Goal: Information Seeking & Learning: Learn about a topic

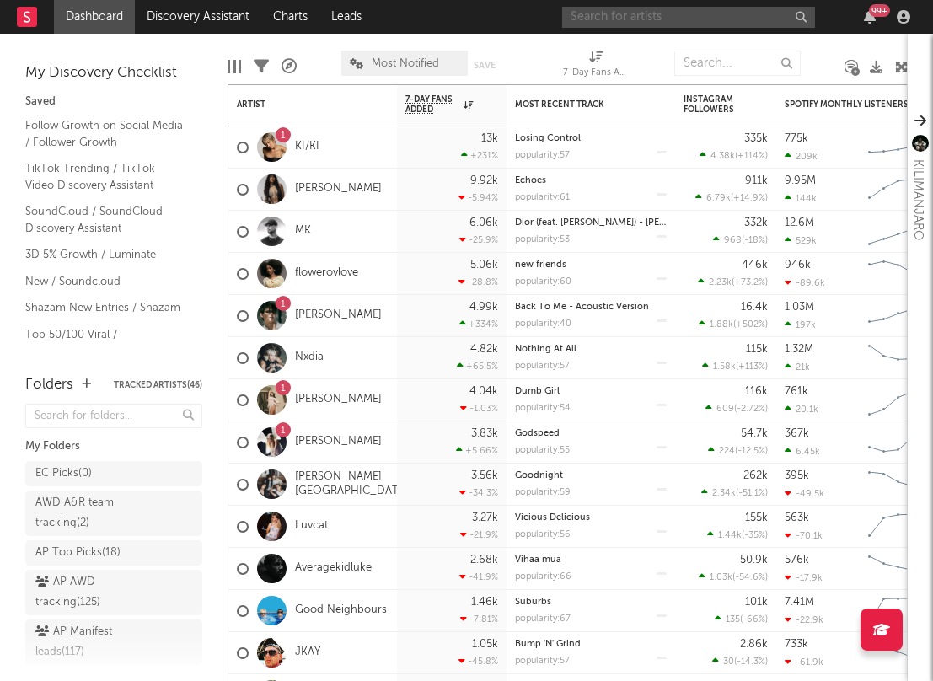
click at [677, 10] on input "text" at bounding box center [688, 17] width 253 height 21
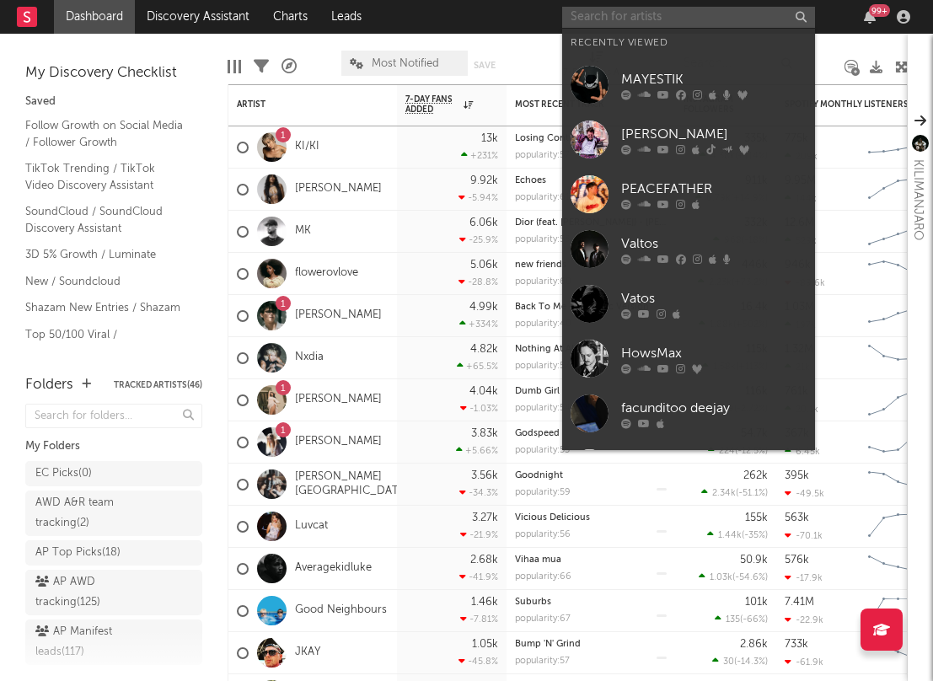
paste input "https://open.spotify.com/track/2RnCVOUcOaPeTlFRW3NHQJ?si=d95da0f1fd2a46a8"
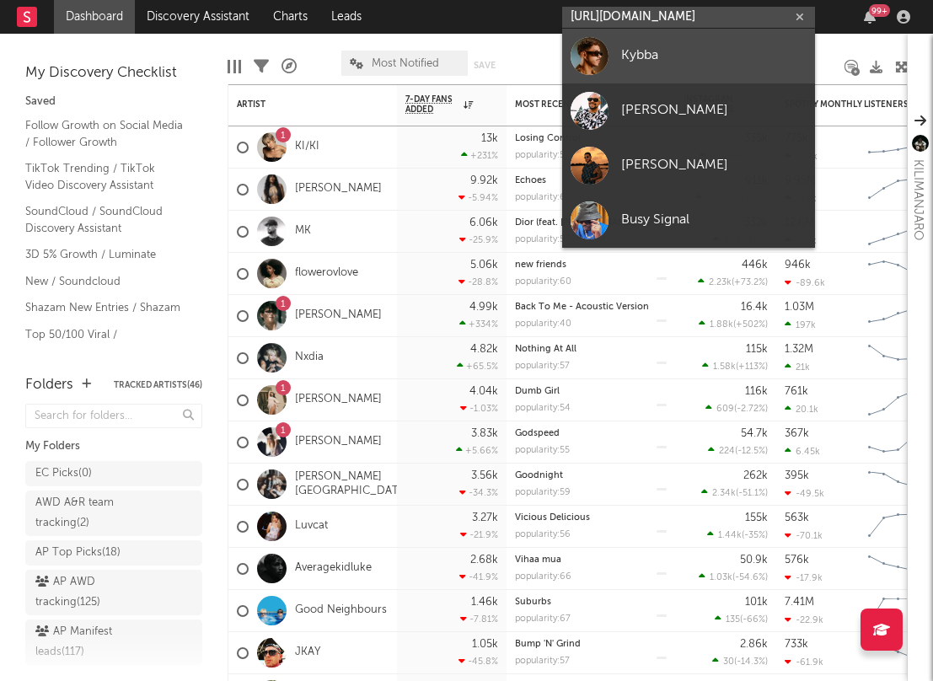
type input "https://open.spotify.com/track/2RnCVOUcOaPeTlFRW3NHQJ?si=d95da0f1fd2a46a"
click at [674, 62] on div "Kybba" at bounding box center [713, 56] width 185 height 20
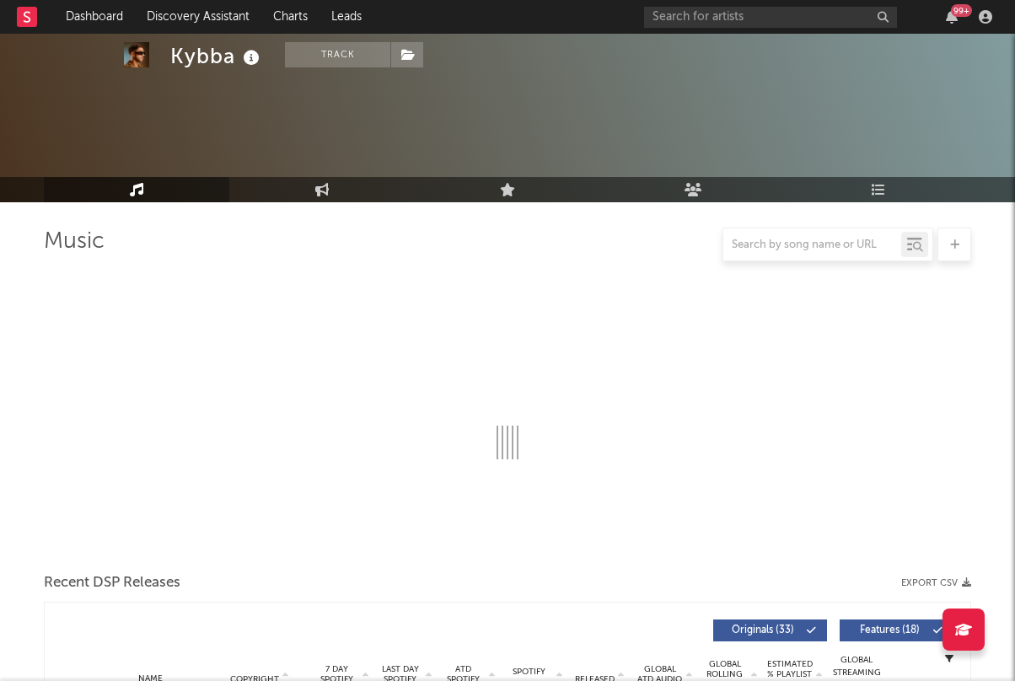
select select "6m"
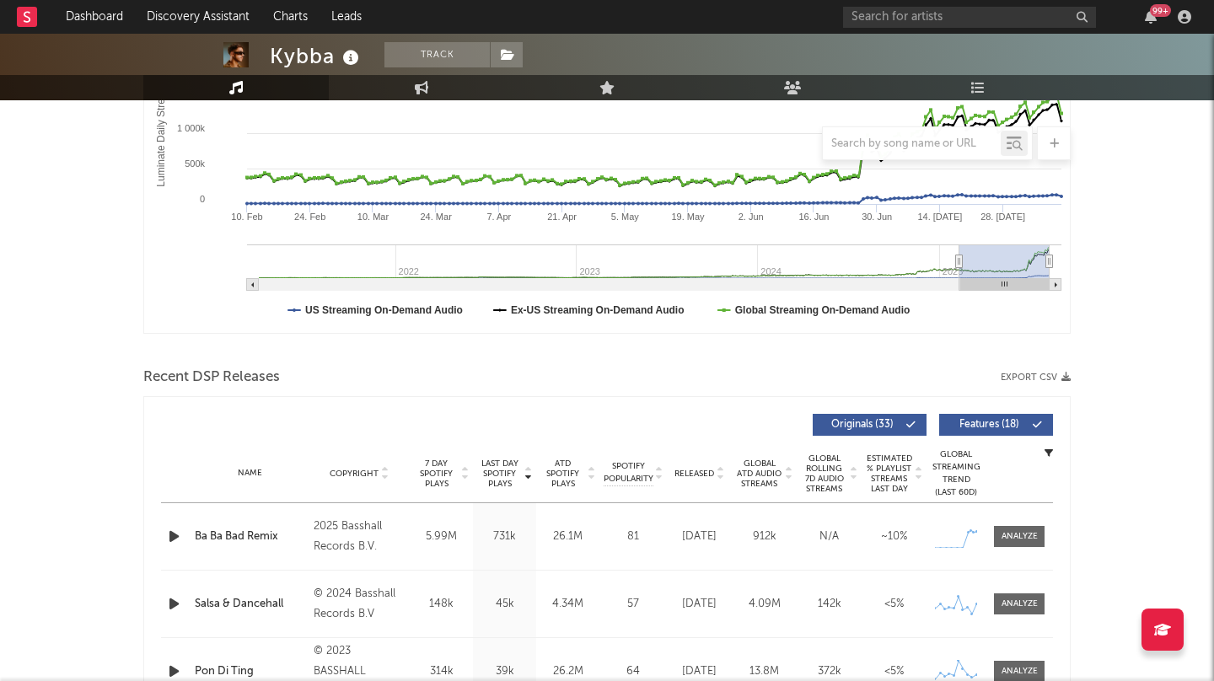
scroll to position [405, 0]
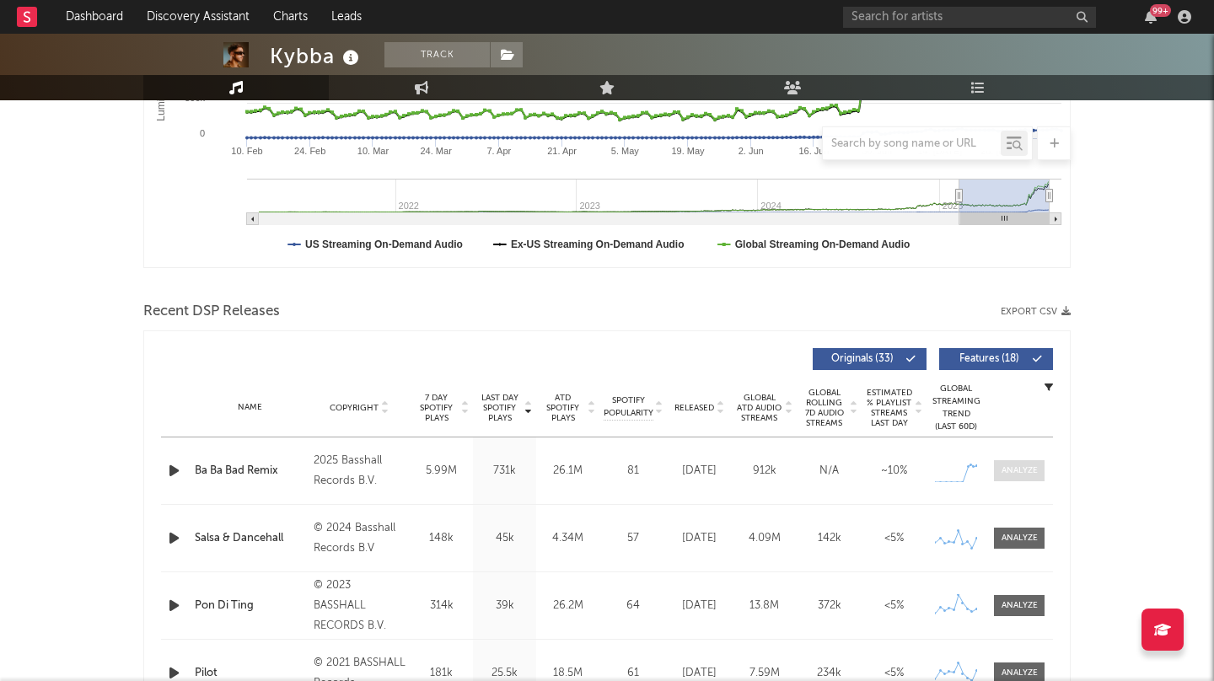
click at [932, 469] on div at bounding box center [1019, 470] width 36 height 13
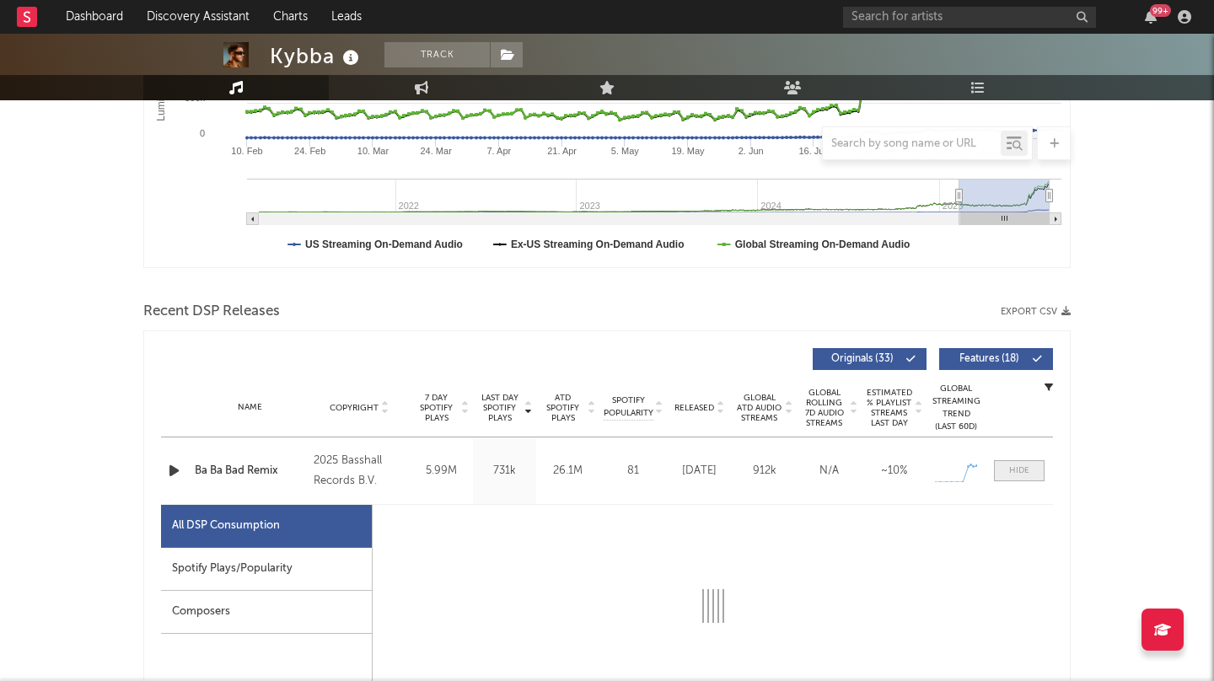
select select "1w"
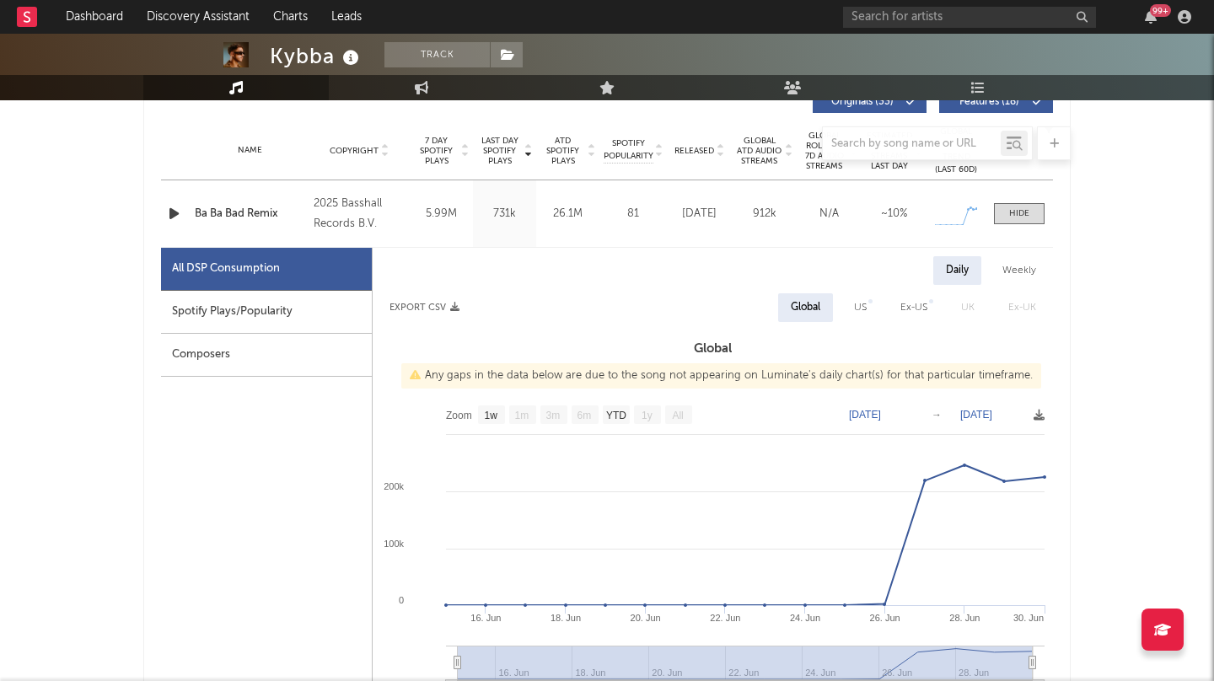
scroll to position [669, 0]
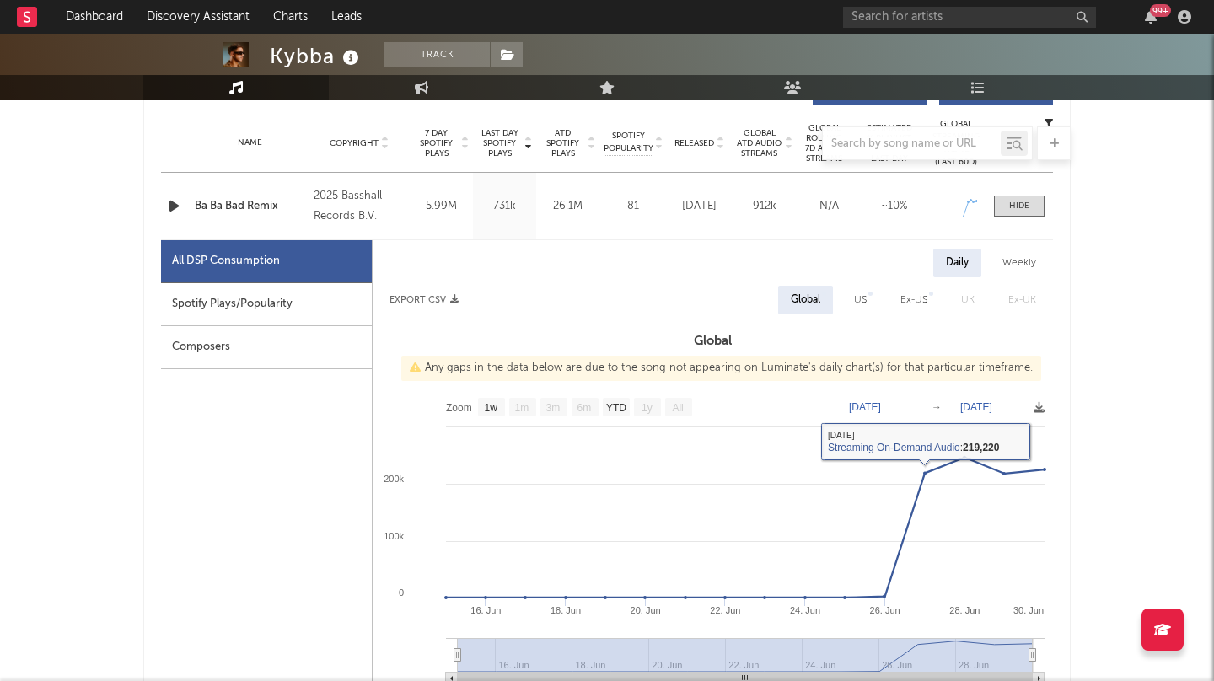
click at [267, 313] on div "Spotify Plays/Popularity" at bounding box center [266, 304] width 211 height 43
select select "1w"
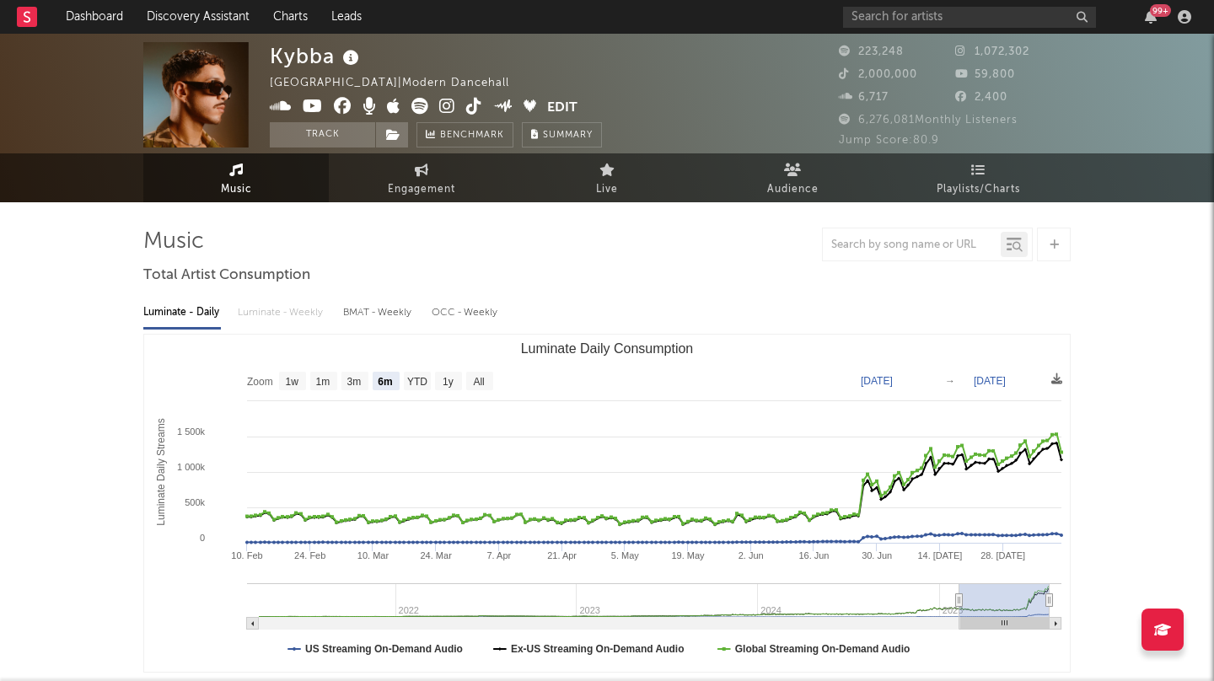
scroll to position [0, 0]
click at [301, 67] on div "Kybba" at bounding box center [317, 56] width 94 height 28
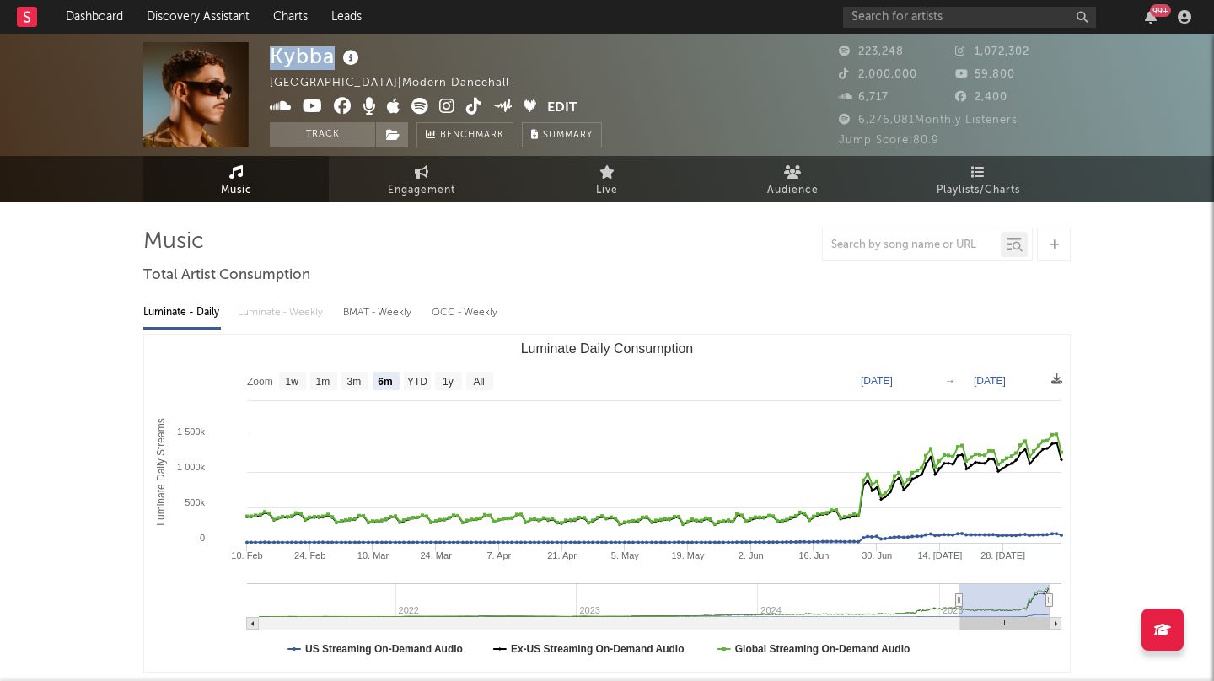
click at [301, 67] on div "Kybba" at bounding box center [317, 56] width 94 height 28
copy div "Kybba"
click at [894, 17] on input "text" at bounding box center [969, 17] width 253 height 21
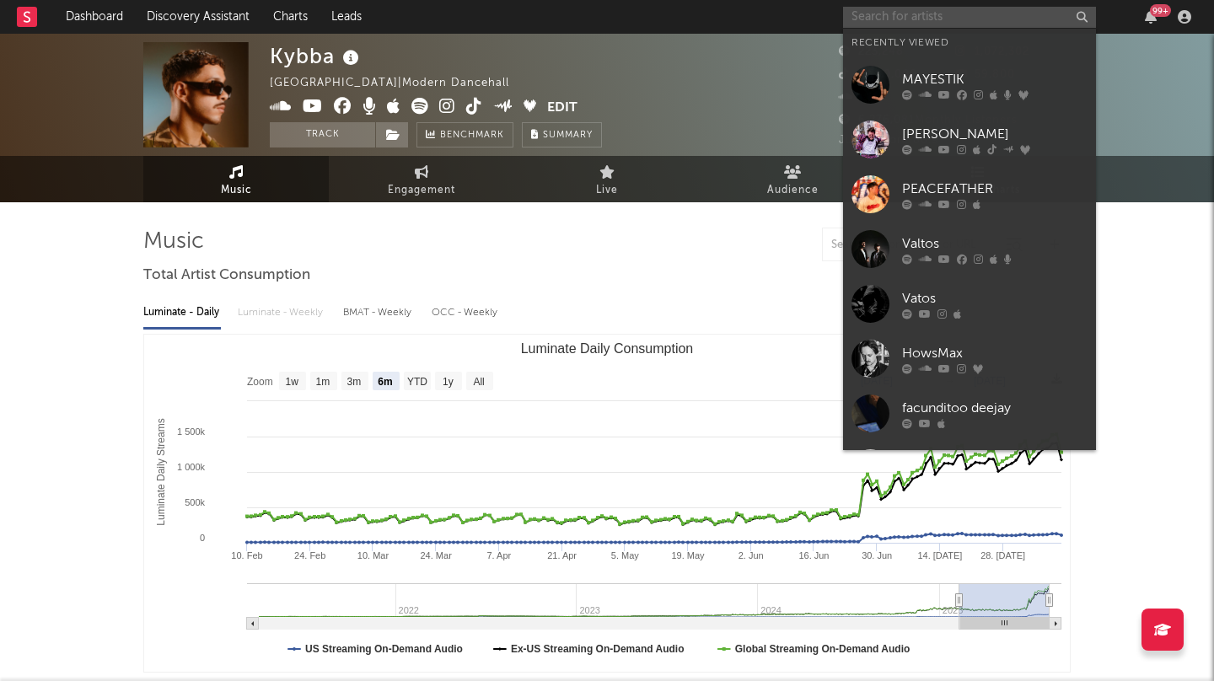
paste input "https://open.spotify.com/album/3kxkF527EE0sDV8ftKEibJ?si=X_9pHPTiQzKmiOEs5L4czQ"
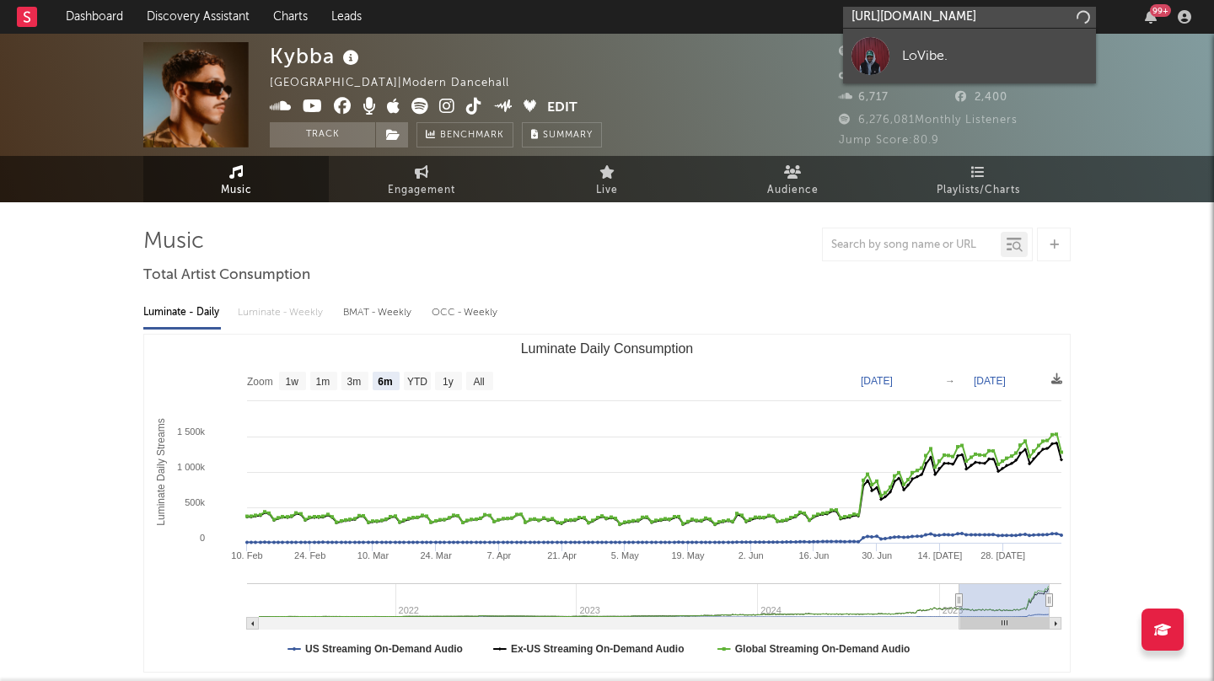
type input "https://open.spotify.com/album/3kxkF527EE0sDV8ftKEibJ?si=X_9pHPTiQzKmiOEs5L4cz"
click at [899, 68] on link "LoVibe." at bounding box center [969, 56] width 253 height 55
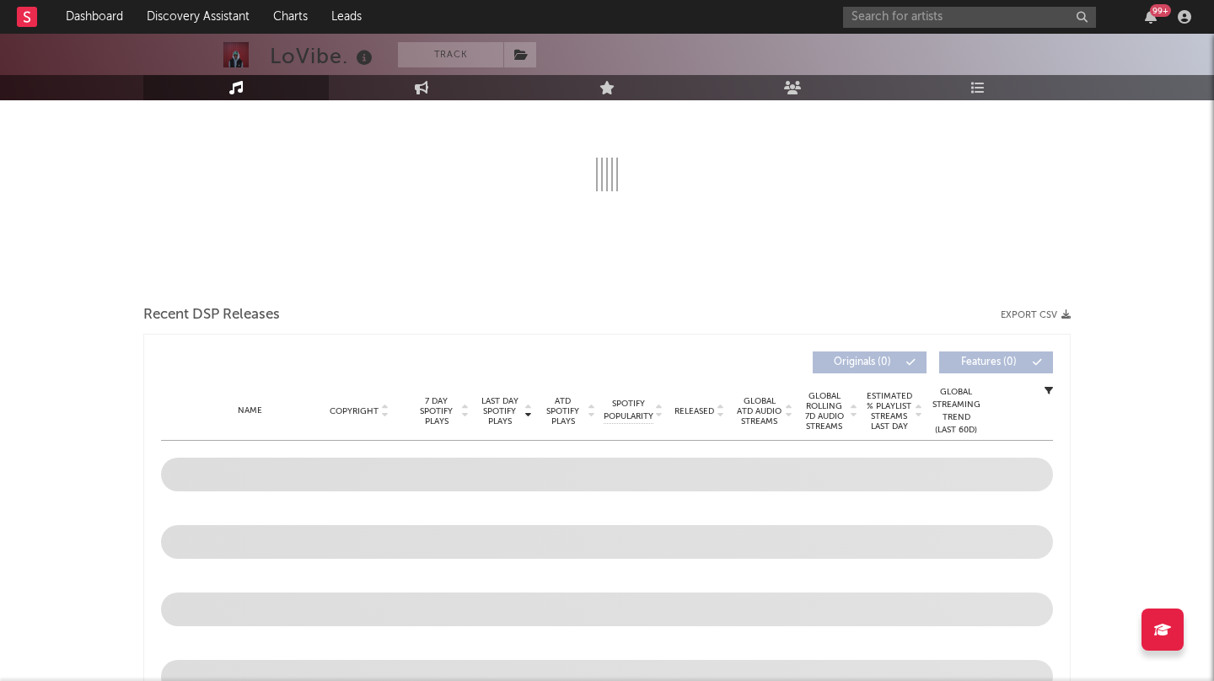
select select "6m"
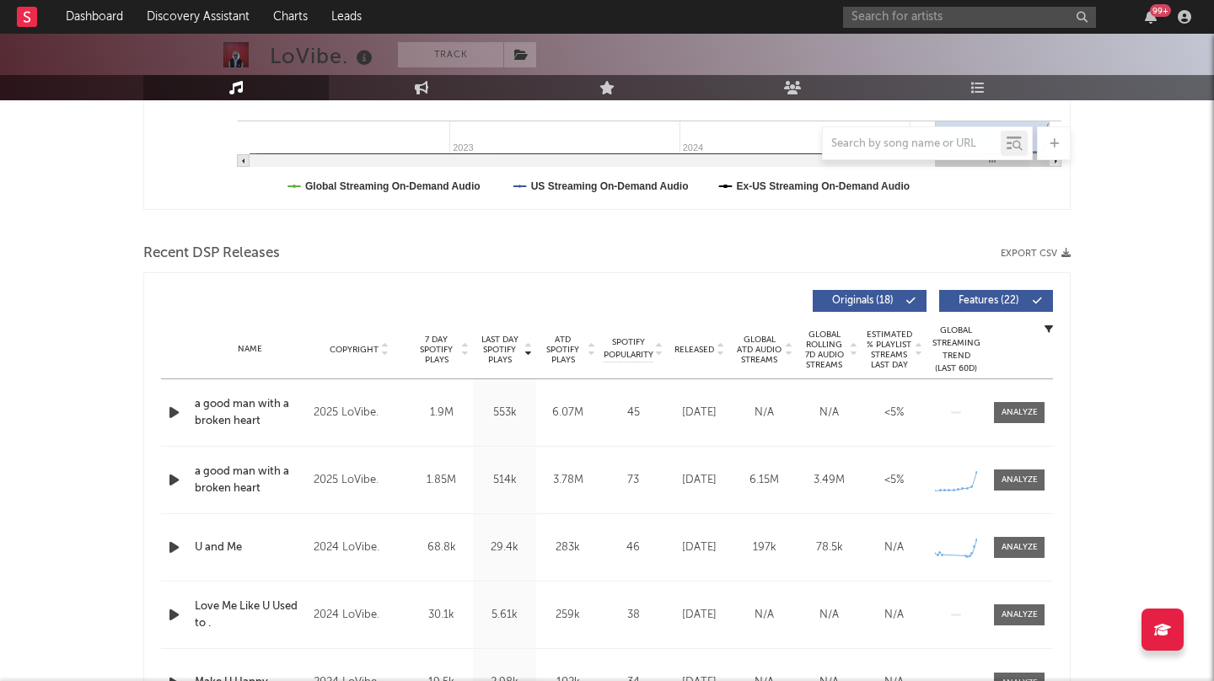
scroll to position [462, 0]
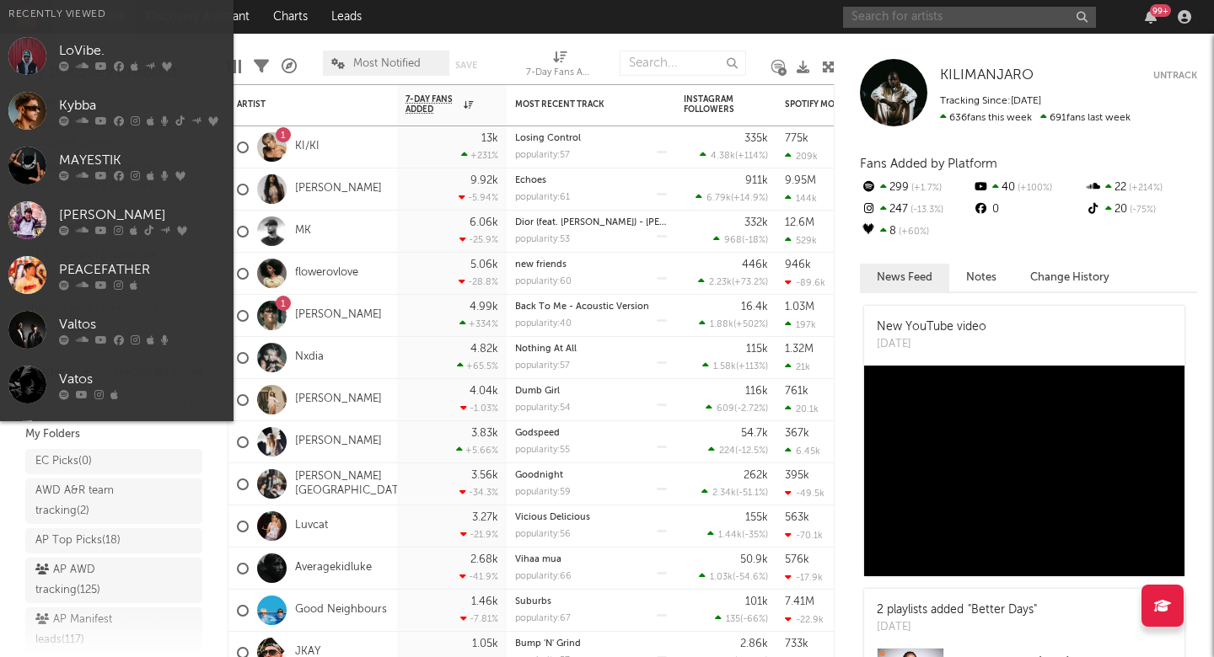
click at [909, 15] on input "text" at bounding box center [969, 17] width 253 height 21
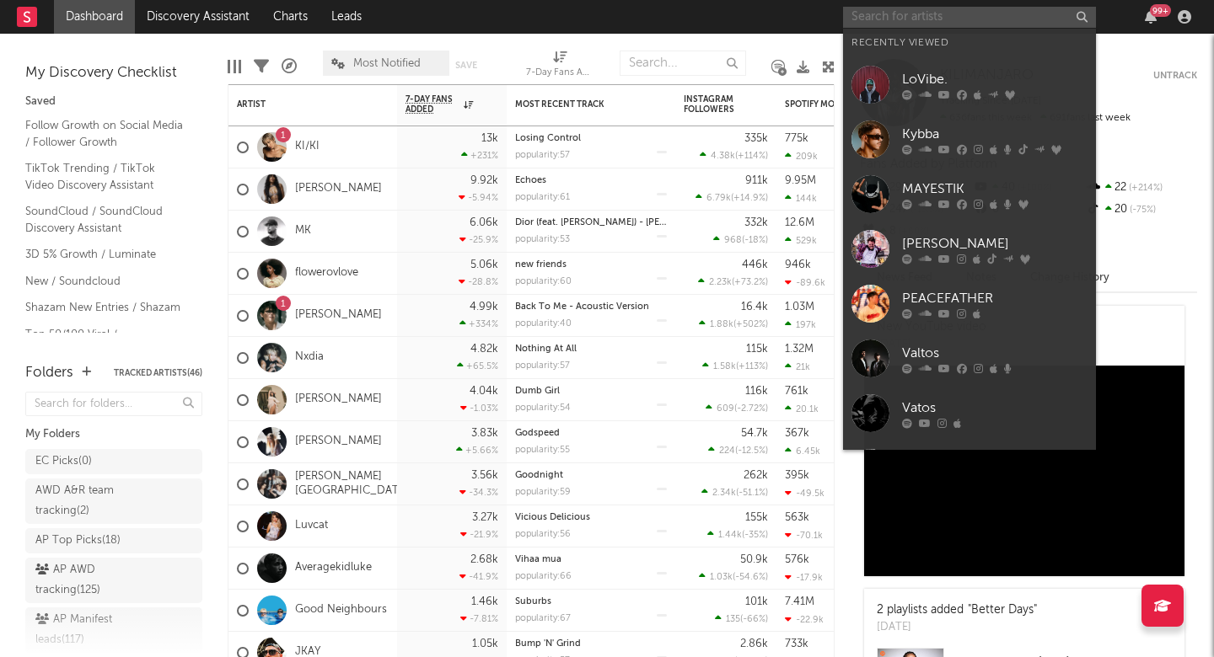
paste input "[URL][DOMAIN_NAME]"
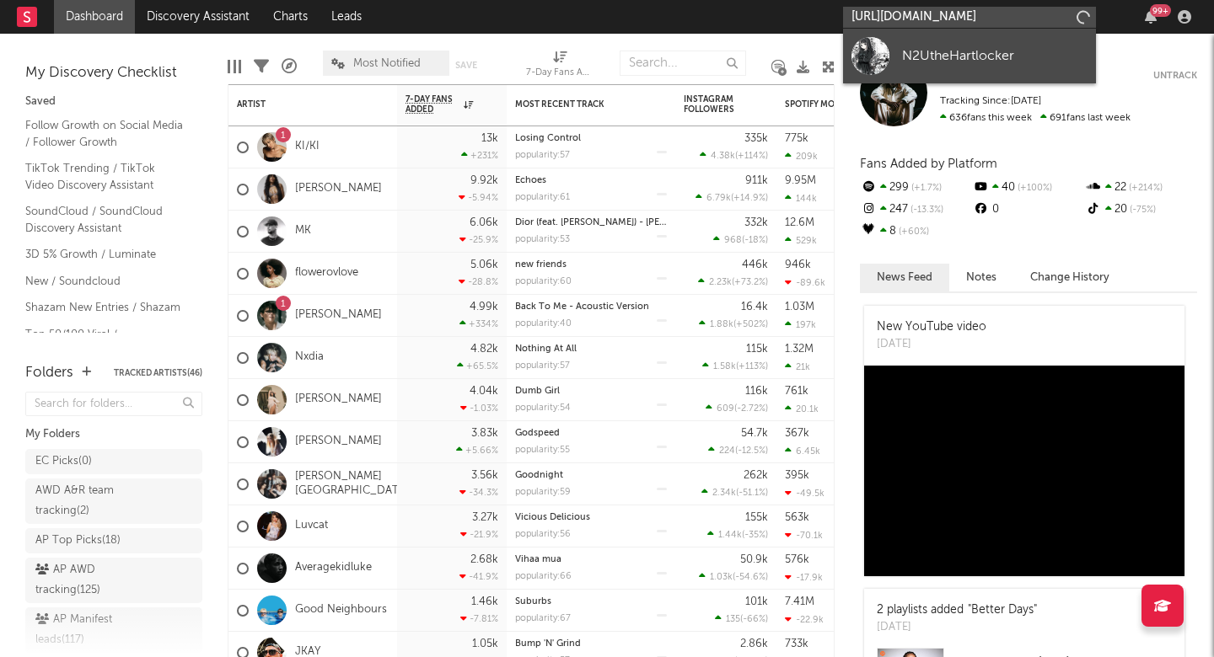
type input "https://open.spotify.com/track/7LuMkEjyxlYCFMxEv8ENoy?si=0eccd14c564849e"
click at [981, 71] on link "N2UtheHartlocker" at bounding box center [969, 56] width 253 height 55
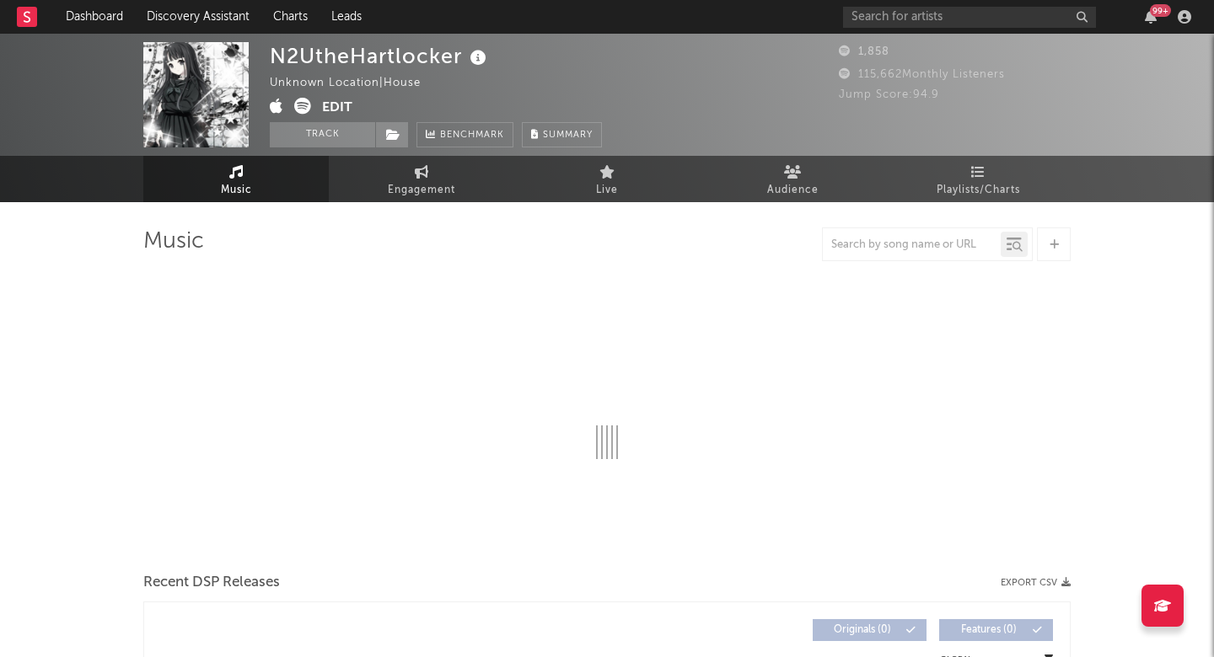
select select "1w"
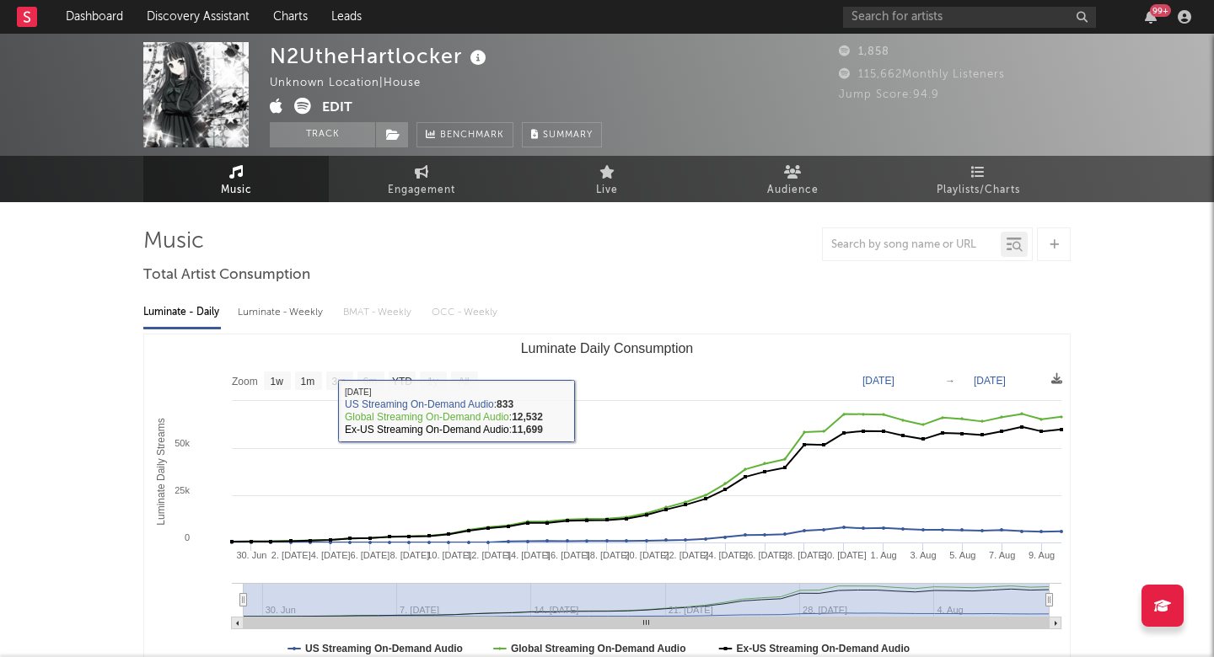
click at [401, 57] on div "N2UtheHartlocker" at bounding box center [380, 56] width 221 height 28
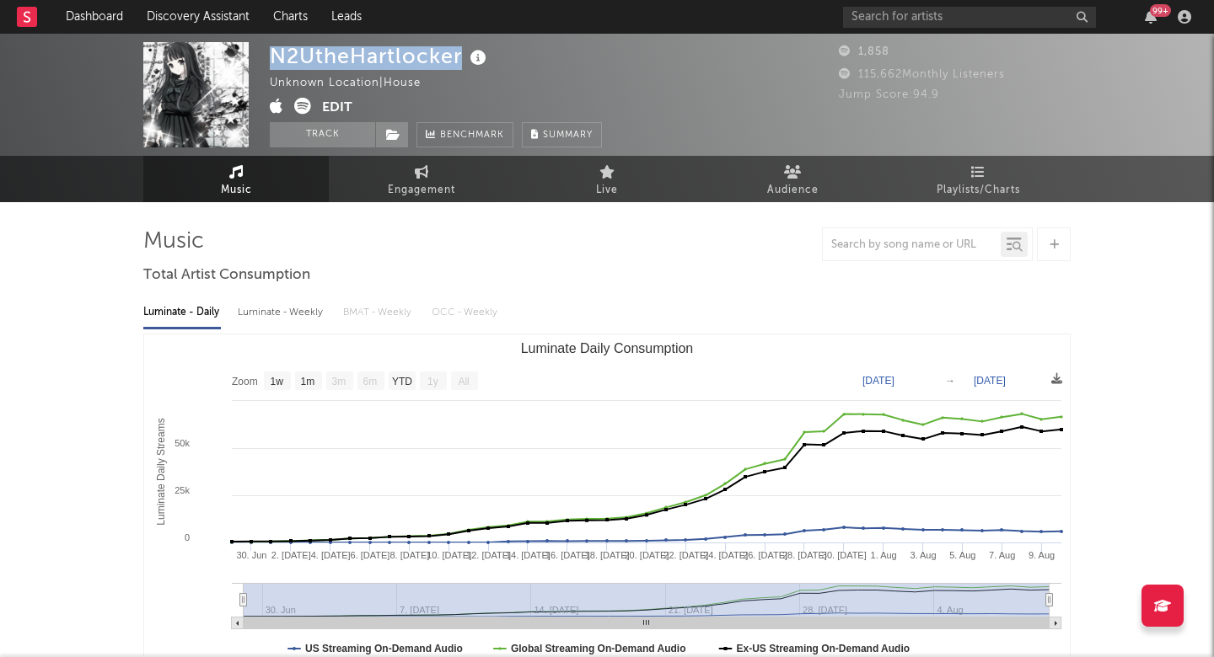
click at [401, 57] on div "N2UtheHartlocker" at bounding box center [380, 56] width 221 height 28
copy div "N2UtheHartlocker"
click at [27, 22] on icon at bounding box center [27, 16] width 7 height 11
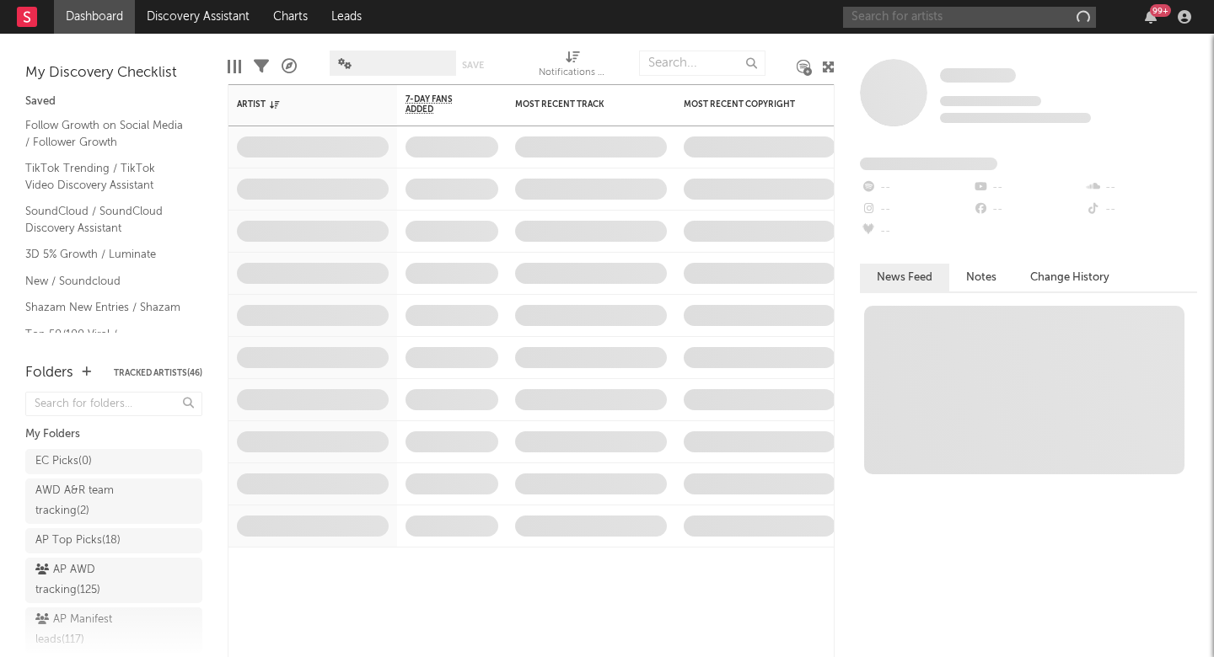
click at [936, 19] on input "text" at bounding box center [969, 17] width 253 height 21
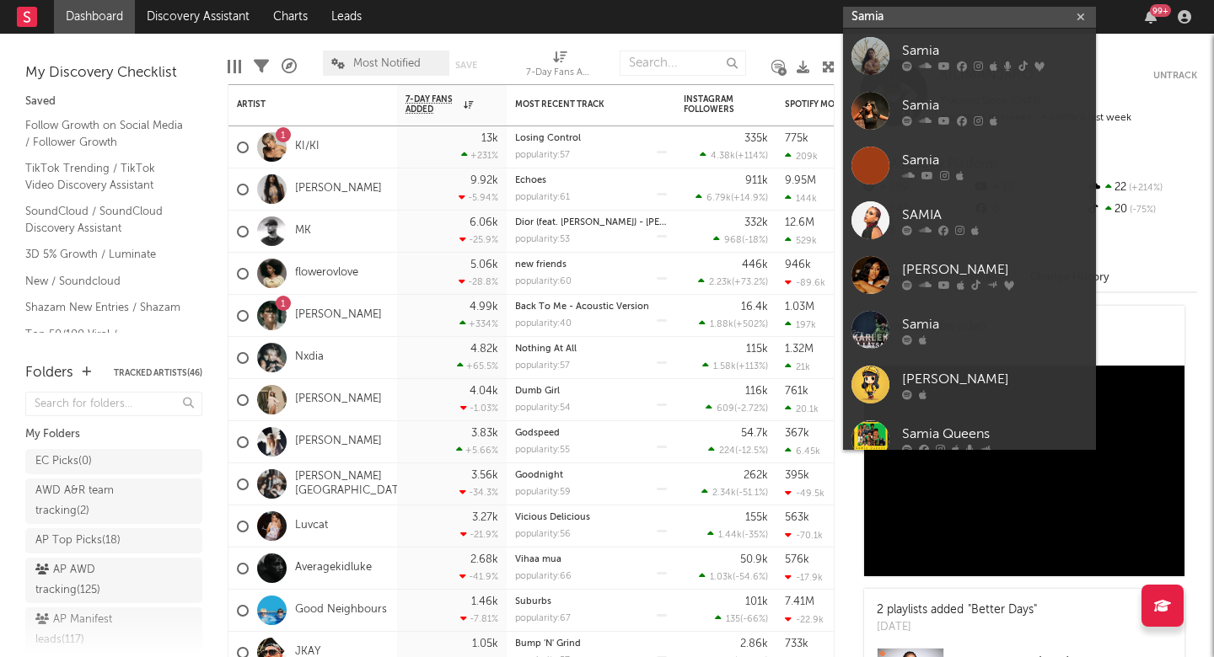
type input "Samia"
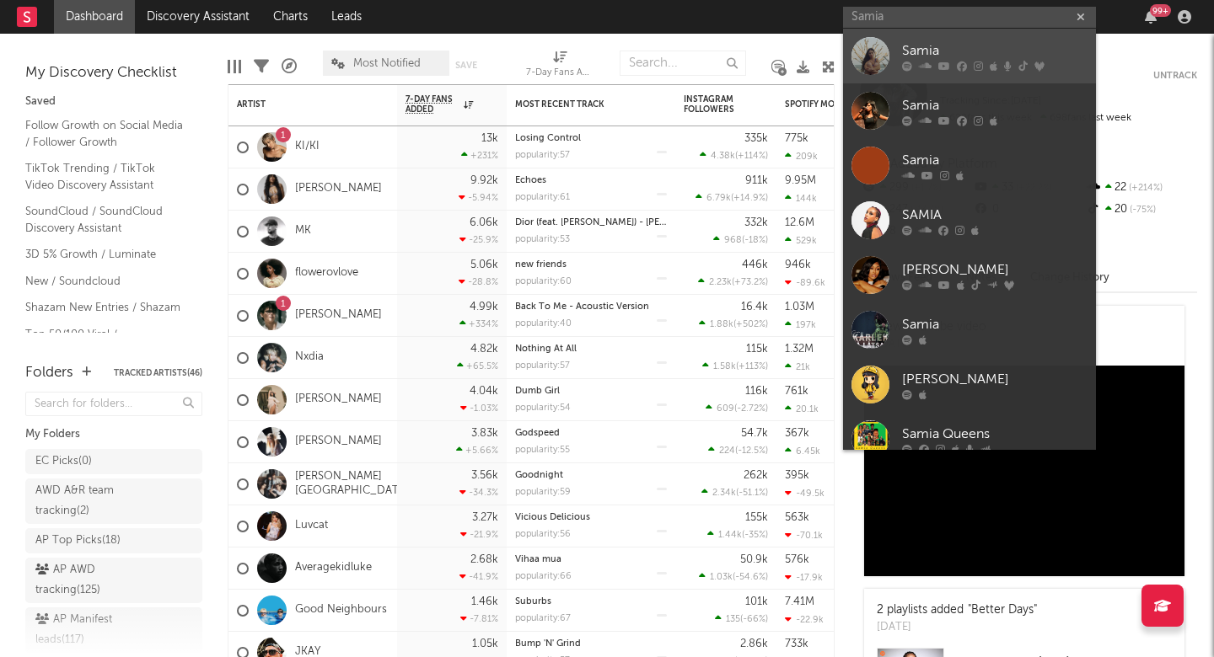
drag, startPoint x: 936, startPoint y: 18, endPoint x: 932, endPoint y: 55, distance: 37.3
click at [932, 55] on div "Samia" at bounding box center [994, 50] width 185 height 20
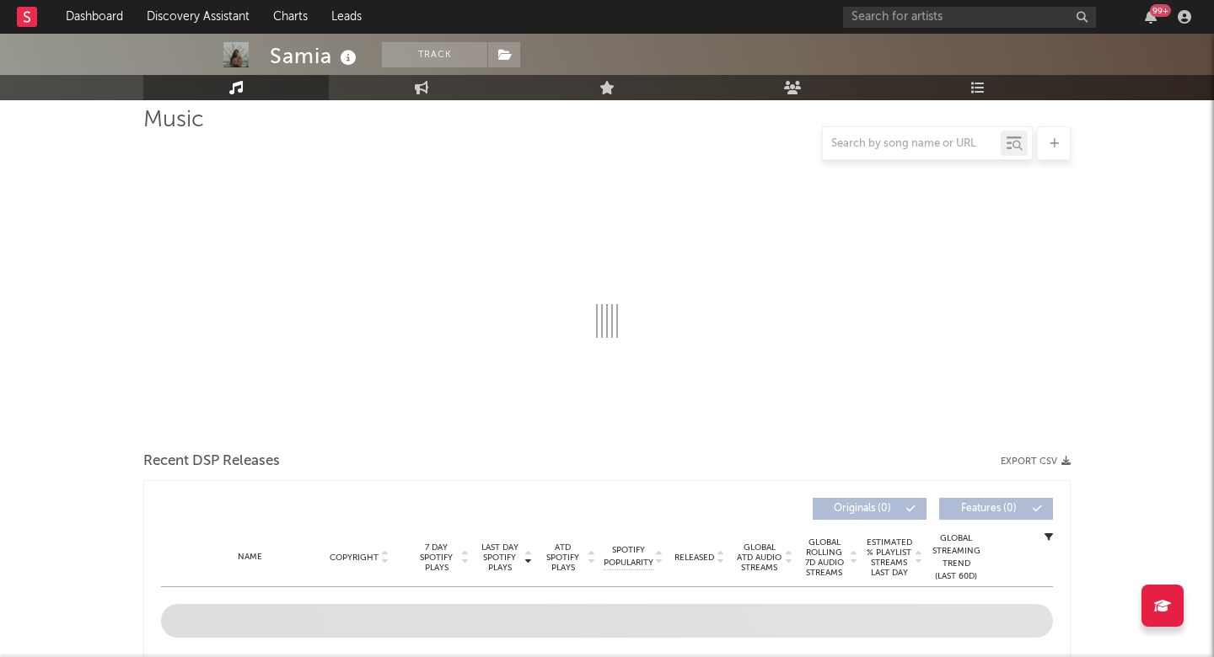
select select "6m"
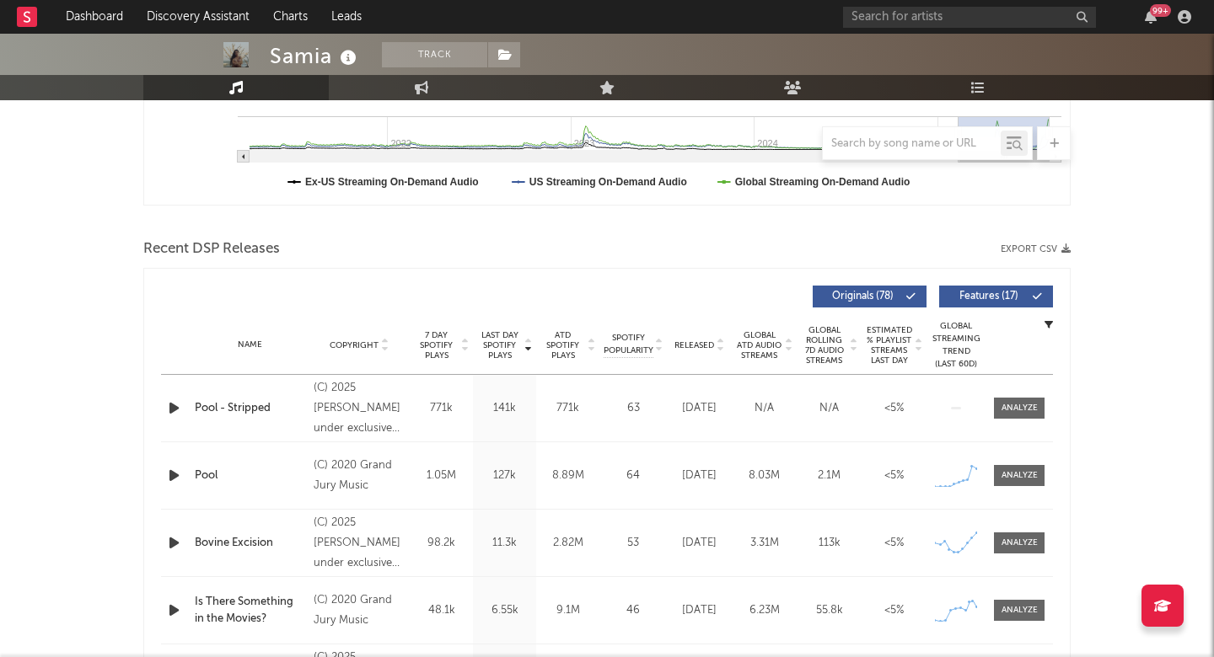
scroll to position [600, 0]
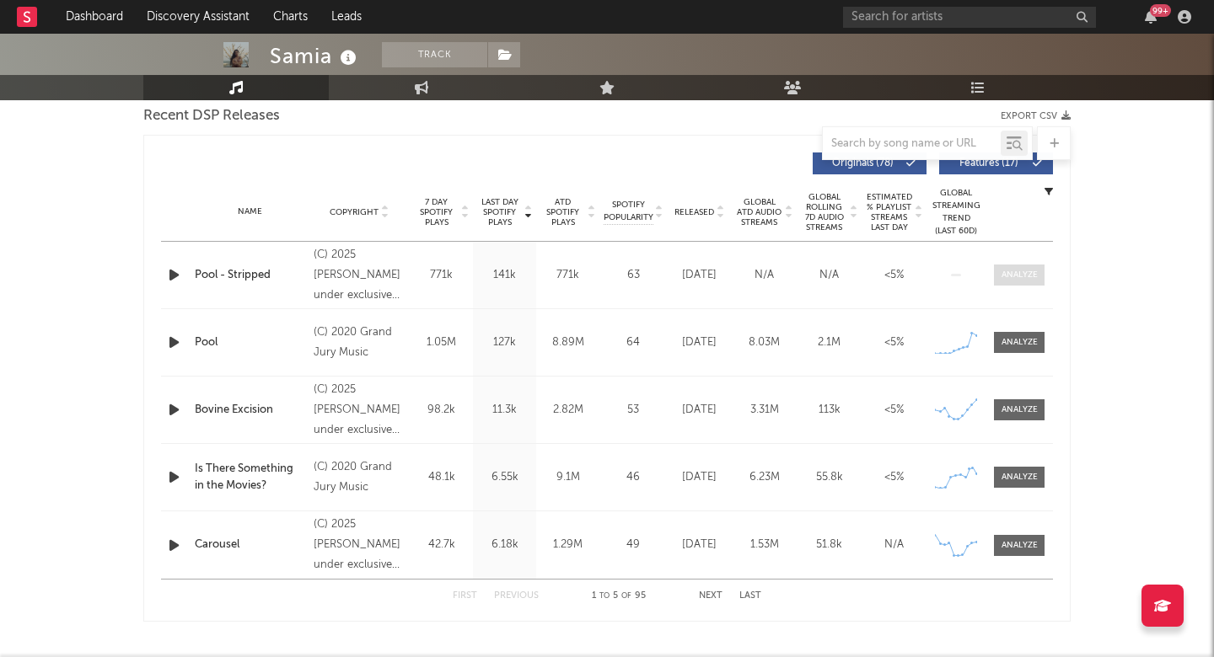
click at [1014, 275] on div at bounding box center [1019, 275] width 36 height 13
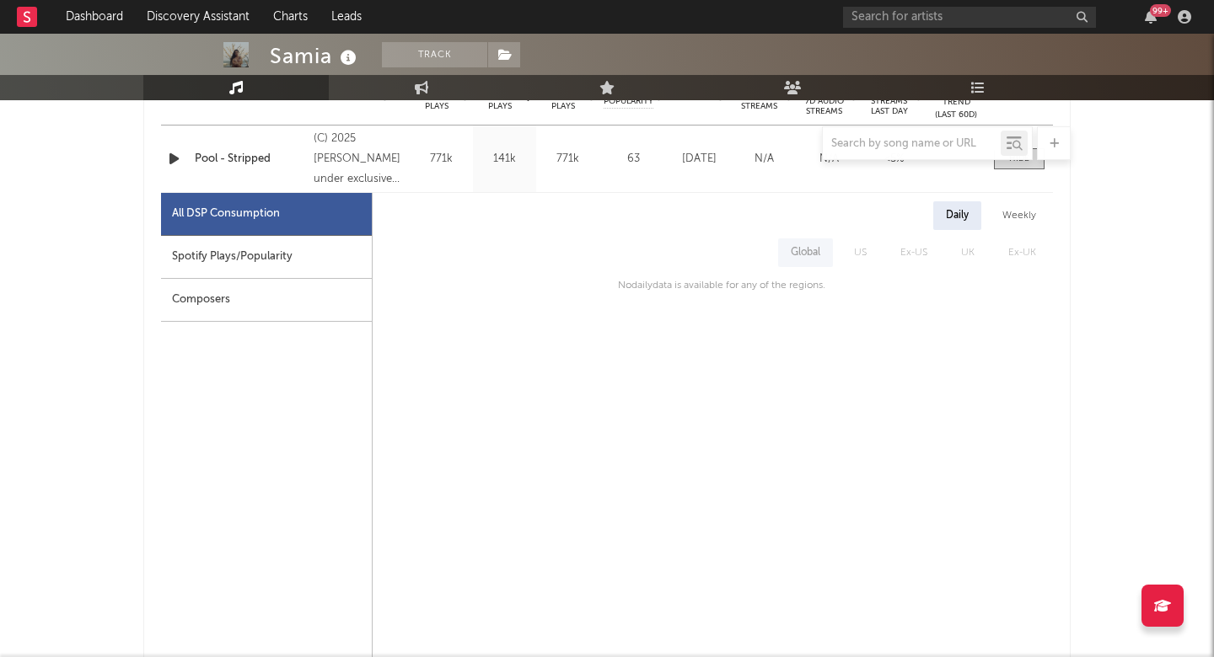
scroll to position [807, 0]
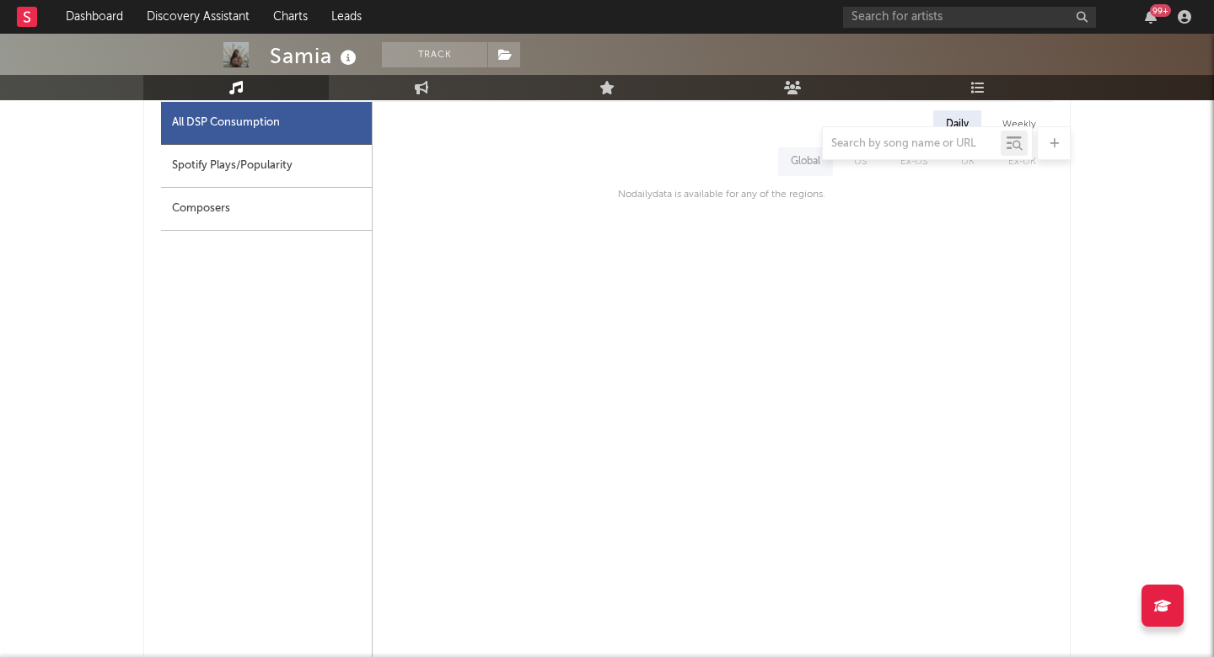
click at [292, 160] on div "Spotify Plays/Popularity" at bounding box center [266, 166] width 211 height 43
select select "1w"
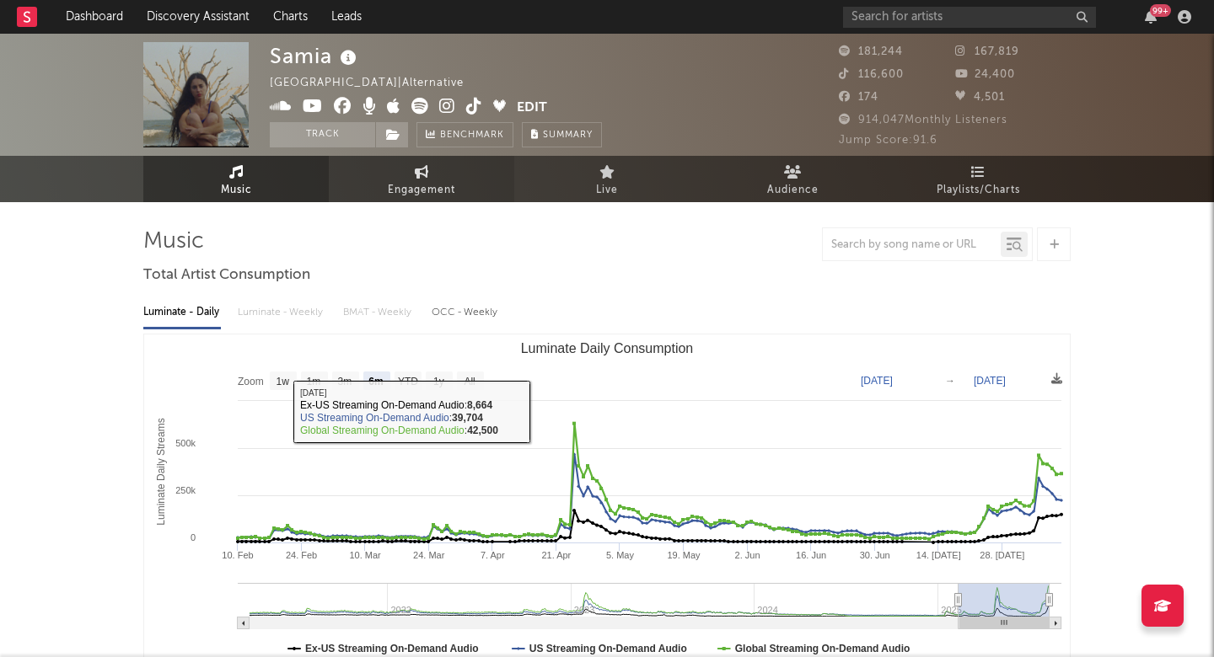
scroll to position [0, 0]
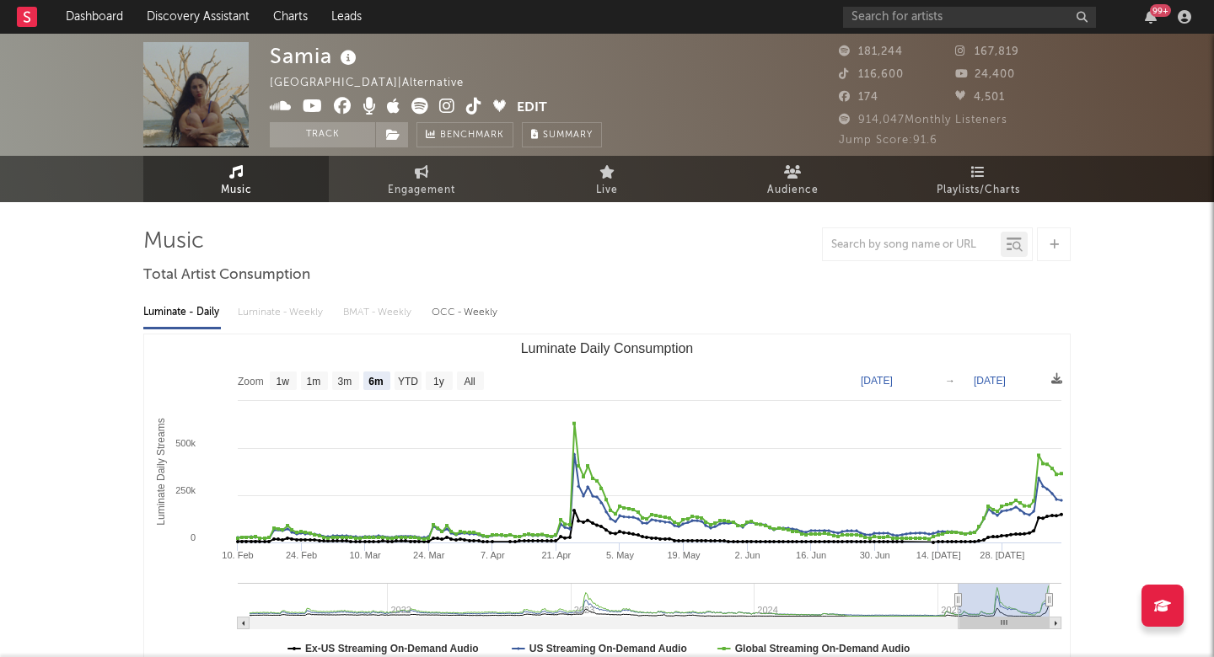
click at [447, 109] on icon at bounding box center [447, 106] width 16 height 17
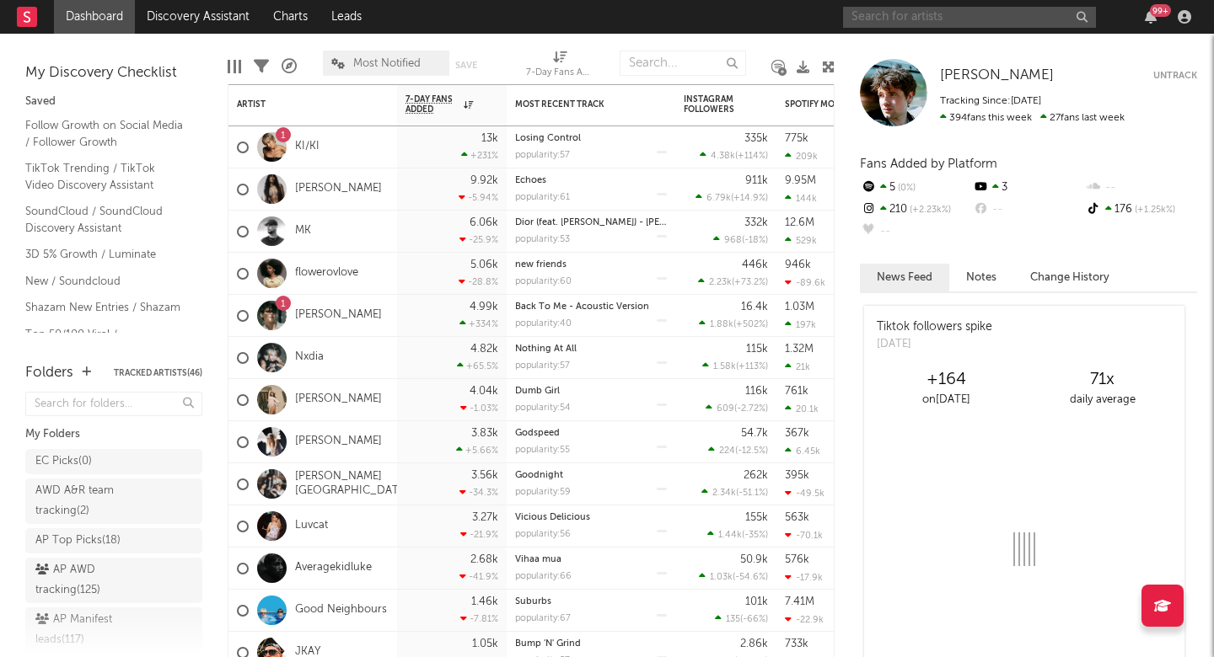
click at [956, 12] on input "text" at bounding box center [969, 17] width 253 height 21
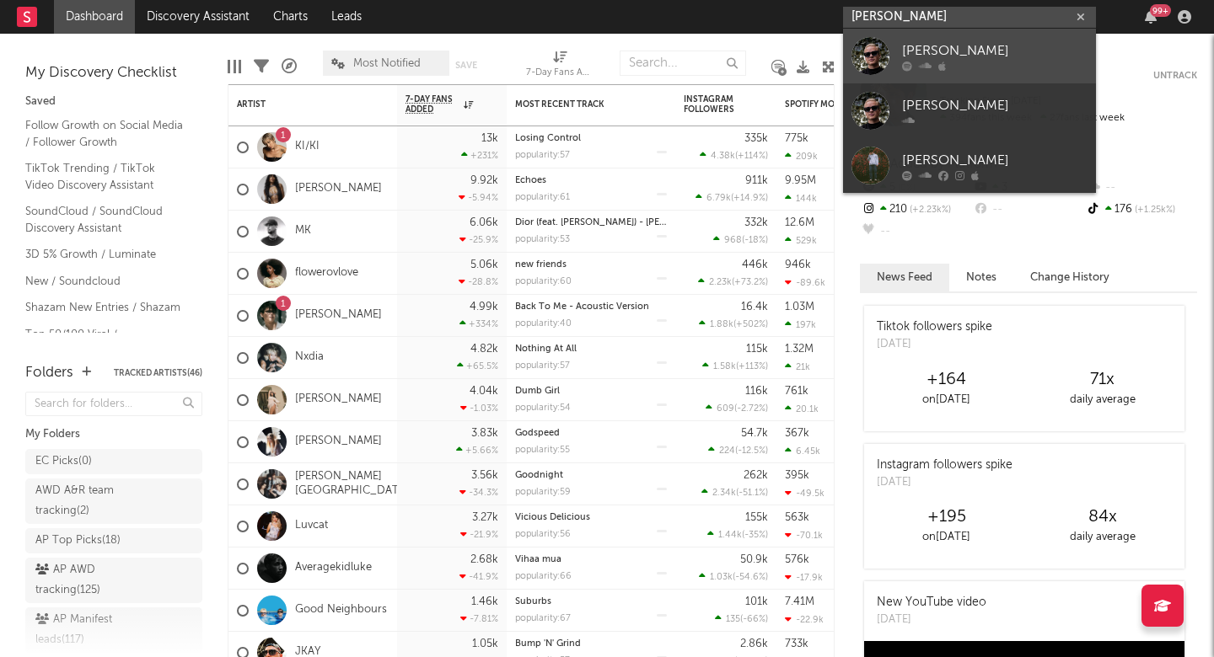
type input "Owen Andrews"
drag, startPoint x: 943, startPoint y: 44, endPoint x: 927, endPoint y: 69, distance: 29.9
click at [927, 69] on icon at bounding box center [925, 66] width 13 height 10
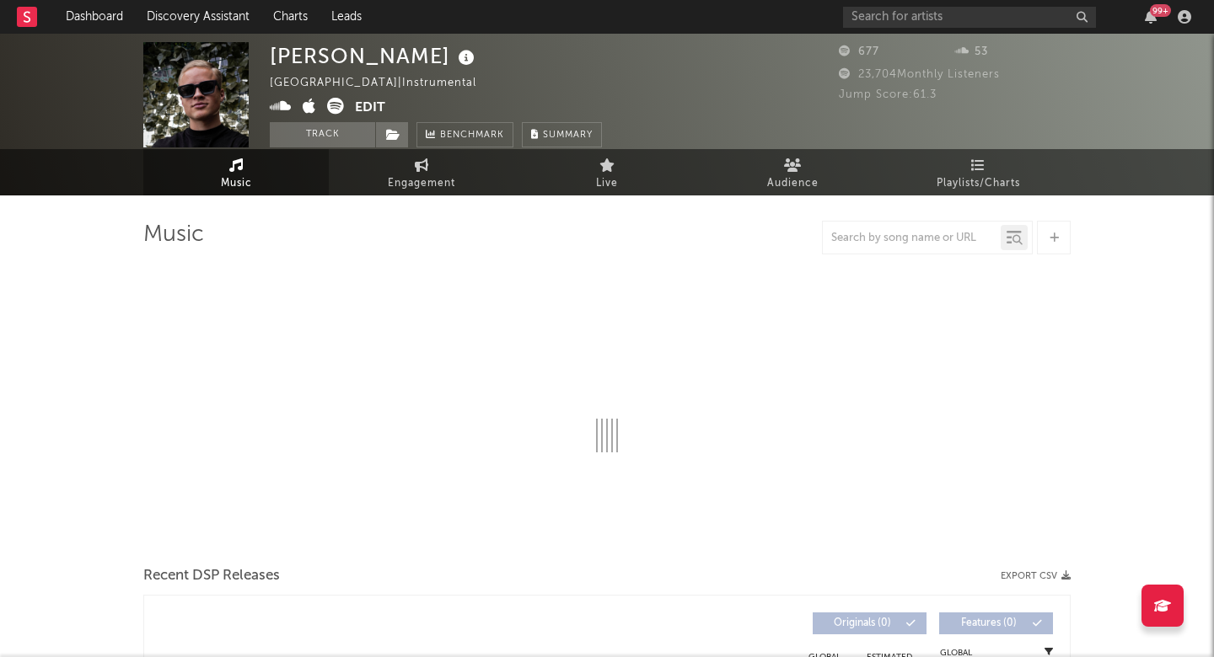
select select "1w"
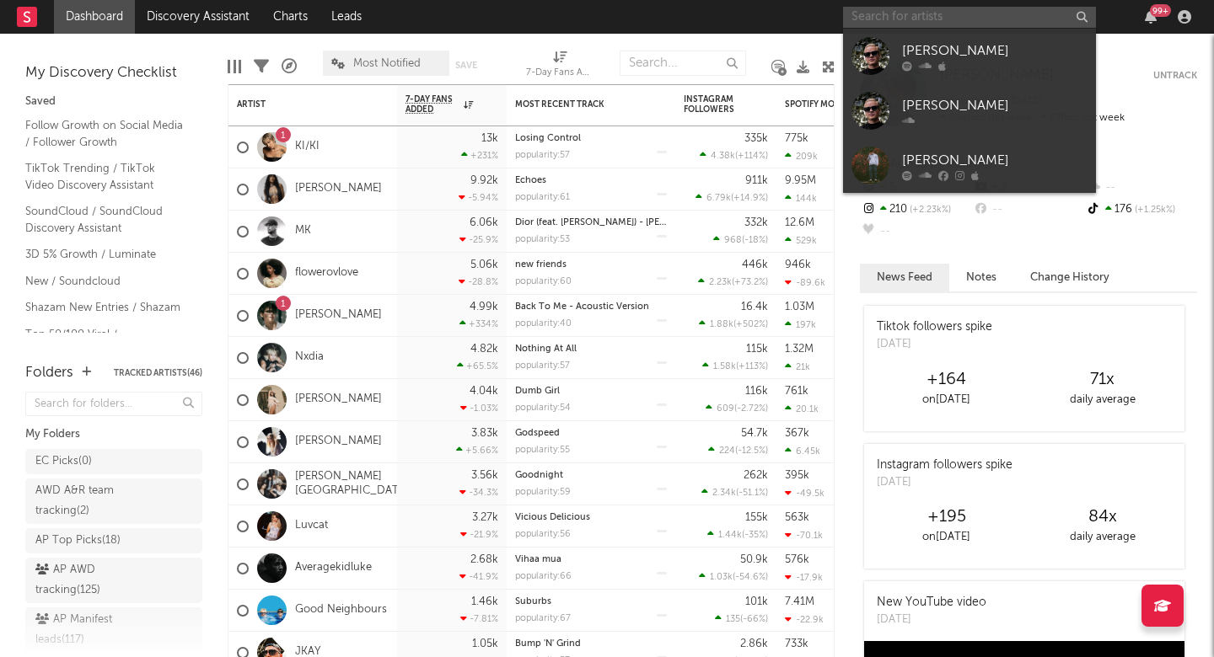
click at [930, 12] on input "text" at bounding box center [969, 17] width 253 height 21
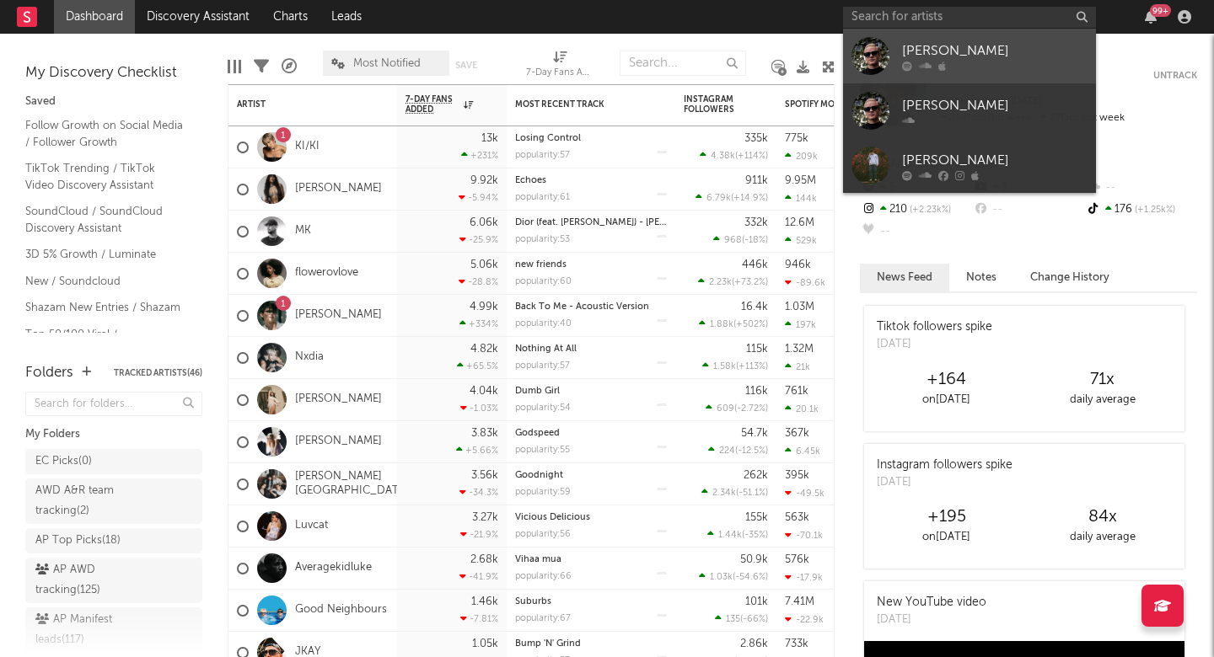
click at [920, 57] on div "Owen Andrews" at bounding box center [994, 50] width 185 height 20
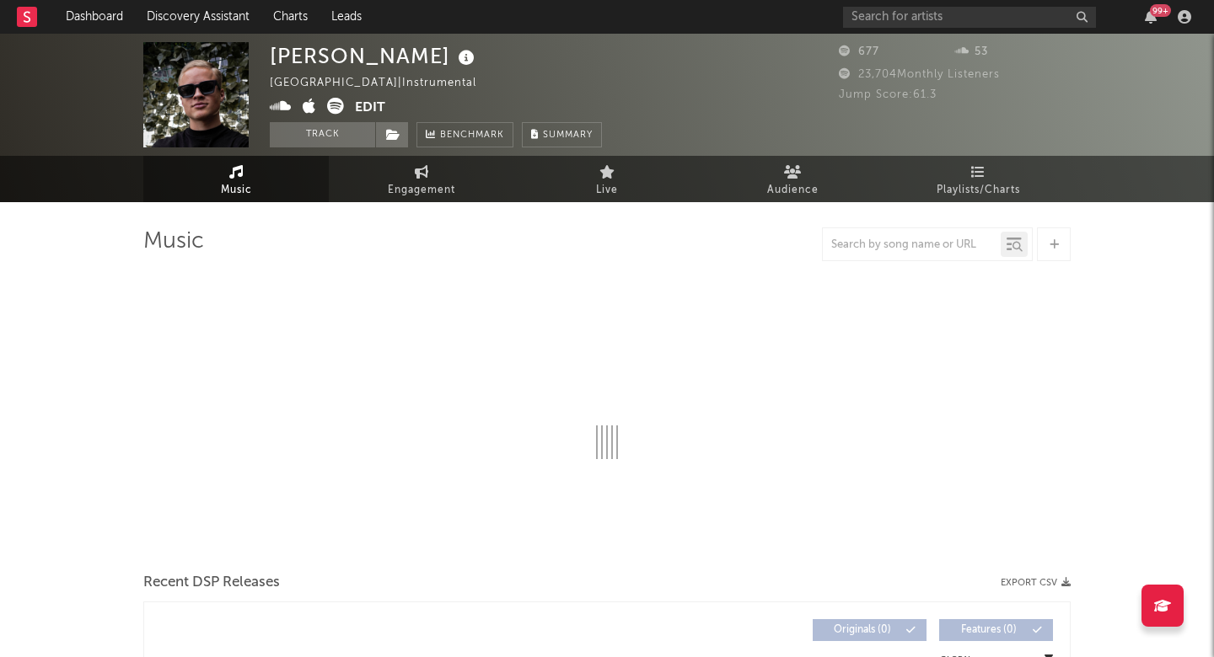
click at [292, 52] on div "Owen Andrews" at bounding box center [374, 56] width 209 height 28
select select "1w"
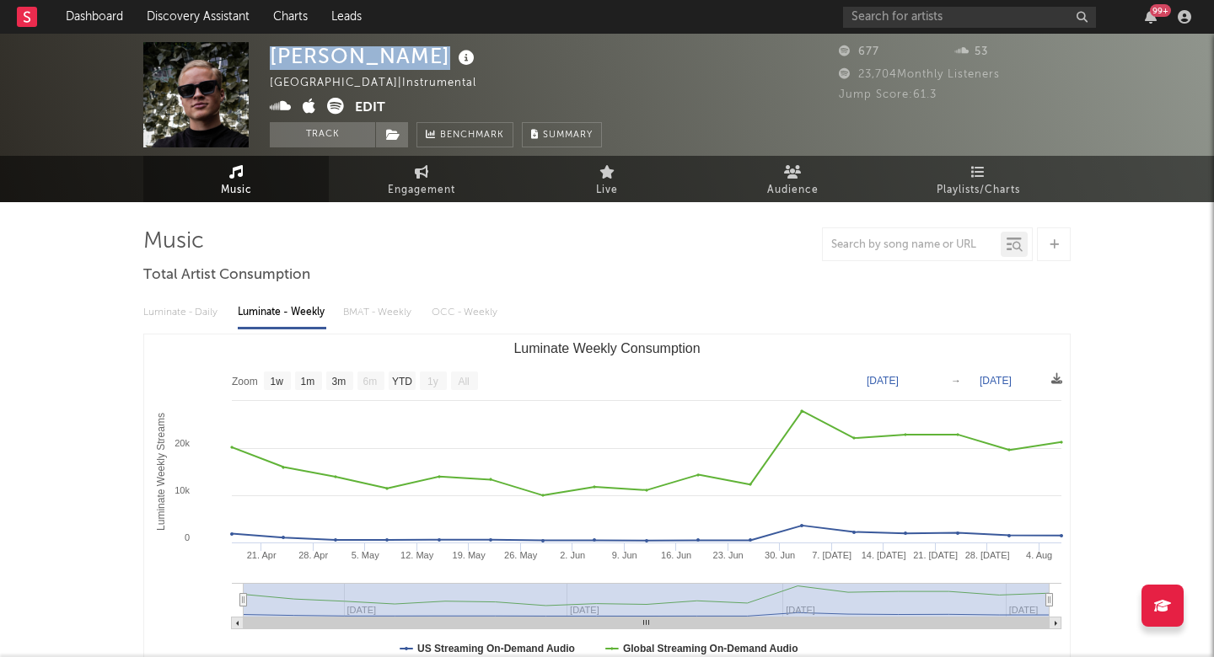
click at [292, 52] on div "Owen Andrews" at bounding box center [374, 56] width 209 height 28
copy div "Owen Andrews"
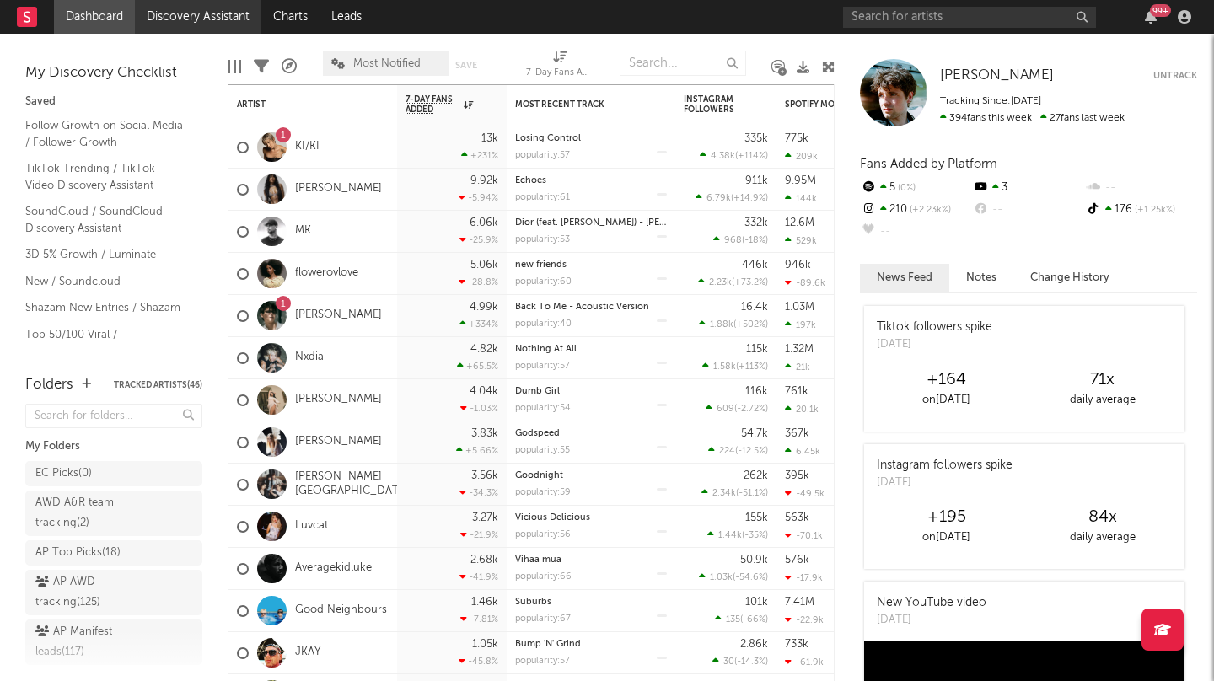
click at [223, 23] on link "Discovery Assistant" at bounding box center [198, 17] width 126 height 34
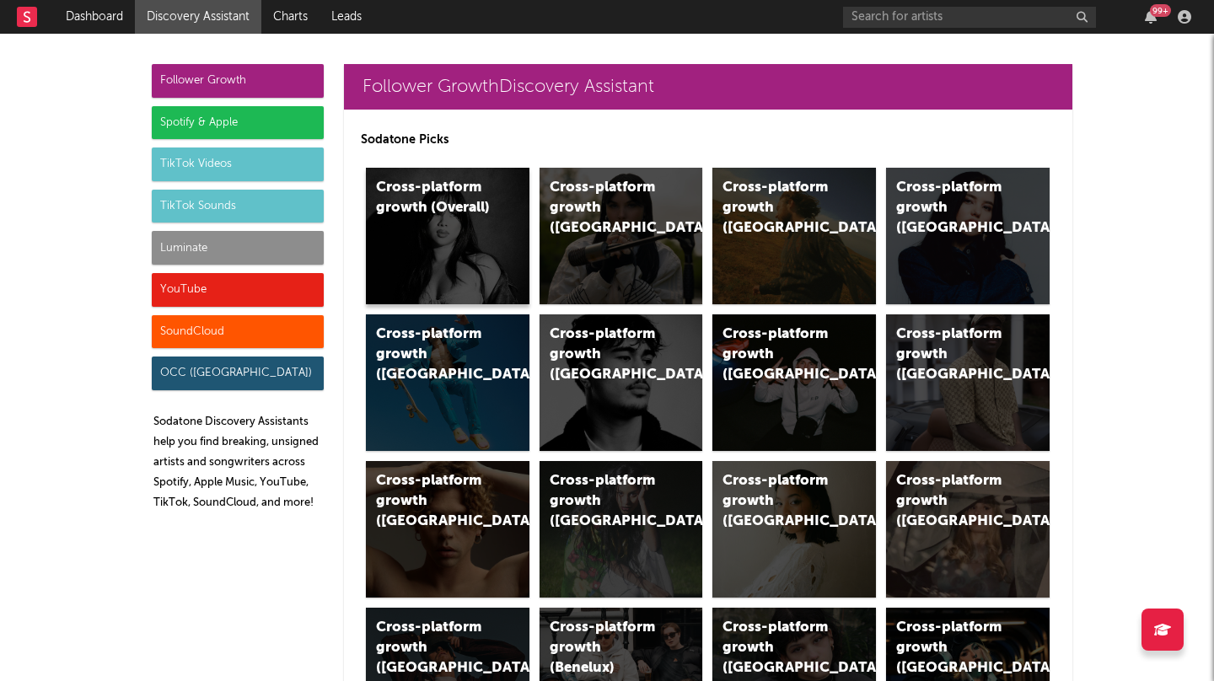
click at [453, 218] on div "Cross-platform growth (Overall)" at bounding box center [448, 236] width 164 height 137
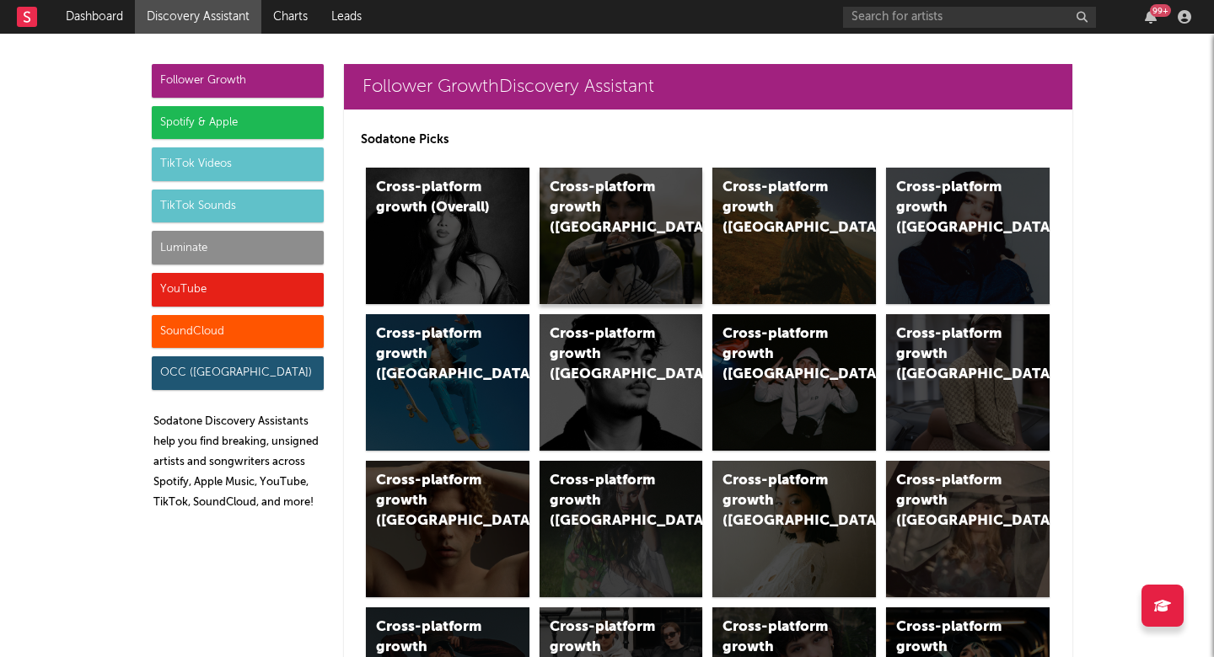
click at [594, 185] on div "Cross-platform growth ([GEOGRAPHIC_DATA])" at bounding box center [607, 208] width 115 height 61
click at [827, 236] on div "Cross-platform growth ([GEOGRAPHIC_DATA])" at bounding box center [794, 236] width 164 height 137
click at [801, 375] on div "Cross-platform growth ([GEOGRAPHIC_DATA]/GSA)" at bounding box center [779, 354] width 115 height 61
click at [430, 376] on div "Cross-platform growth ([GEOGRAPHIC_DATA])" at bounding box center [433, 354] width 115 height 61
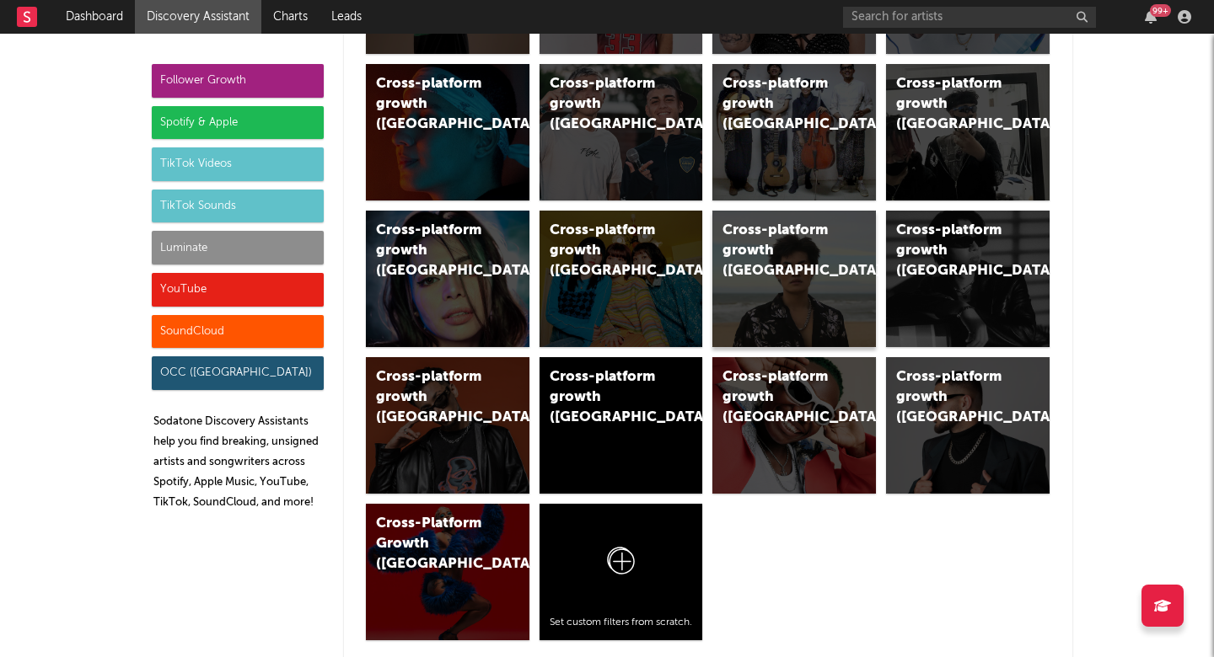
scroll to position [983, 0]
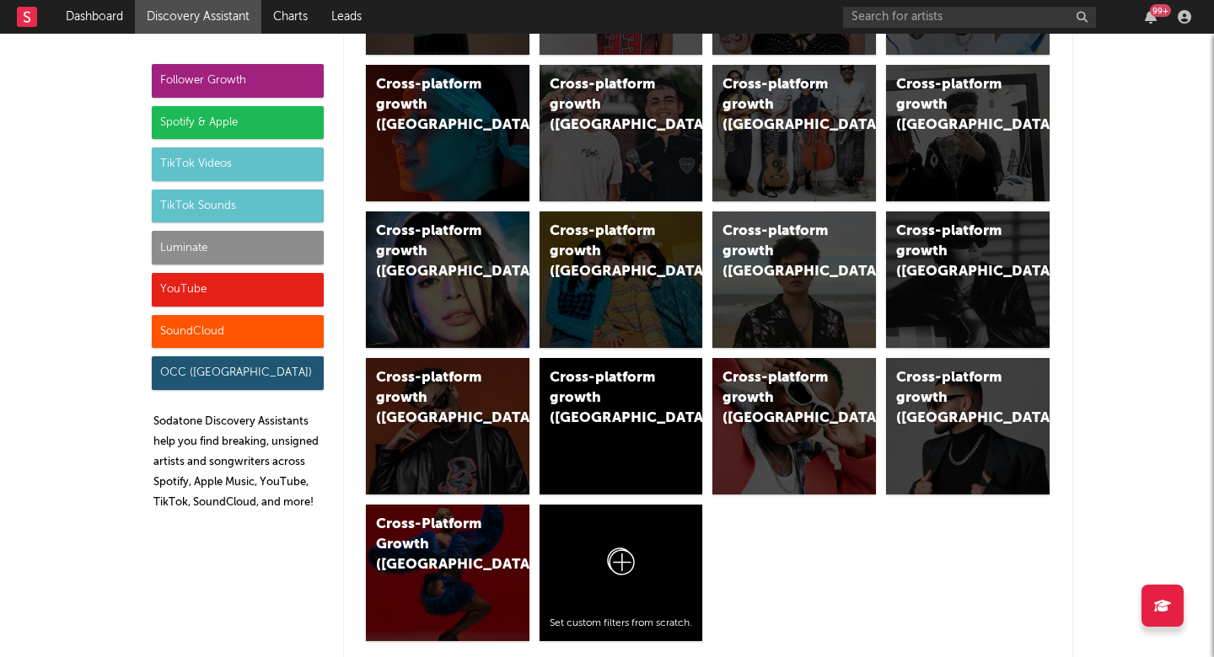
click at [190, 131] on div "Spotify & Apple" at bounding box center [238, 123] width 172 height 34
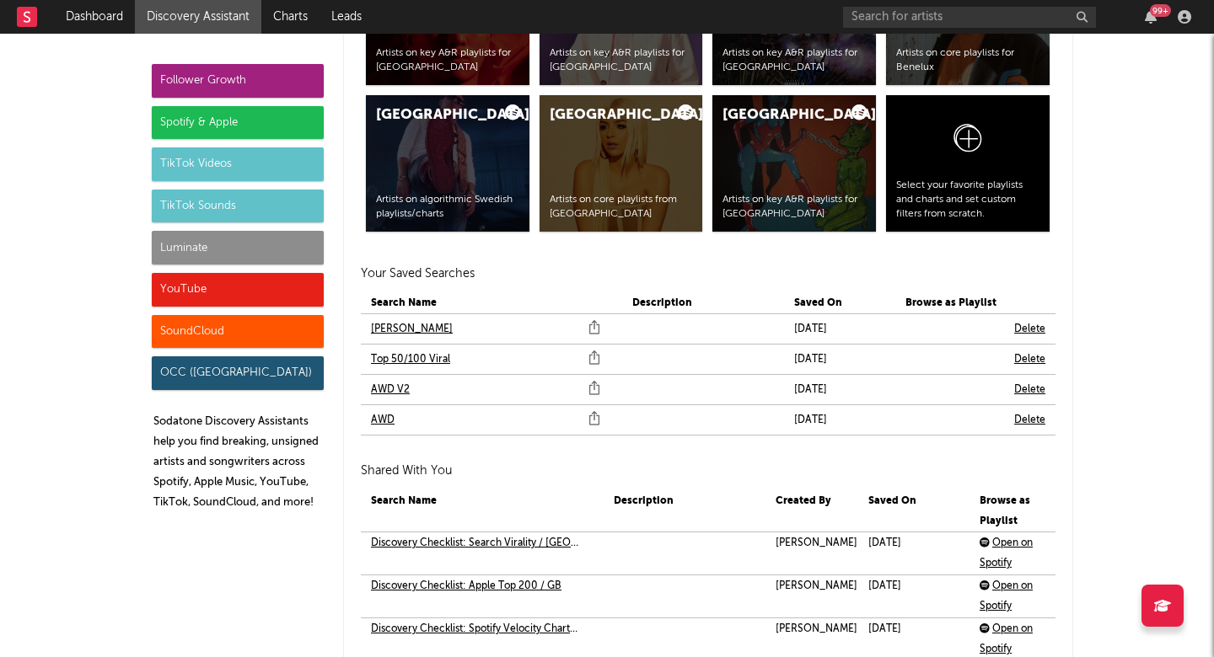
scroll to position [3601, 0]
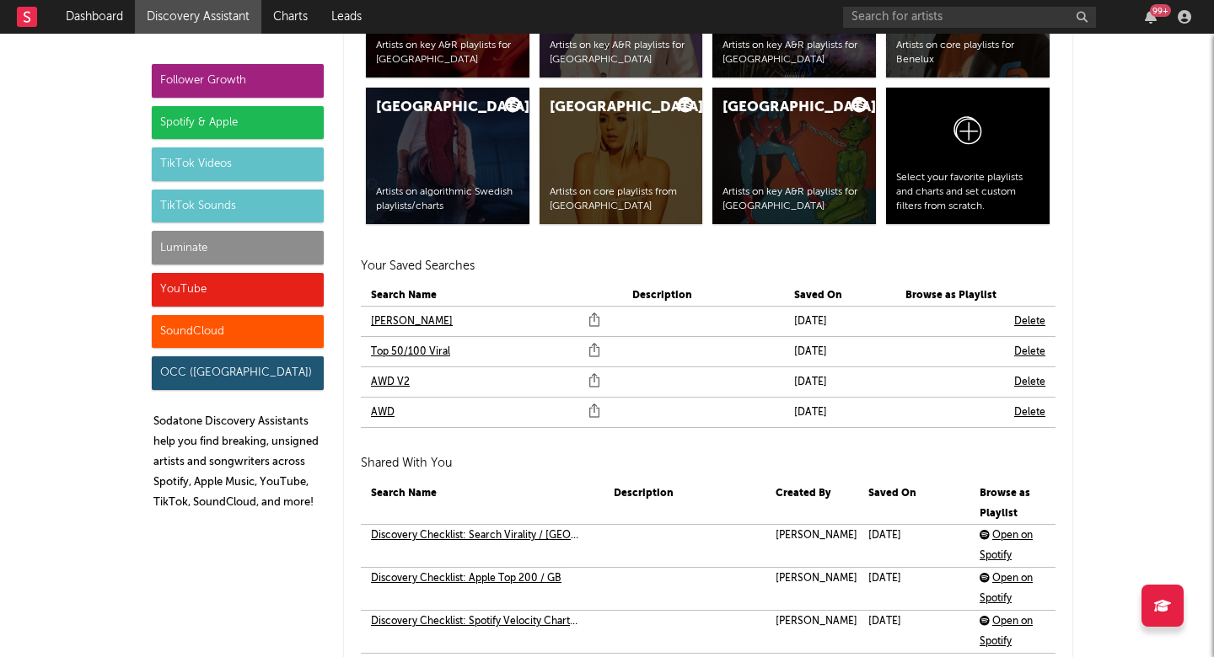
click at [394, 381] on link "AWD V2" at bounding box center [390, 383] width 39 height 20
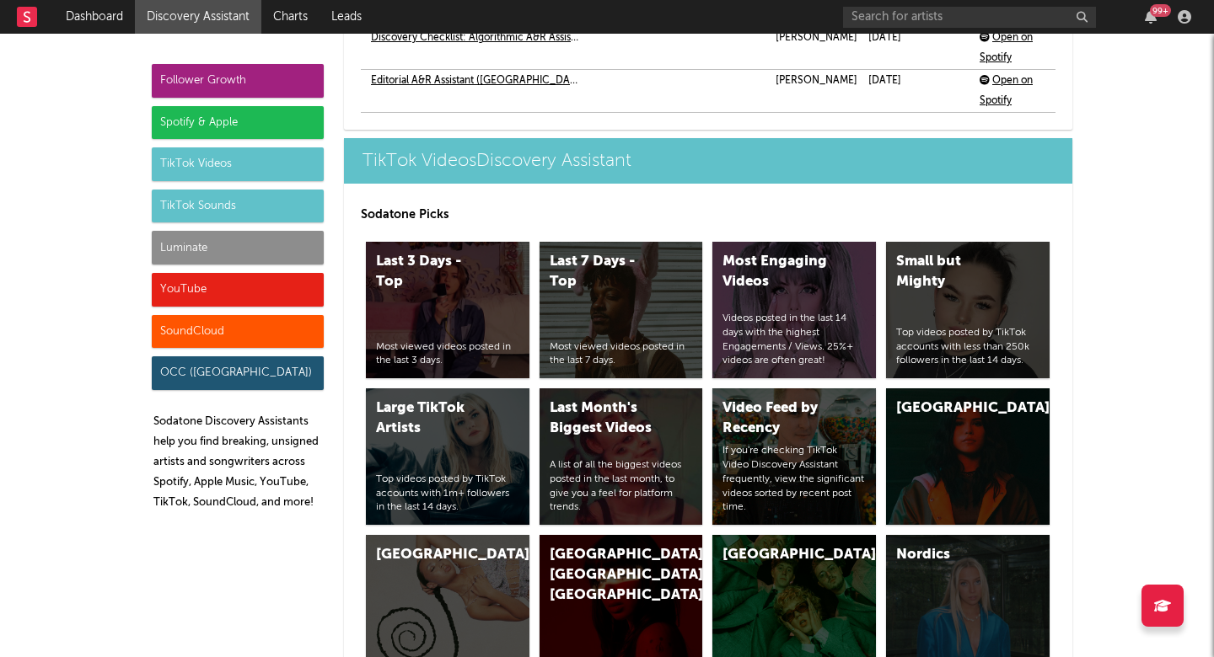
scroll to position [4154, 0]
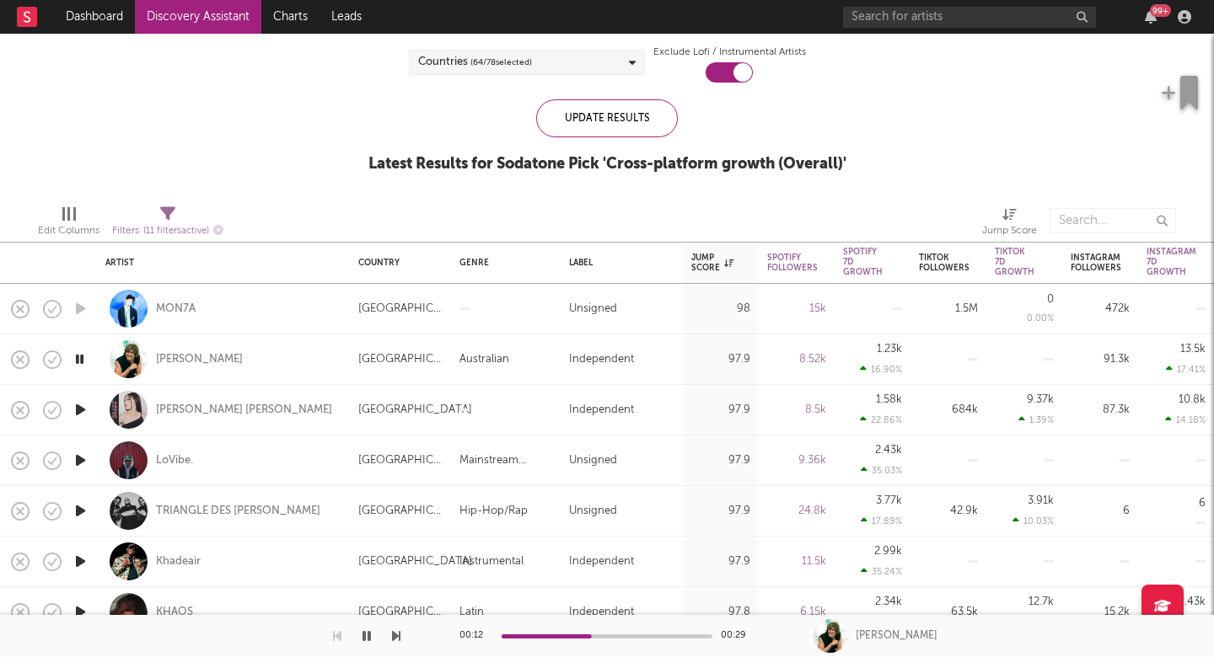
click at [281, 370] on div "[PERSON_NAME]" at bounding box center [223, 360] width 236 height 50
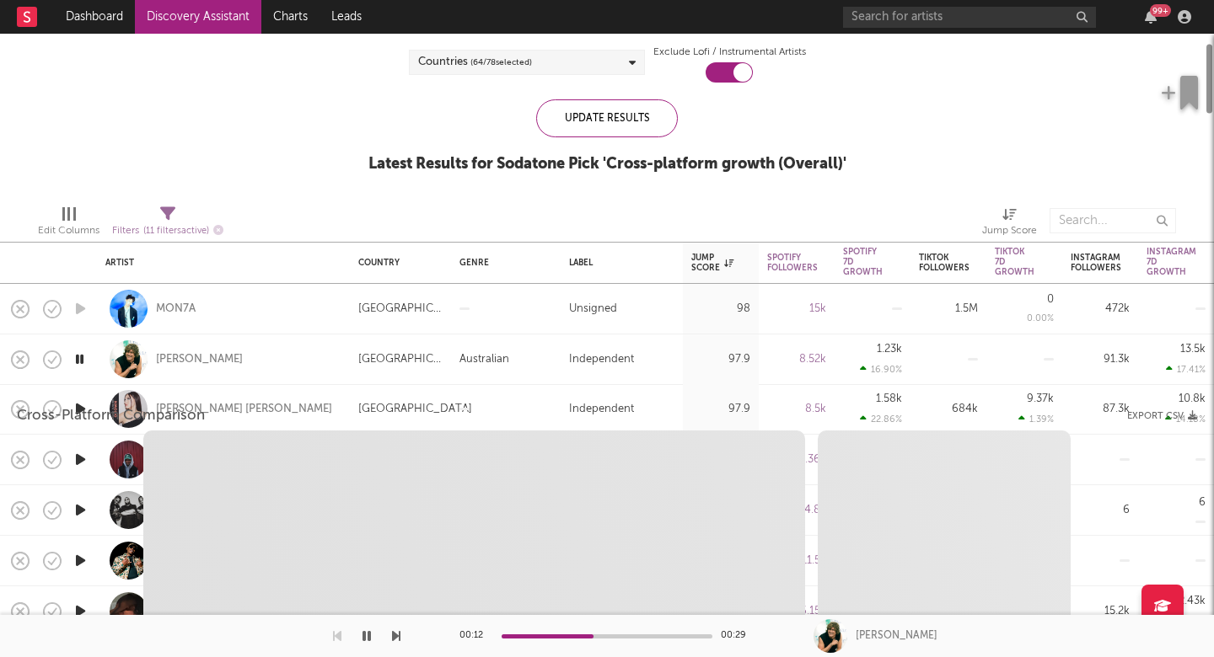
select select "1w"
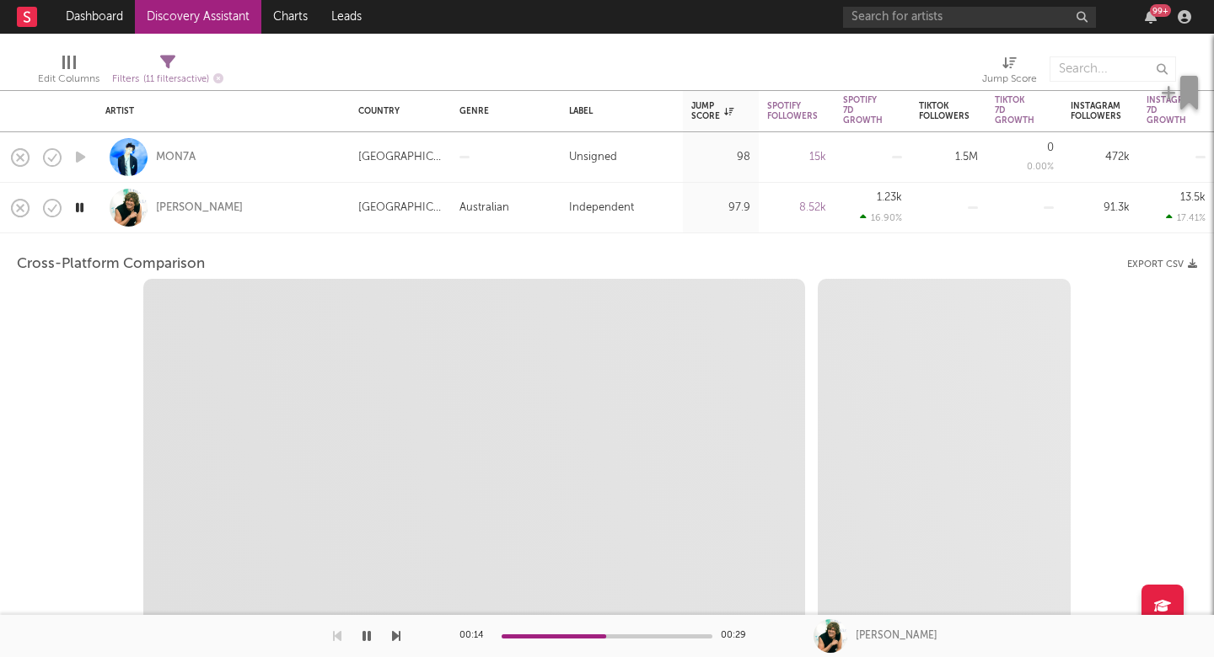
select select "6m"
select select "1m"
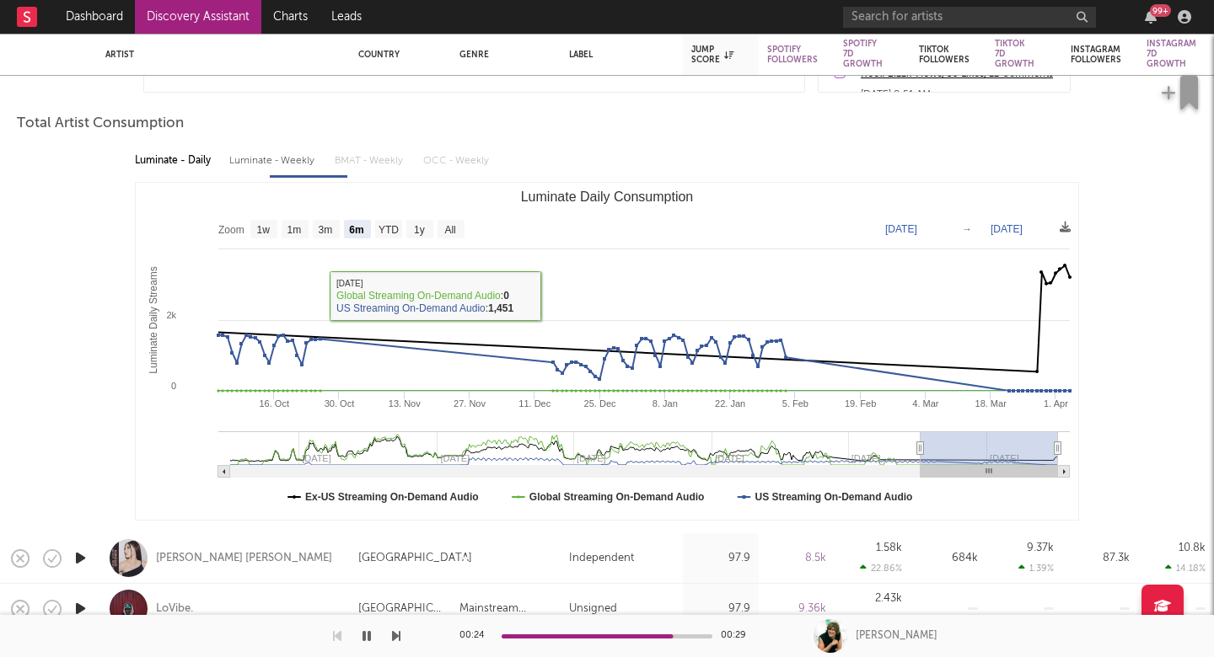
click at [281, 164] on div "Luminate - Weekly" at bounding box center [273, 161] width 88 height 29
select select "6m"
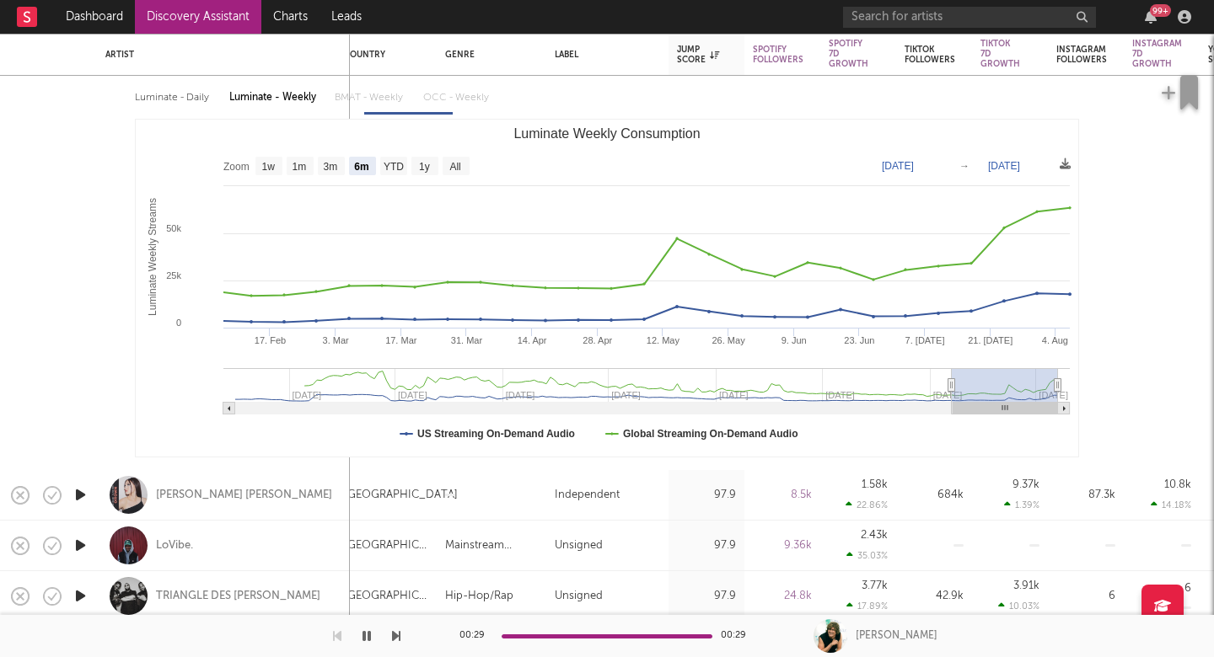
click at [79, 495] on icon "button" at bounding box center [81, 495] width 18 height 21
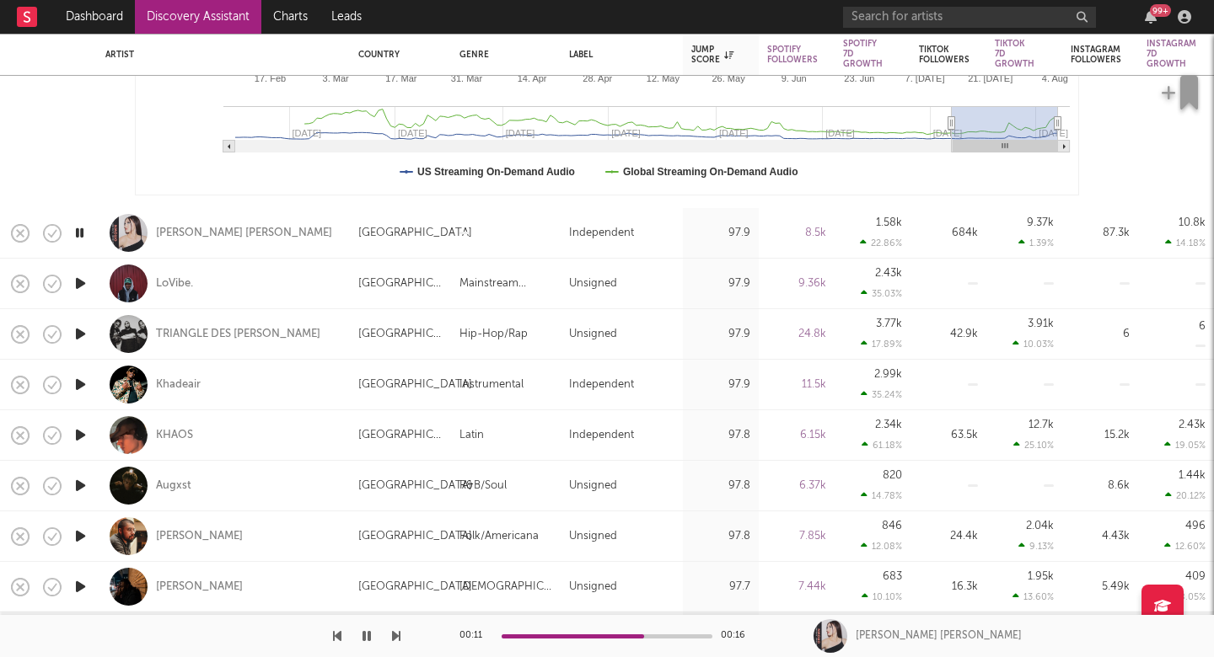
click at [335, 233] on div "[PERSON_NAME] [PERSON_NAME]" at bounding box center [223, 233] width 236 height 50
select select "1w"
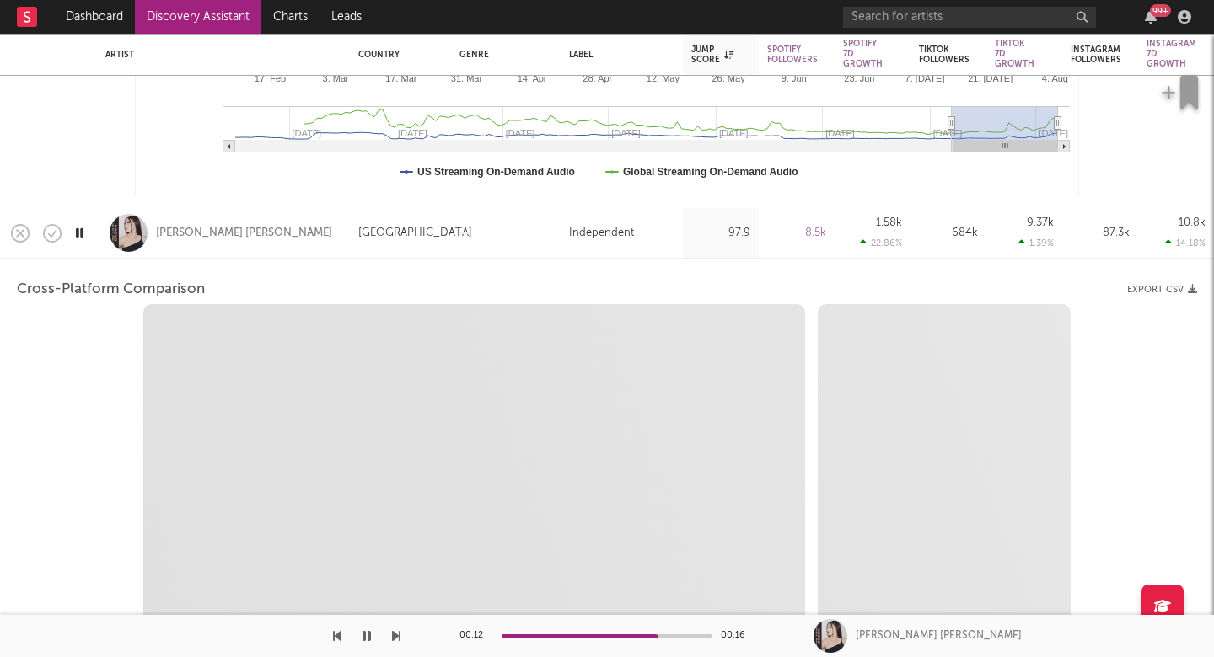
select select "1w"
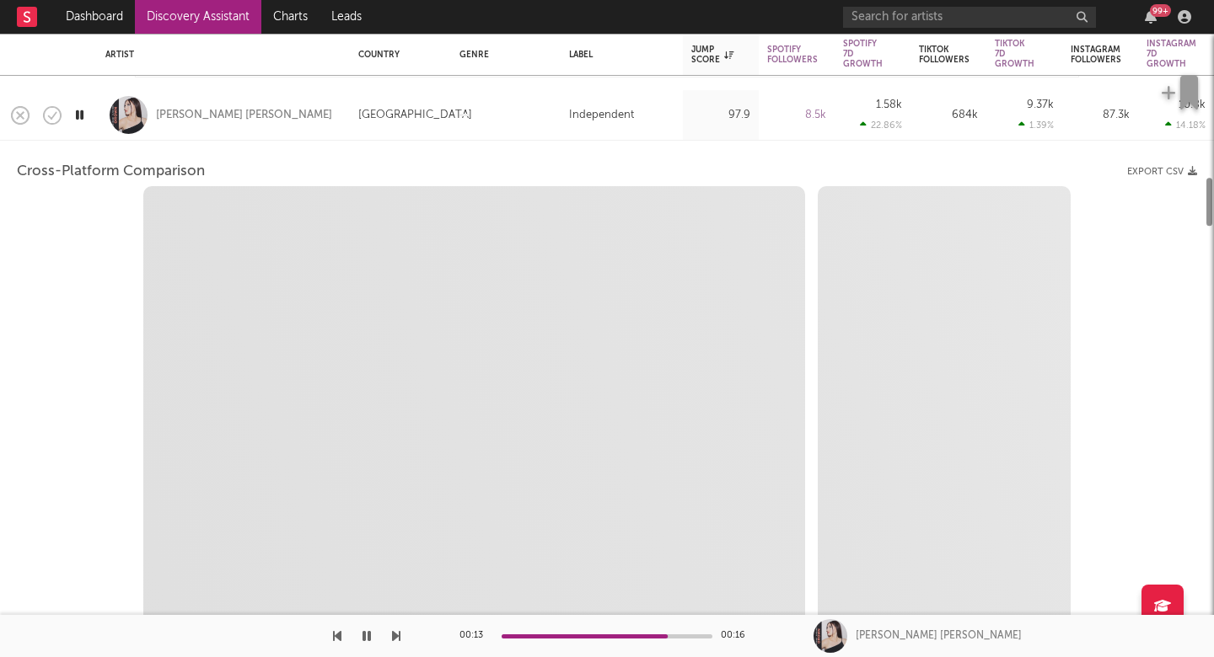
select select "1m"
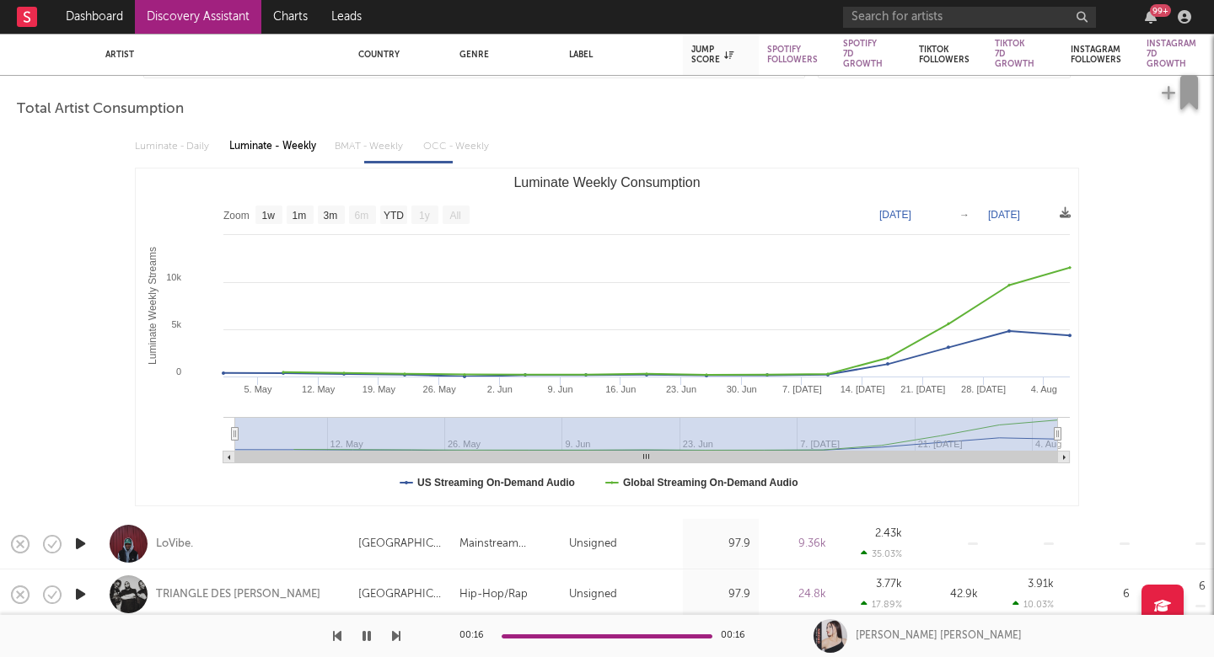
click at [146, 148] on div "Luminate - Daily Luminate - Weekly BMAT - Weekly OCC - Weekly" at bounding box center [607, 146] width 944 height 29
click at [165, 142] on div "Luminate - Daily Luminate - Weekly BMAT - Weekly OCC - Weekly" at bounding box center [607, 146] width 944 height 29
click at [288, 143] on div "Luminate - Weekly" at bounding box center [273, 146] width 88 height 29
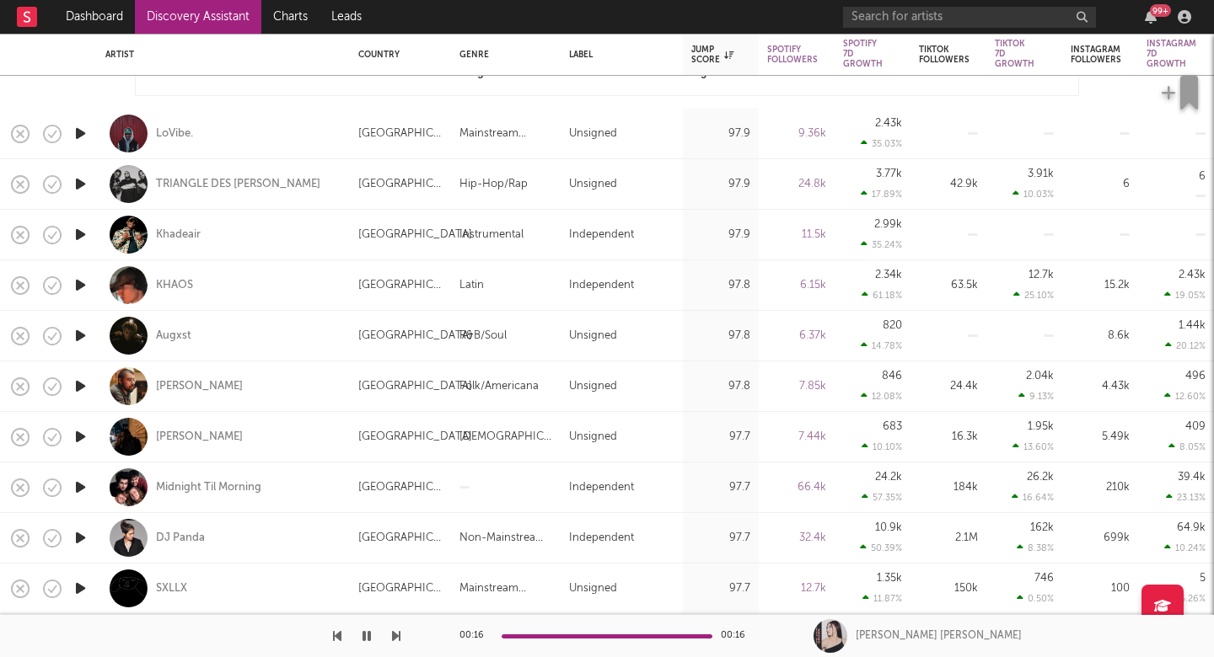
click at [75, 239] on icon "button" at bounding box center [81, 234] width 18 height 21
click at [399, 641] on icon "button" at bounding box center [396, 636] width 8 height 13
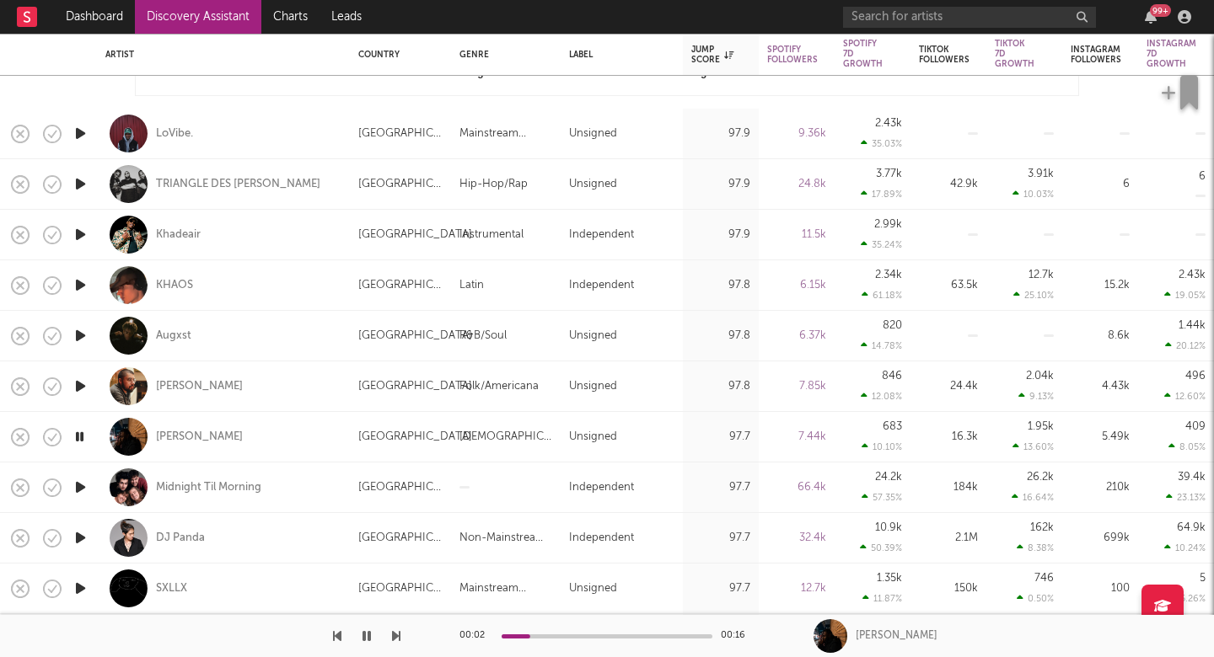
click at [269, 390] on div "Ivan Castro" at bounding box center [223, 387] width 236 height 50
select select "1w"
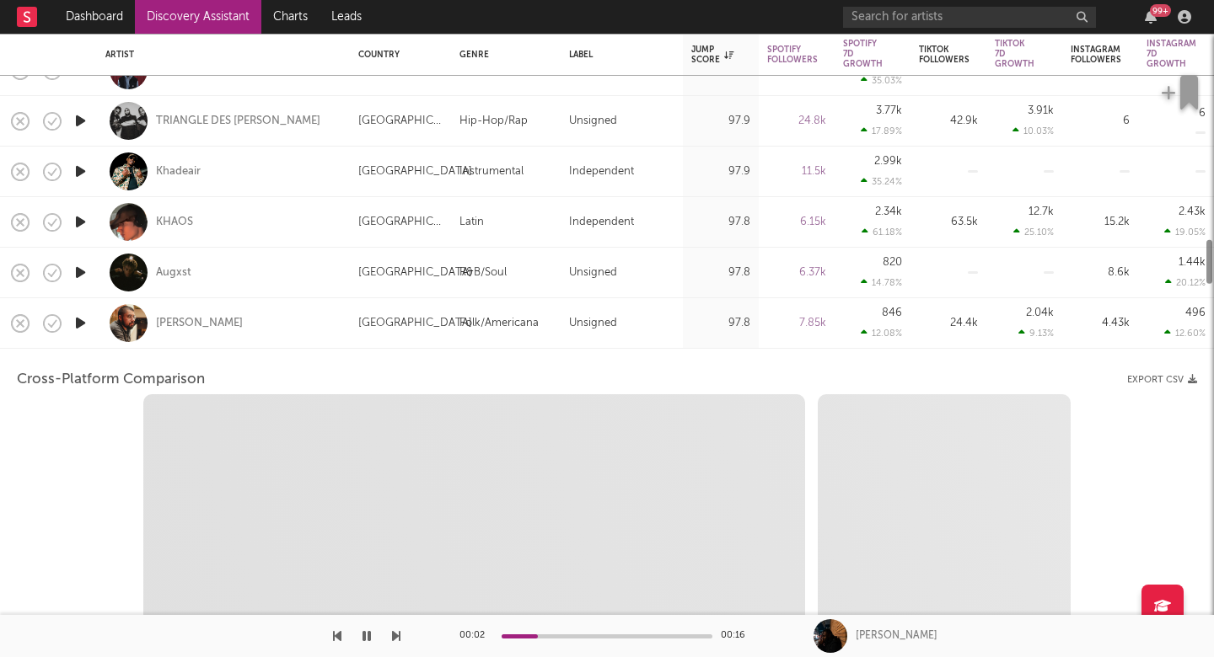
select select "1w"
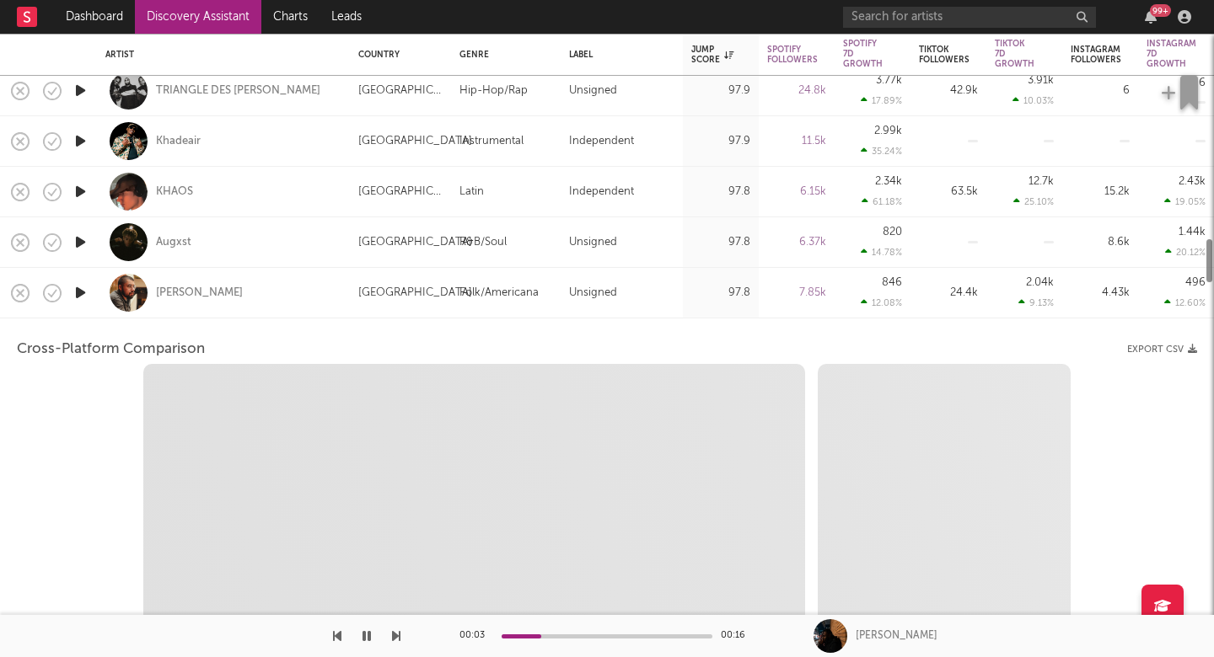
select select "1m"
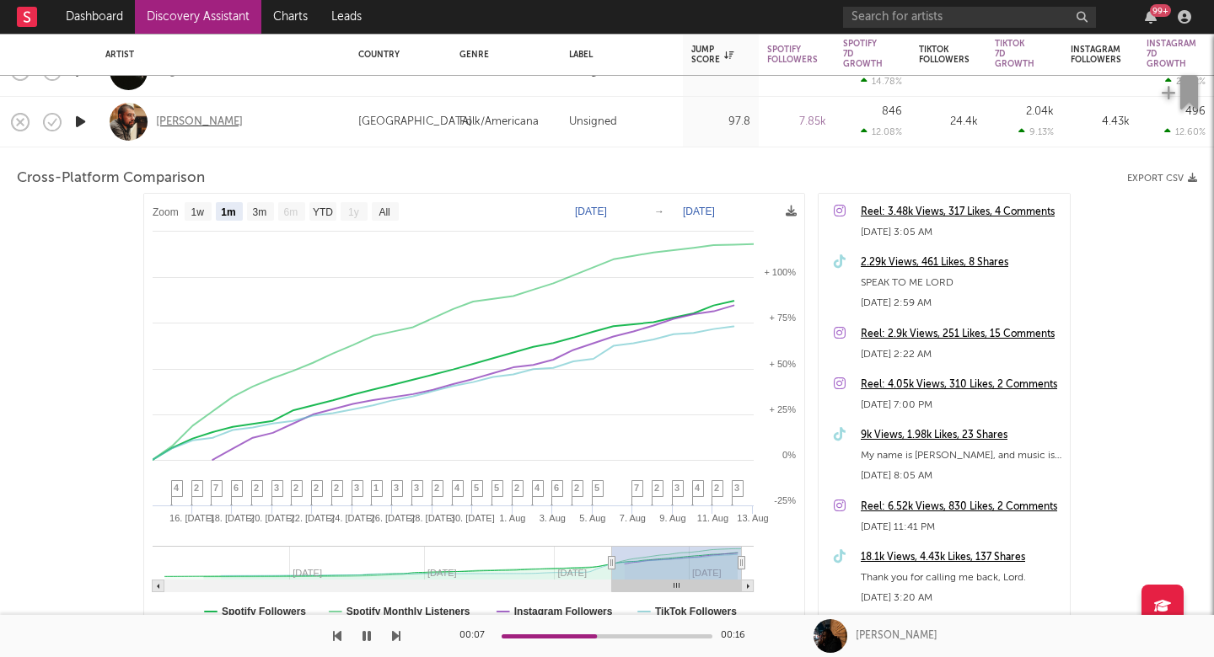
click at [201, 119] on div "Ivan Castro" at bounding box center [199, 122] width 87 height 15
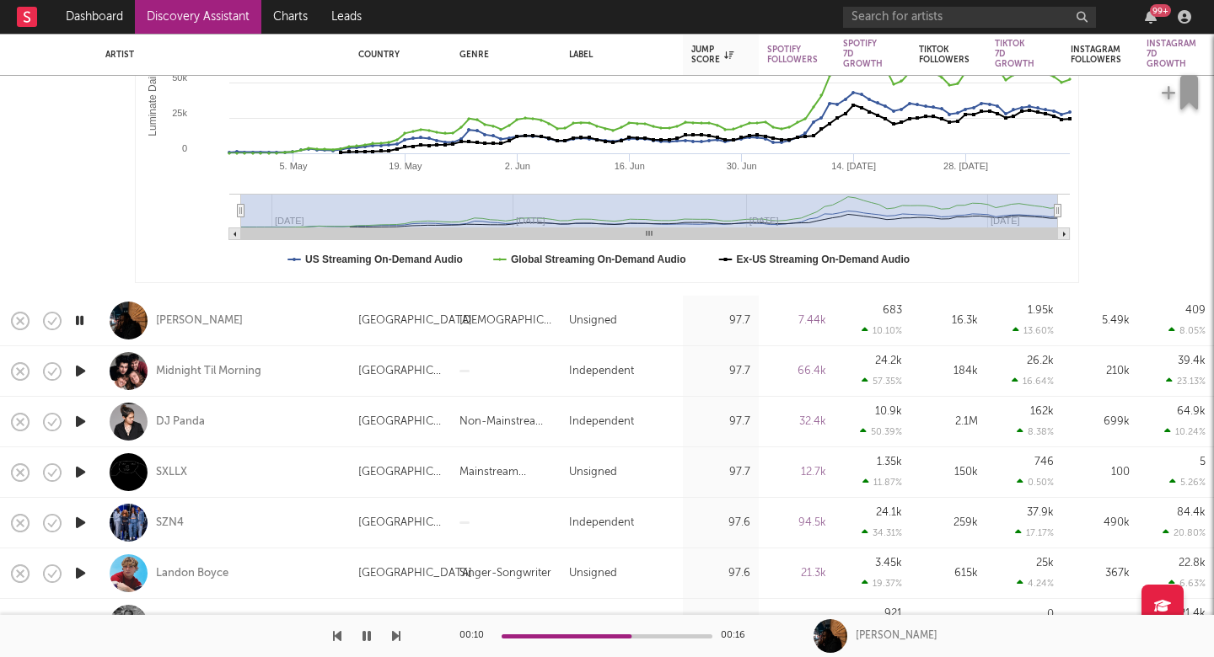
click at [271, 323] on div "Tim Duzit" at bounding box center [223, 321] width 236 height 50
select select "1w"
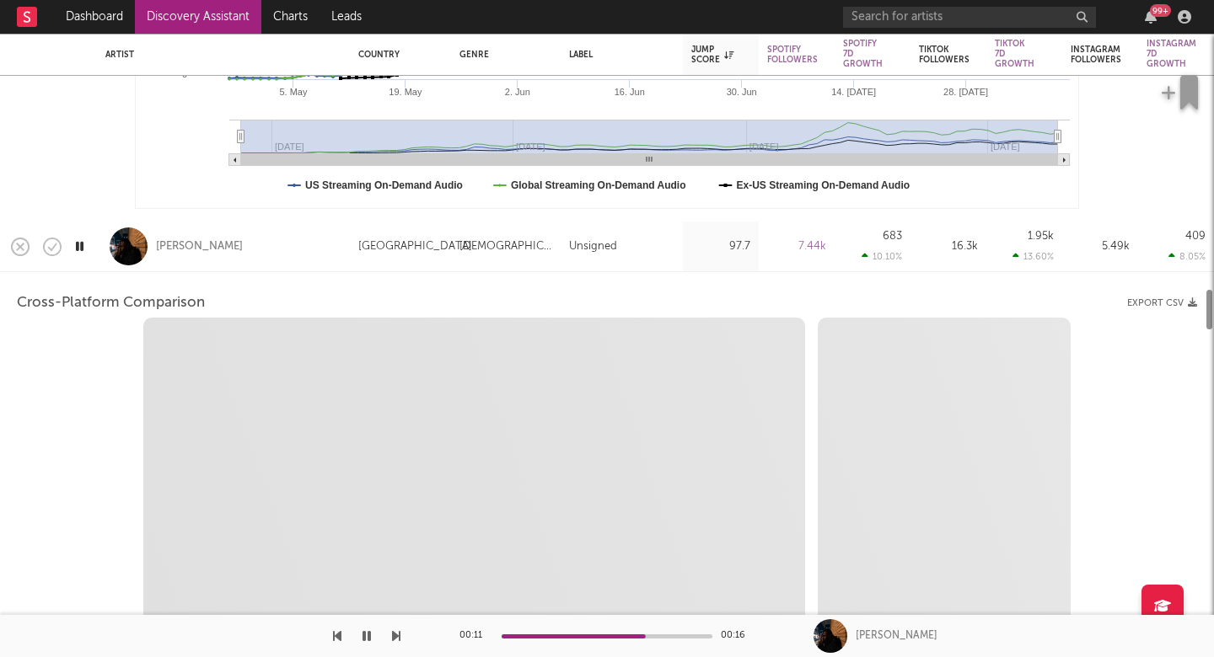
select select "1w"
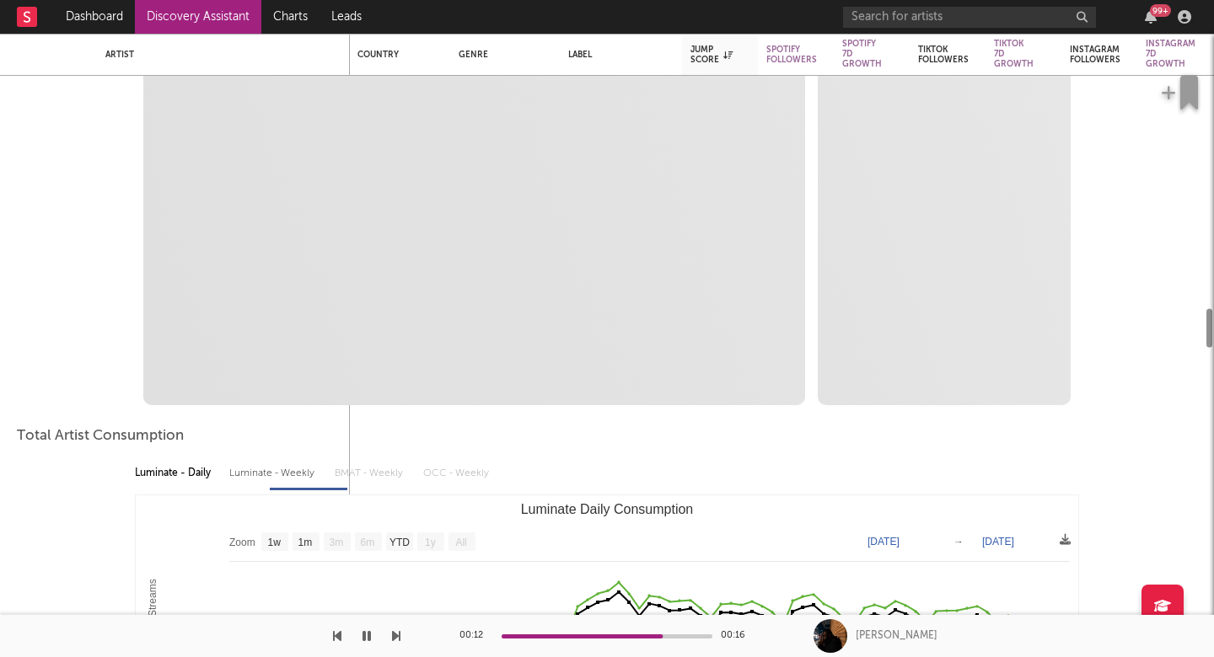
select select "1m"
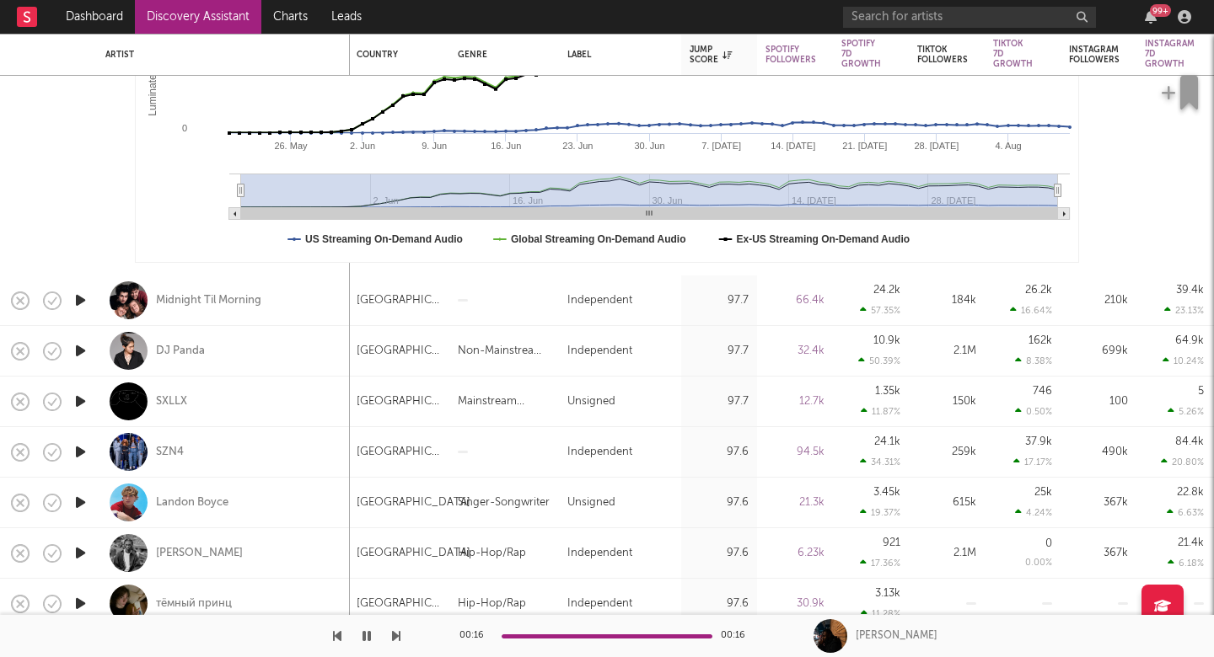
click at [77, 302] on icon "button" at bounding box center [81, 300] width 18 height 21
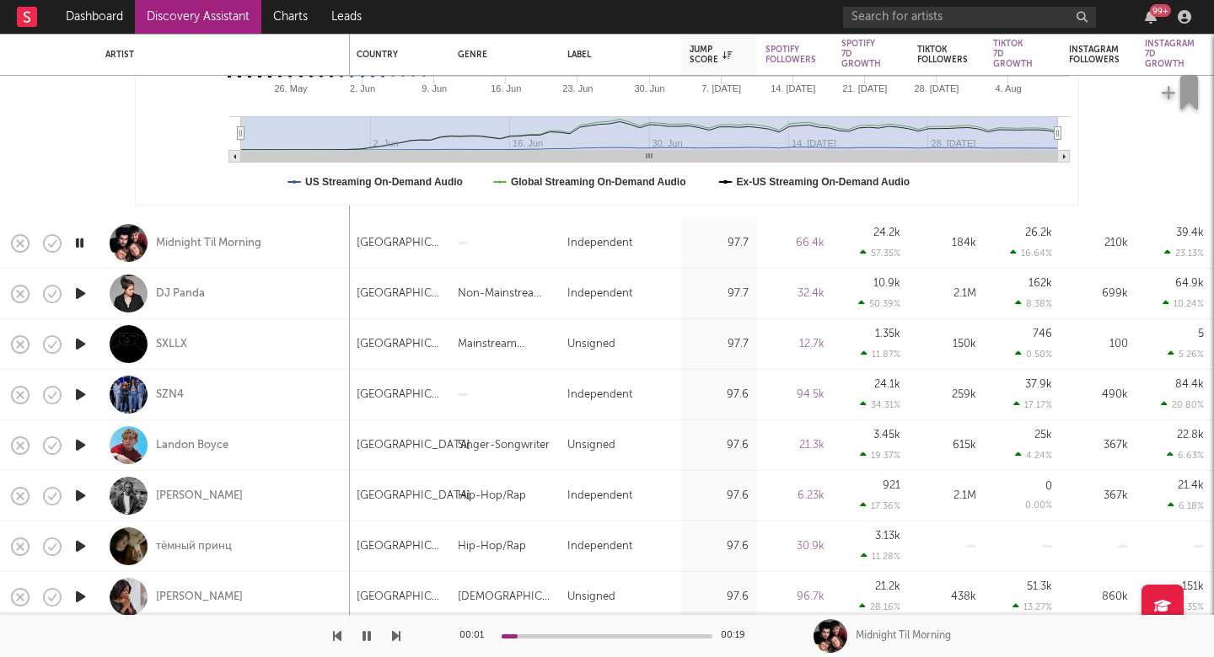
click at [396, 634] on icon "button" at bounding box center [396, 636] width 8 height 13
click at [182, 292] on div "DJ Panda" at bounding box center [180, 294] width 49 height 15
click at [397, 638] on icon "button" at bounding box center [396, 636] width 8 height 13
click at [398, 638] on icon "button" at bounding box center [396, 636] width 8 height 13
click at [399, 638] on icon "button" at bounding box center [396, 636] width 8 height 13
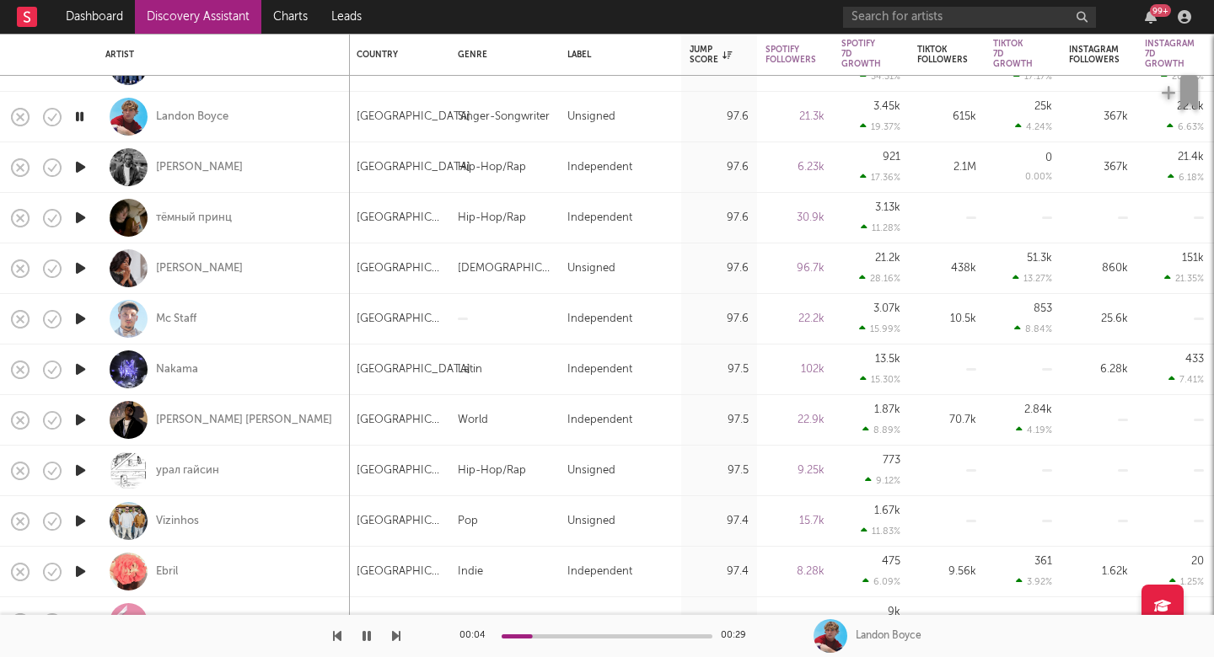
click at [286, 126] on div "Landon Boyce" at bounding box center [223, 117] width 236 height 50
select select "1w"
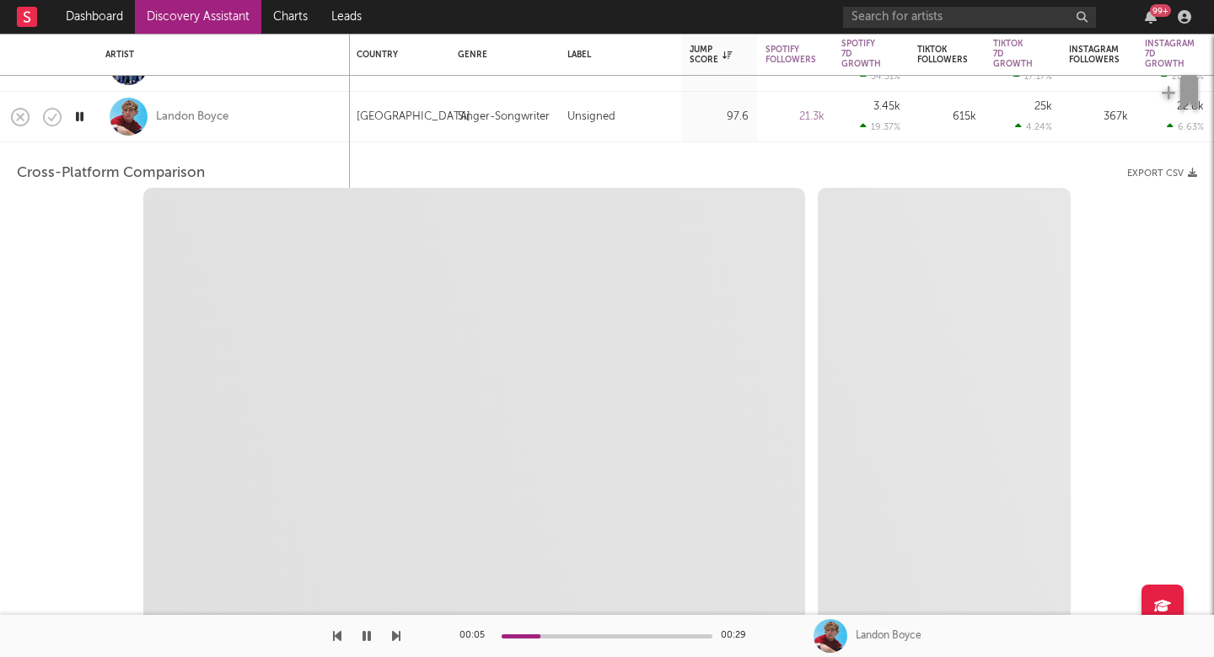
select select "6m"
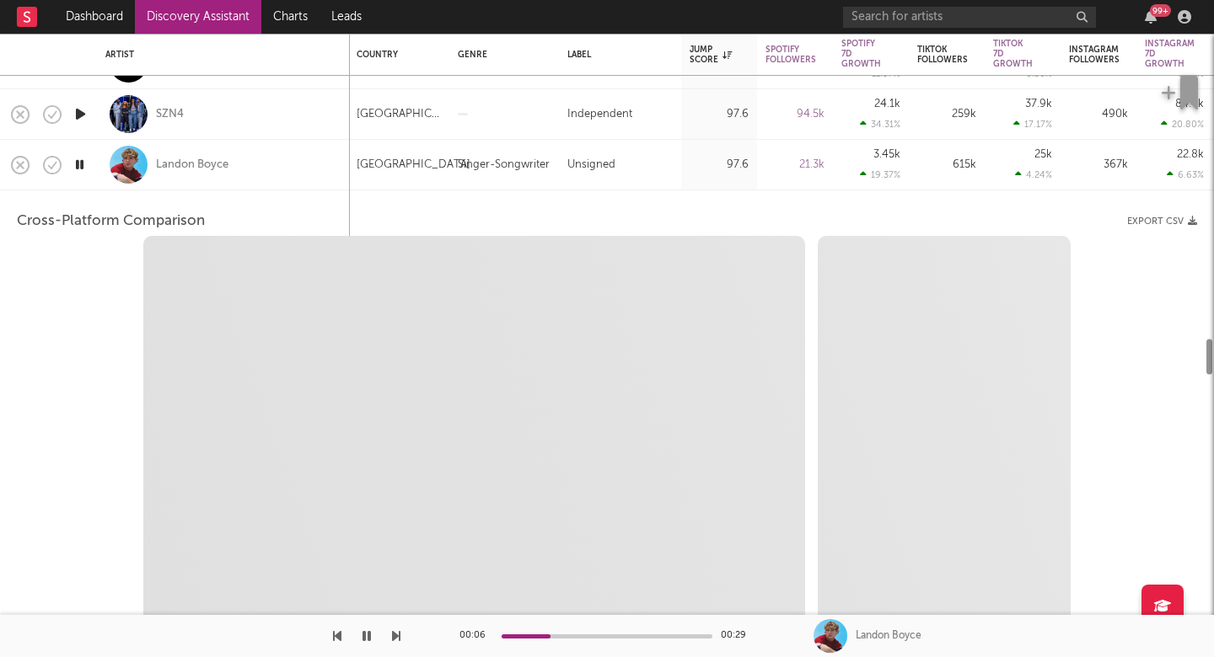
select select "1m"
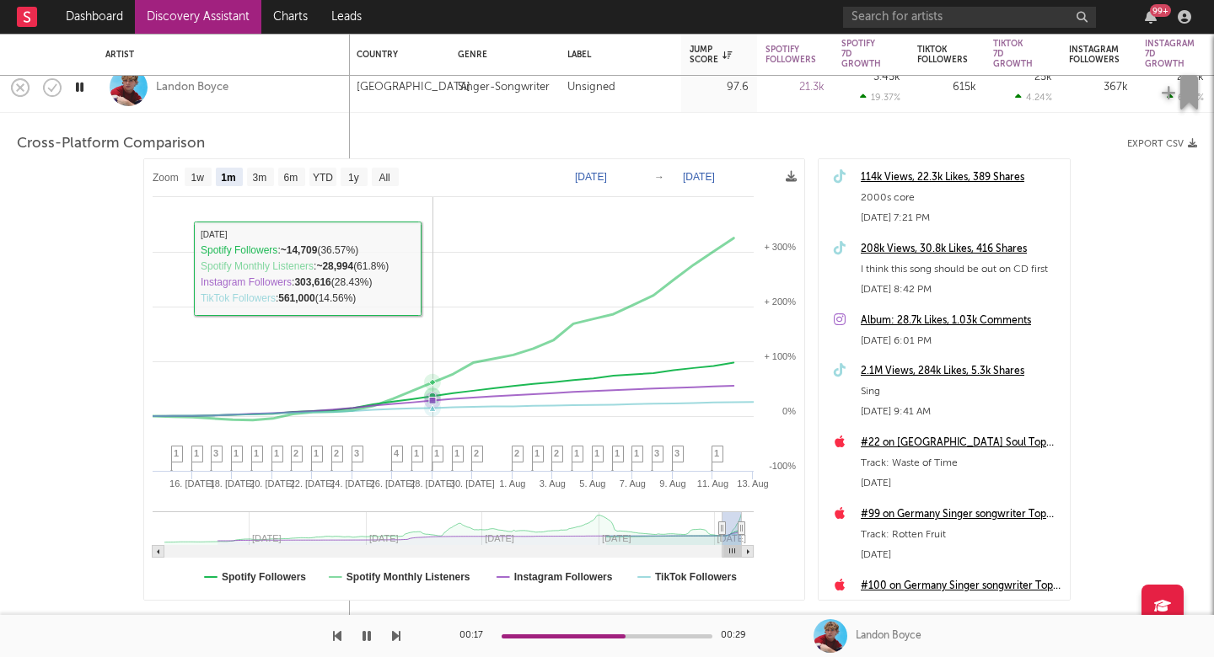
select select "1w"
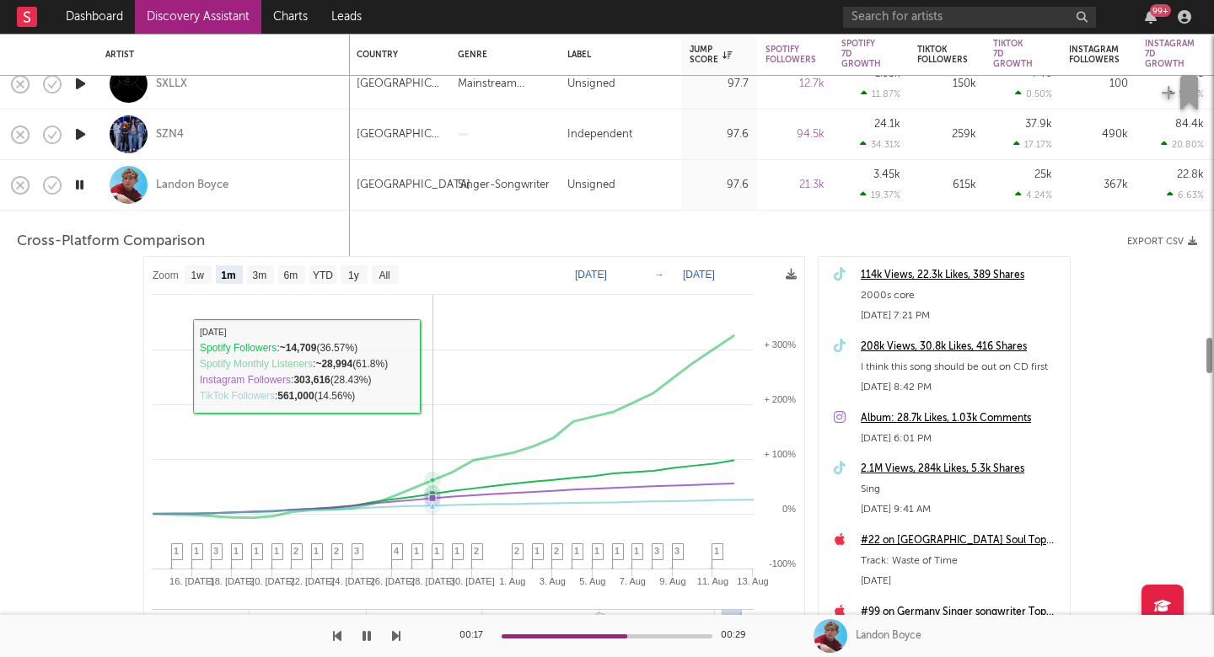
select select "1m"
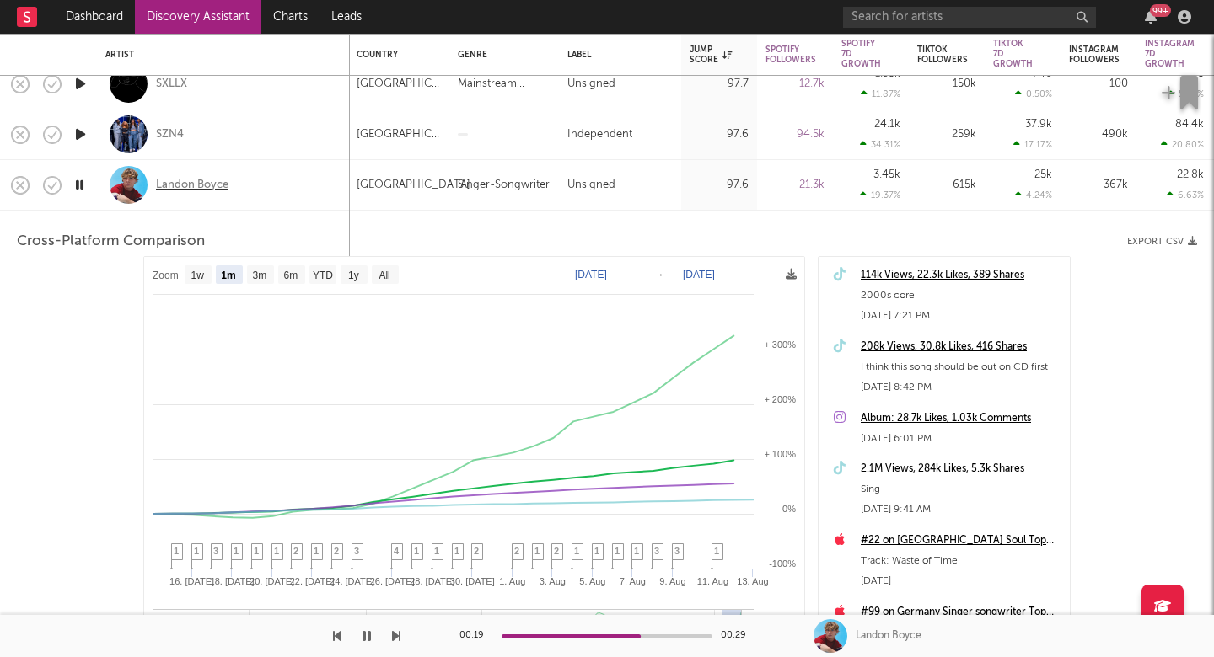
click at [181, 184] on div "Landon Boyce" at bounding box center [192, 185] width 72 height 15
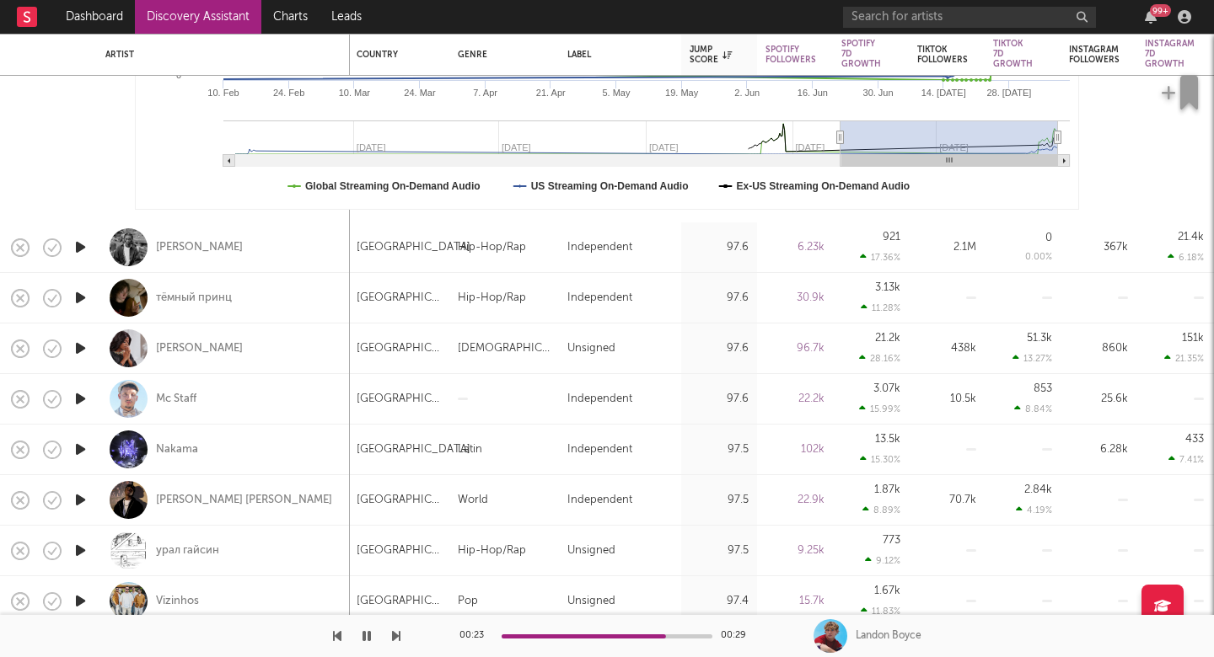
click at [395, 636] on icon "button" at bounding box center [396, 636] width 8 height 13
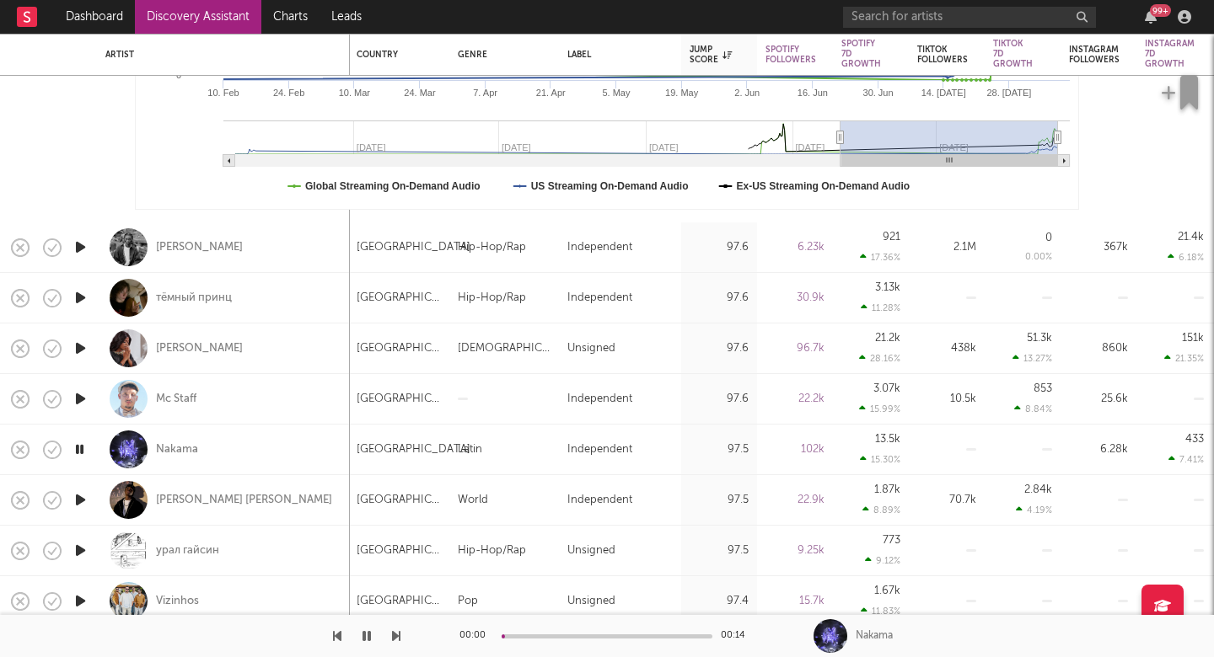
click at [395, 636] on icon "button" at bounding box center [396, 636] width 8 height 13
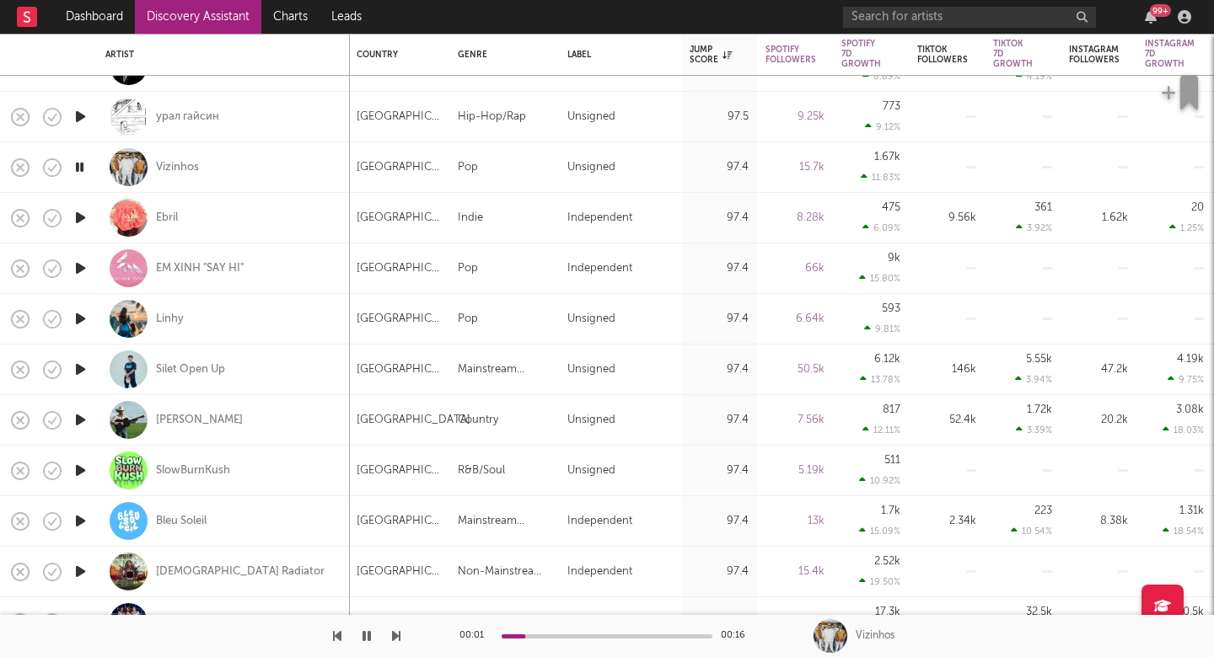
click at [398, 636] on icon "button" at bounding box center [396, 636] width 8 height 13
click at [400, 636] on div "00:00 00:29 EM XINH "SAY HI"" at bounding box center [607, 636] width 1214 height 42
click at [394, 642] on icon "button" at bounding box center [396, 636] width 8 height 13
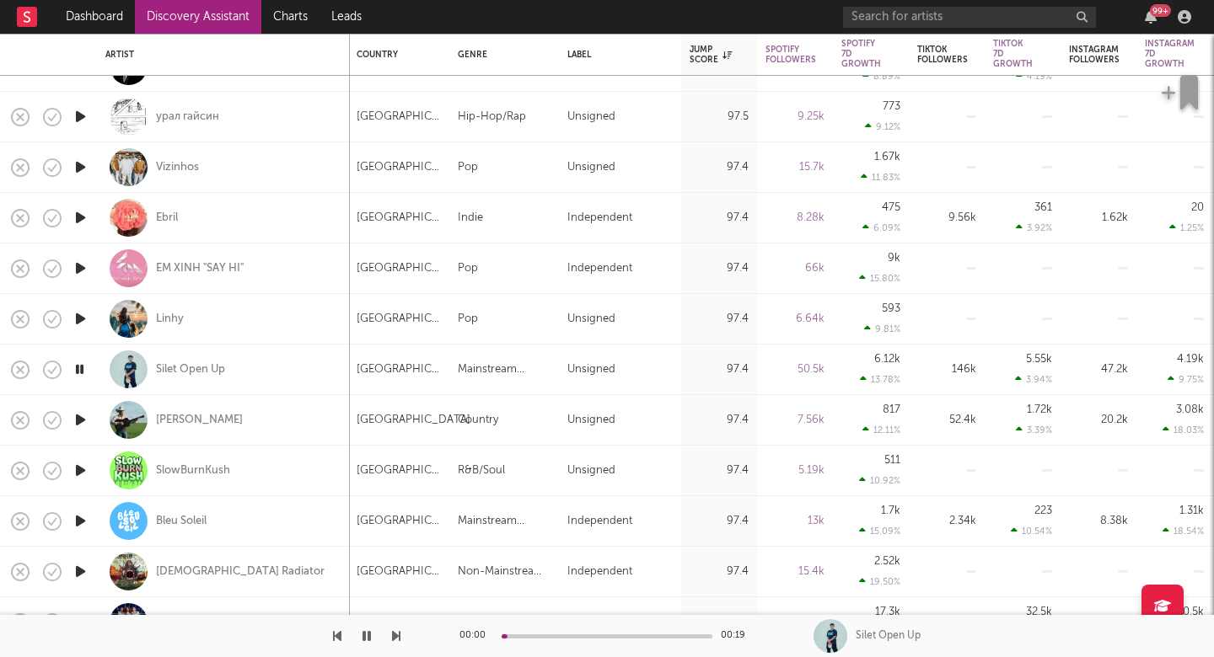
click at [394, 642] on icon "button" at bounding box center [396, 636] width 8 height 13
click at [395, 646] on button "button" at bounding box center [396, 636] width 8 height 42
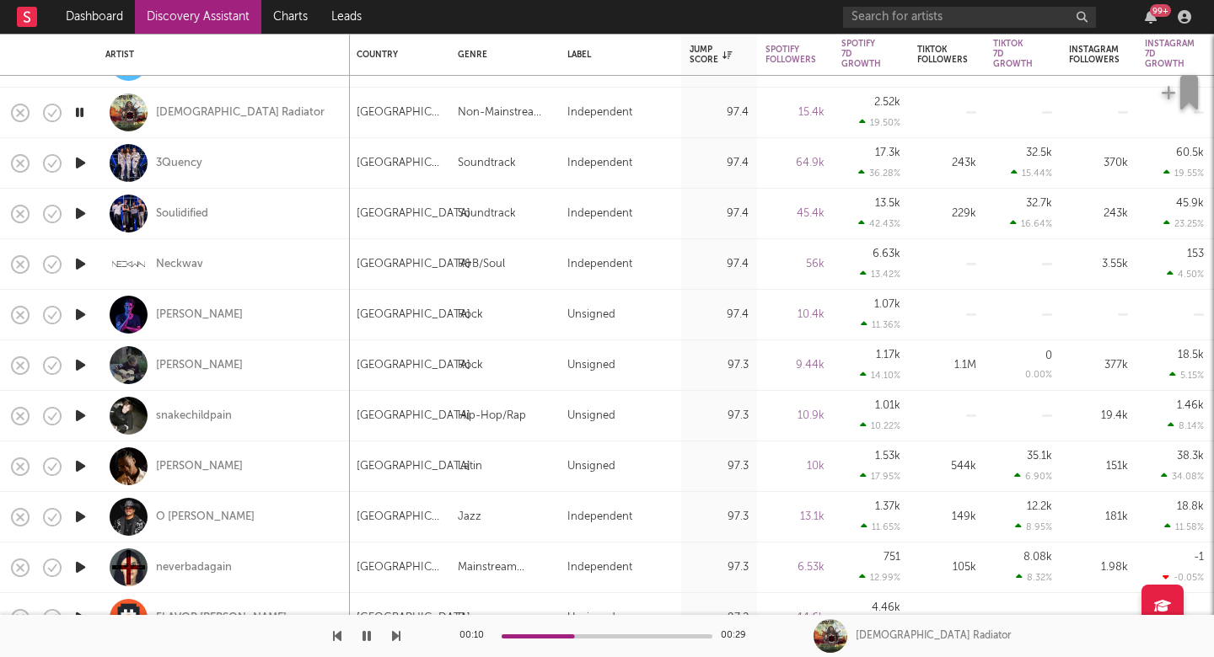
click at [394, 635] on icon "button" at bounding box center [396, 636] width 8 height 13
click at [395, 635] on icon "button" at bounding box center [396, 636] width 8 height 13
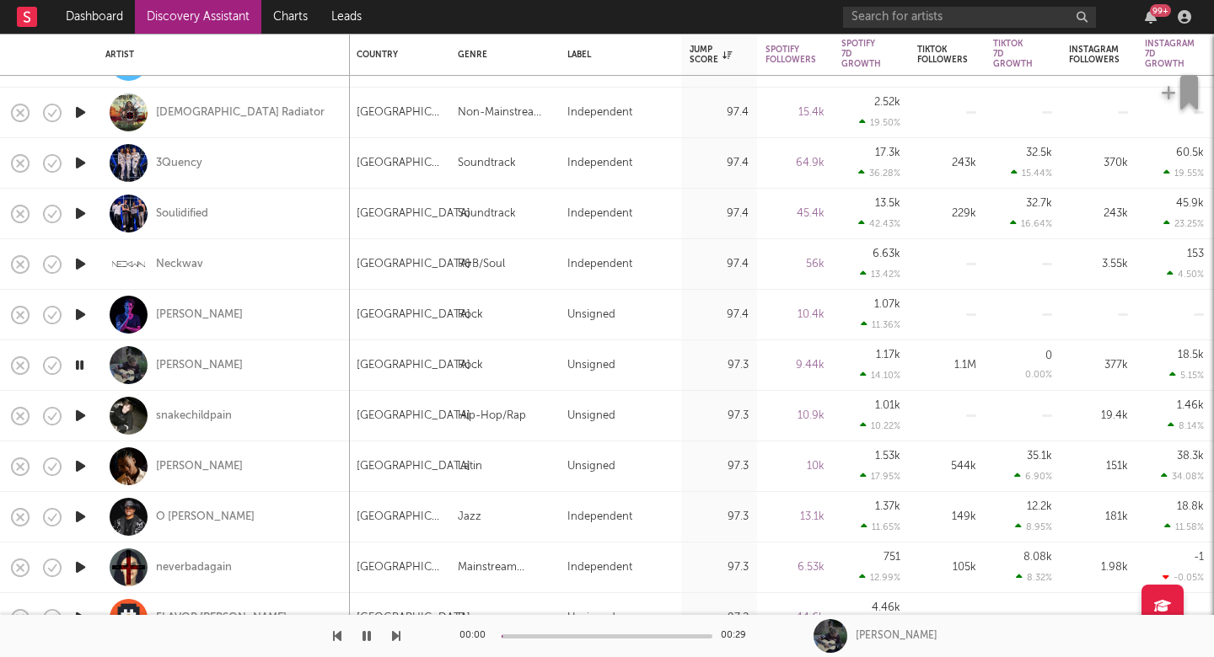
click at [397, 637] on icon "button" at bounding box center [396, 636] width 8 height 13
click at [396, 641] on icon "button" at bounding box center [396, 636] width 8 height 13
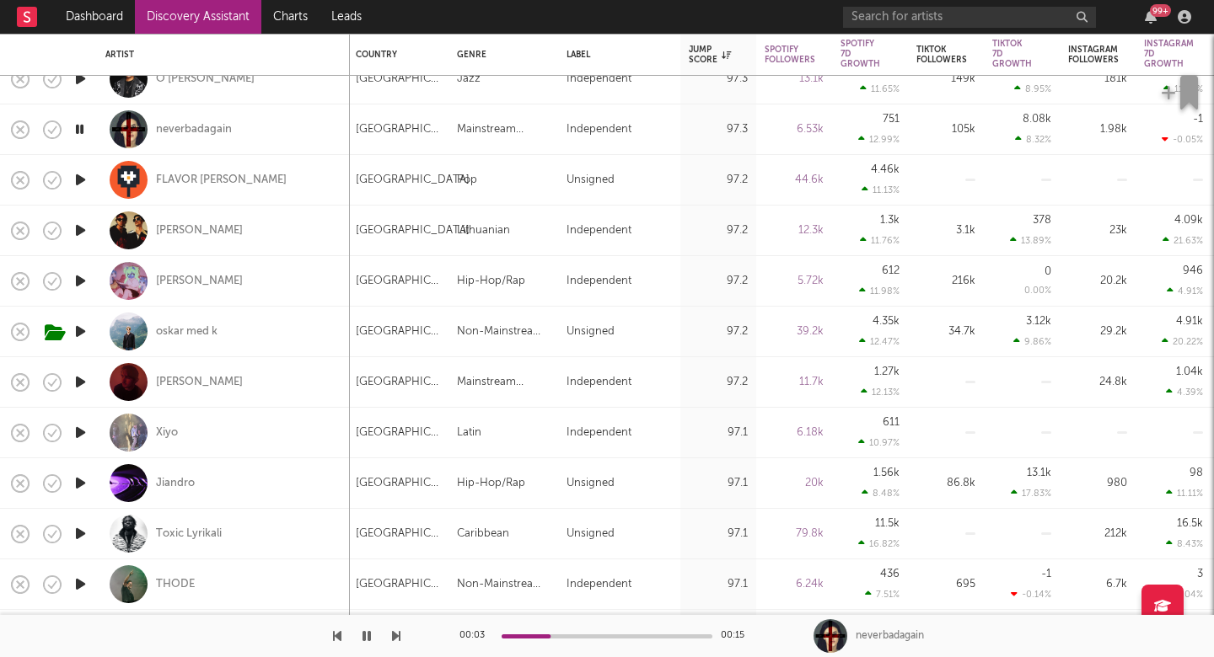
click at [413, 151] on div "Brazil" at bounding box center [397, 130] width 101 height 51
select select "1w"
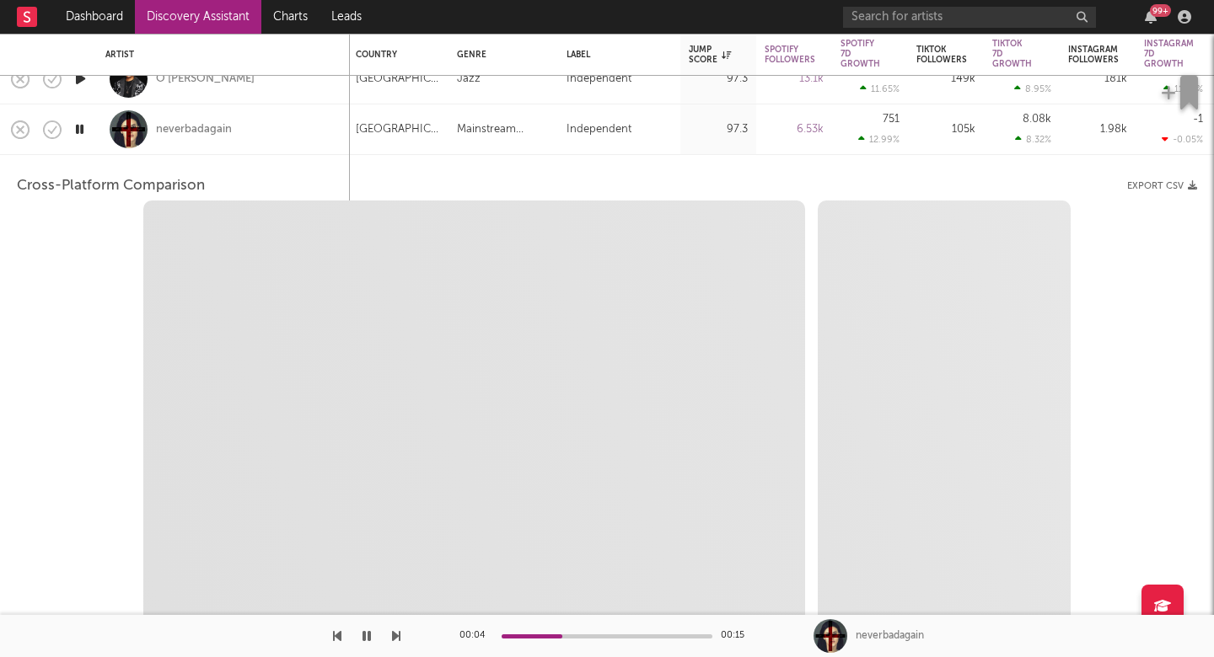
select select "1w"
select select "1m"
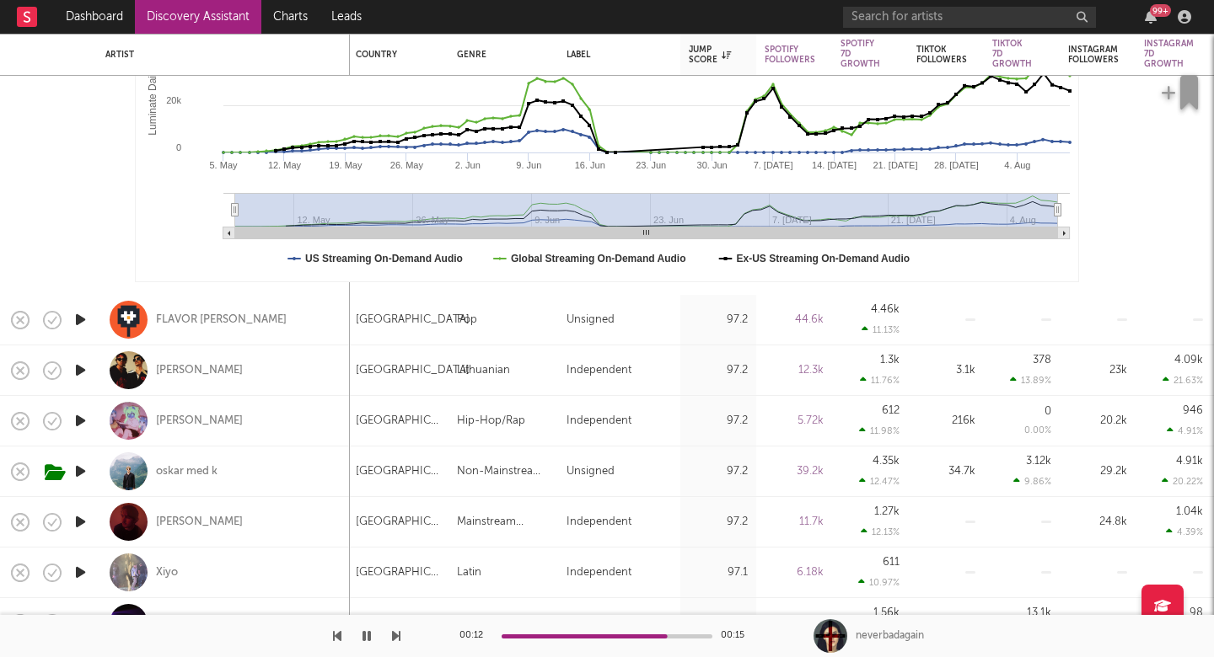
click at [83, 322] on icon "button" at bounding box center [81, 319] width 18 height 21
click at [392, 639] on icon "button" at bounding box center [396, 636] width 8 height 13
click at [336, 632] on icon "button" at bounding box center [337, 636] width 8 height 13
click at [276, 370] on div "RIO KOSTA" at bounding box center [223, 371] width 236 height 50
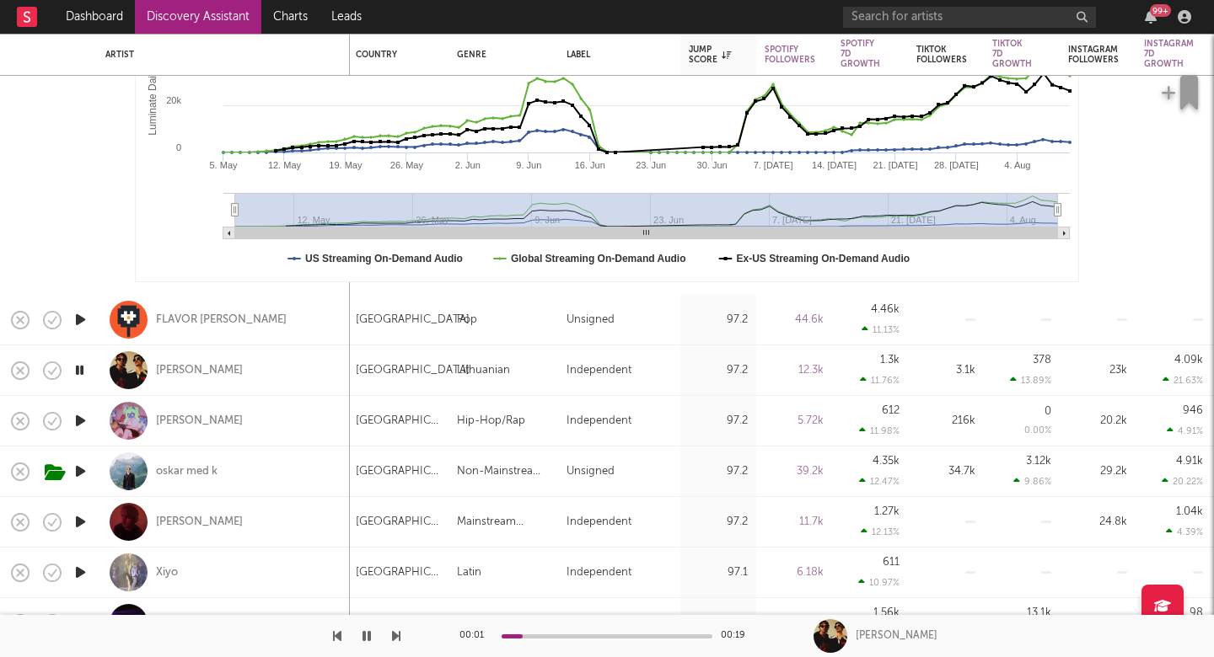
select select "1w"
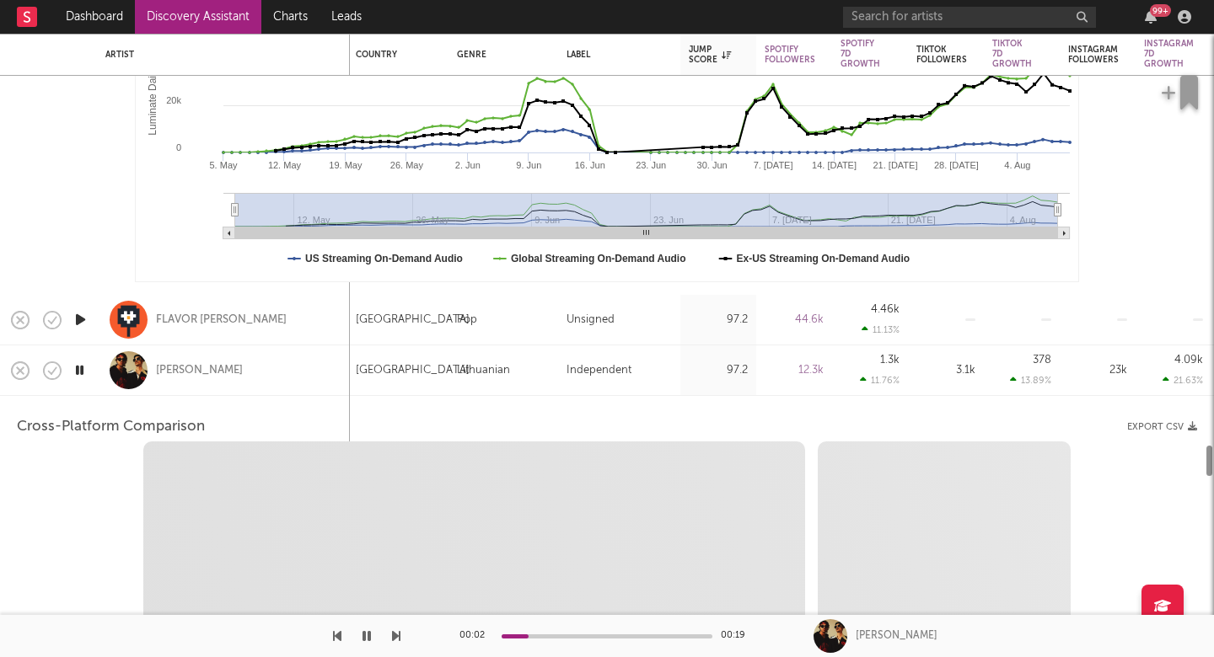
select select "1w"
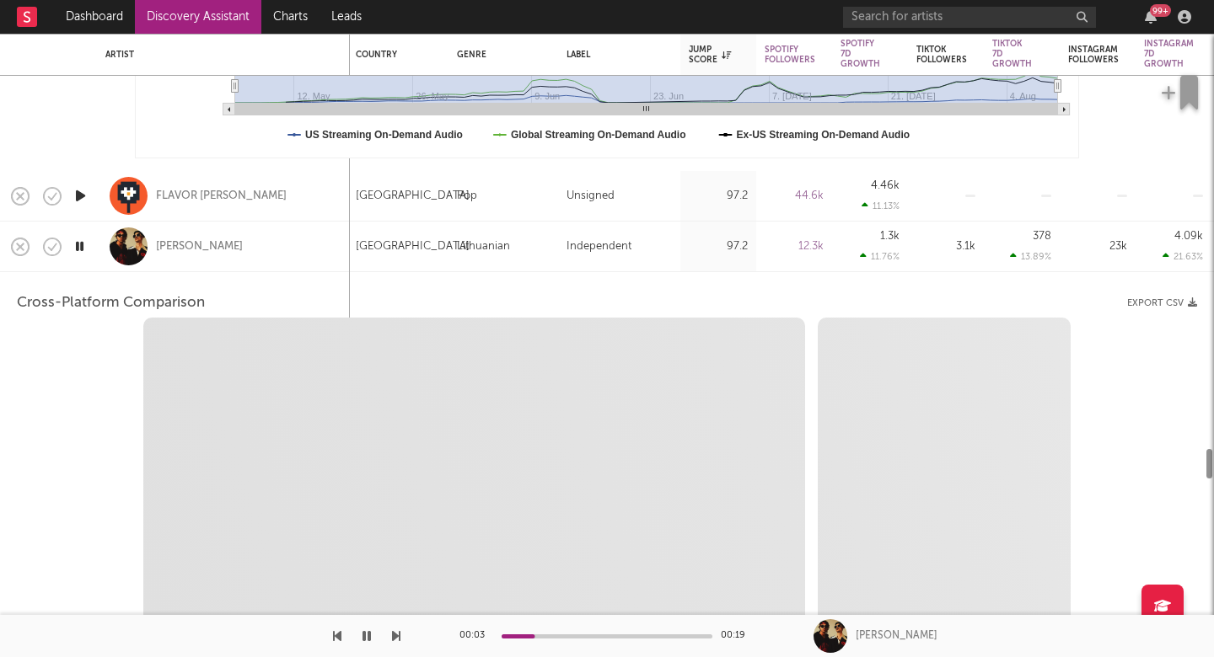
select select "1m"
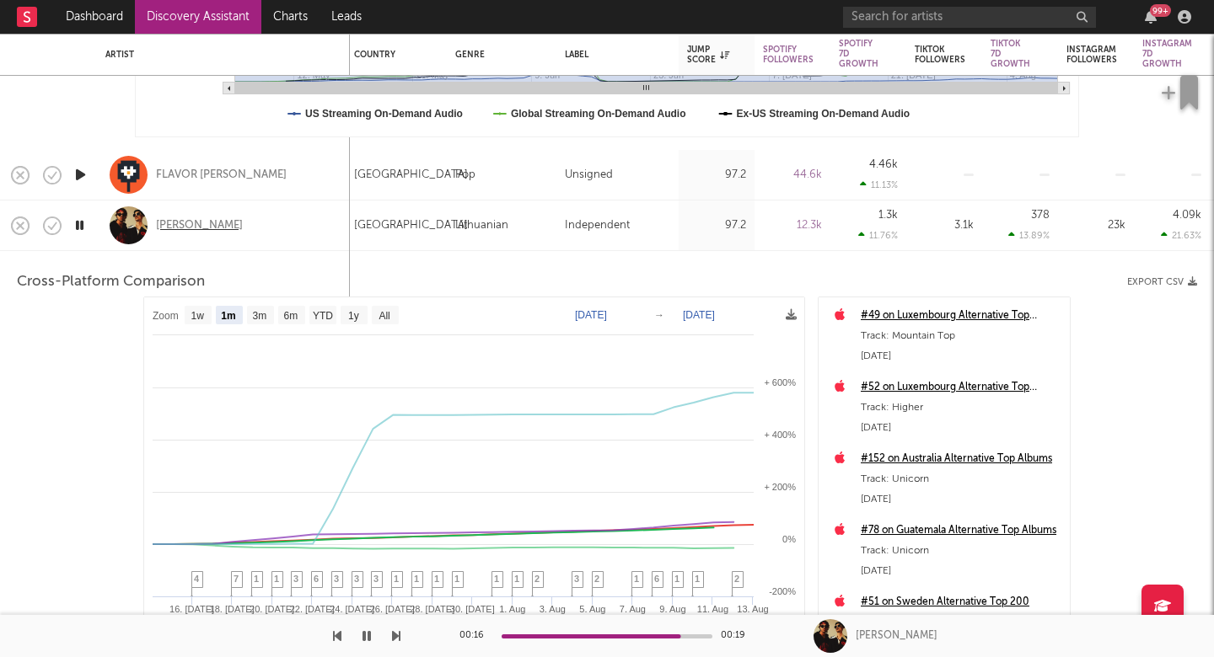
click at [192, 223] on div "RIO KOSTA" at bounding box center [199, 225] width 87 height 15
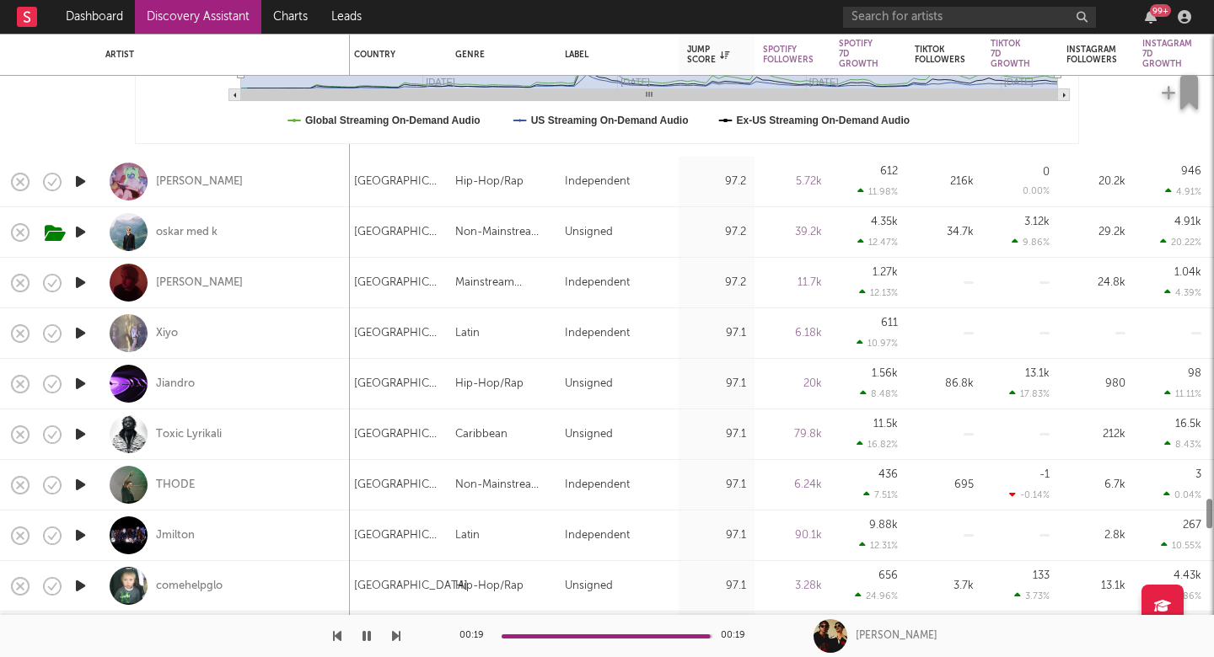
click at [74, 173] on icon "button" at bounding box center [81, 181] width 18 height 21
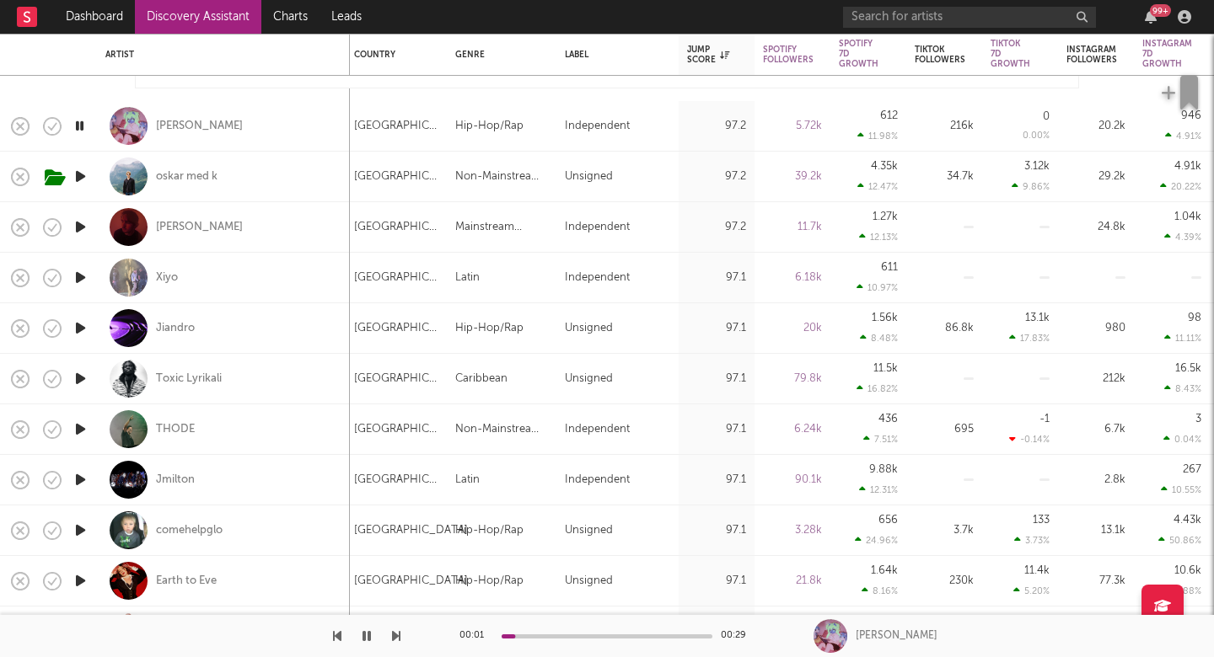
click at [394, 635] on icon "button" at bounding box center [396, 636] width 8 height 13
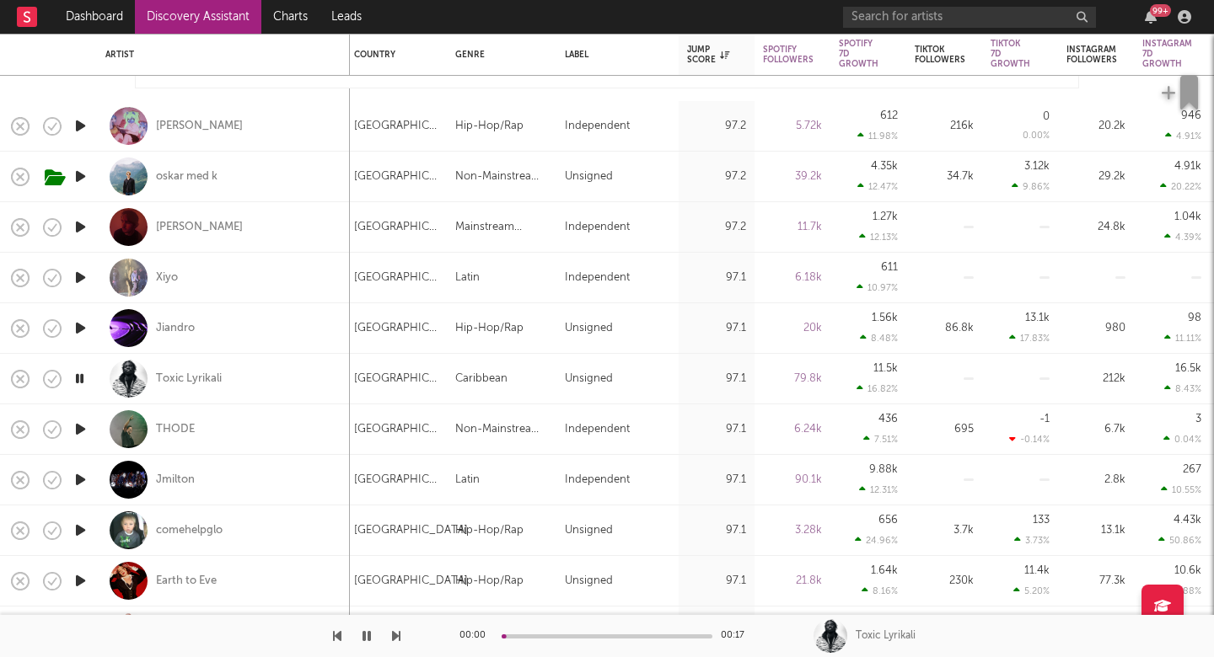
click at [394, 635] on icon "button" at bounding box center [396, 636] width 8 height 13
click at [281, 430] on div "THODE" at bounding box center [223, 430] width 236 height 50
select select "1w"
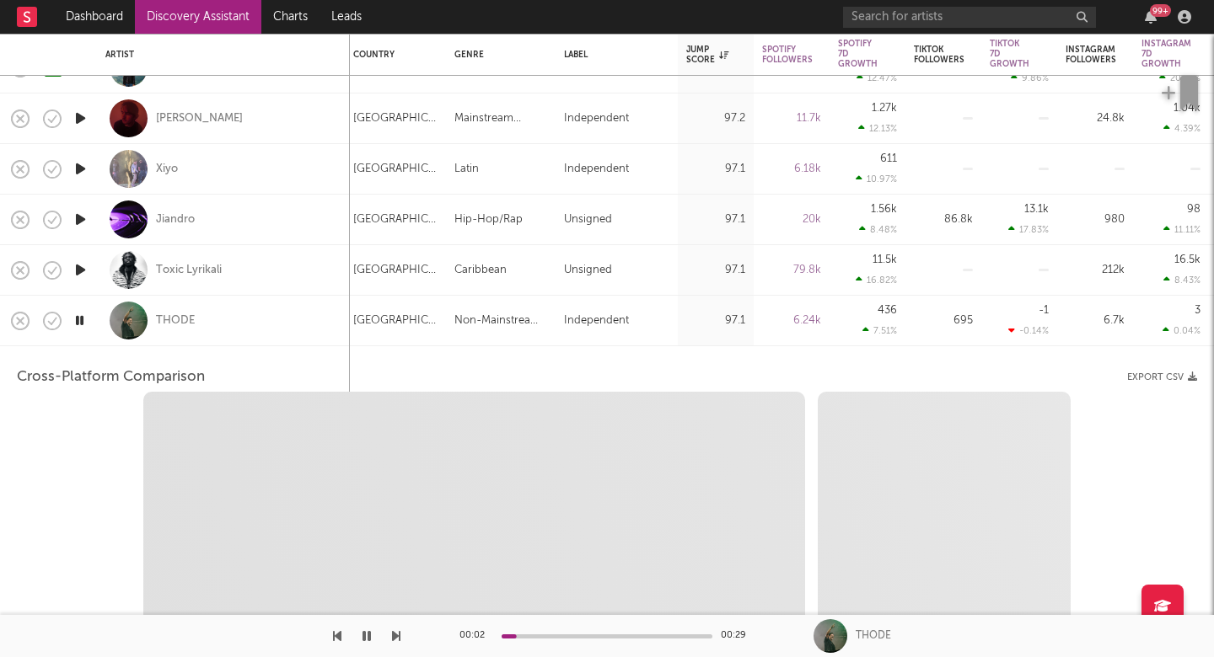
select select "1w"
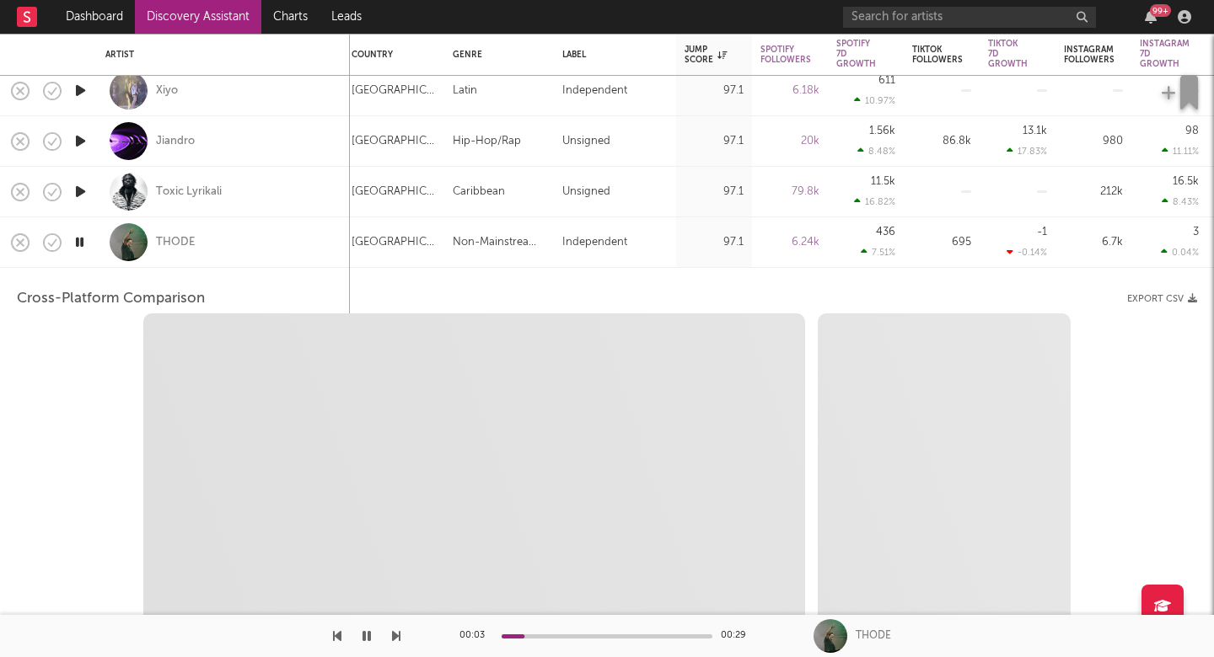
select select "1m"
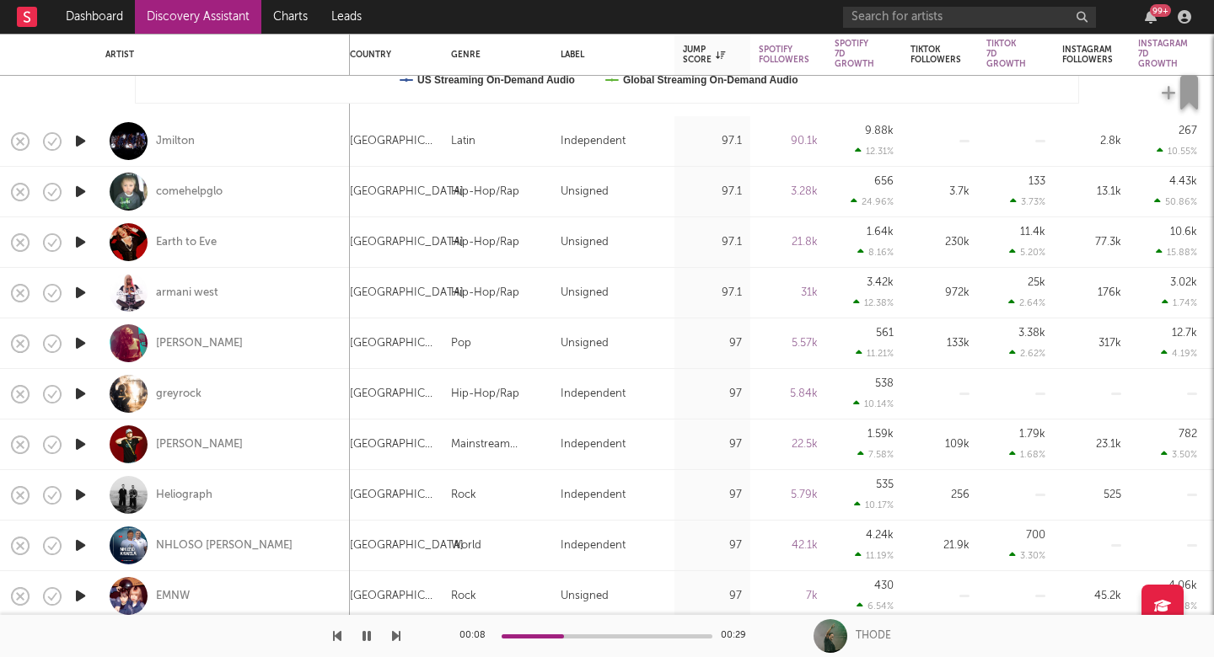
click at [389, 637] on div at bounding box center [200, 636] width 400 height 42
click at [403, 637] on div "00:09 00:29 THODE" at bounding box center [607, 636] width 1214 height 42
click at [403, 639] on div "00:09 00:29 THODE" at bounding box center [607, 636] width 1214 height 42
click at [400, 639] on icon "button" at bounding box center [396, 636] width 8 height 13
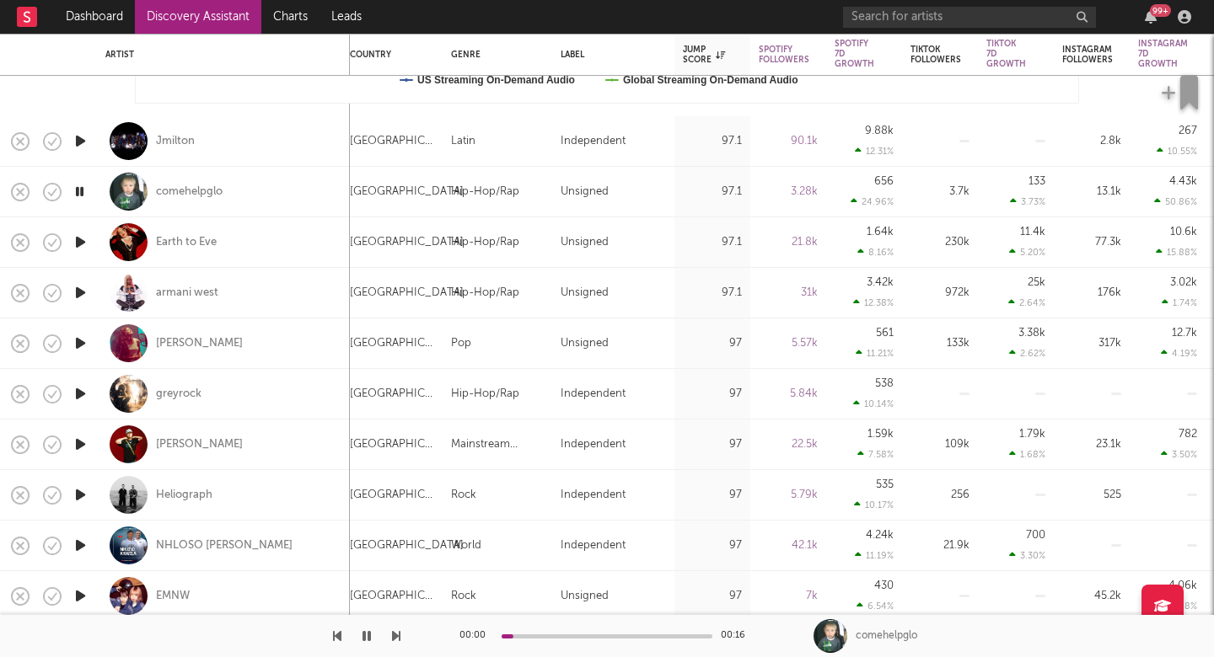
click at [400, 639] on icon "button" at bounding box center [396, 636] width 8 height 13
click at [401, 640] on div "00:03 00:16 greyrock" at bounding box center [607, 636] width 1214 height 42
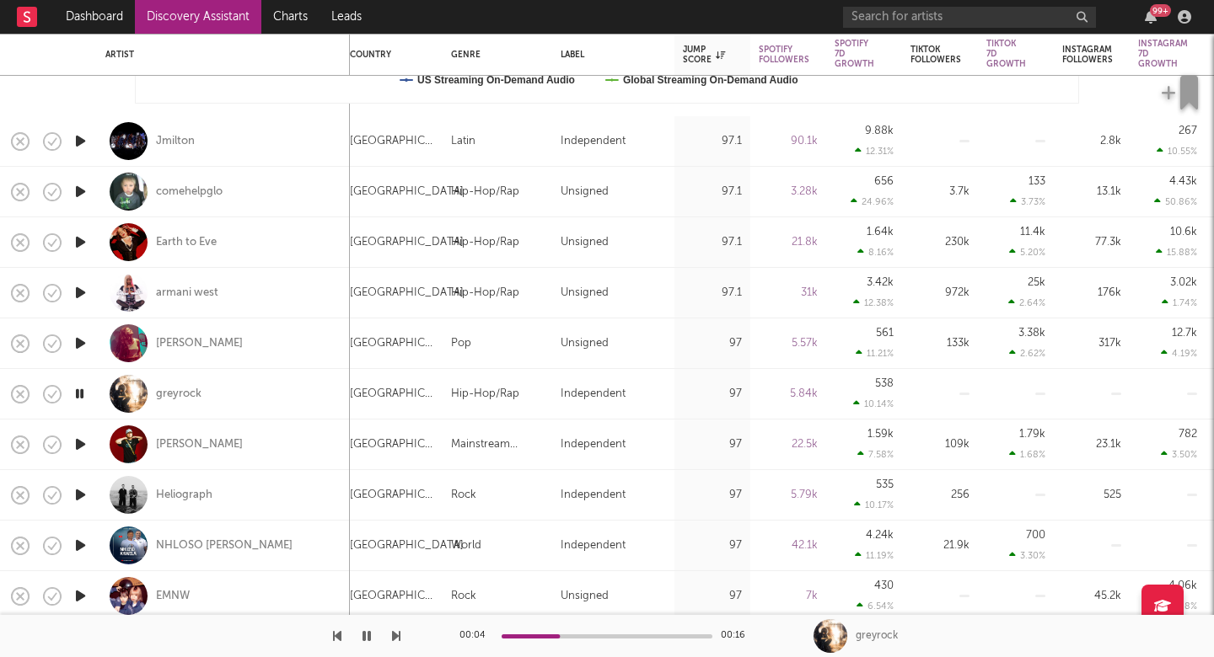
click at [394, 640] on icon "button" at bounding box center [396, 636] width 8 height 13
click at [395, 639] on icon "button" at bounding box center [396, 636] width 8 height 13
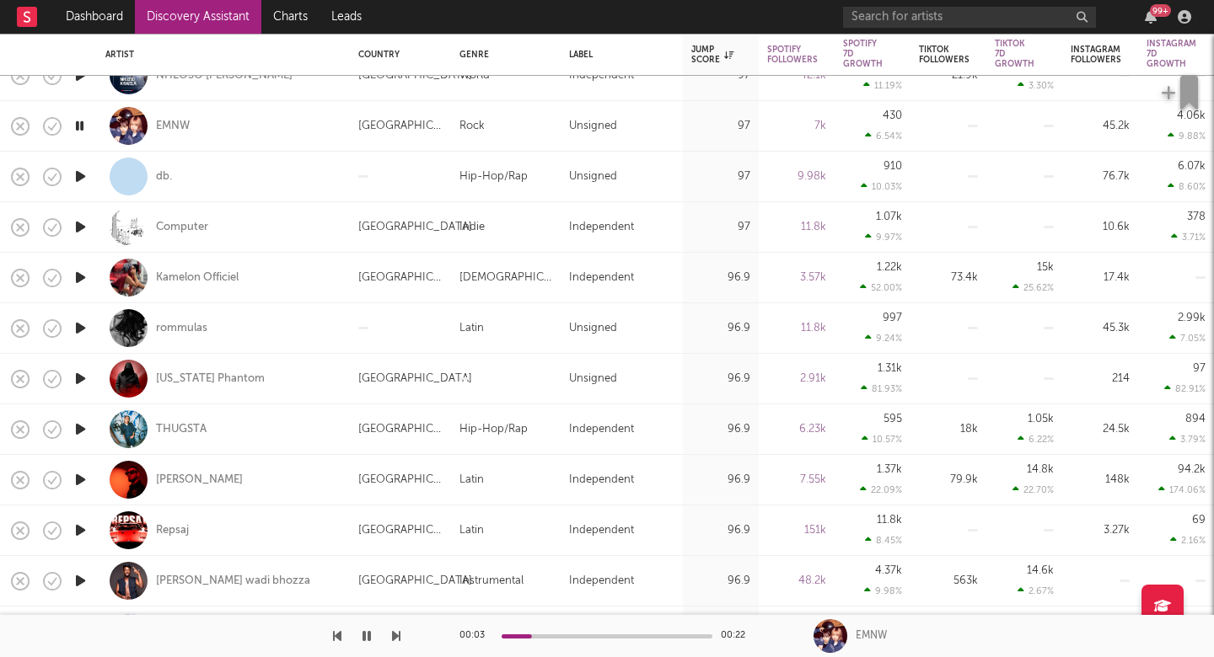
click at [399, 639] on icon "button" at bounding box center [396, 636] width 8 height 13
click at [400, 639] on icon "button" at bounding box center [396, 636] width 8 height 13
click at [400, 640] on div "00:00 00:17 rommulas" at bounding box center [607, 636] width 1214 height 42
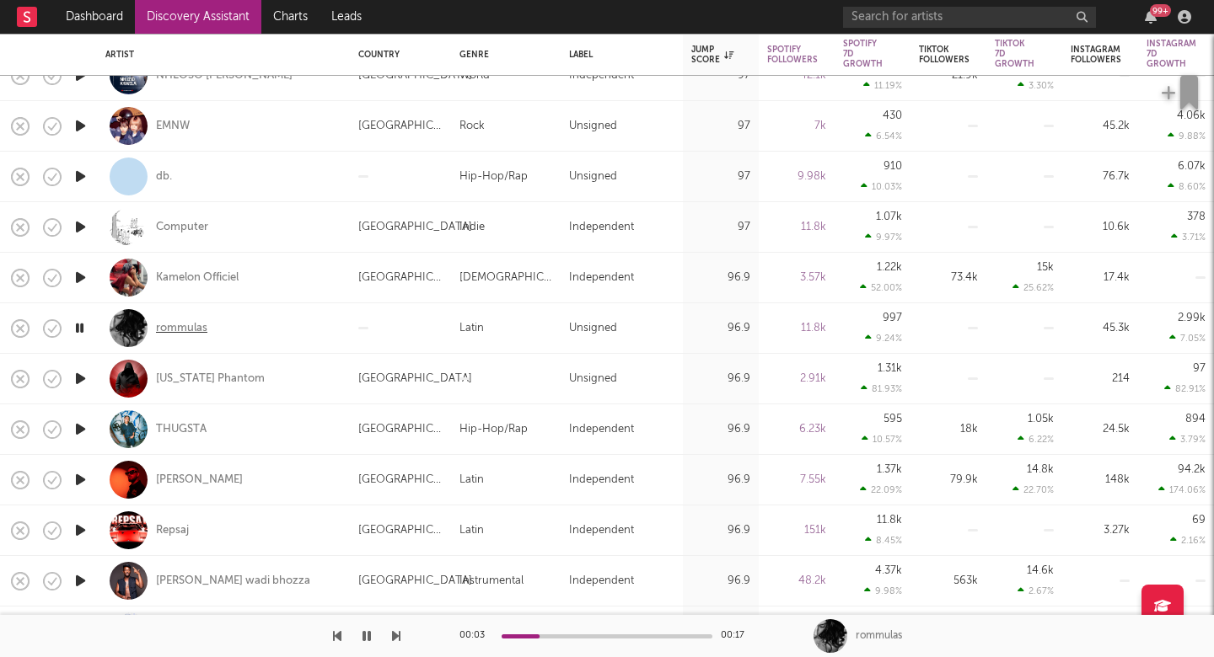
click at [179, 326] on div "rommulas" at bounding box center [181, 328] width 51 height 15
click at [395, 632] on icon "button" at bounding box center [396, 636] width 8 height 13
click at [396, 633] on icon "button" at bounding box center [396, 636] width 8 height 13
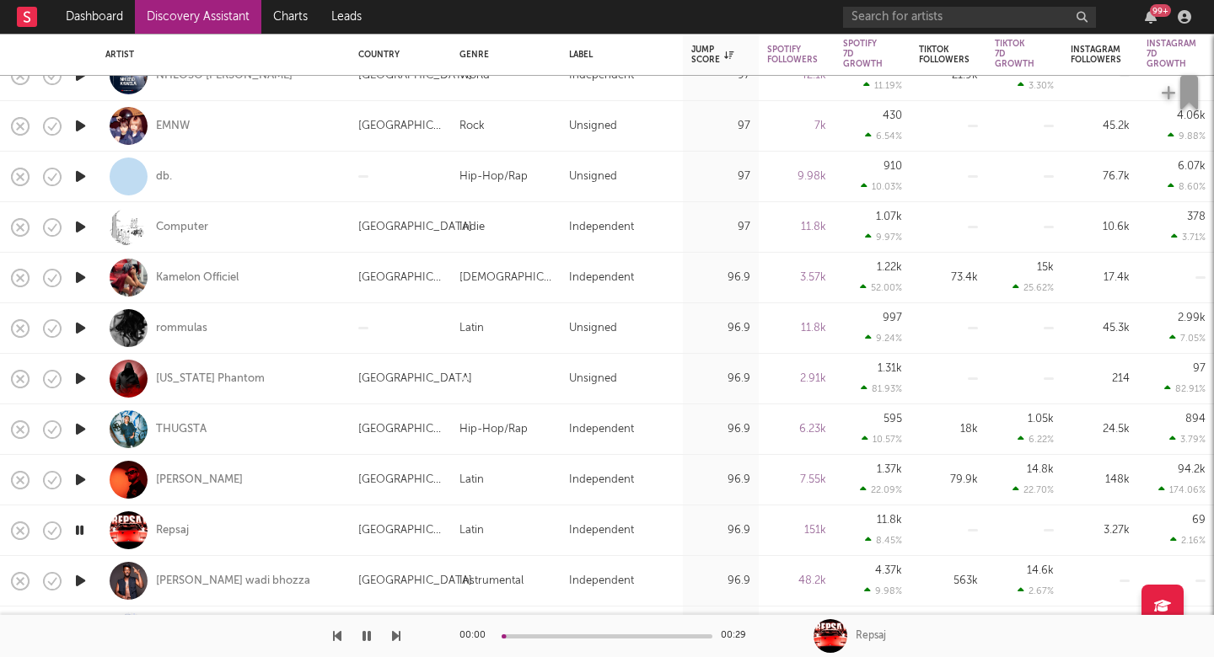
click at [396, 633] on icon "button" at bounding box center [396, 636] width 8 height 13
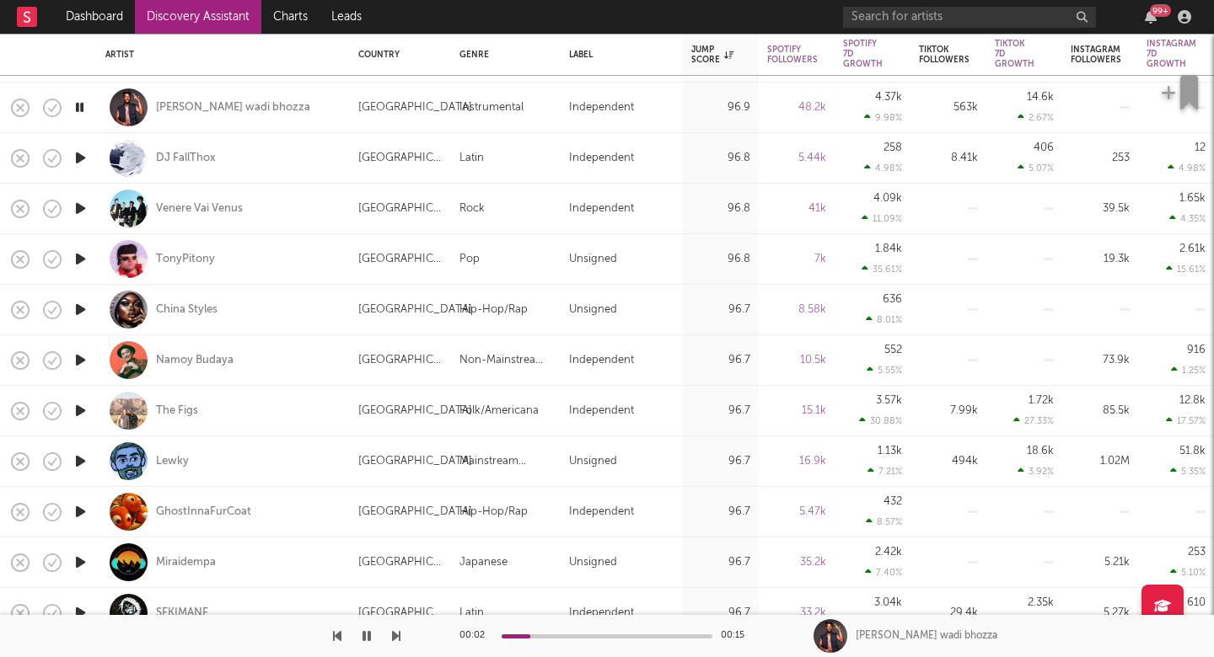
click at [396, 636] on icon "button" at bounding box center [396, 636] width 8 height 13
drag, startPoint x: 396, startPoint y: 636, endPoint x: 287, endPoint y: 631, distance: 109.7
click at [287, 631] on div at bounding box center [200, 636] width 400 height 42
click at [394, 640] on icon "button" at bounding box center [396, 636] width 8 height 13
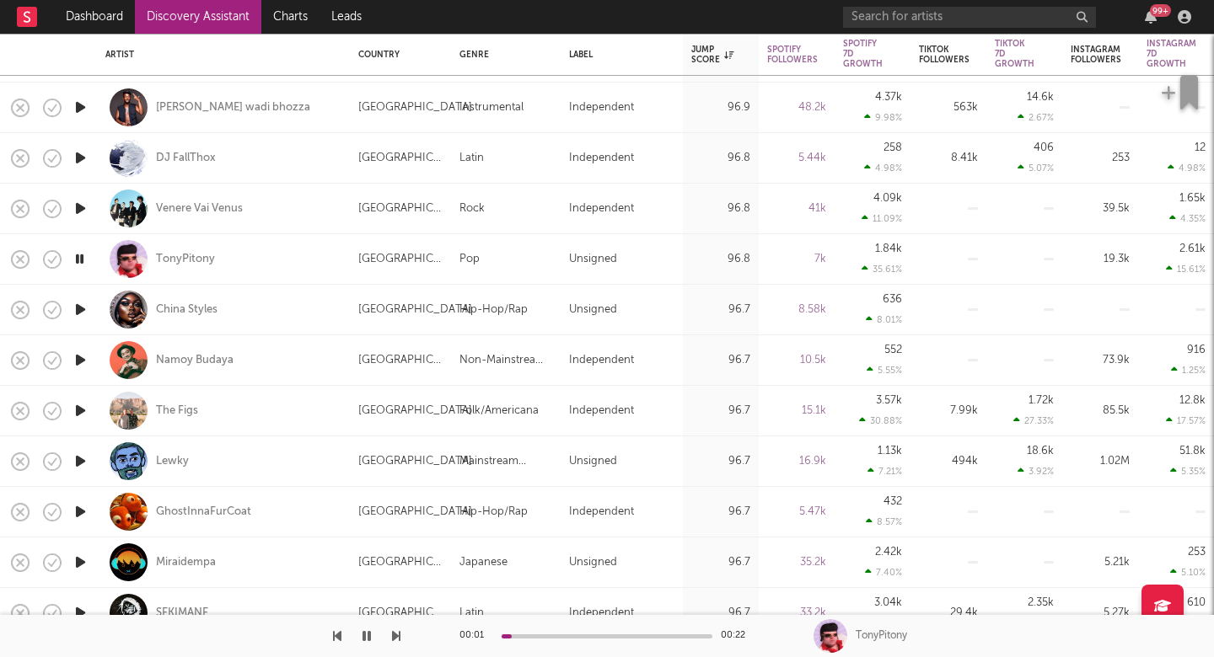
click at [394, 640] on icon "button" at bounding box center [396, 636] width 8 height 13
click at [397, 641] on icon "button" at bounding box center [396, 636] width 8 height 13
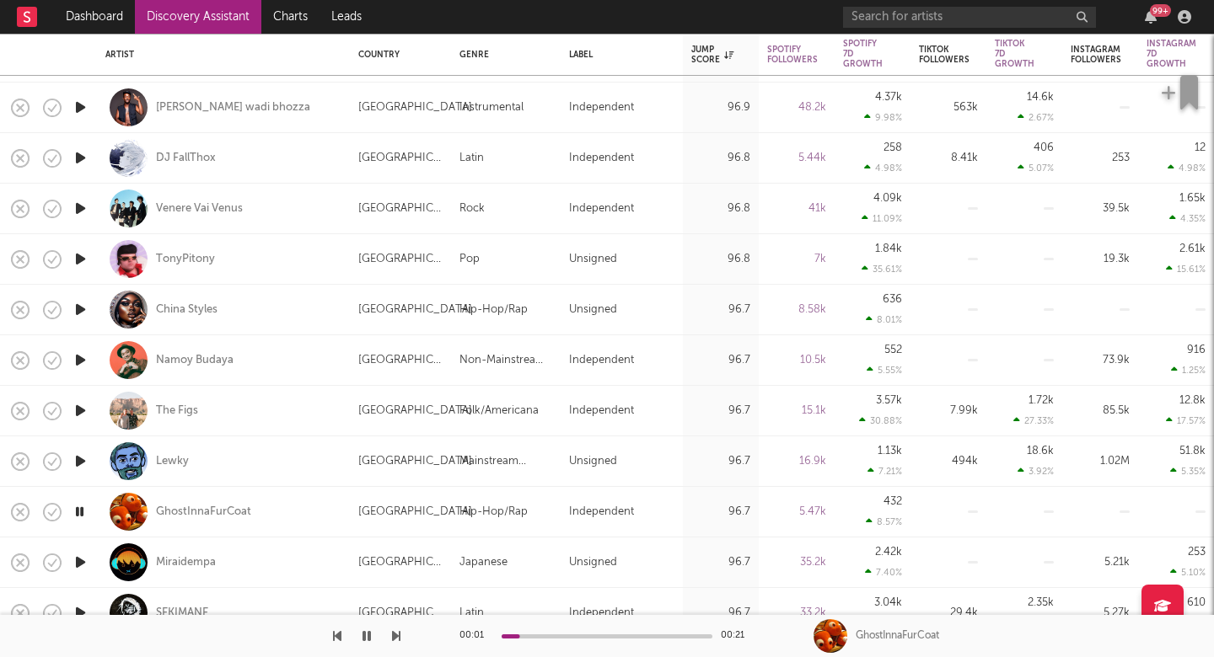
click at [398, 641] on icon "button" at bounding box center [396, 636] width 8 height 13
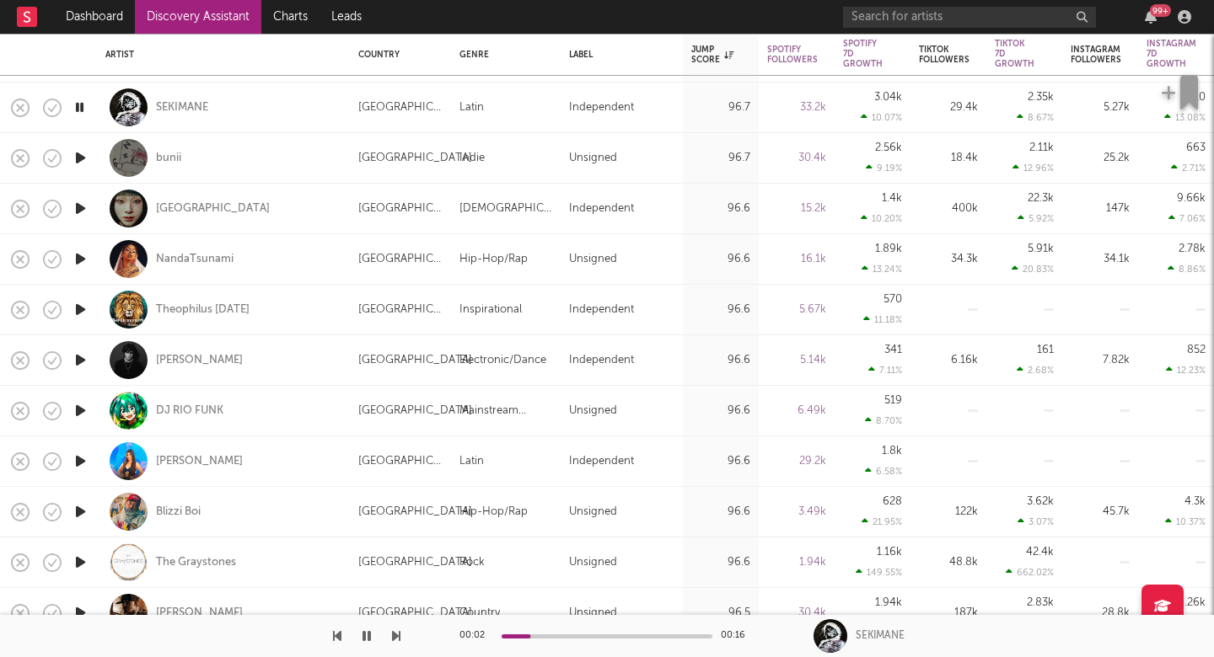
click at [398, 634] on icon "button" at bounding box center [396, 636] width 8 height 13
click at [400, 635] on icon "button" at bounding box center [396, 636] width 8 height 13
click at [400, 635] on div "00:01 00:22 Theophilus Sunday" at bounding box center [607, 636] width 1214 height 42
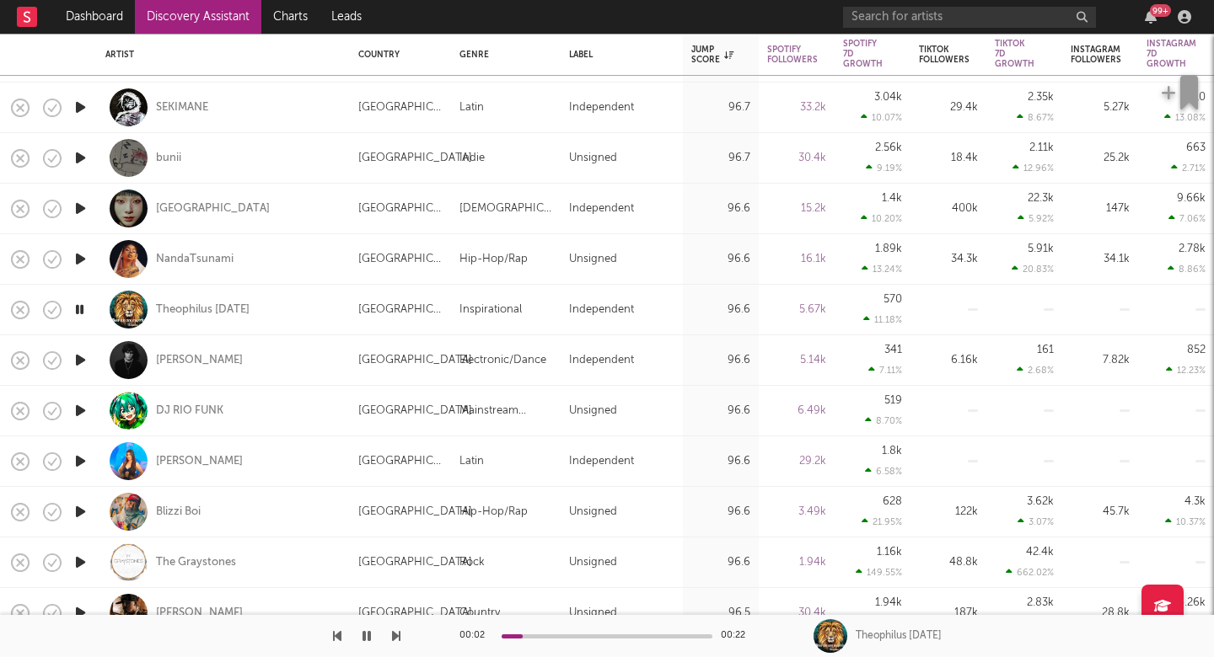
click at [401, 635] on div "00:02 00:22 Theophilus Sunday" at bounding box center [607, 636] width 1214 height 42
click at [394, 635] on icon "button" at bounding box center [396, 636] width 8 height 13
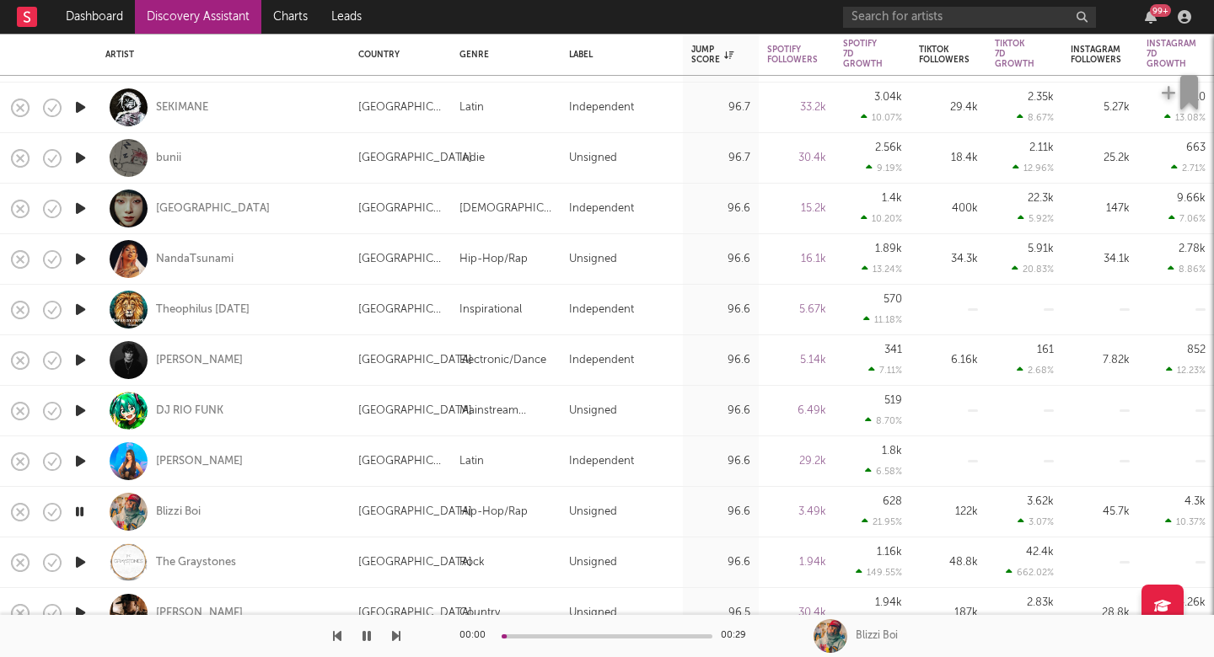
click at [394, 635] on icon "button" at bounding box center [396, 636] width 8 height 13
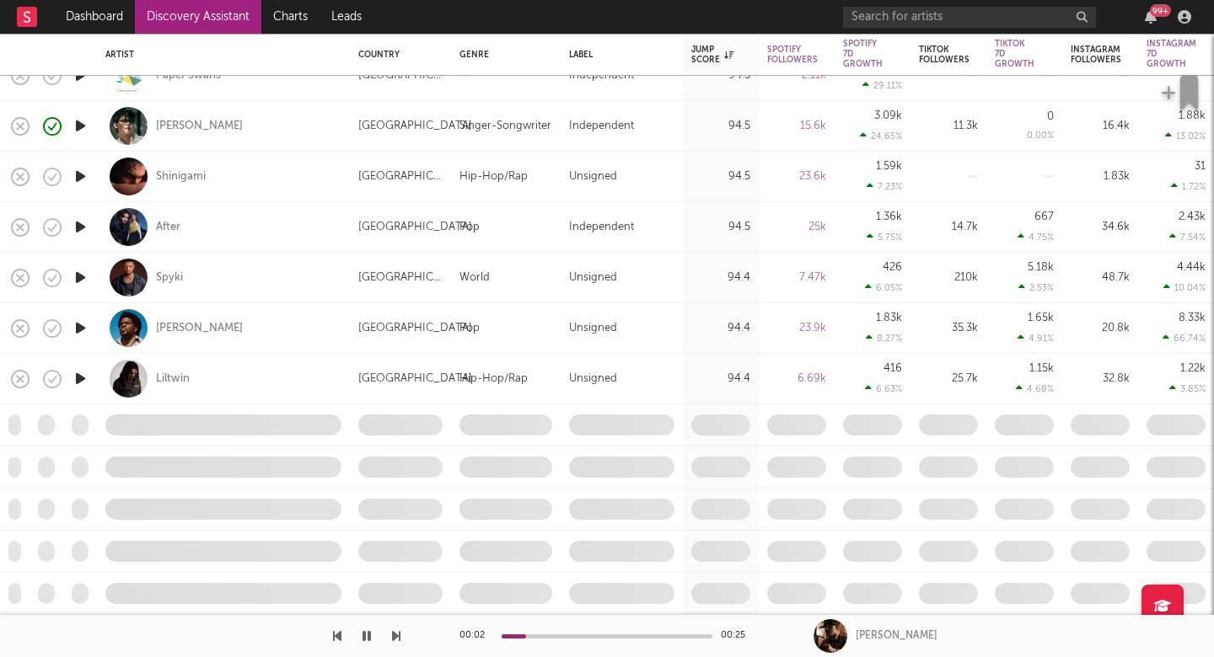
click at [395, 630] on icon "button" at bounding box center [396, 636] width 8 height 13
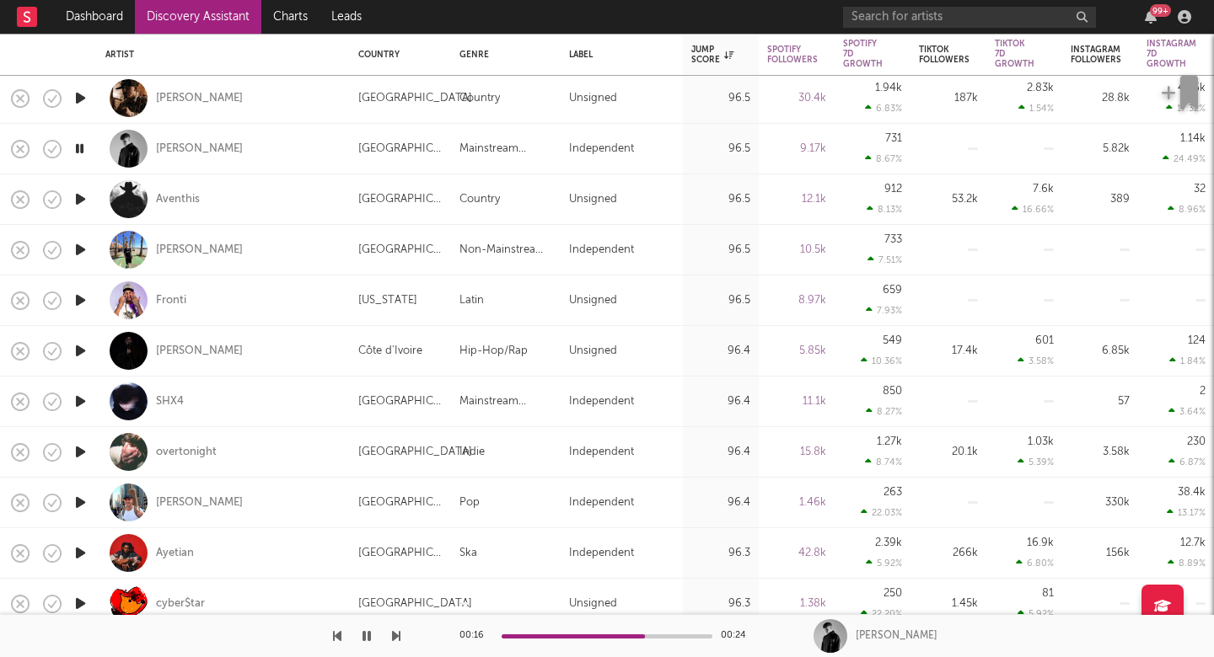
click at [282, 144] on div "Samuel Moriero" at bounding box center [223, 149] width 236 height 50
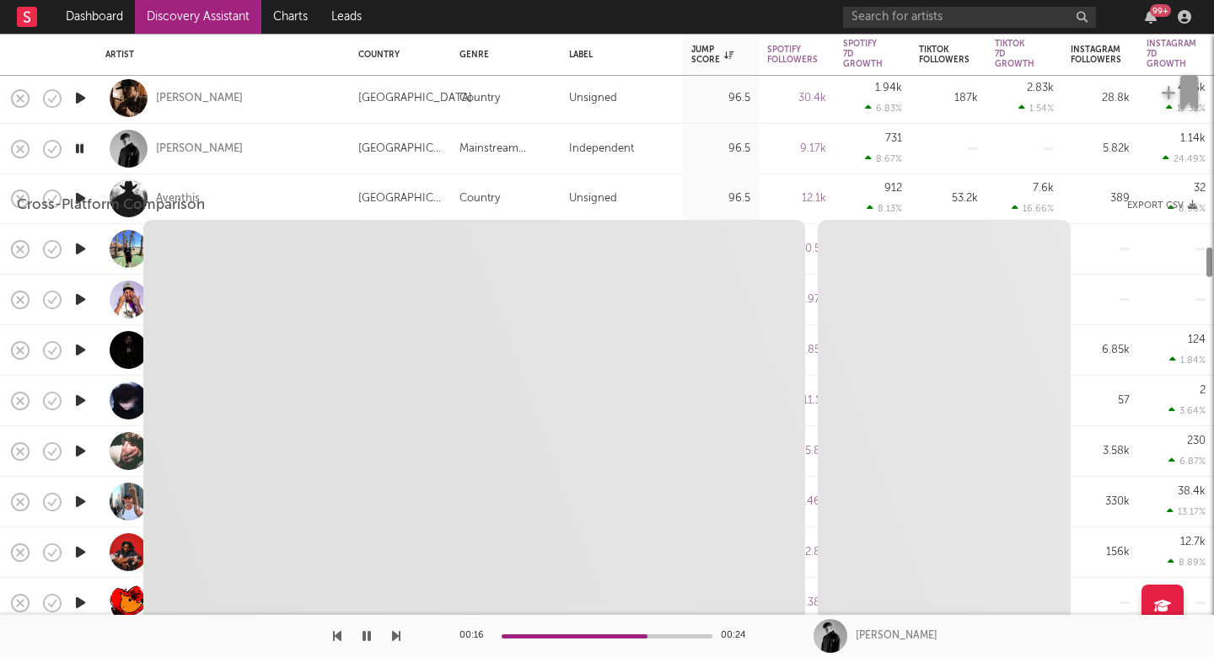
select select "1w"
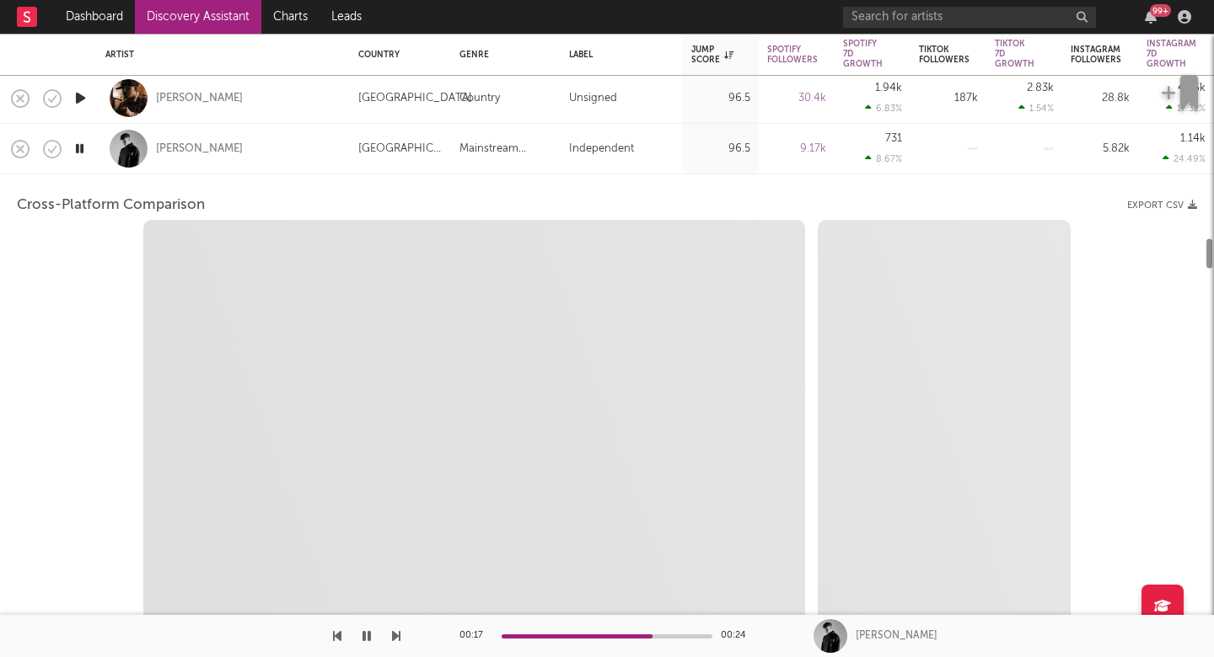
select select "1w"
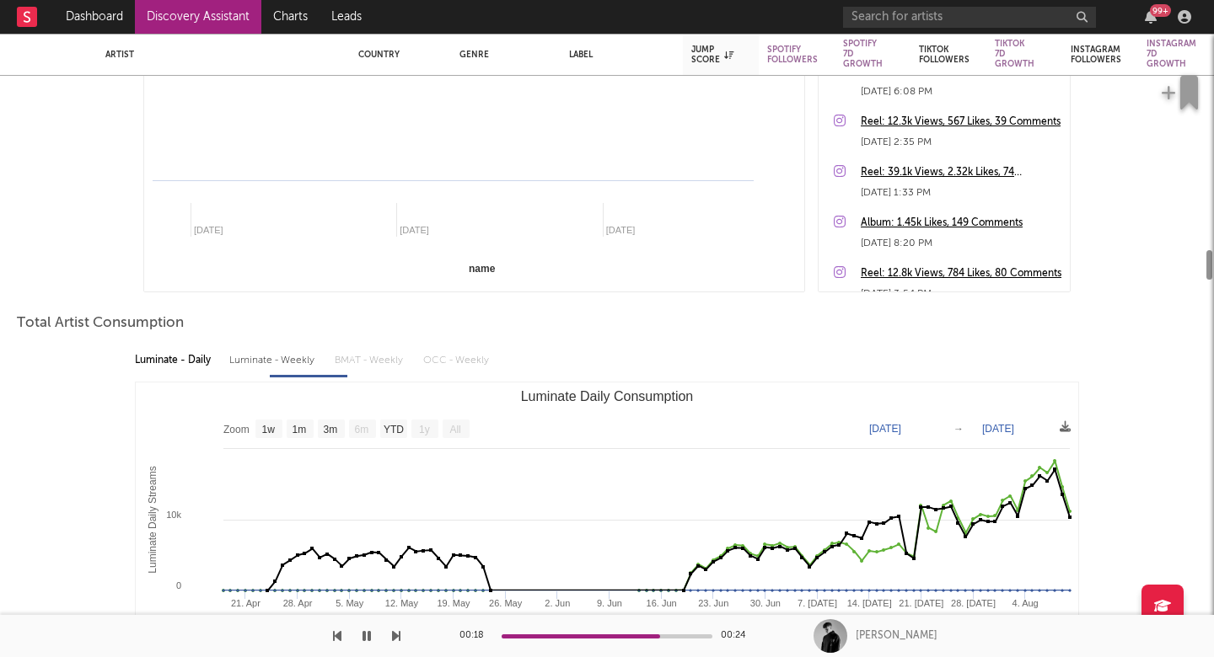
select select "1m"
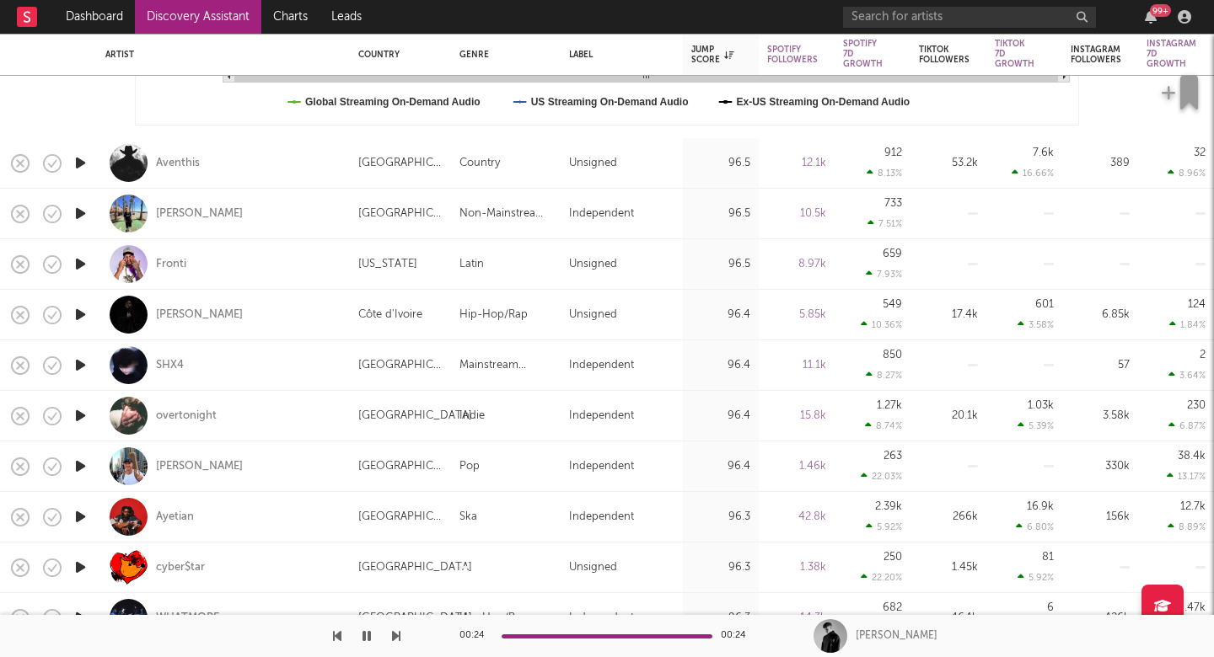
click at [79, 207] on icon "button" at bounding box center [81, 213] width 18 height 21
click at [262, 222] on div "HERMANN" at bounding box center [223, 214] width 236 height 50
select select "1w"
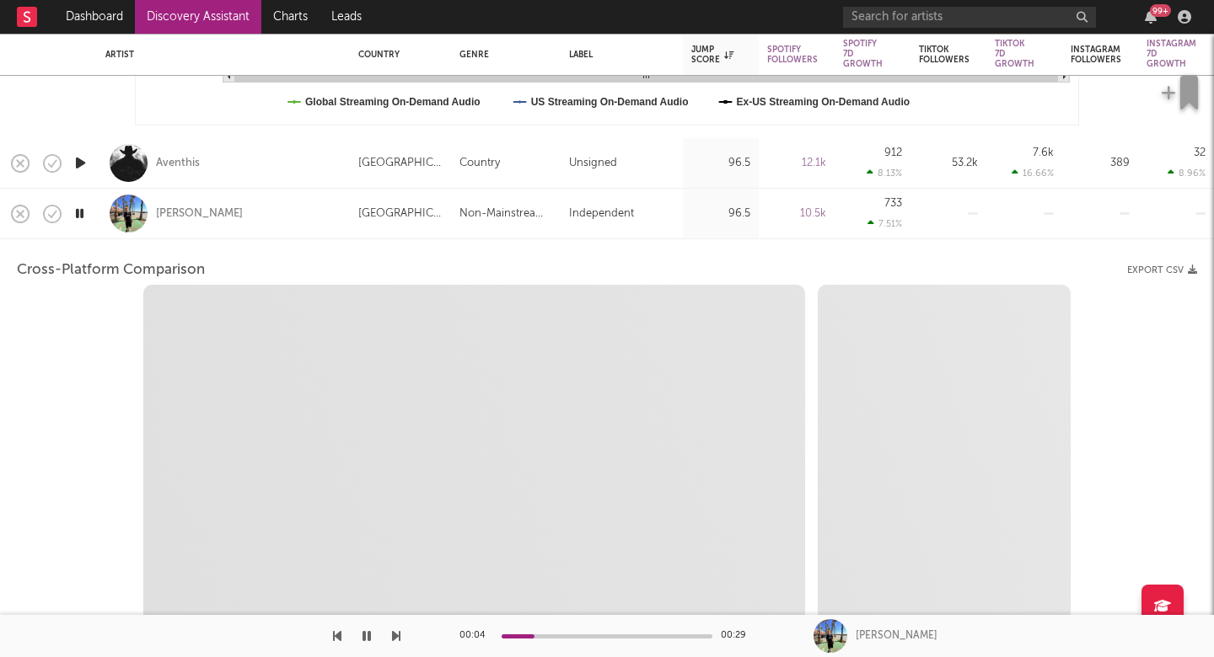
select select "6m"
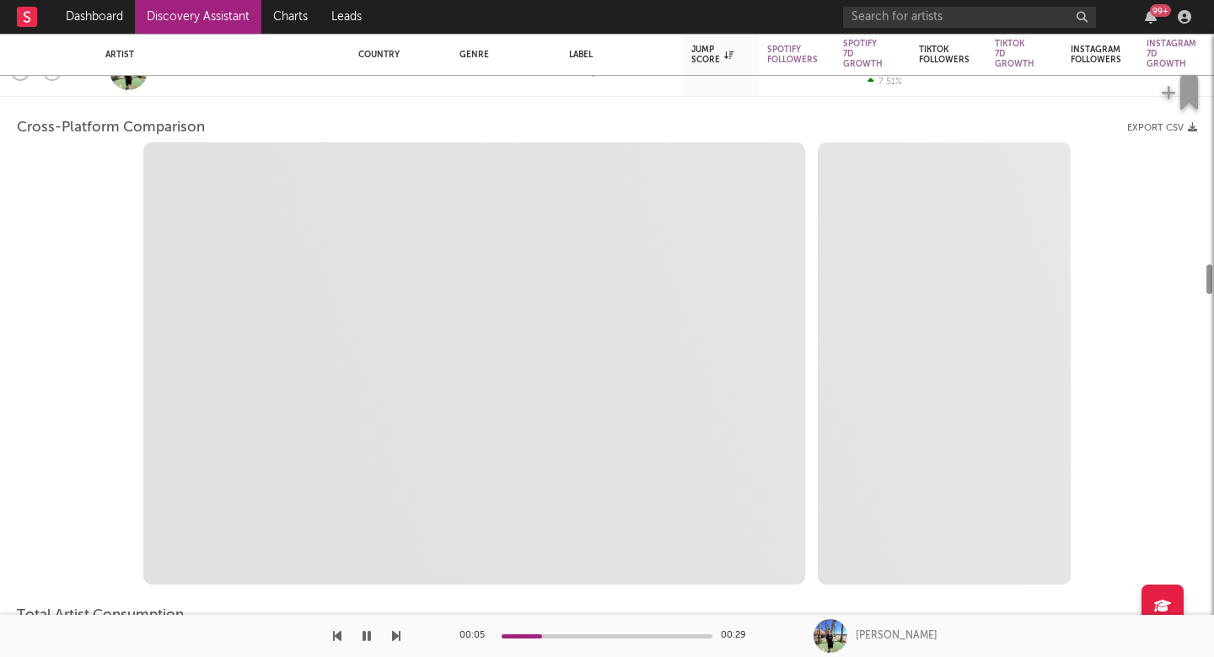
select select "1m"
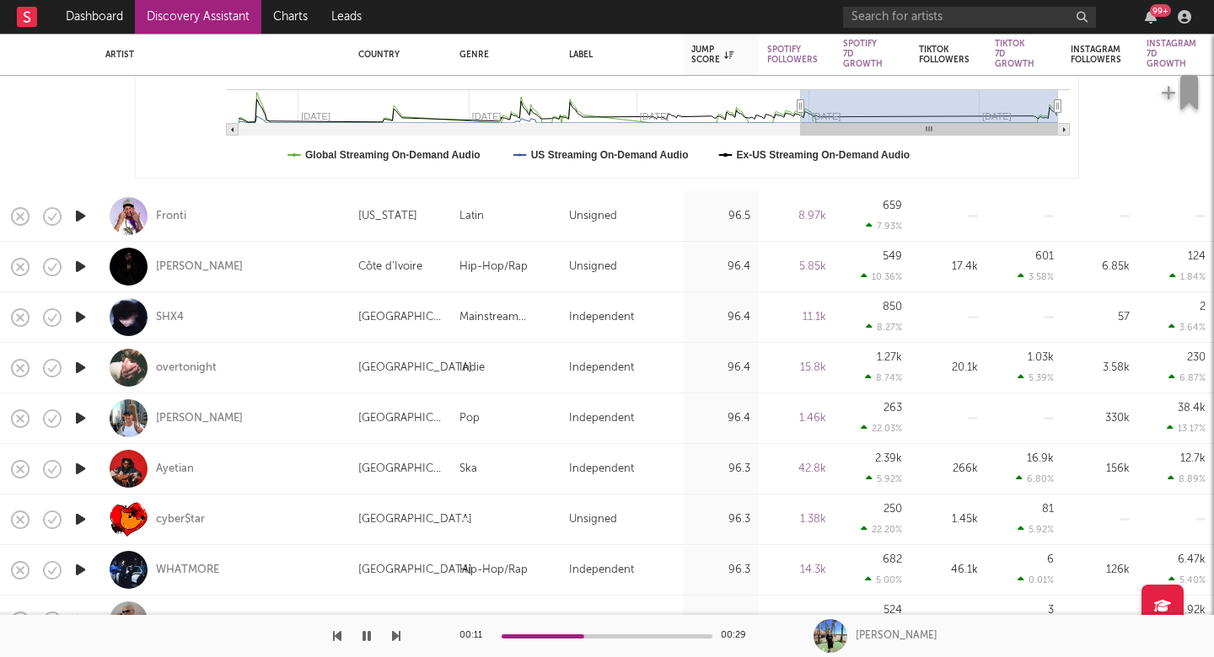
click at [397, 638] on icon "button" at bounding box center [396, 636] width 8 height 13
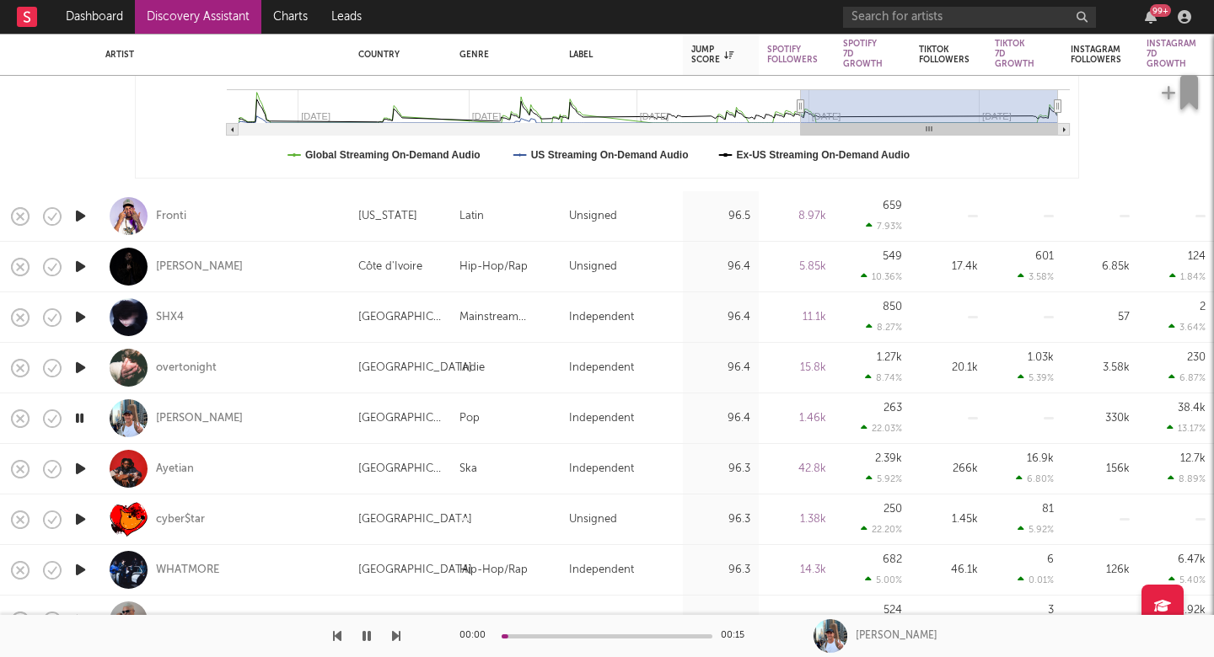
click at [397, 638] on icon "button" at bounding box center [396, 636] width 8 height 13
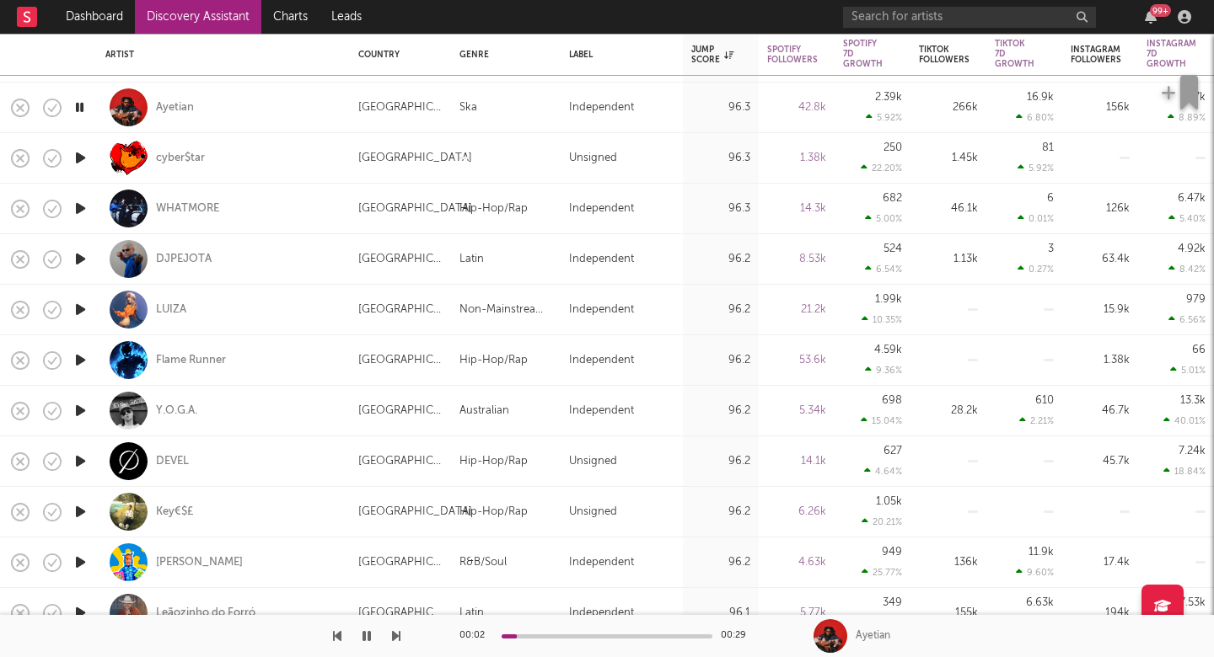
click at [294, 105] on div "Ayetian" at bounding box center [223, 108] width 236 height 50
select select "1w"
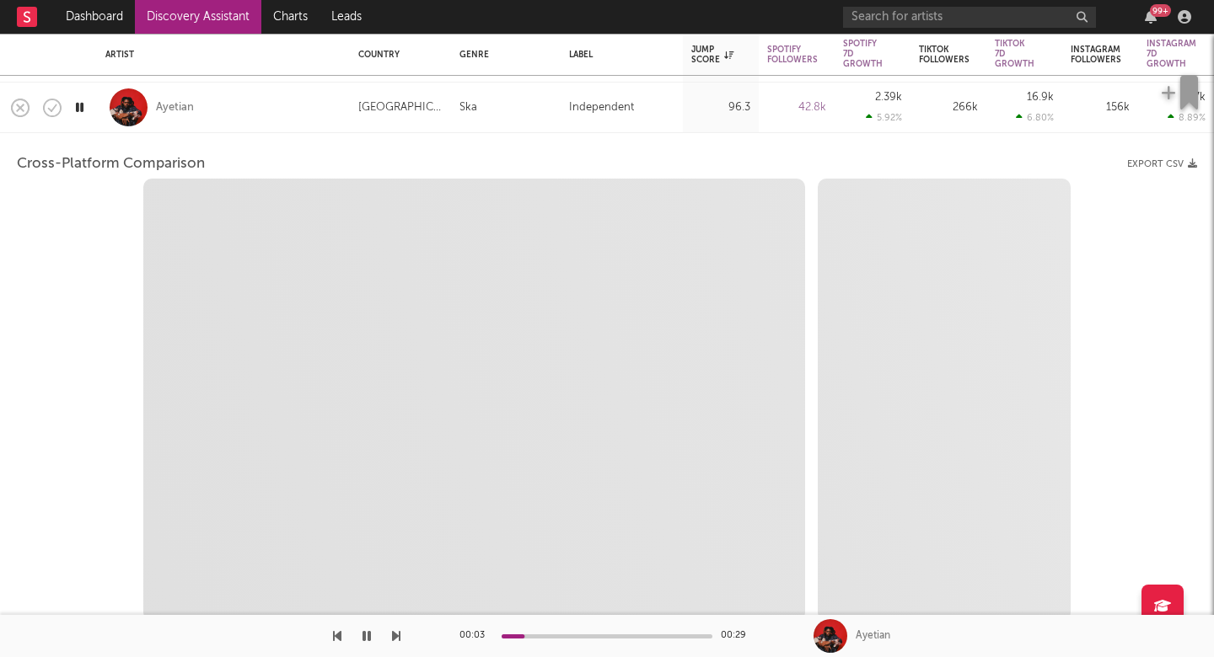
select select "6m"
select select "1m"
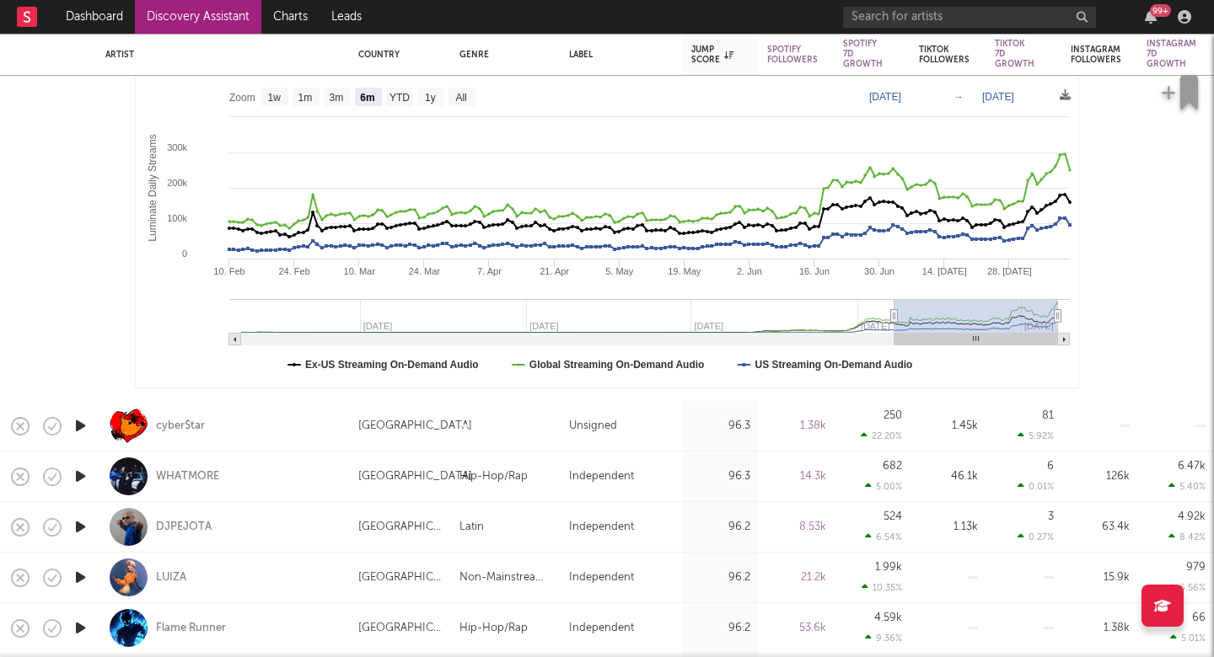
click at [78, 426] on icon "button" at bounding box center [81, 426] width 18 height 21
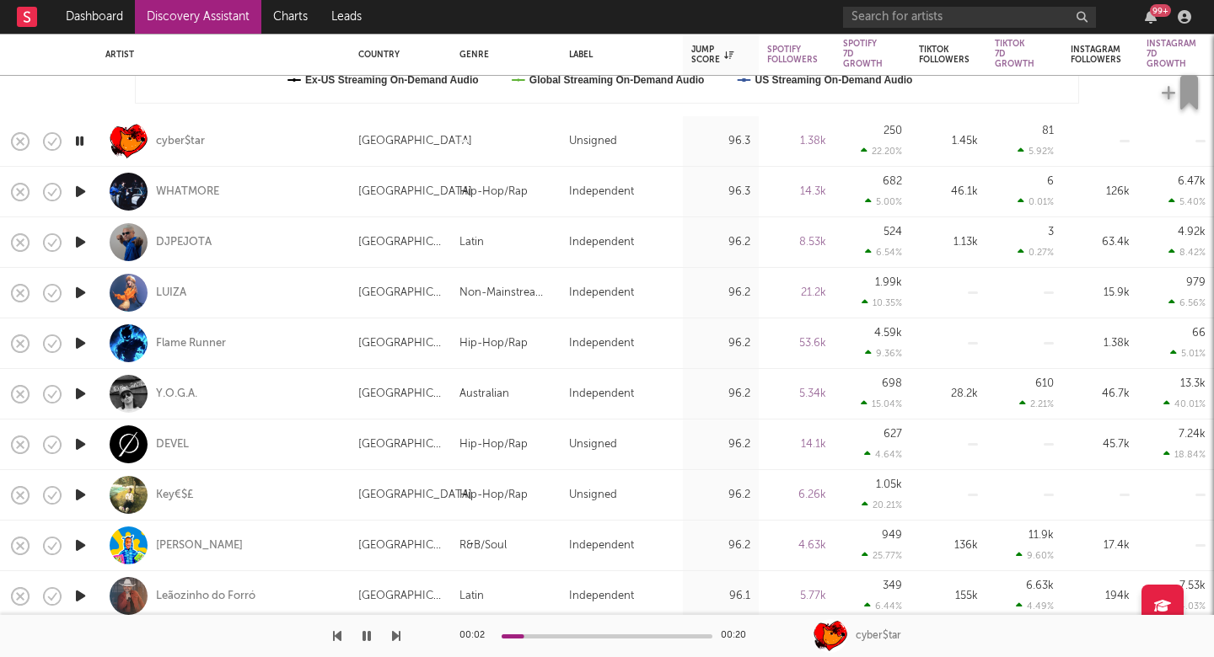
click at [396, 635] on icon "button" at bounding box center [396, 636] width 8 height 13
click at [394, 635] on icon "button" at bounding box center [396, 636] width 8 height 13
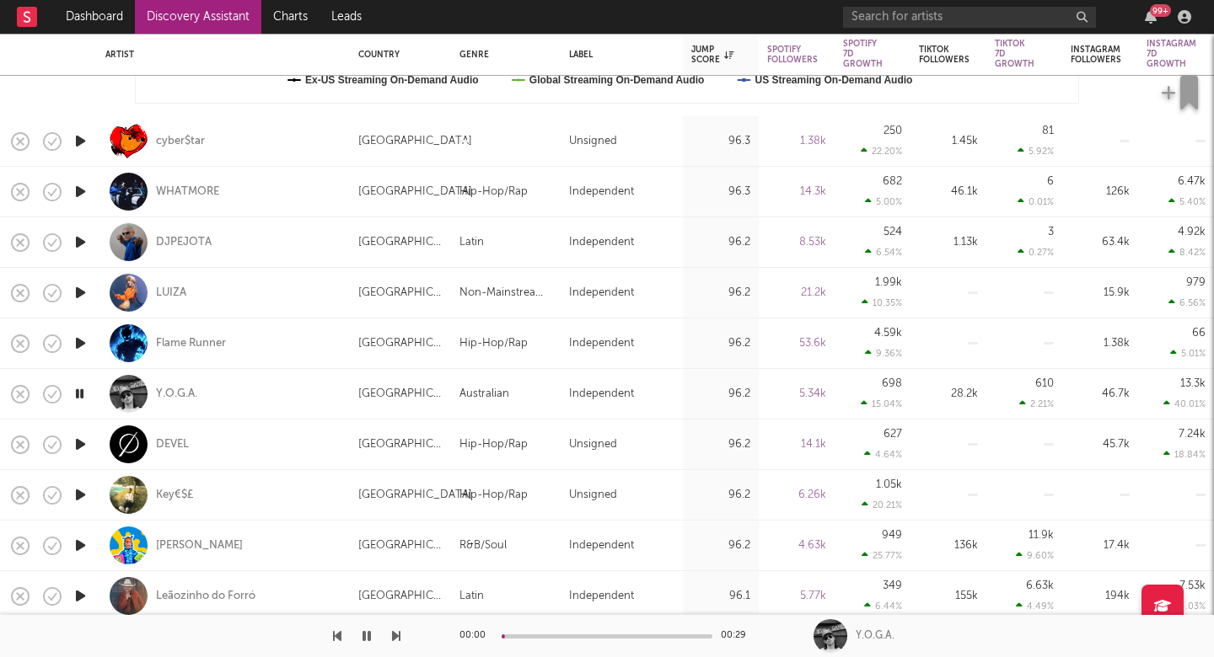
click at [394, 635] on icon "button" at bounding box center [396, 636] width 8 height 13
click at [397, 636] on icon "button" at bounding box center [396, 636] width 8 height 13
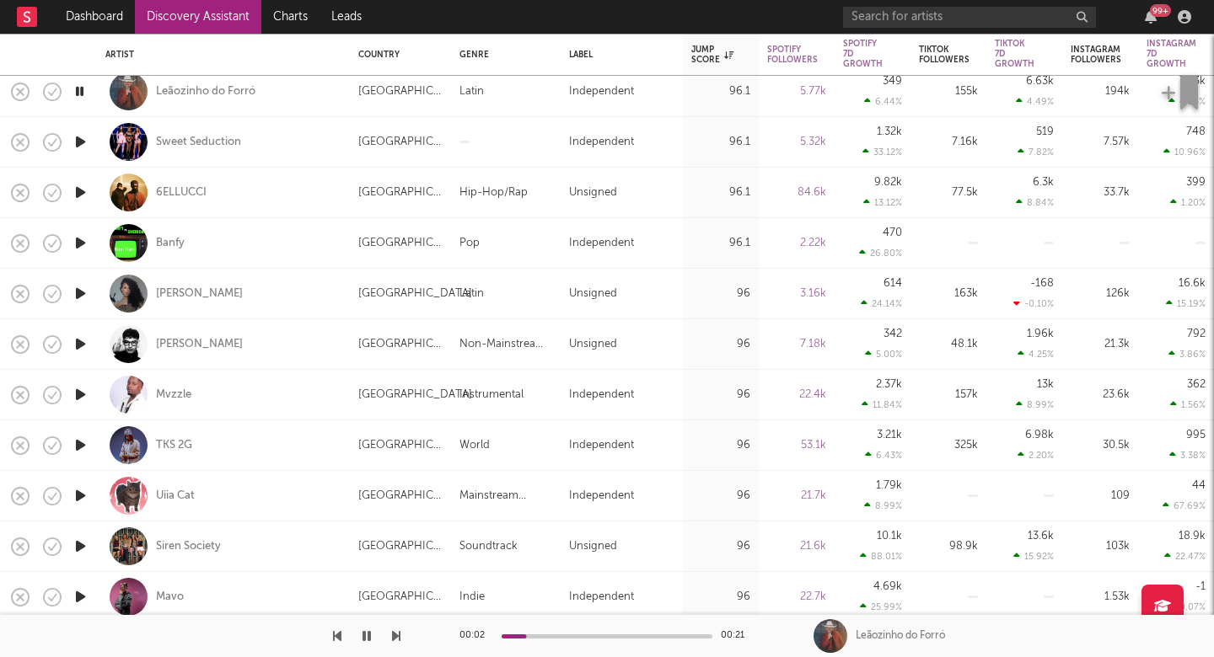
click at [396, 638] on icon "button" at bounding box center [396, 636] width 8 height 13
click at [393, 644] on button "button" at bounding box center [396, 636] width 8 height 42
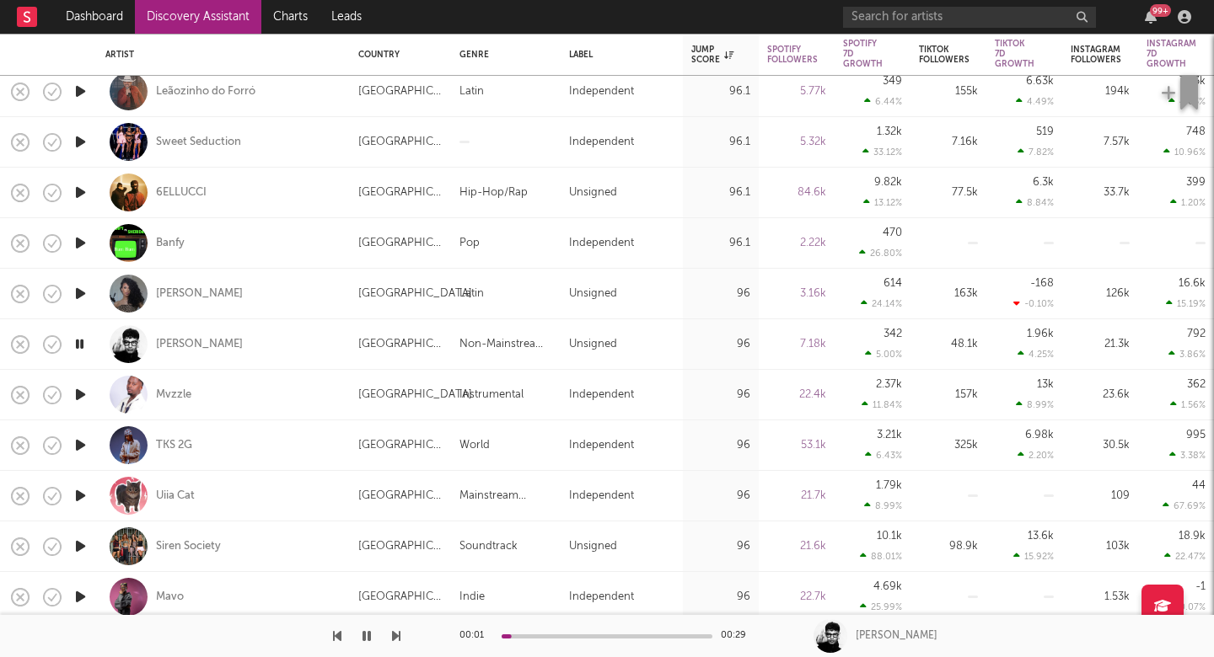
click at [393, 644] on button "button" at bounding box center [396, 636] width 8 height 42
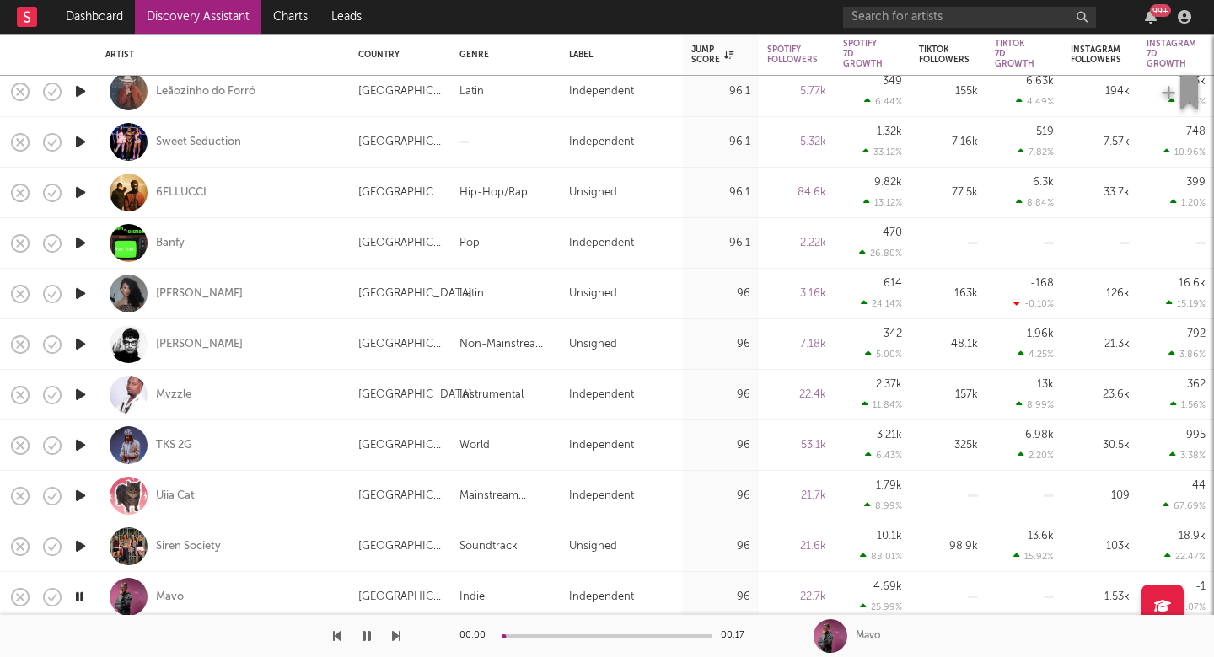
click at [393, 644] on button "button" at bounding box center [396, 636] width 8 height 42
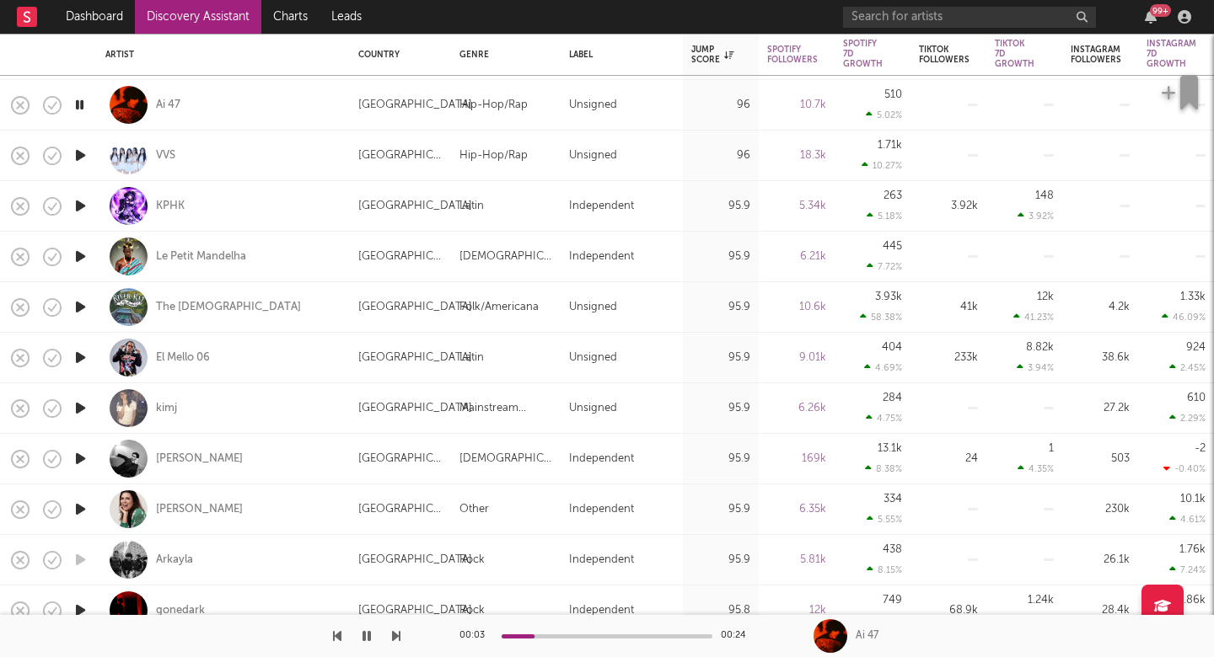
click at [395, 638] on icon "button" at bounding box center [396, 636] width 8 height 13
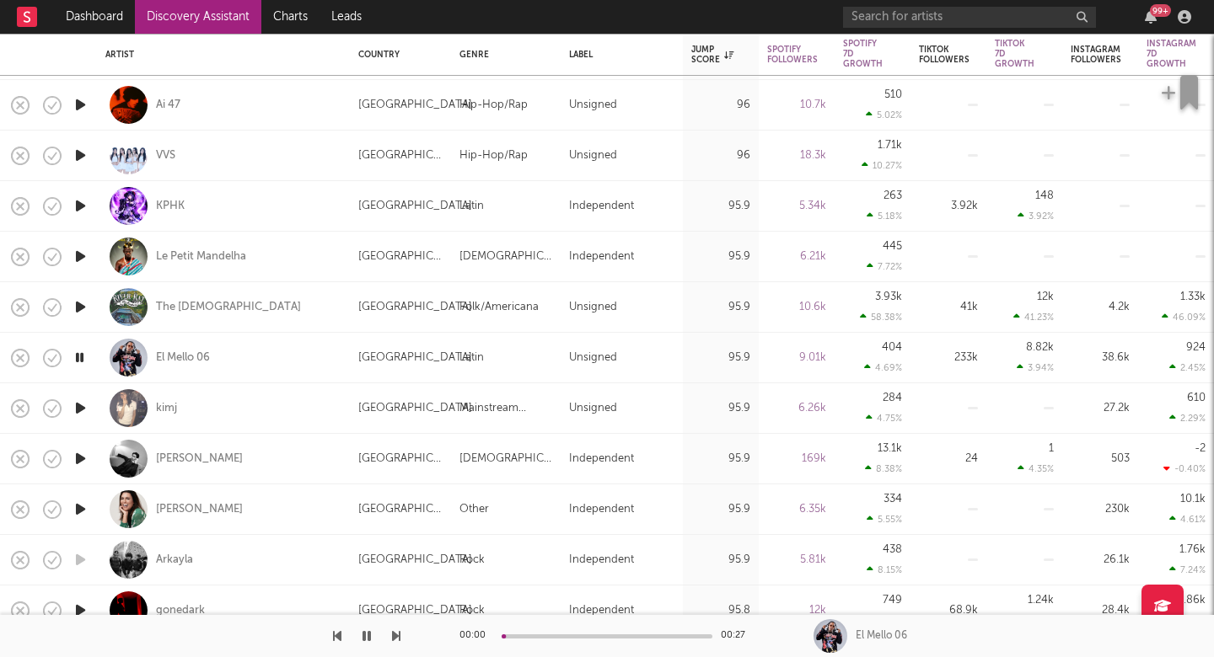
click at [395, 638] on icon "button" at bounding box center [396, 636] width 8 height 13
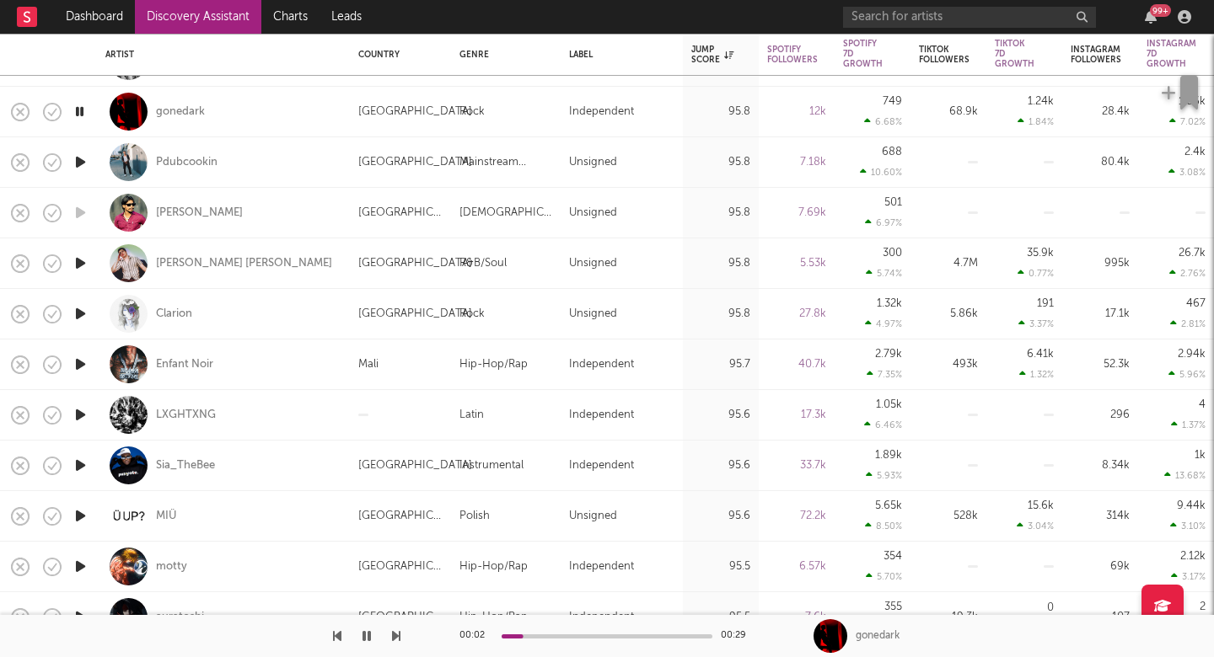
click at [399, 632] on icon "button" at bounding box center [396, 636] width 8 height 13
click at [394, 635] on icon "button" at bounding box center [396, 636] width 8 height 13
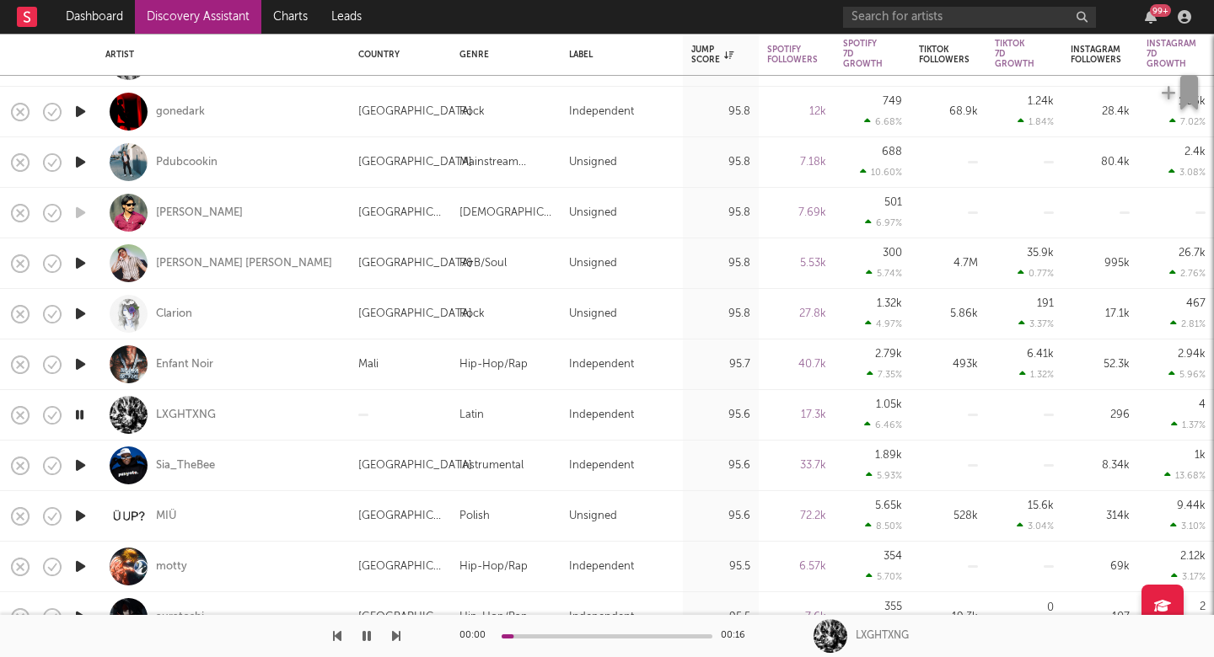
click at [394, 635] on icon "button" at bounding box center [396, 636] width 8 height 13
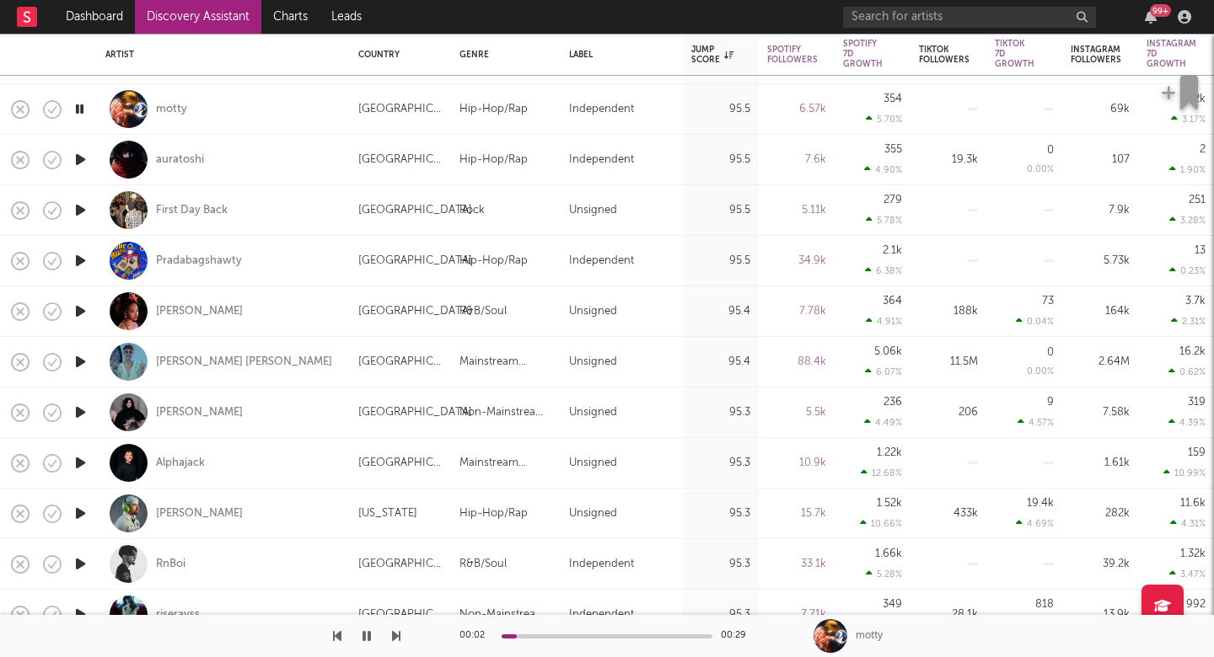
click at [394, 638] on icon "button" at bounding box center [396, 636] width 8 height 13
click at [394, 639] on icon "button" at bounding box center [396, 636] width 8 height 13
click at [394, 638] on icon "button" at bounding box center [396, 636] width 8 height 13
click at [393, 639] on icon "button" at bounding box center [396, 636] width 8 height 13
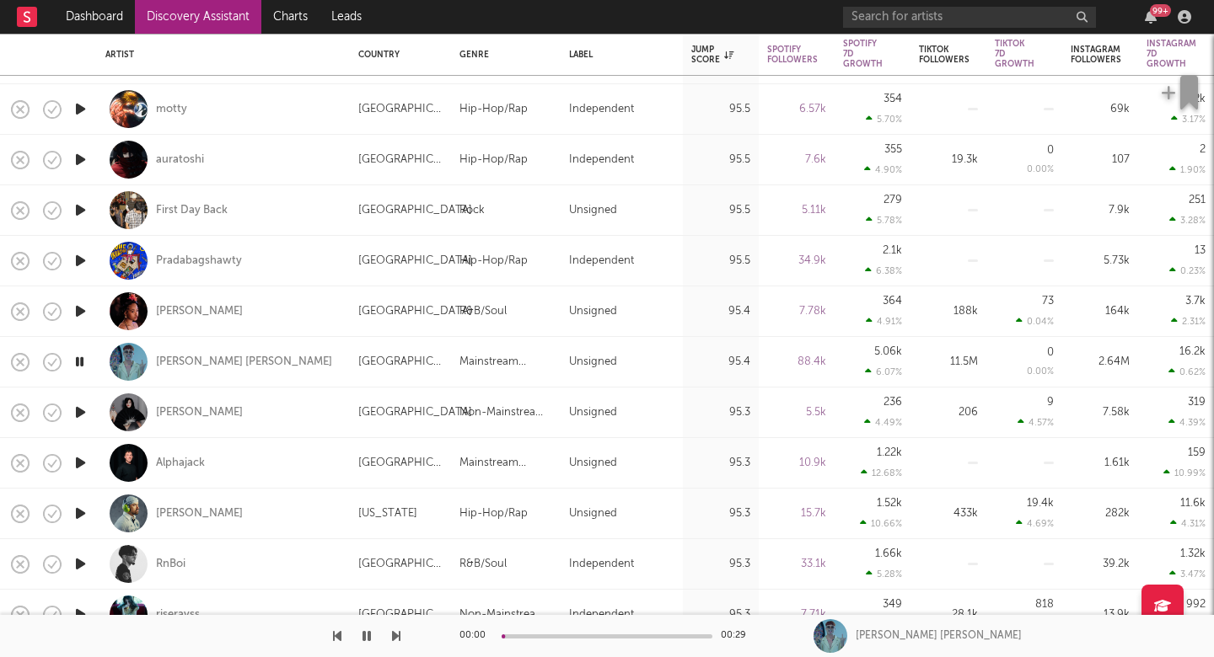
click at [393, 639] on icon "button" at bounding box center [396, 636] width 8 height 13
click at [389, 639] on div at bounding box center [200, 636] width 400 height 42
click at [398, 635] on icon "button" at bounding box center [396, 636] width 8 height 13
drag, startPoint x: 399, startPoint y: 635, endPoint x: 279, endPoint y: 619, distance: 120.6
click at [279, 619] on div at bounding box center [200, 636] width 400 height 42
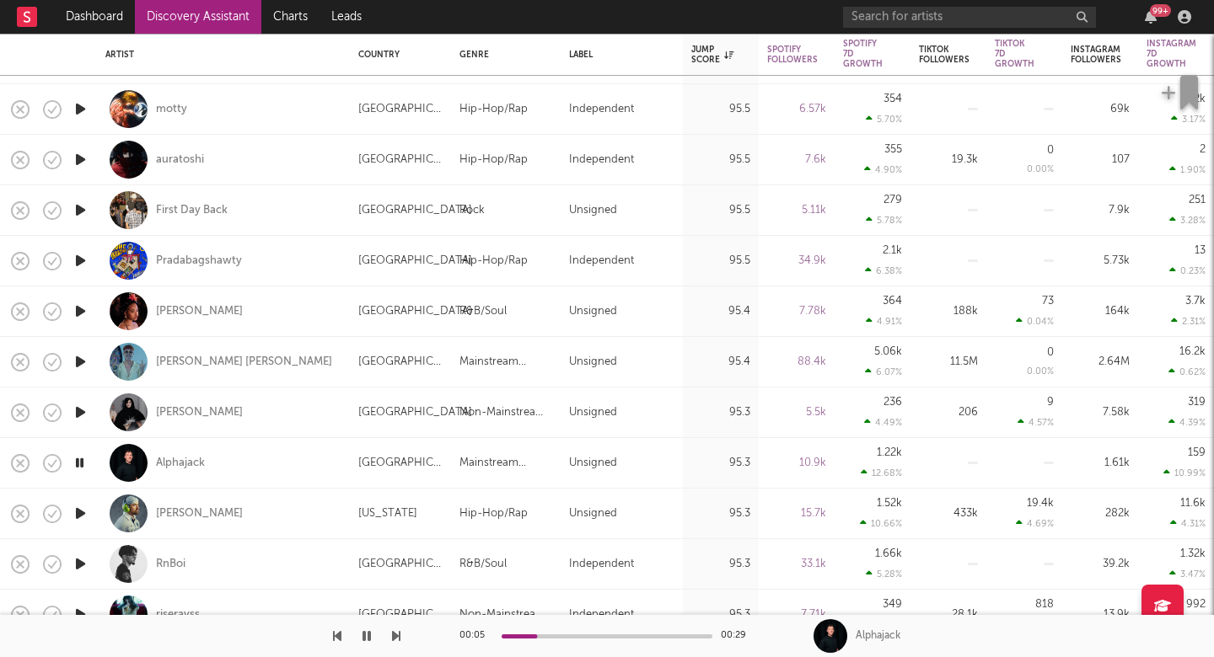
click at [281, 466] on div "Alphajack" at bounding box center [223, 463] width 236 height 50
select select "1w"
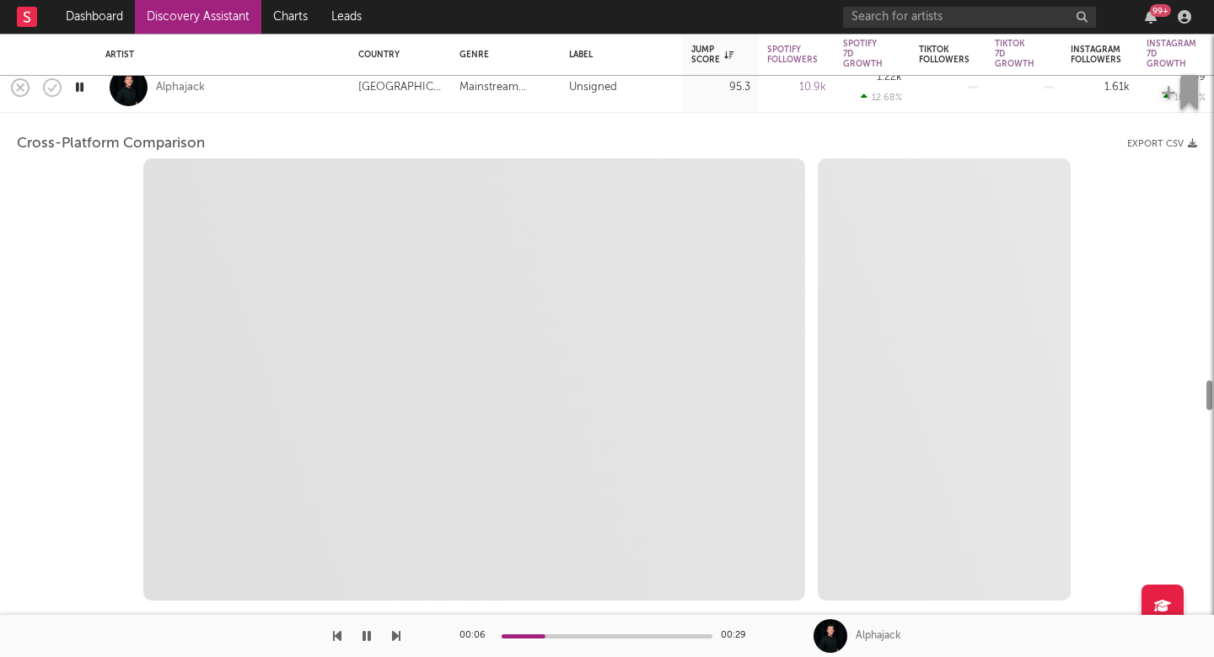
select select "1w"
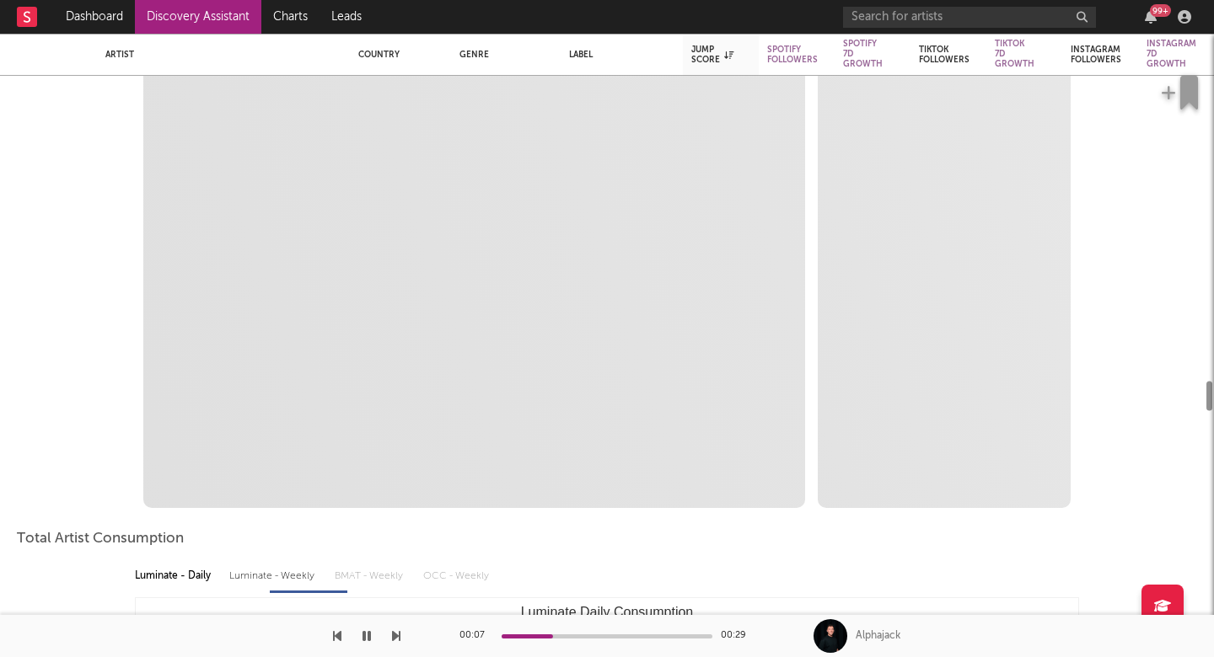
select select "1m"
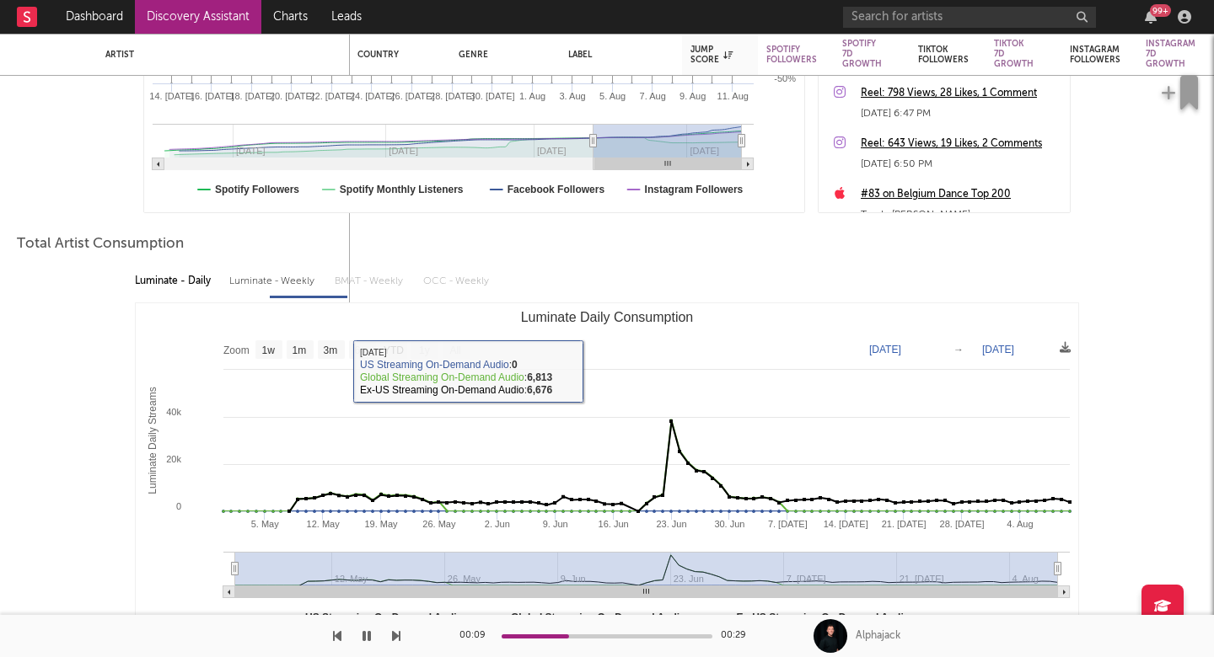
click at [248, 282] on div "Luminate - Weekly" at bounding box center [273, 281] width 88 height 29
select select "1w"
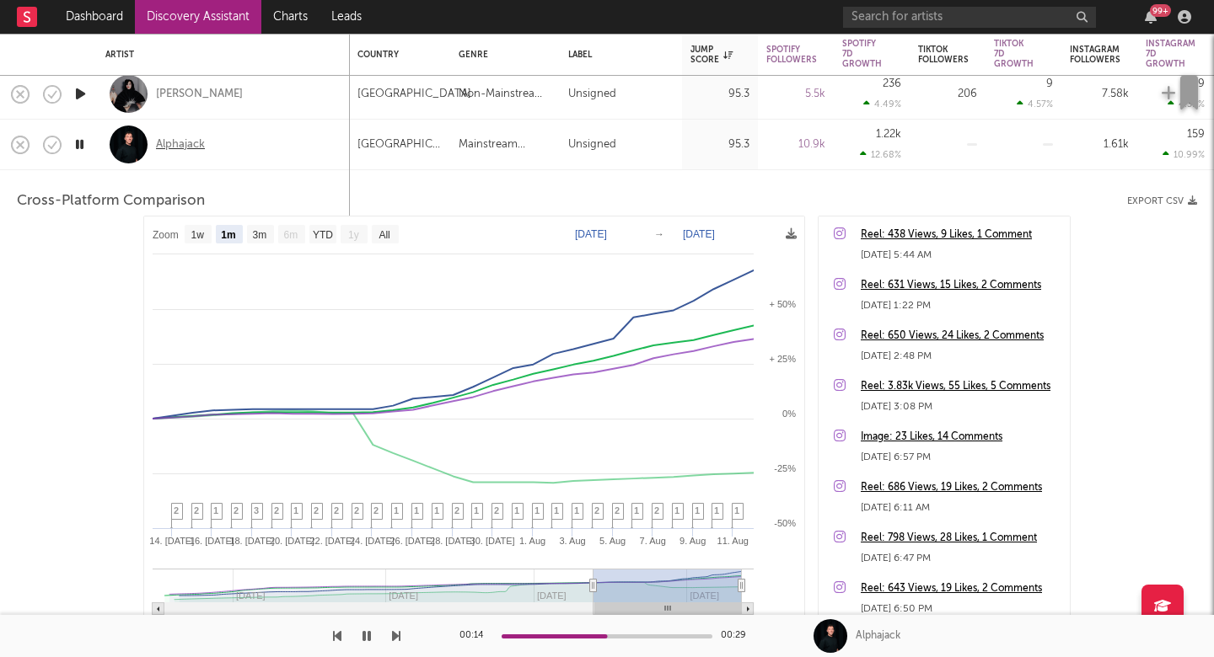
click at [184, 138] on div "Alphajack" at bounding box center [180, 144] width 49 height 15
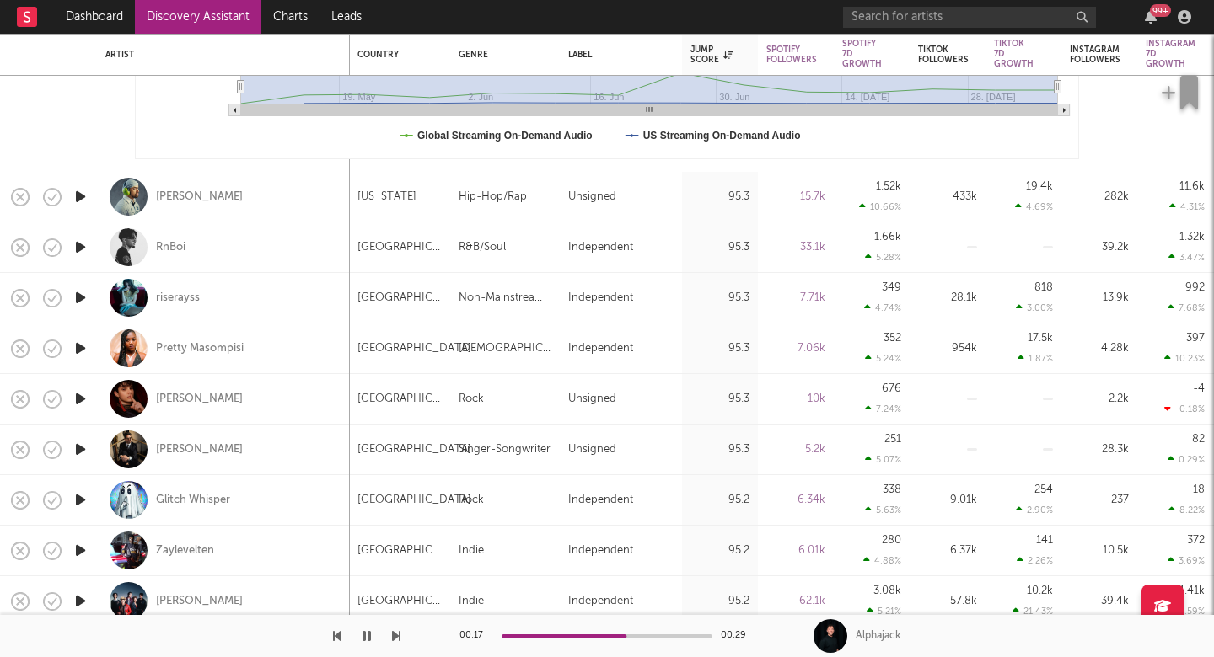
click at [394, 637] on icon "button" at bounding box center [396, 636] width 8 height 13
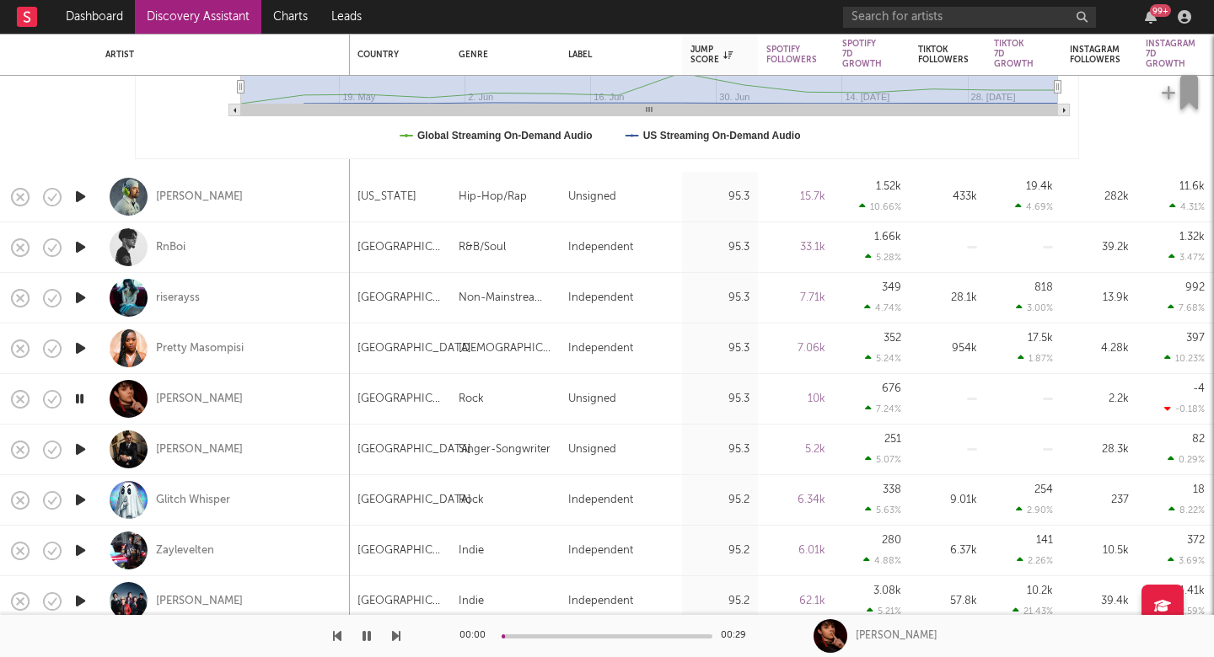
click at [394, 637] on icon "button" at bounding box center [396, 636] width 8 height 13
click at [394, 630] on icon "button" at bounding box center [396, 636] width 8 height 13
click at [394, 629] on button "button" at bounding box center [396, 636] width 8 height 42
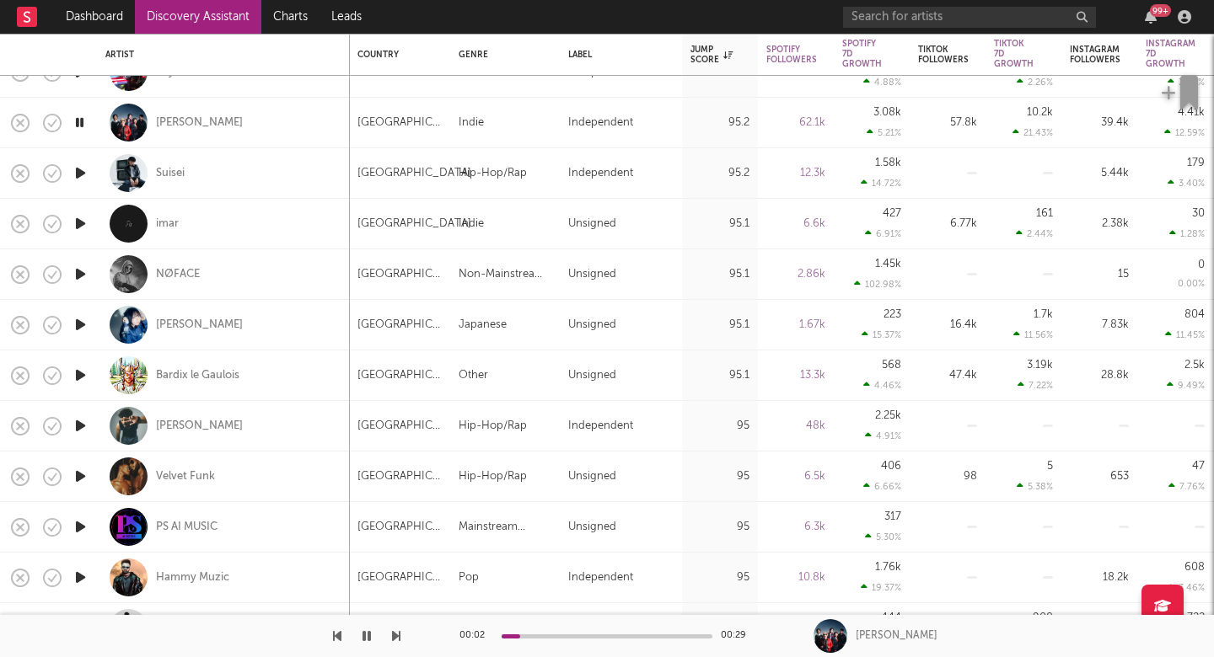
click at [396, 638] on icon "button" at bounding box center [396, 636] width 8 height 13
click at [320, 268] on div "NØFACE" at bounding box center [223, 274] width 236 height 50
select select "1w"
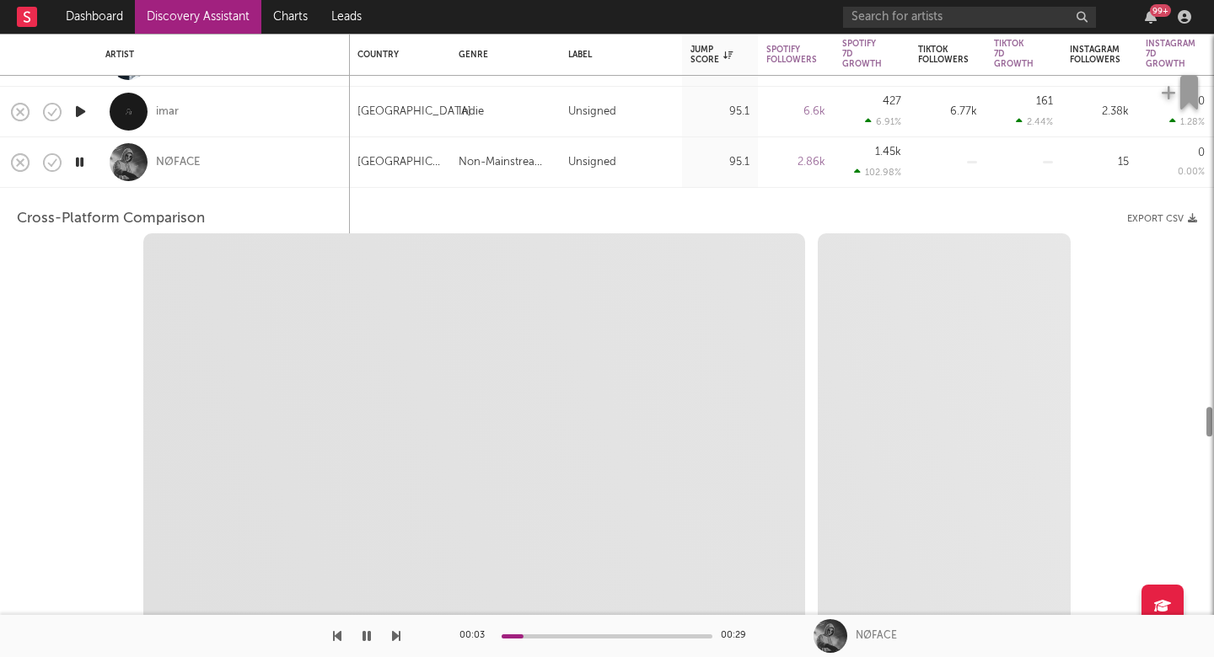
select select "1w"
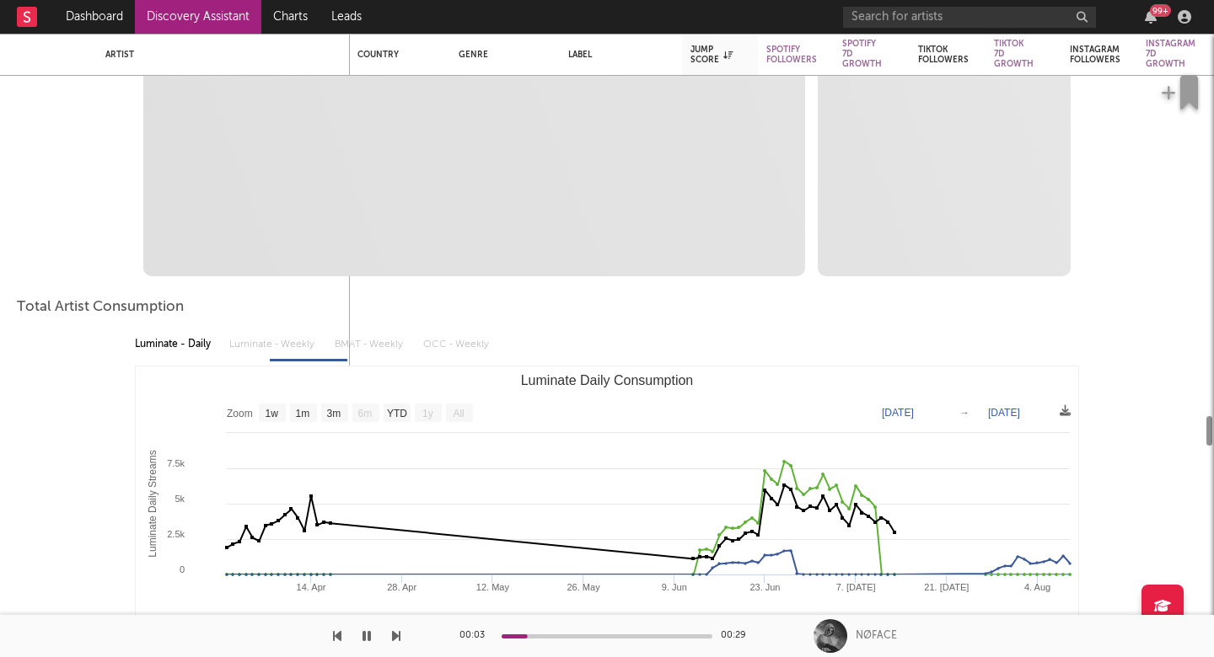
select select "1m"
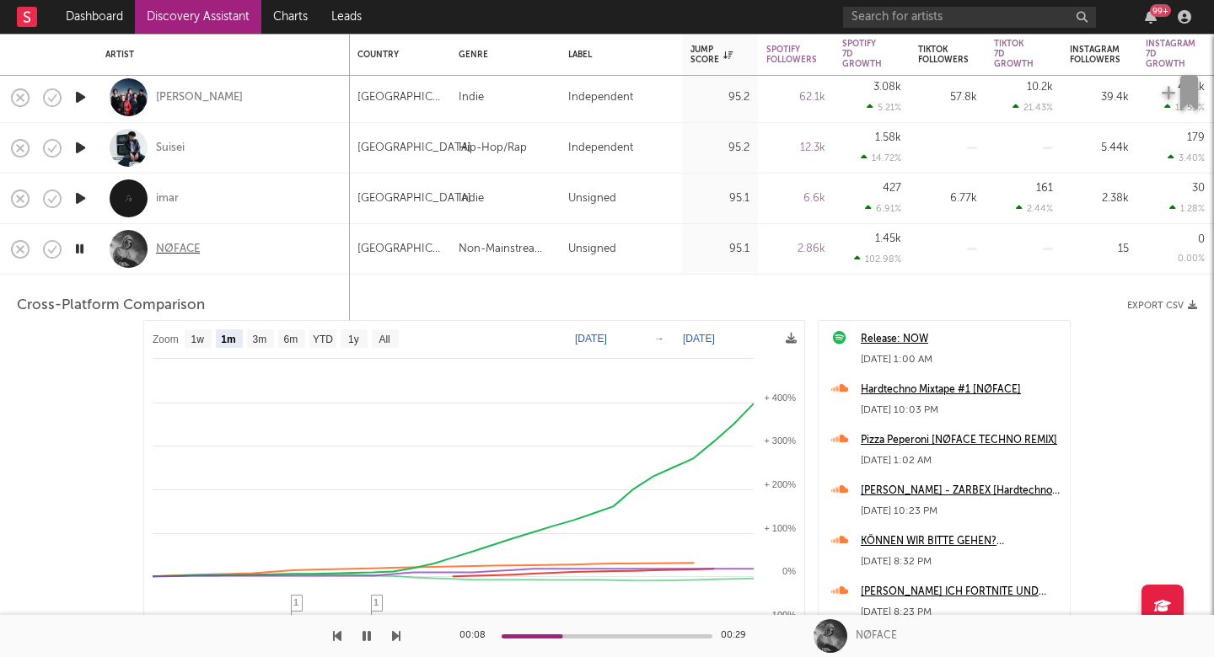
click at [178, 245] on div "NØFACE" at bounding box center [178, 249] width 44 height 15
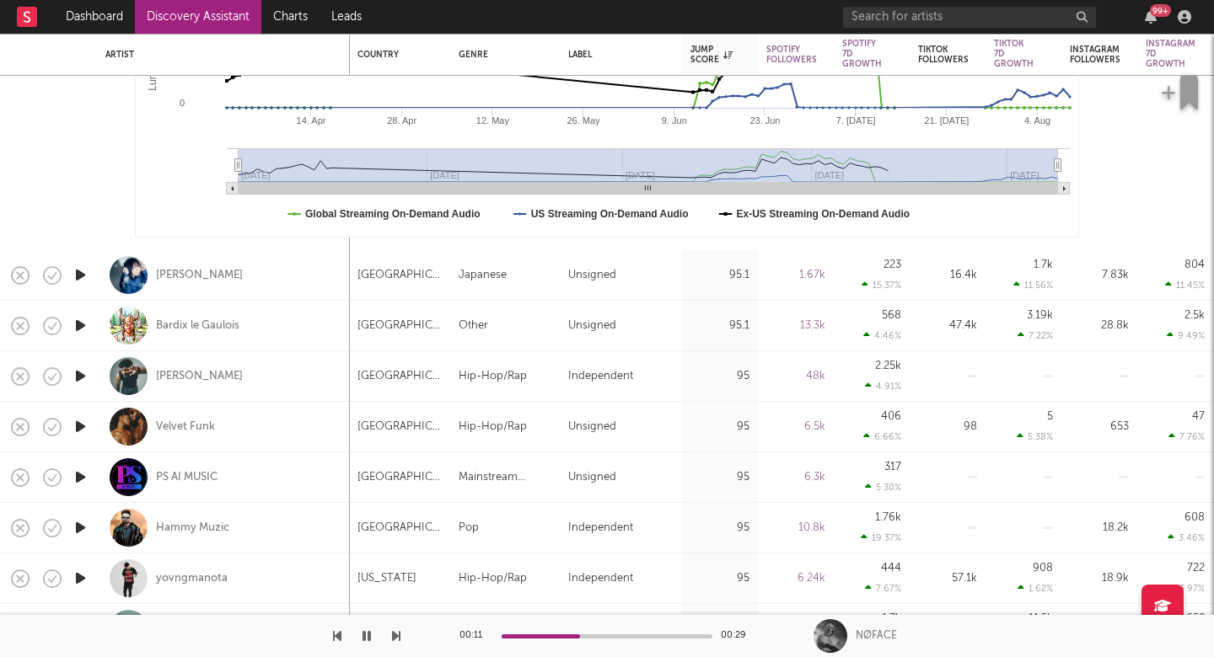
click at [80, 276] on icon "button" at bounding box center [81, 275] width 18 height 21
click at [400, 638] on icon "button" at bounding box center [396, 636] width 8 height 13
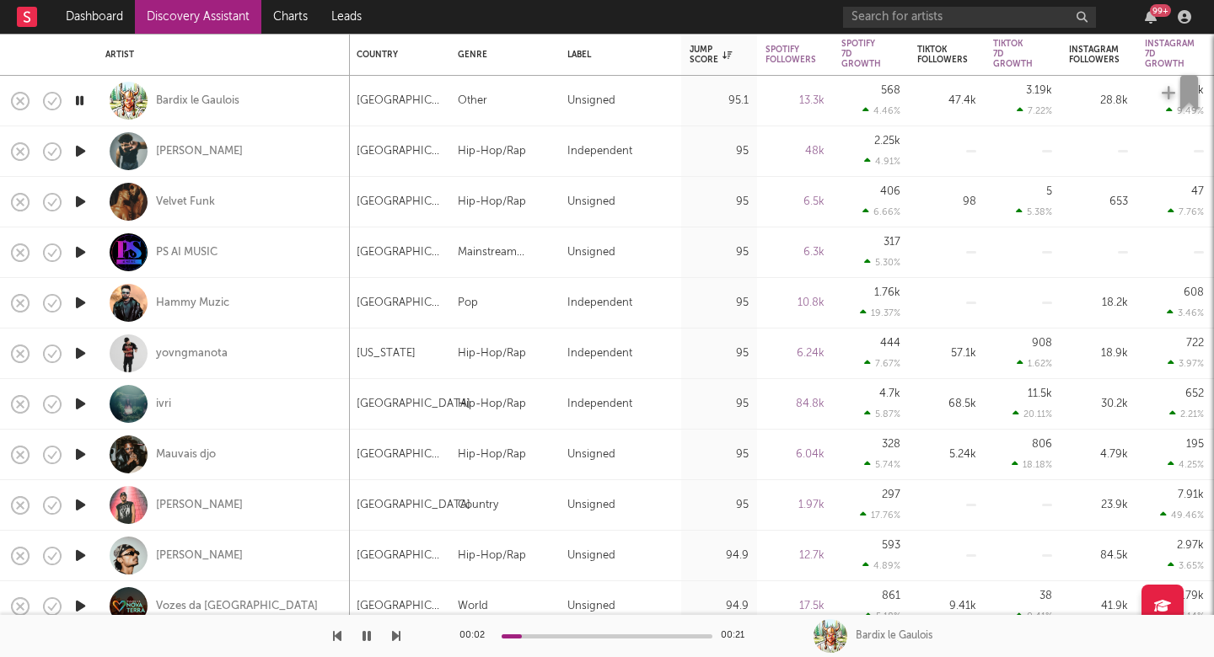
click at [393, 631] on icon "button" at bounding box center [396, 636] width 8 height 13
click at [393, 633] on icon "button" at bounding box center [396, 636] width 8 height 13
click at [394, 635] on icon "button" at bounding box center [396, 636] width 8 height 13
click at [395, 635] on icon "button" at bounding box center [396, 636] width 8 height 13
click at [398, 635] on icon "button" at bounding box center [396, 636] width 8 height 13
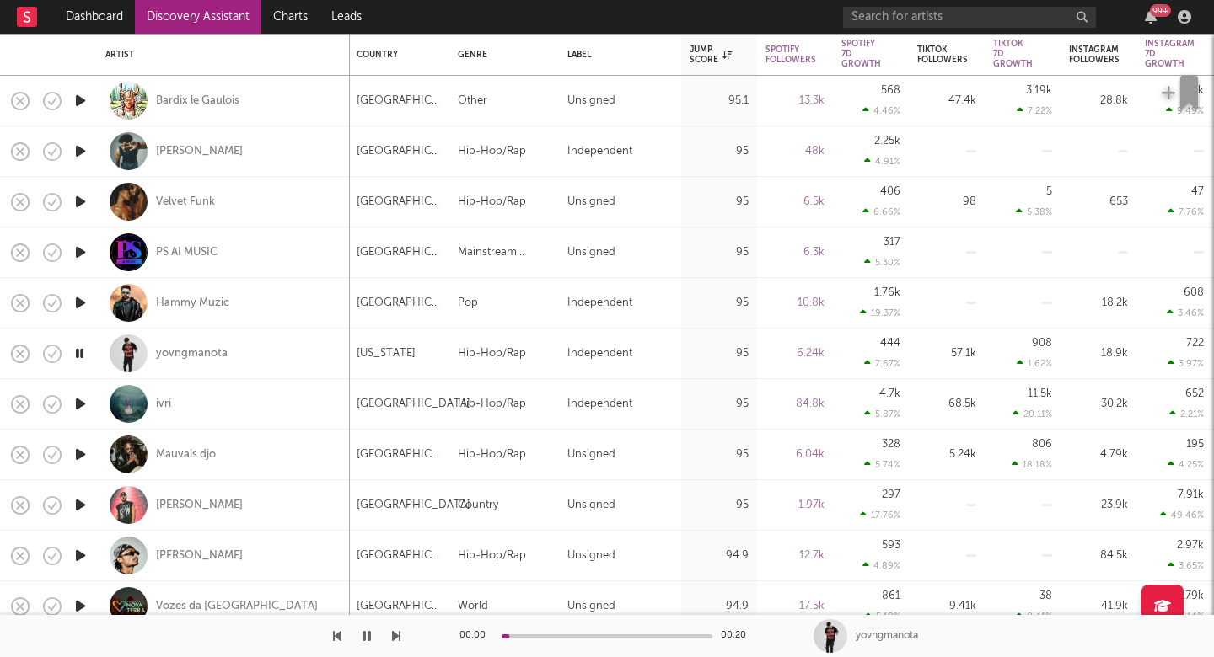
click at [398, 636] on icon "button" at bounding box center [396, 636] width 8 height 13
click at [233, 378] on div "yovngmanota" at bounding box center [223, 354] width 236 height 50
select select "1w"
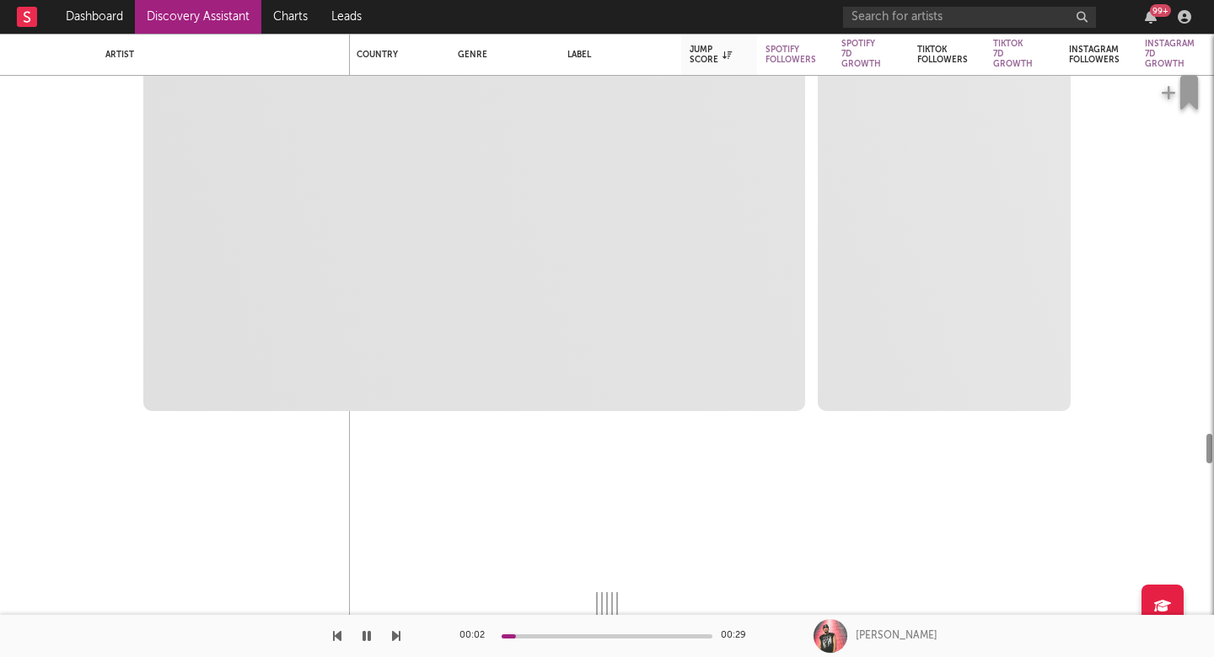
select select "1w"
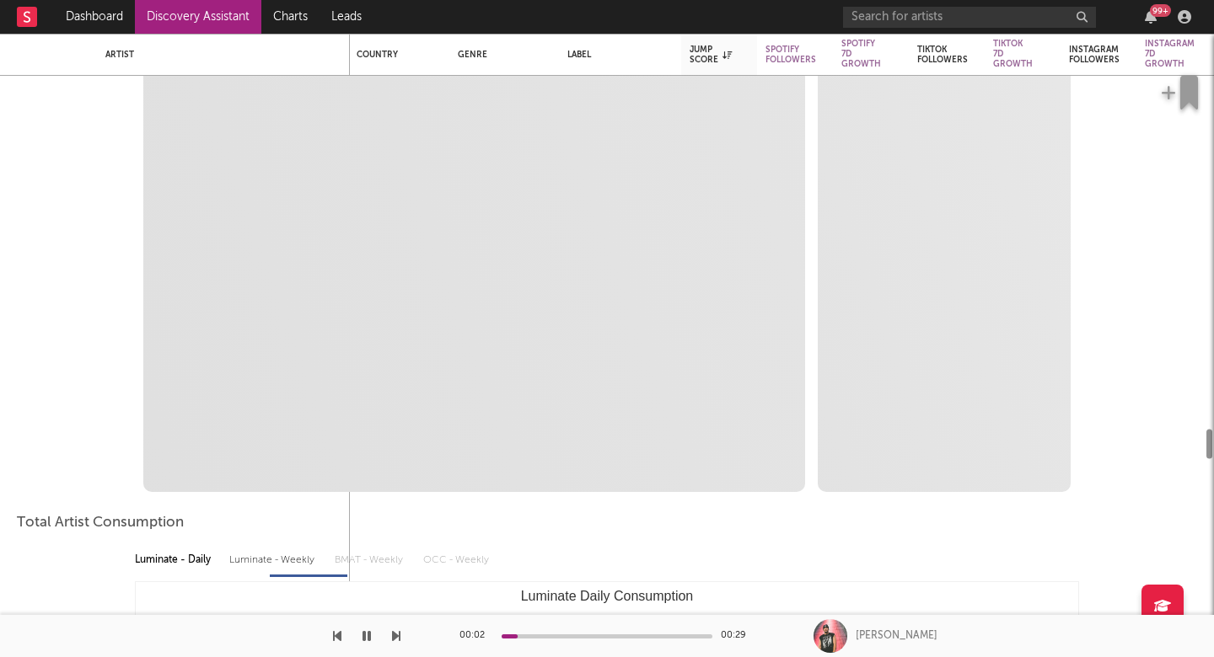
select select "1m"
select select "1w"
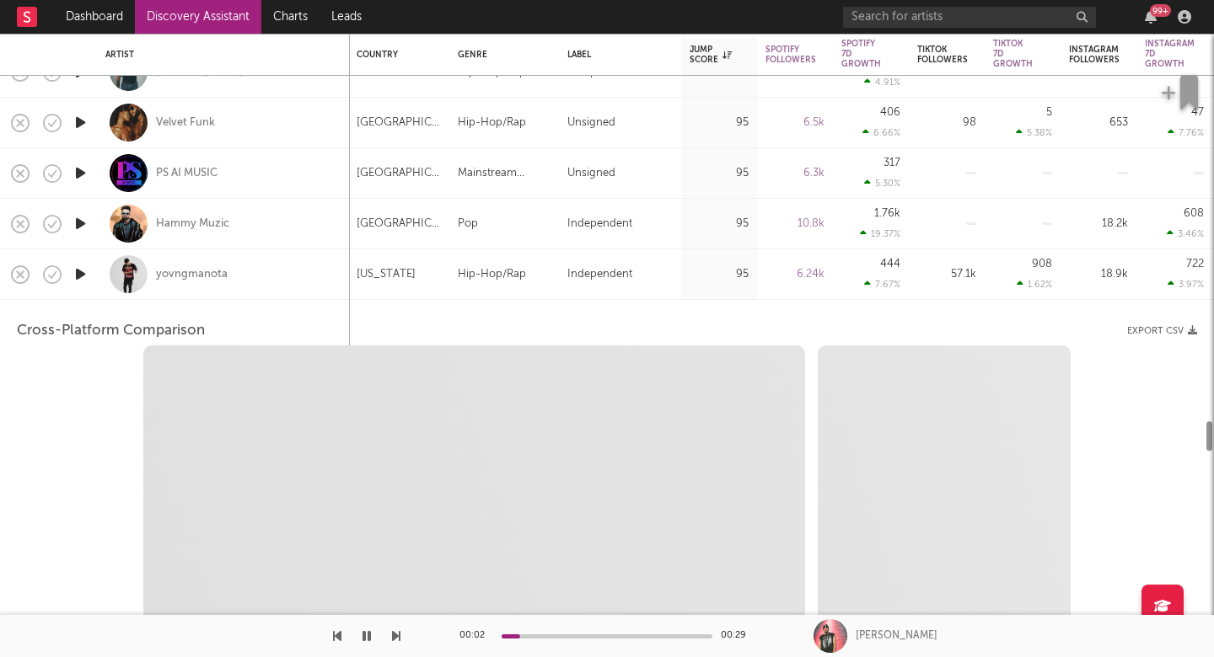
select select "1m"
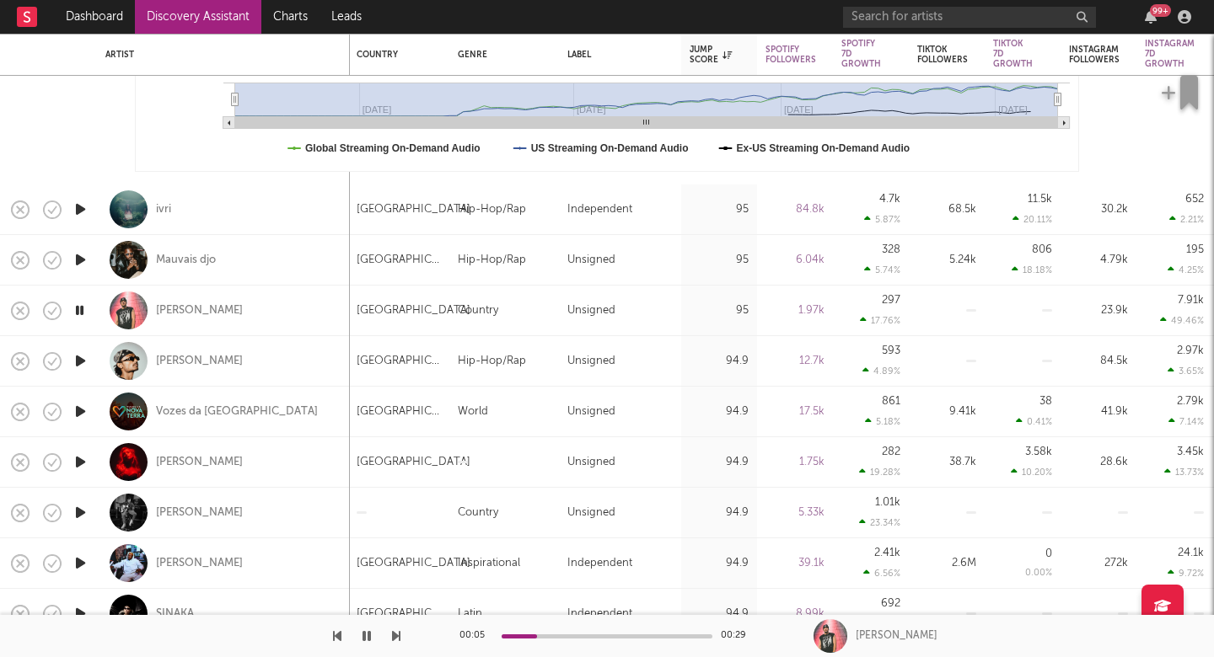
click at [204, 217] on div "ivri" at bounding box center [223, 210] width 236 height 50
select select "1w"
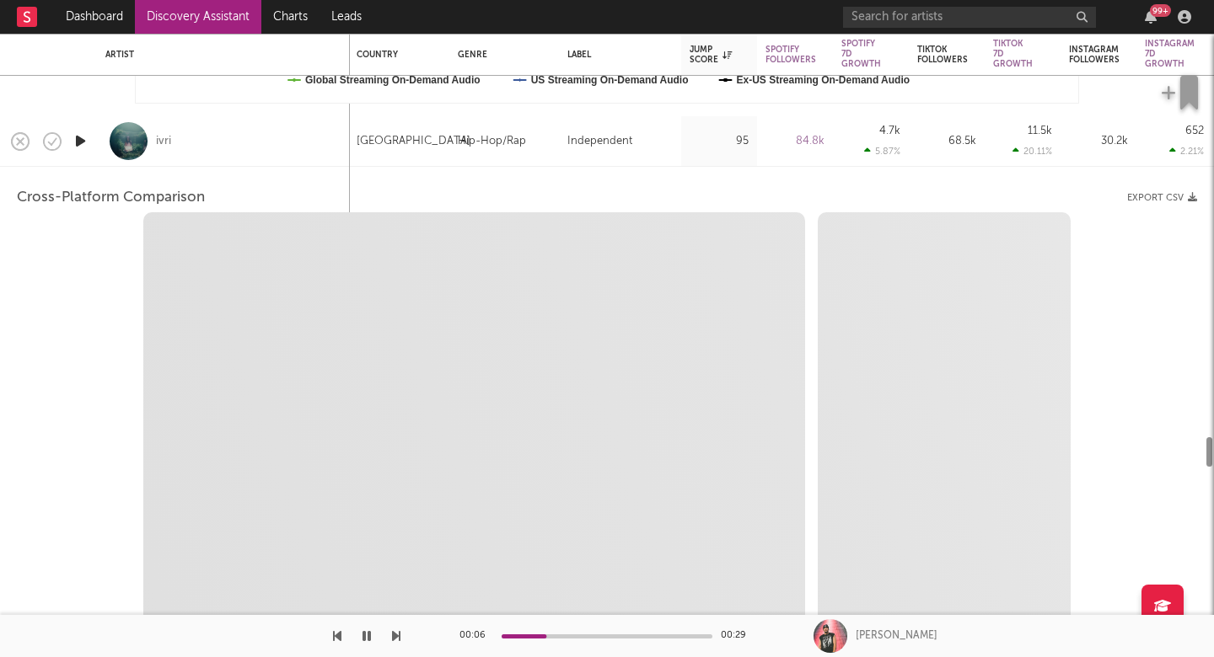
select select "6m"
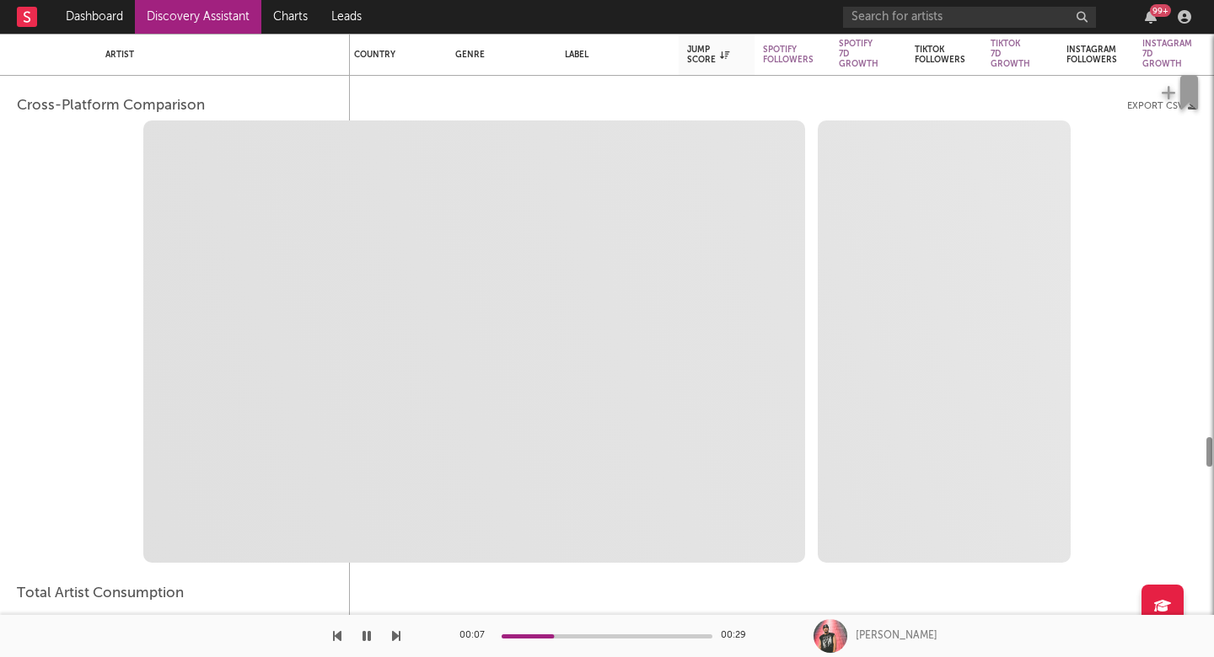
select select "1m"
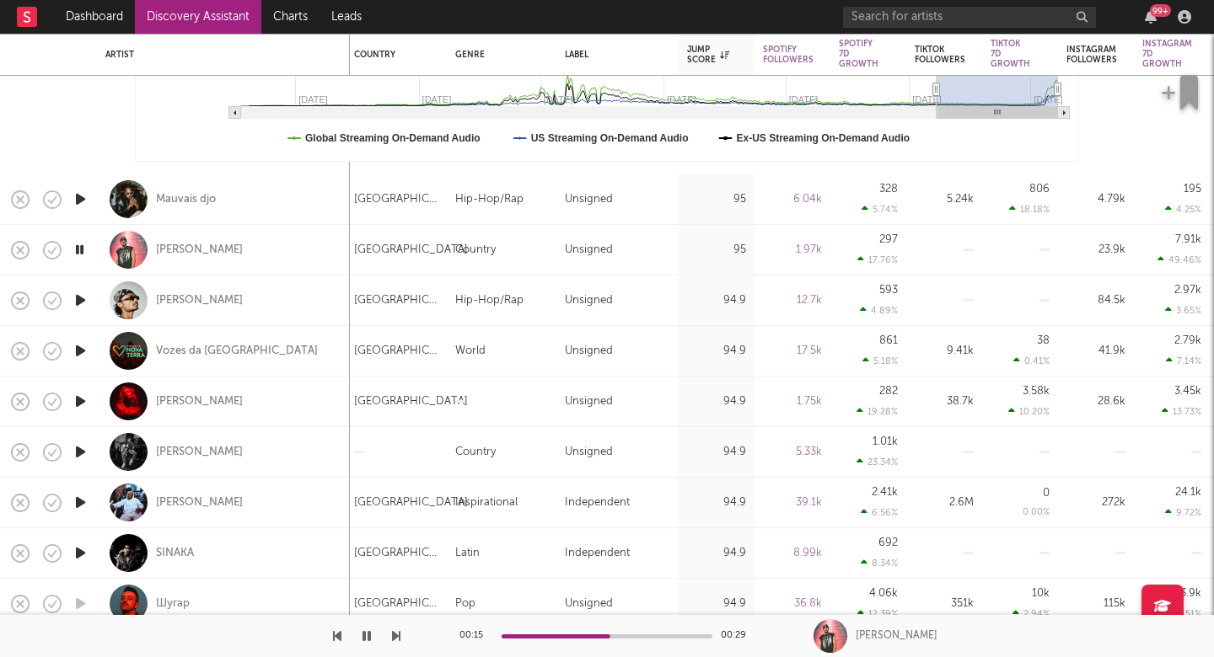
click at [75, 306] on icon "button" at bounding box center [81, 300] width 18 height 21
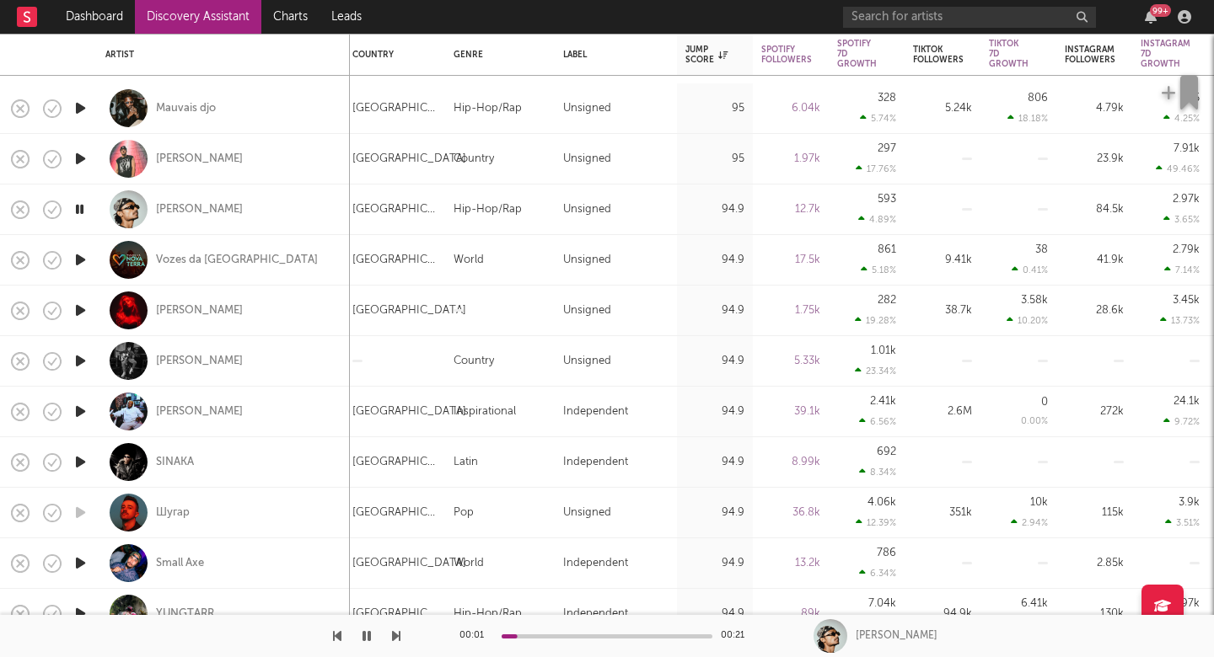
click at [393, 638] on icon "button" at bounding box center [396, 636] width 8 height 13
click at [229, 314] on div "Alison Ogden" at bounding box center [223, 311] width 236 height 50
select select "1w"
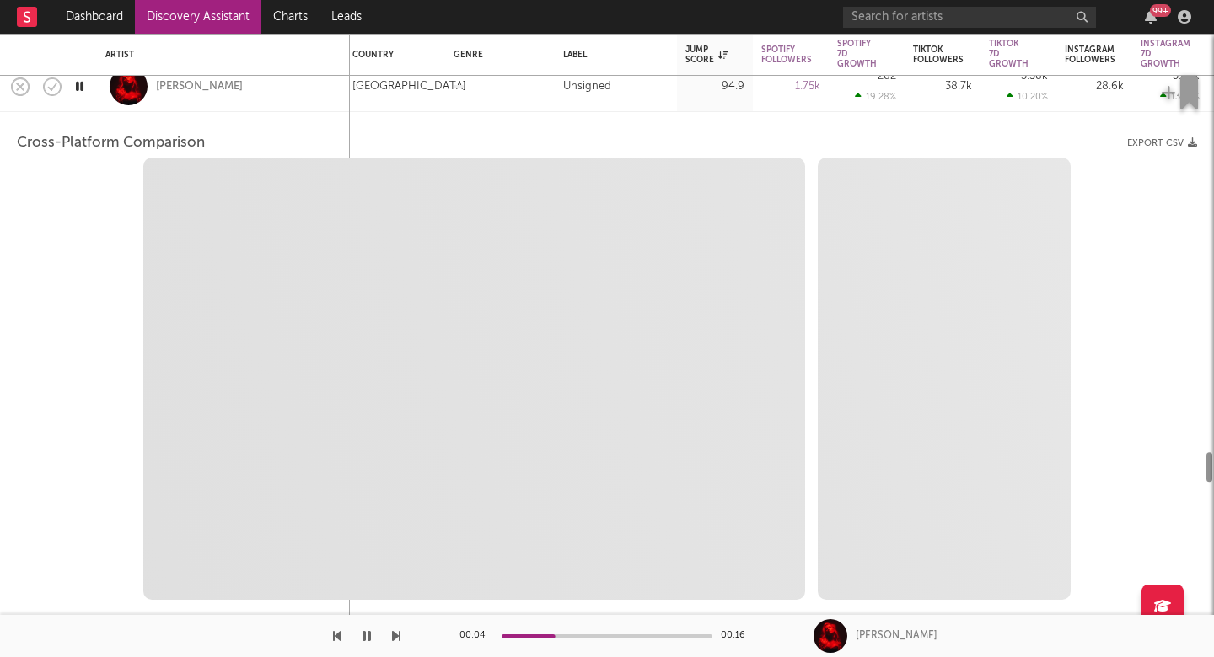
select select "1w"
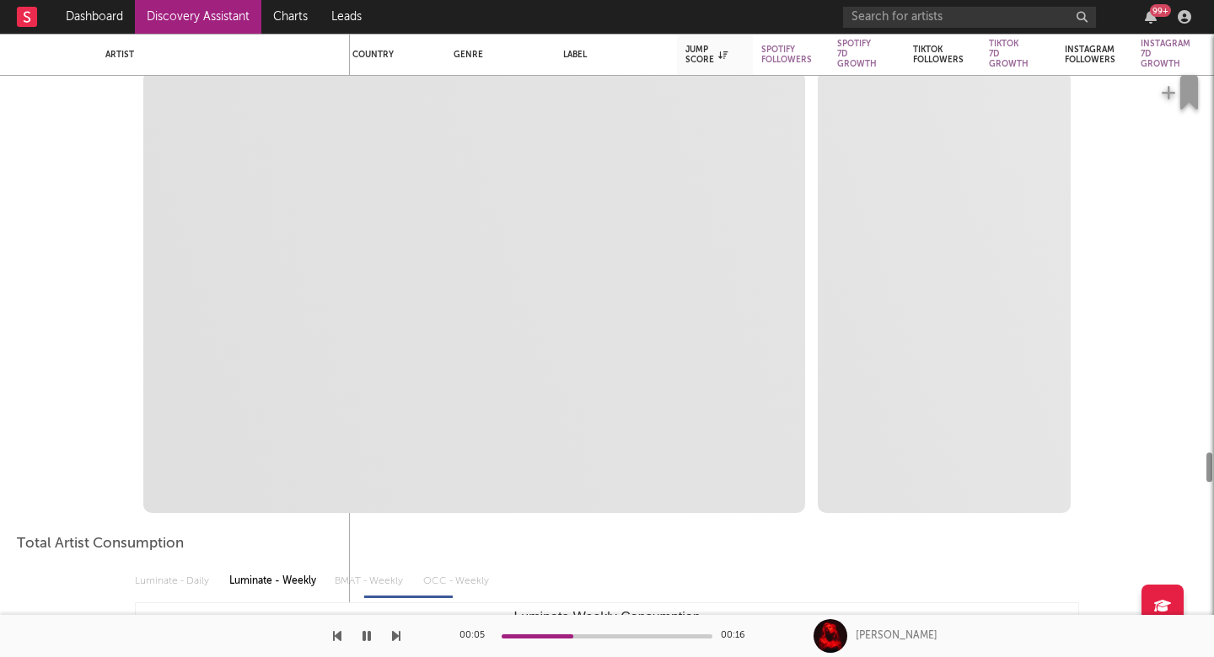
select select "1m"
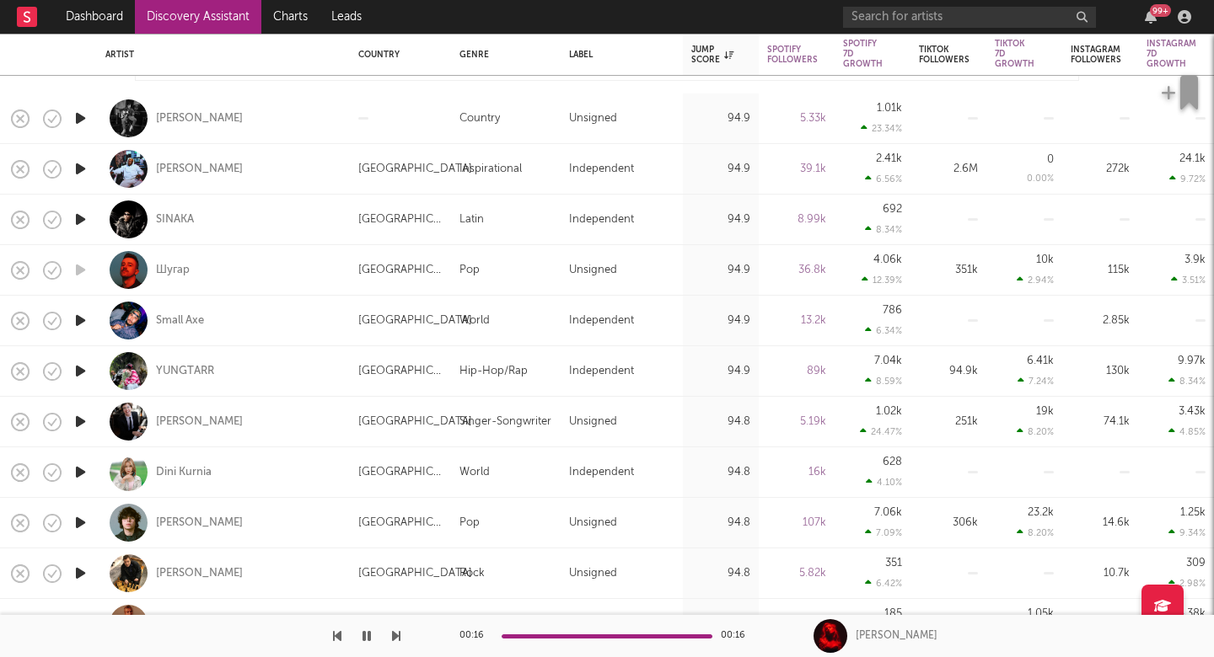
click at [397, 639] on icon "button" at bounding box center [396, 636] width 8 height 13
click at [394, 633] on icon "button" at bounding box center [396, 636] width 8 height 13
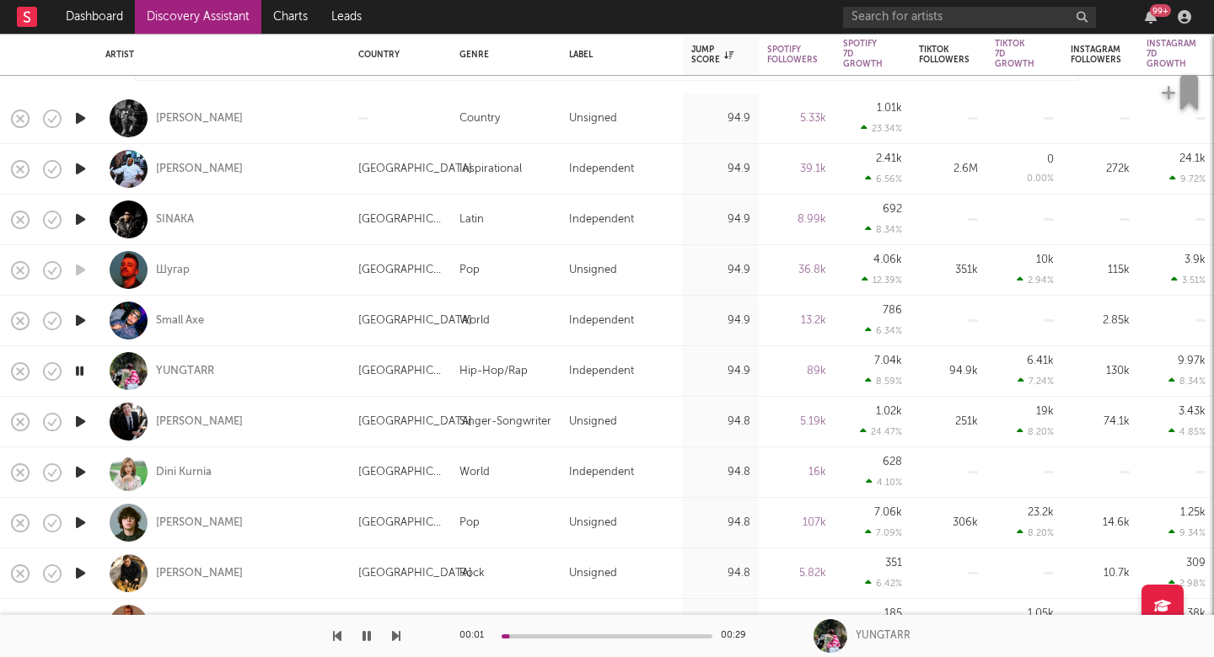
click at [394, 633] on icon "button" at bounding box center [396, 636] width 8 height 13
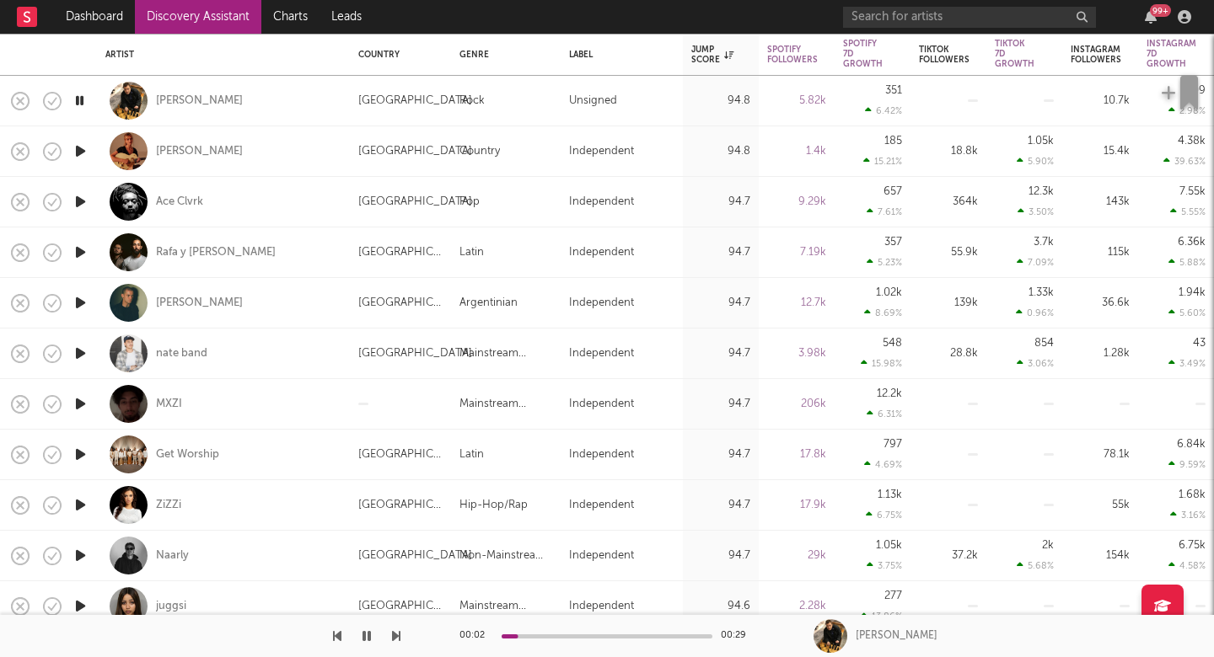
click at [396, 632] on icon "button" at bounding box center [396, 636] width 8 height 13
click at [395, 638] on icon "button" at bounding box center [396, 636] width 8 height 13
click at [397, 639] on icon "button" at bounding box center [396, 636] width 8 height 13
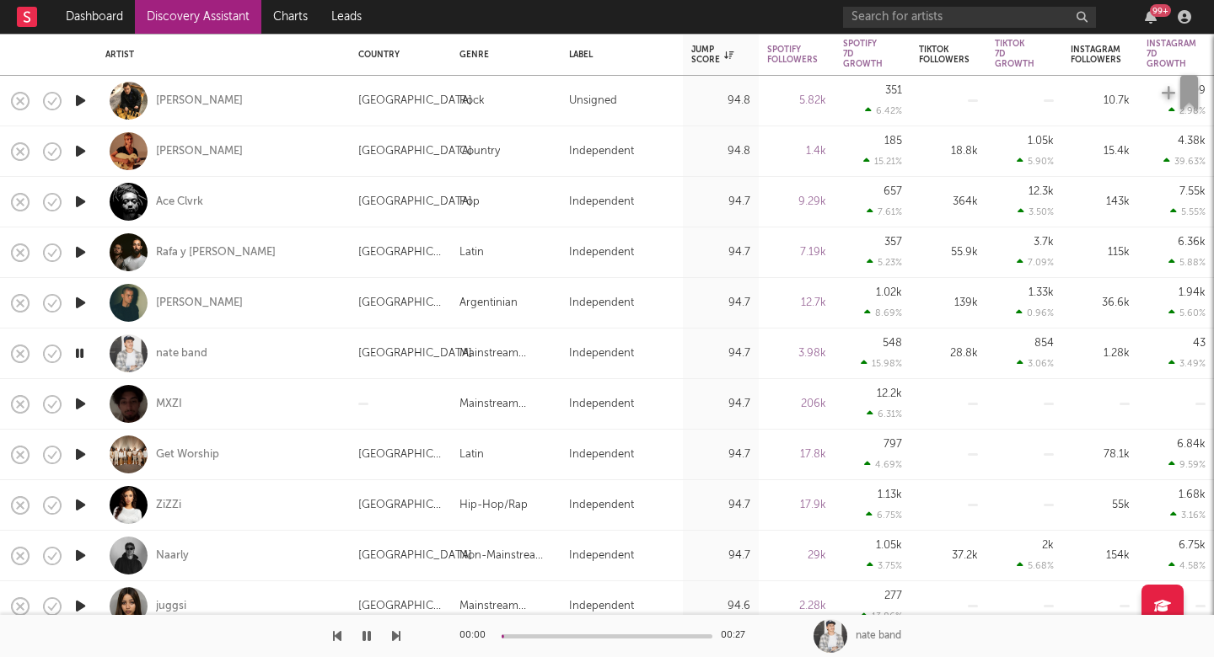
click at [397, 639] on icon "button" at bounding box center [396, 636] width 8 height 13
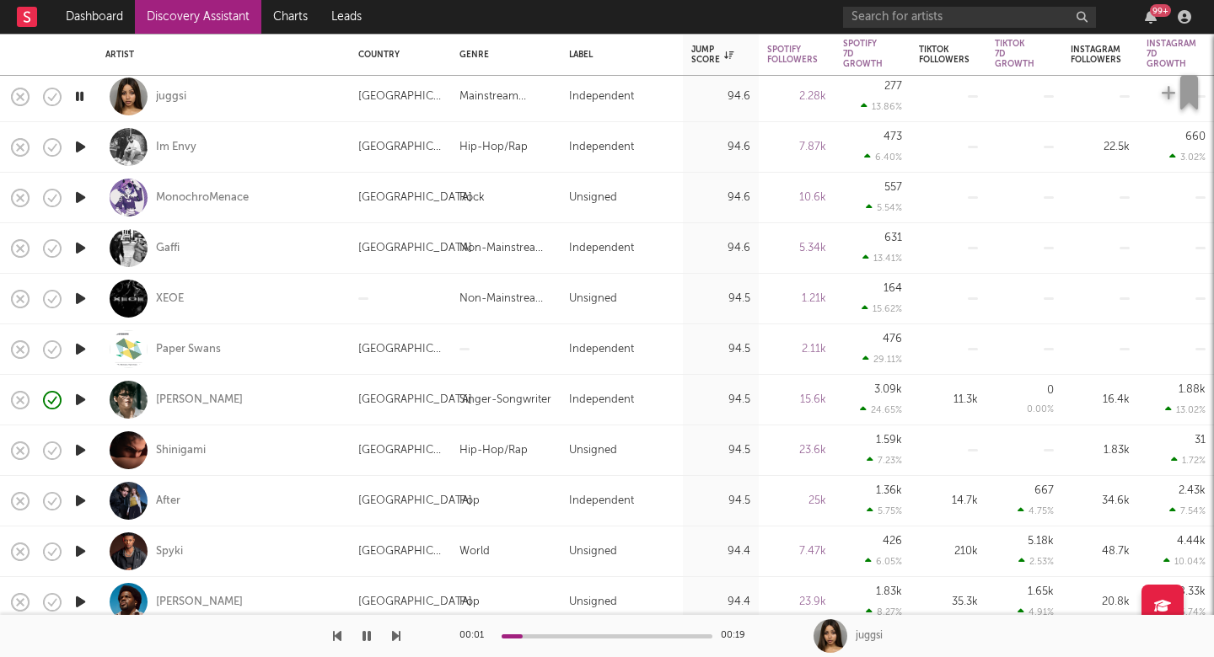
click at [394, 635] on icon "button" at bounding box center [396, 636] width 8 height 13
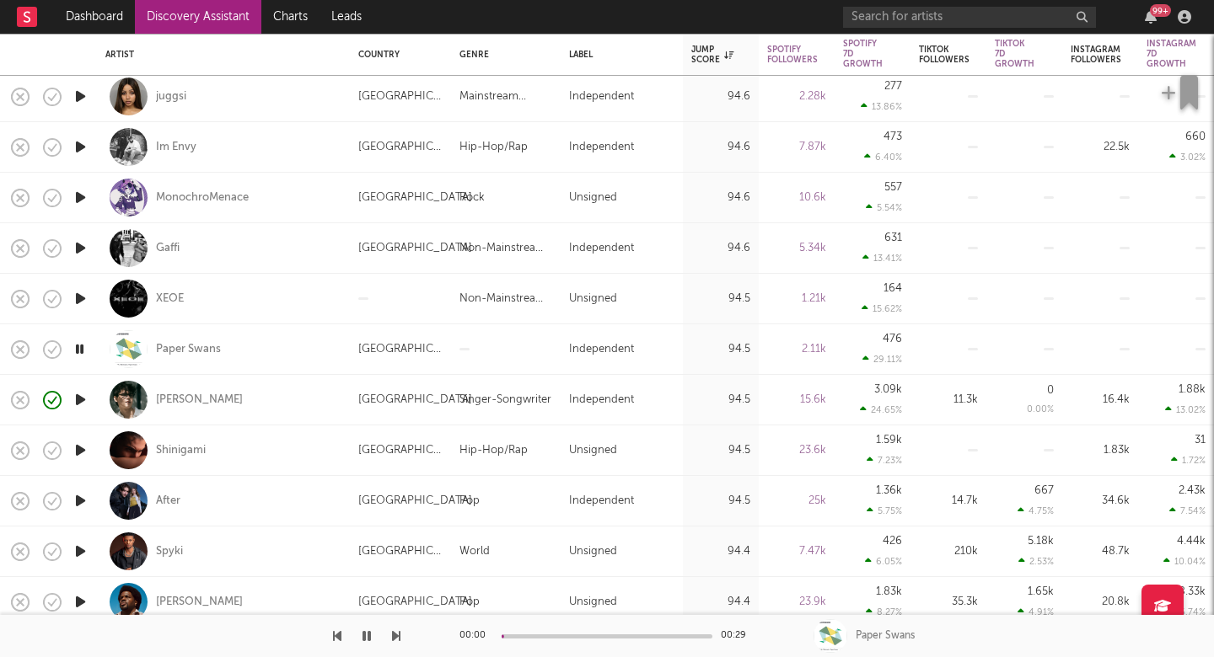
click at [394, 635] on icon "button" at bounding box center [396, 636] width 8 height 13
click at [304, 389] on div "[PERSON_NAME]" at bounding box center [223, 400] width 236 height 50
select select "1w"
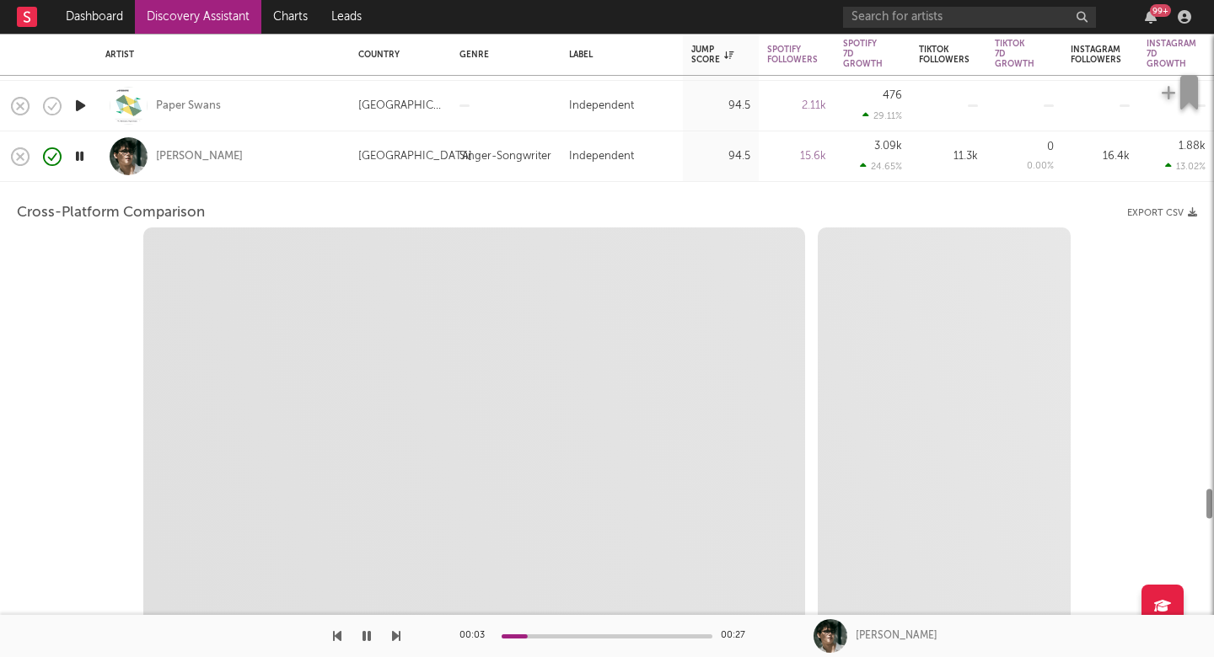
select select "6m"
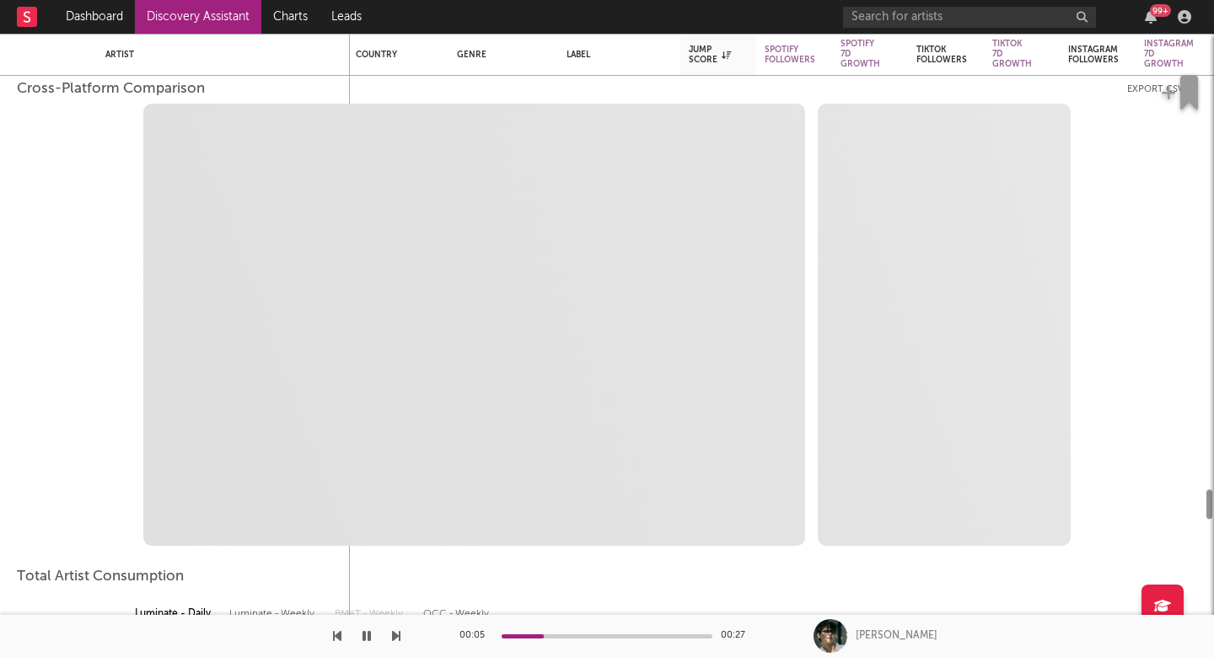
select select "1m"
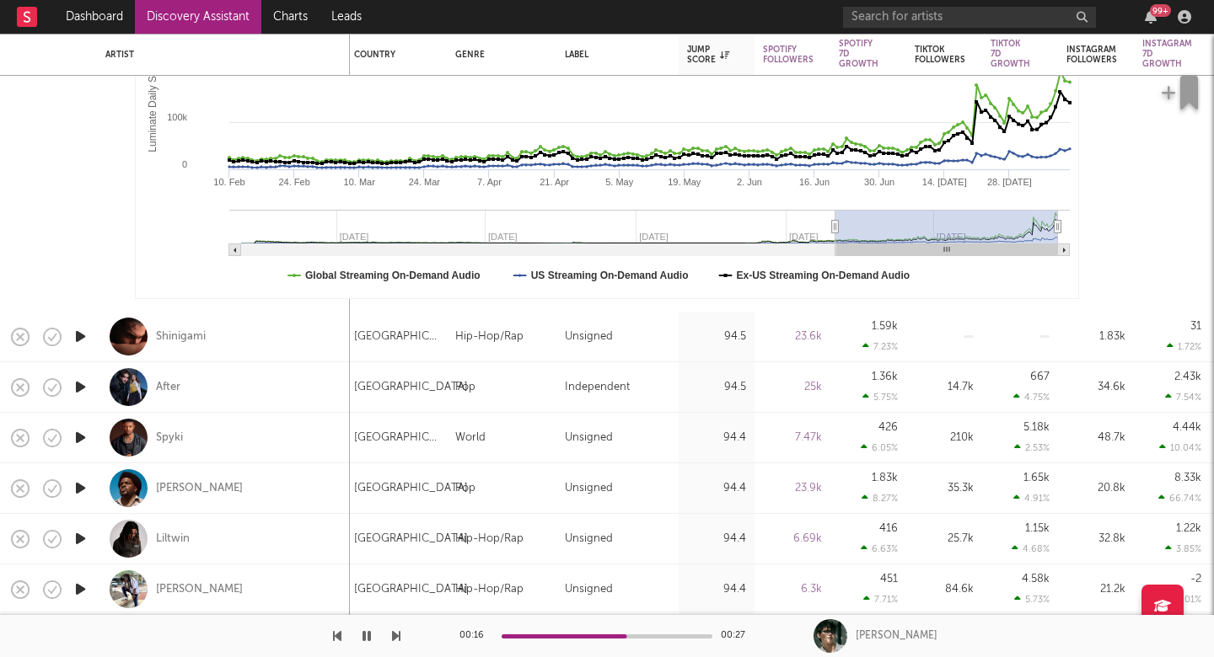
click at [78, 337] on icon "button" at bounding box center [81, 336] width 18 height 21
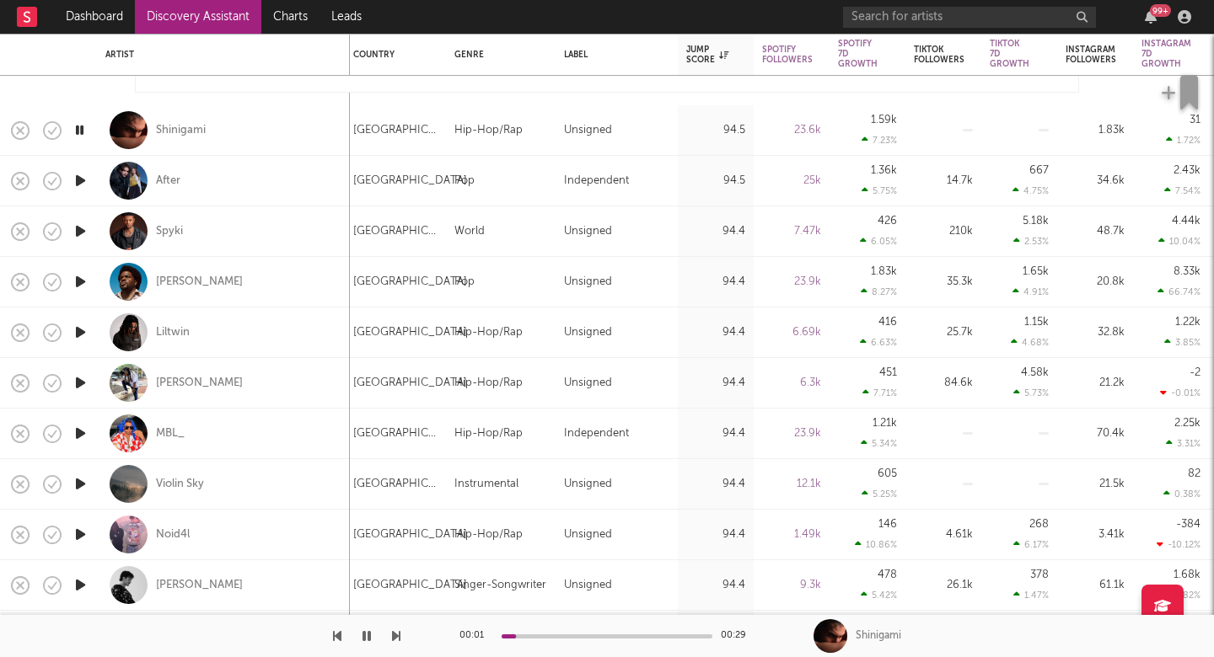
click at [394, 637] on icon "button" at bounding box center [396, 636] width 8 height 13
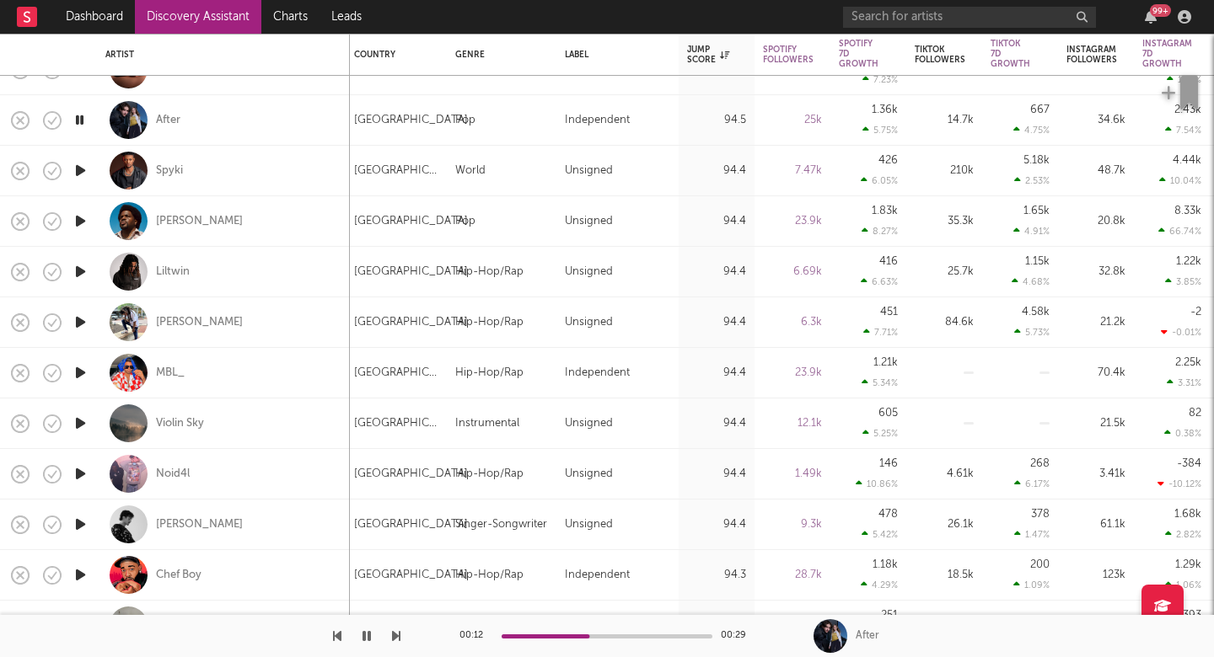
click at [400, 635] on icon "button" at bounding box center [396, 636] width 8 height 13
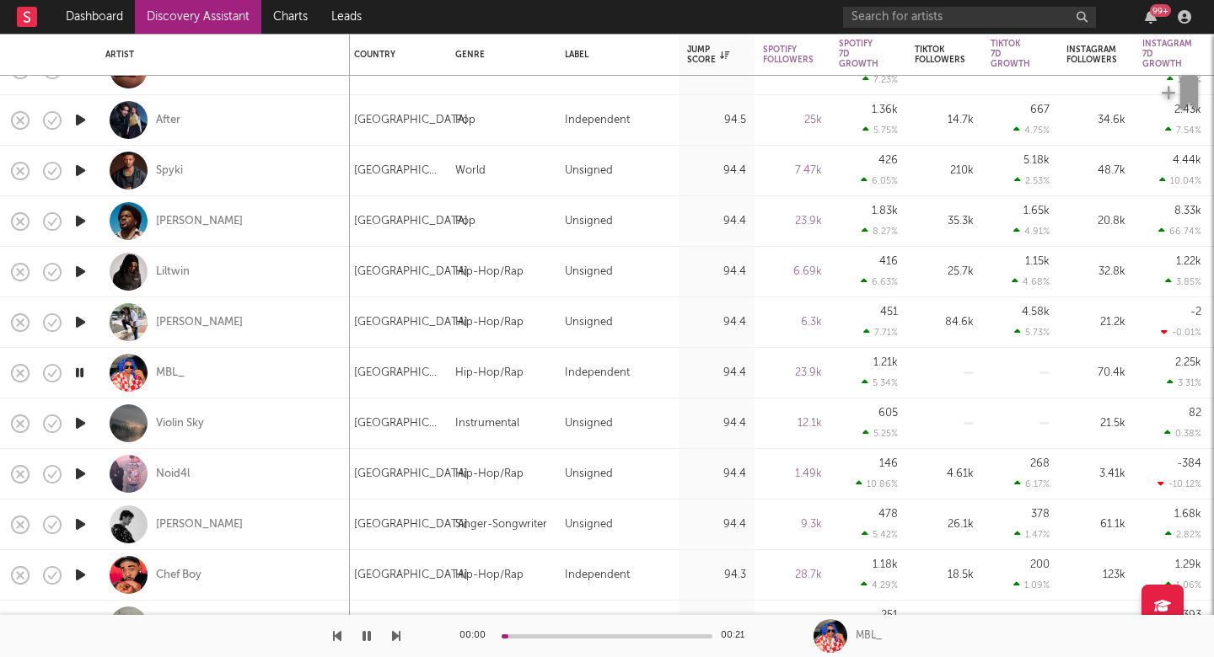
click at [400, 635] on icon "button" at bounding box center [396, 636] width 8 height 13
click at [398, 641] on icon "button" at bounding box center [396, 636] width 8 height 13
click at [399, 640] on icon "button" at bounding box center [396, 636] width 8 height 13
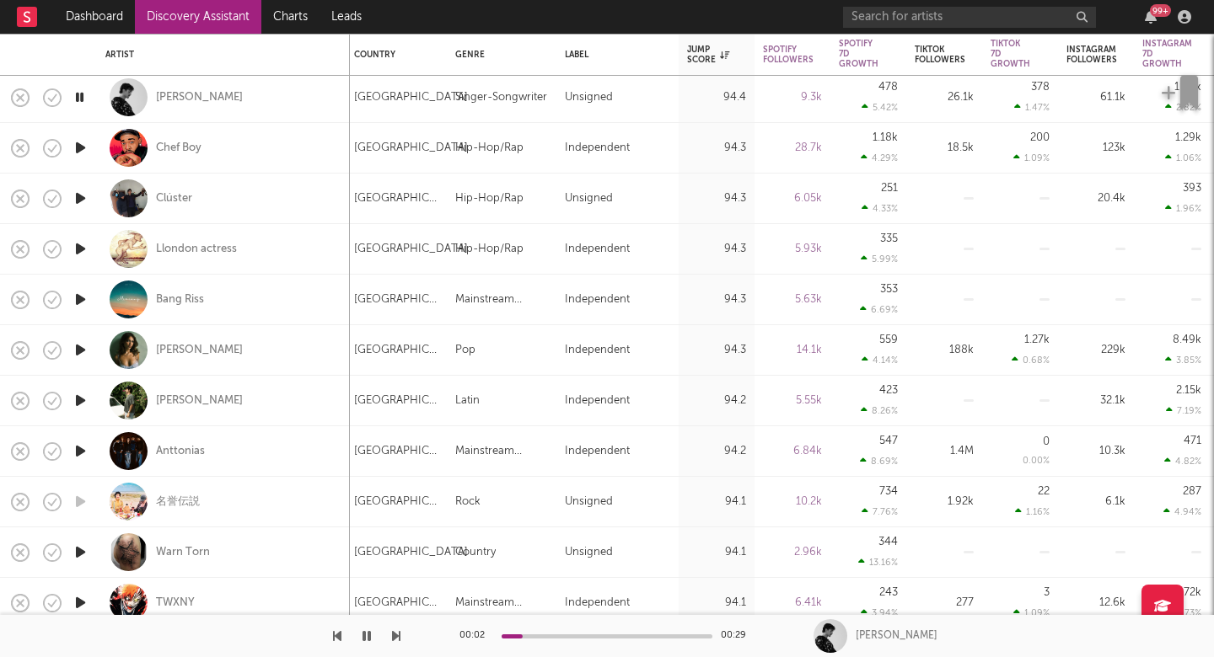
click at [300, 100] on div "Benjamin Hightower" at bounding box center [223, 97] width 236 height 50
select select "1w"
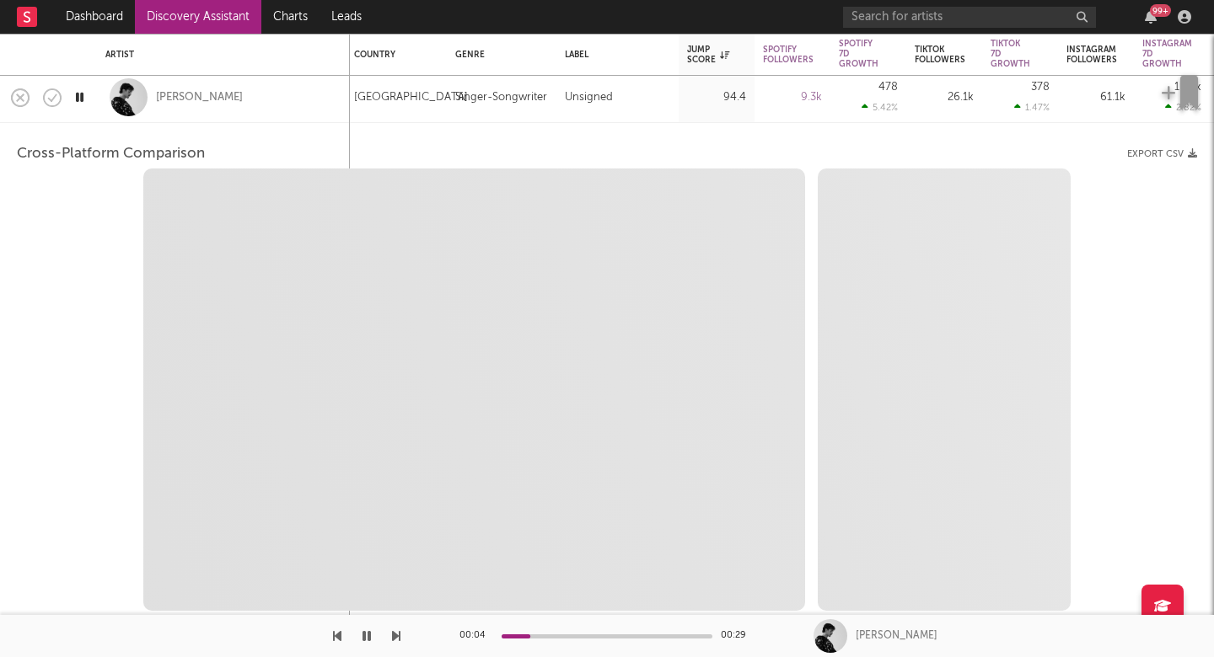
select select "1w"
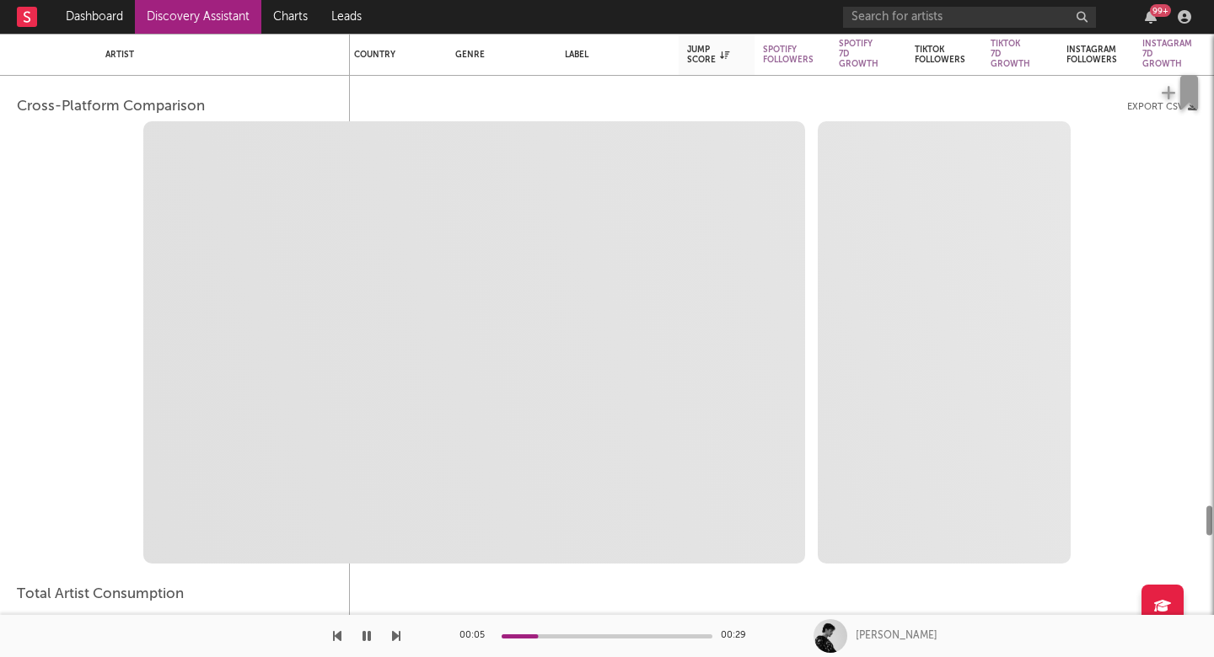
select select "1m"
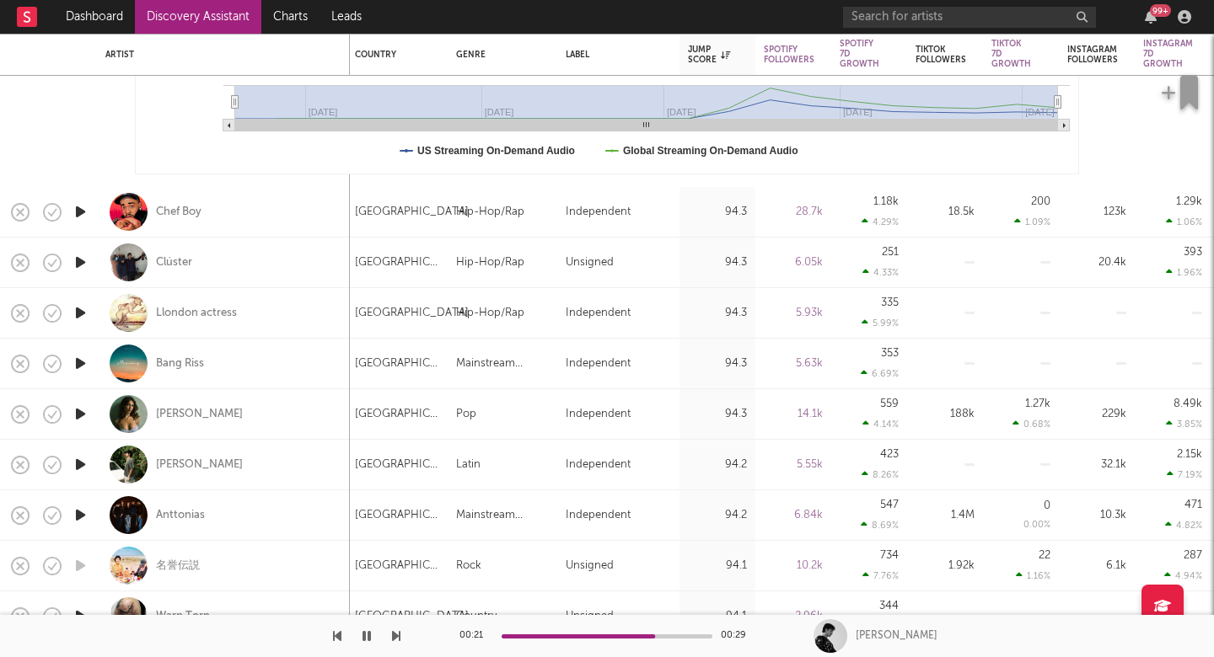
click at [392, 637] on icon "button" at bounding box center [396, 636] width 8 height 13
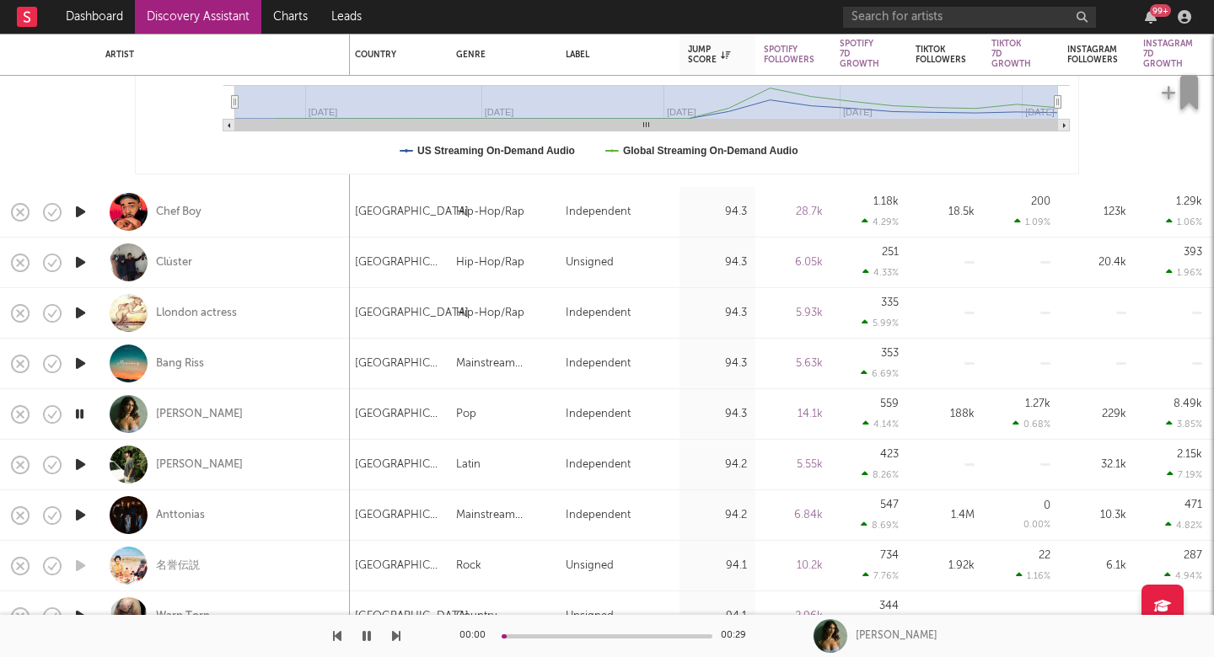
click at [392, 637] on icon "button" at bounding box center [396, 636] width 8 height 13
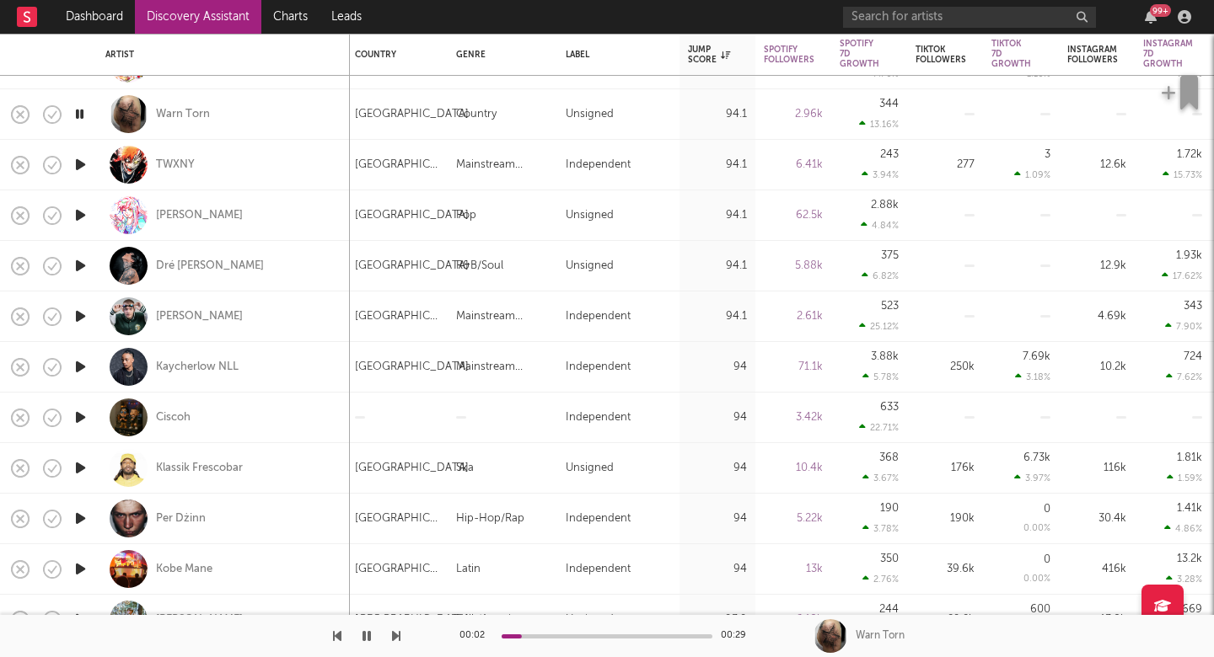
click at [394, 643] on button "button" at bounding box center [396, 636] width 8 height 42
drag, startPoint x: 394, startPoint y: 643, endPoint x: 255, endPoint y: 291, distance: 378.8
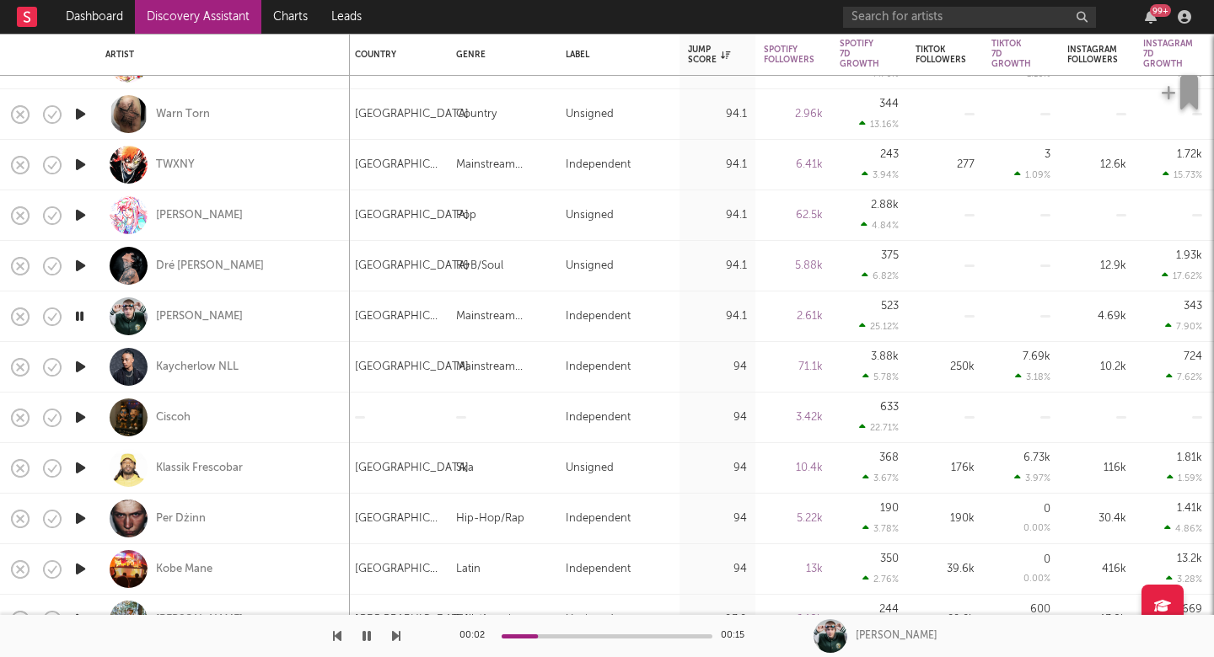
click at [255, 0] on div "Dashboard Discovery Assistant Charts Leads 99 + Notifications Settings Mark all…" at bounding box center [607, 0] width 1214 height 0
click at [256, 314] on div "DJ MUCA" at bounding box center [223, 317] width 236 height 50
select select "1w"
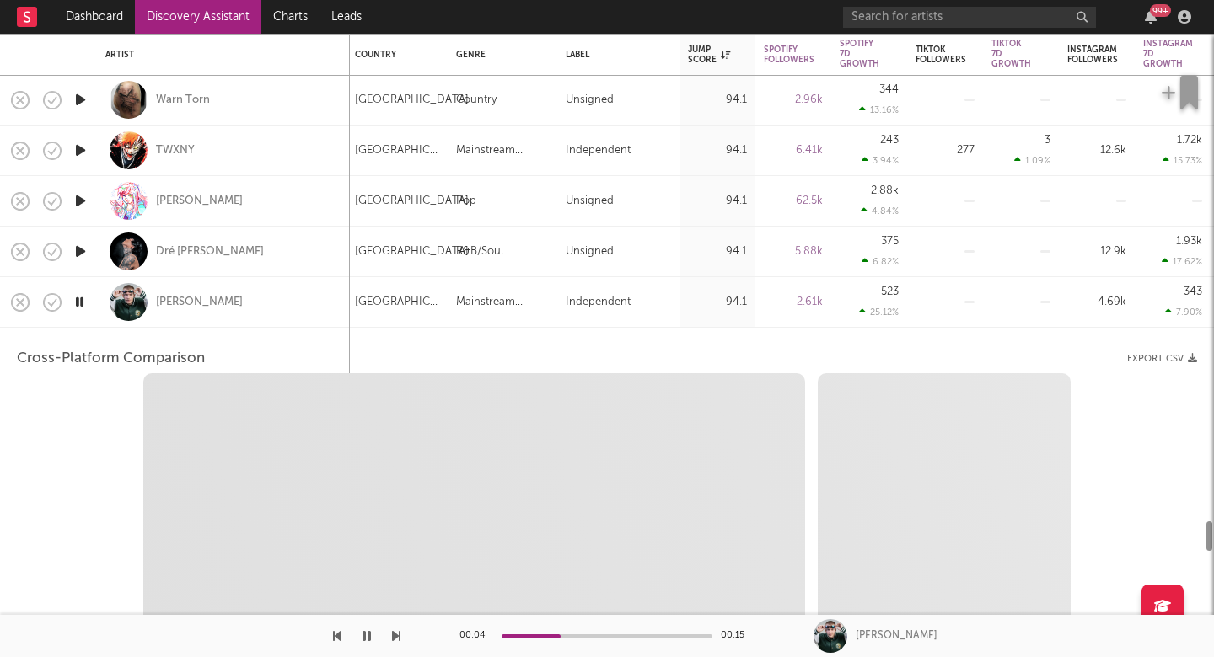
select select "1w"
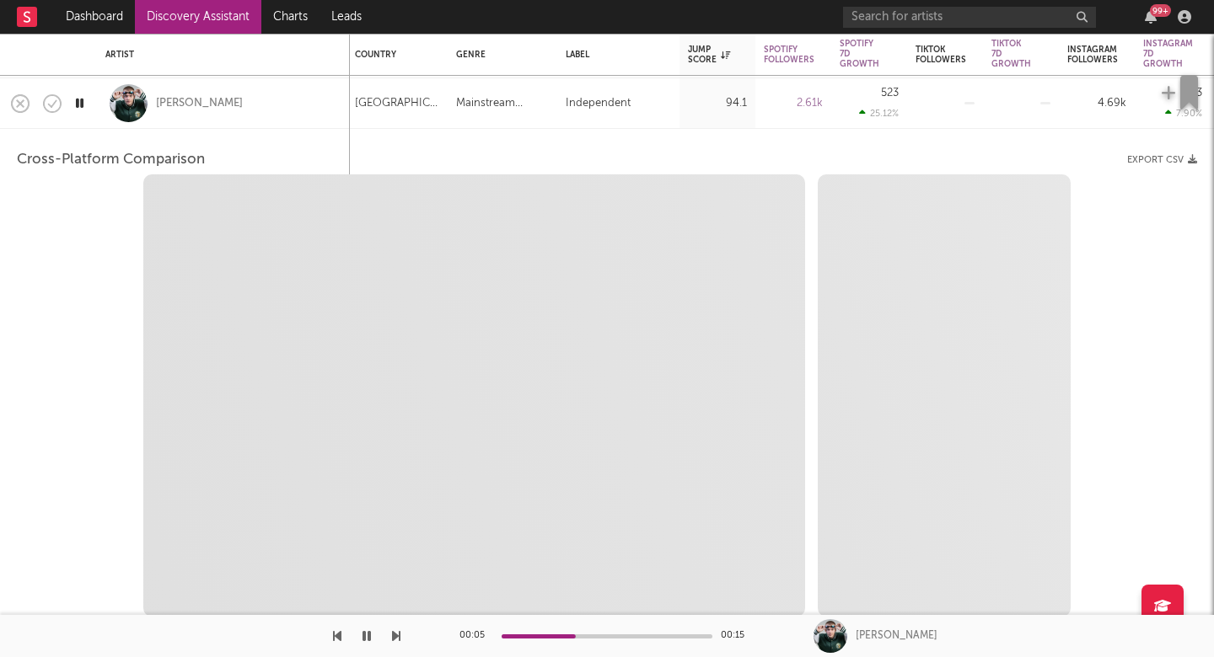
select select "1m"
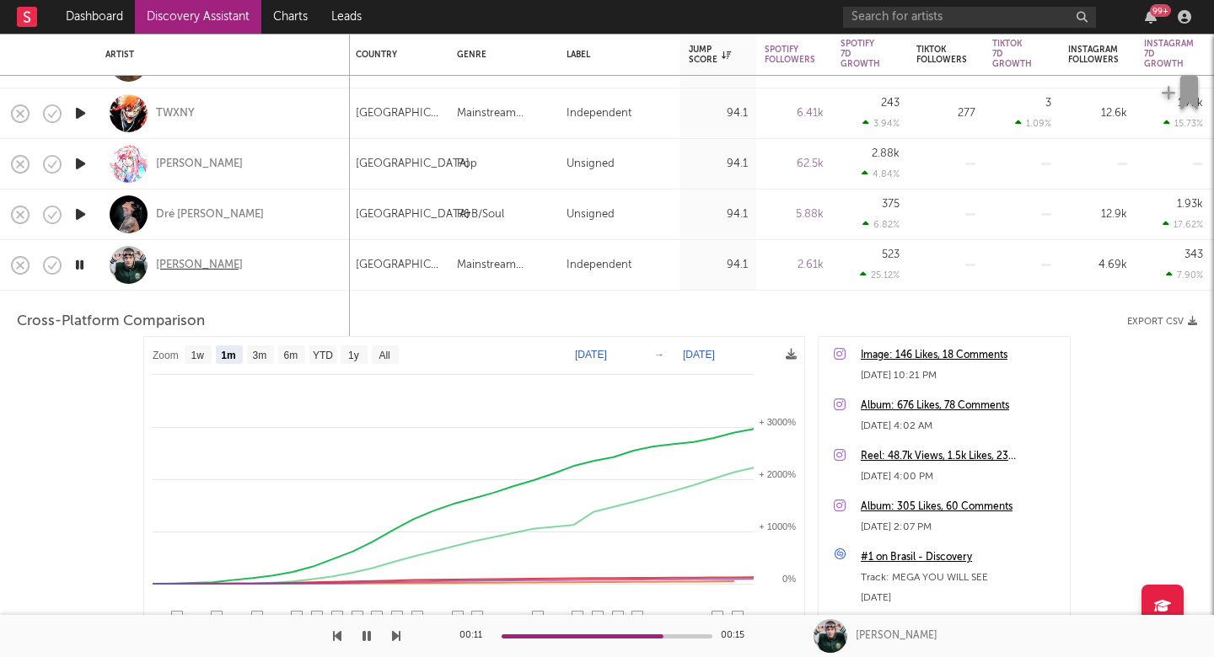
click at [182, 263] on div "DJ MUCA" at bounding box center [199, 265] width 87 height 15
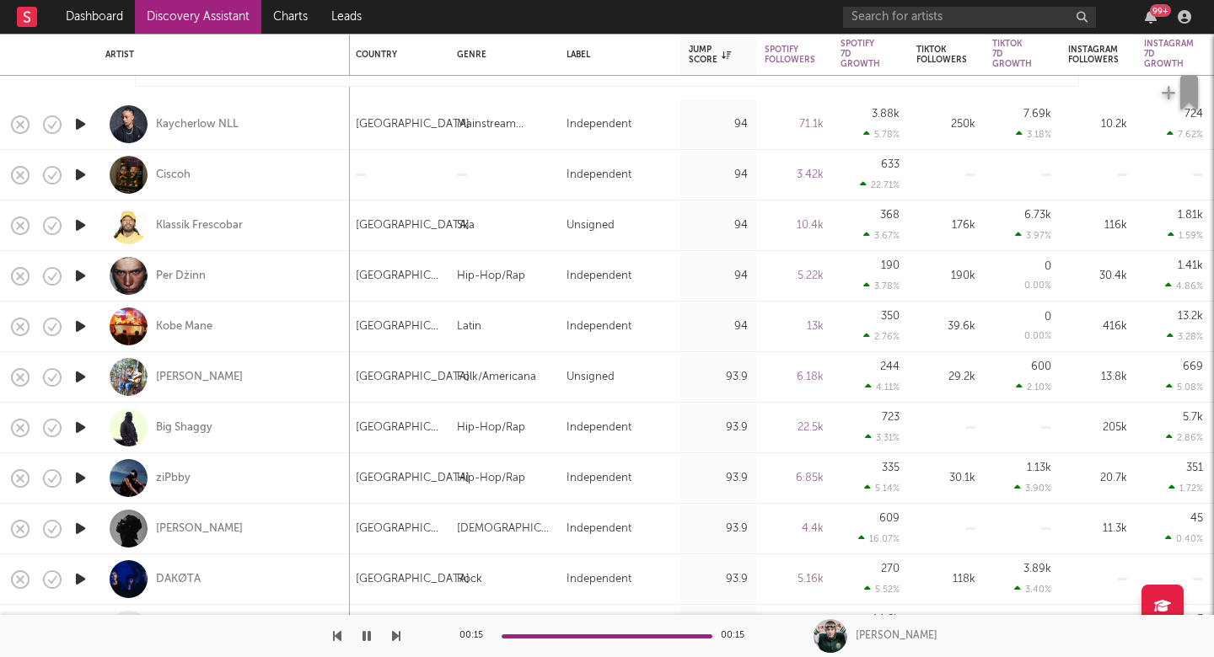
click at [400, 630] on icon "button" at bounding box center [396, 636] width 8 height 13
click at [303, 228] on div "Klassik Frescobar" at bounding box center [223, 226] width 236 height 50
select select "1w"
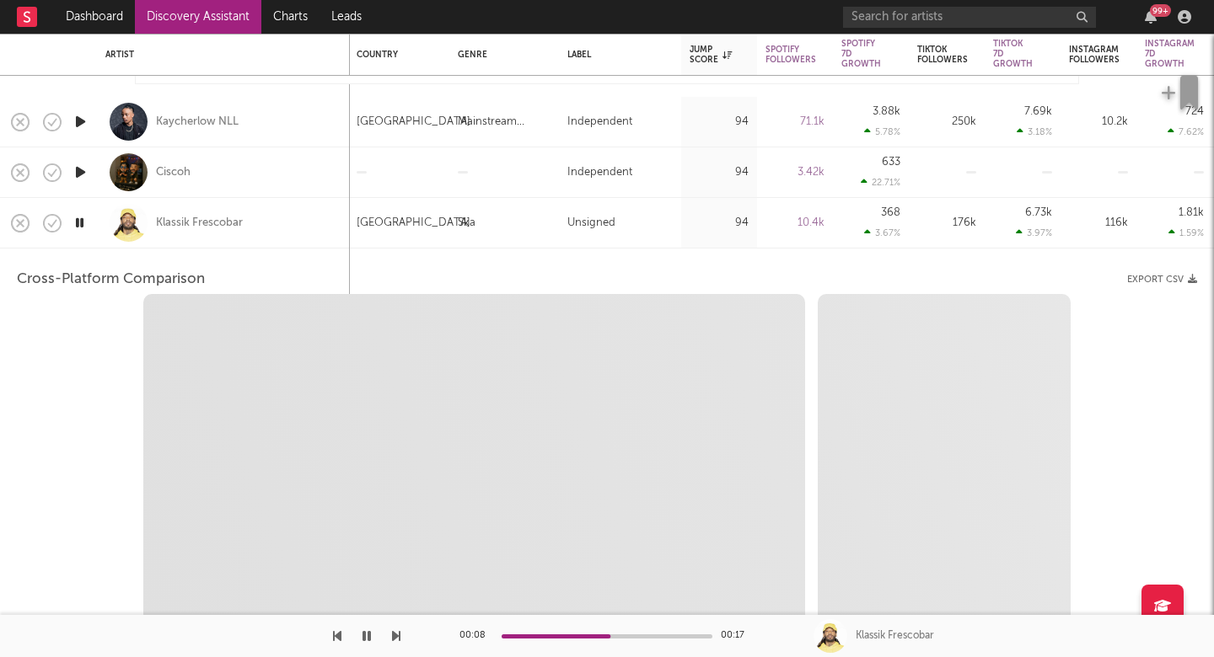
select select "6m"
select select "1m"
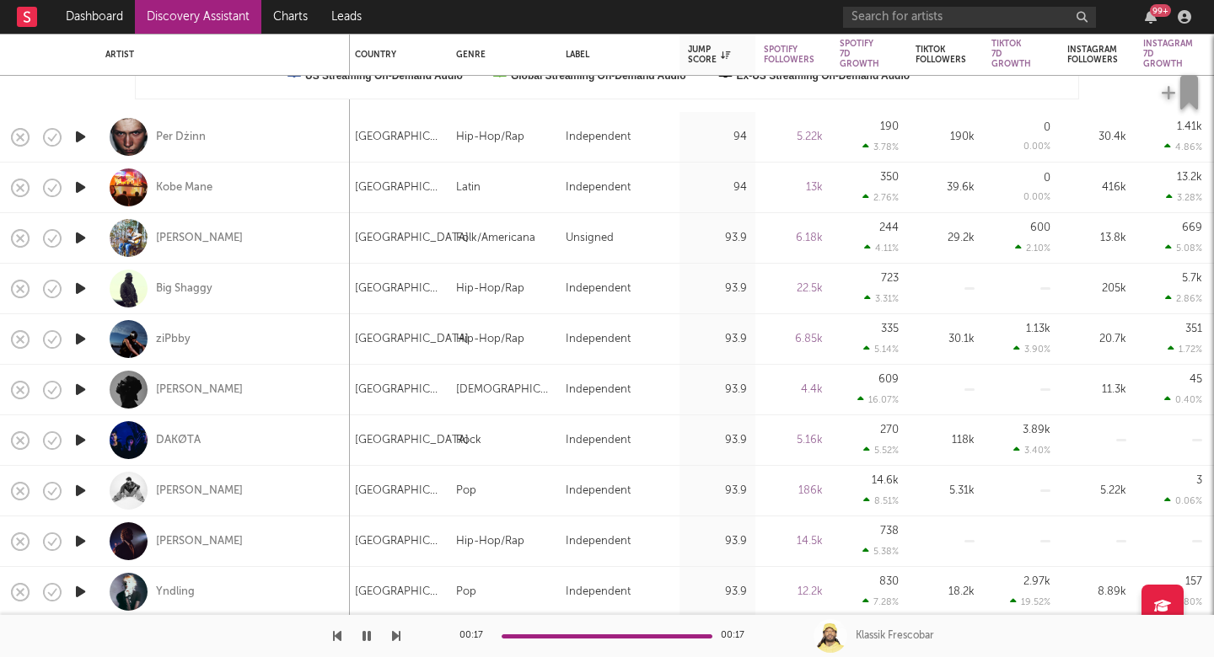
click at [400, 637] on div "00:17 00:17 Klassik Frescobar" at bounding box center [607, 636] width 1214 height 42
click at [392, 636] on icon "button" at bounding box center [396, 636] width 8 height 13
click at [263, 183] on div "Kobe Mane" at bounding box center [223, 188] width 236 height 50
select select "1w"
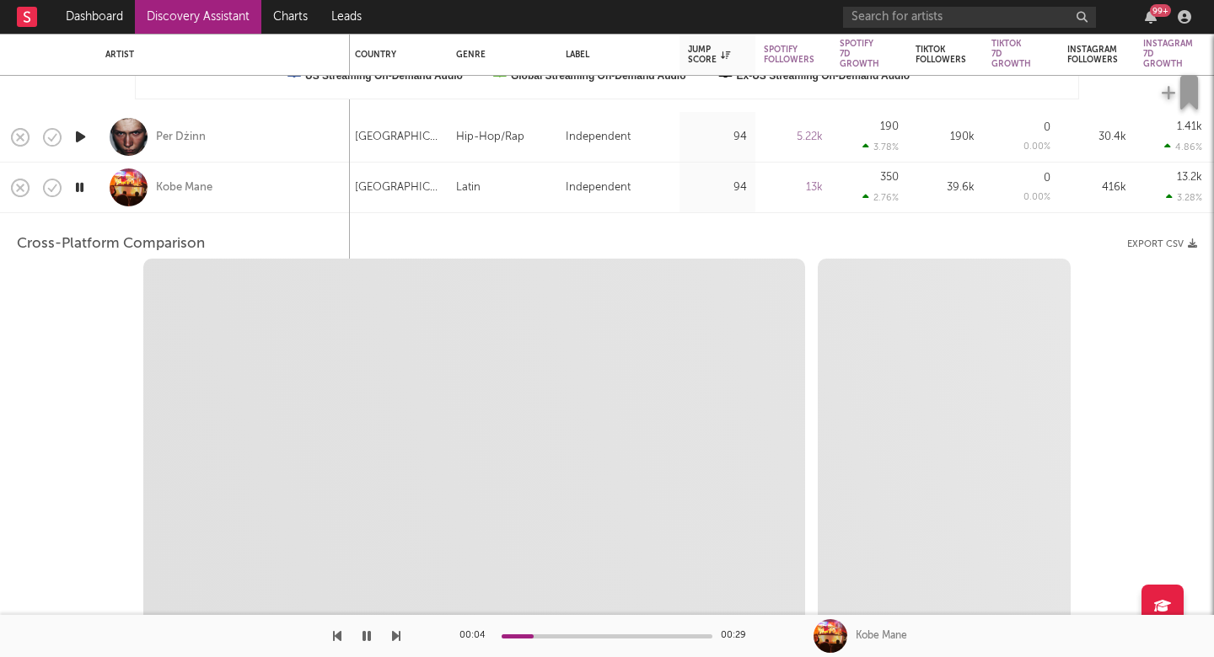
select select "6m"
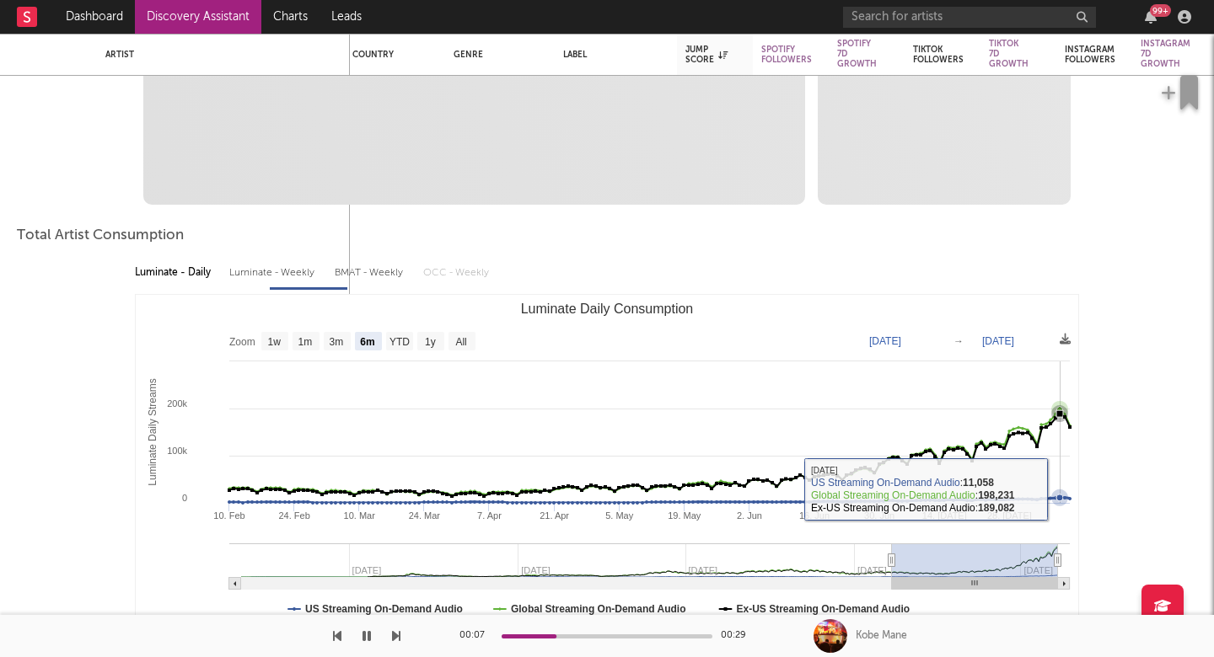
select select "1m"
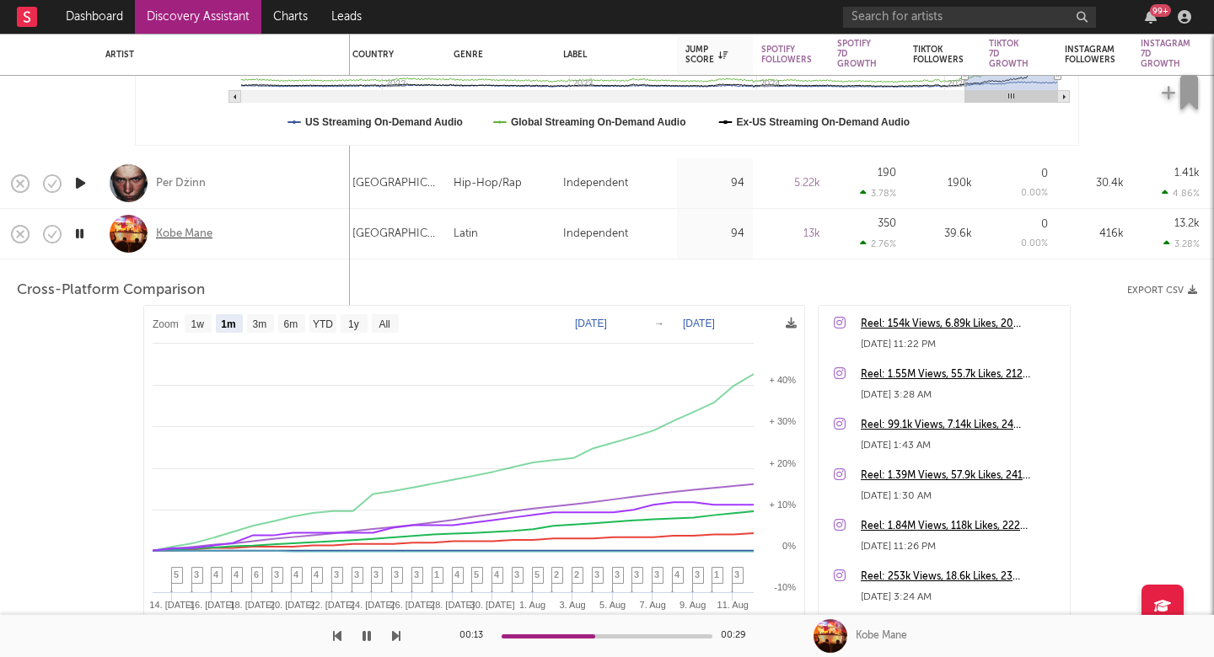
click at [179, 235] on div "Kobe Mane" at bounding box center [184, 234] width 56 height 15
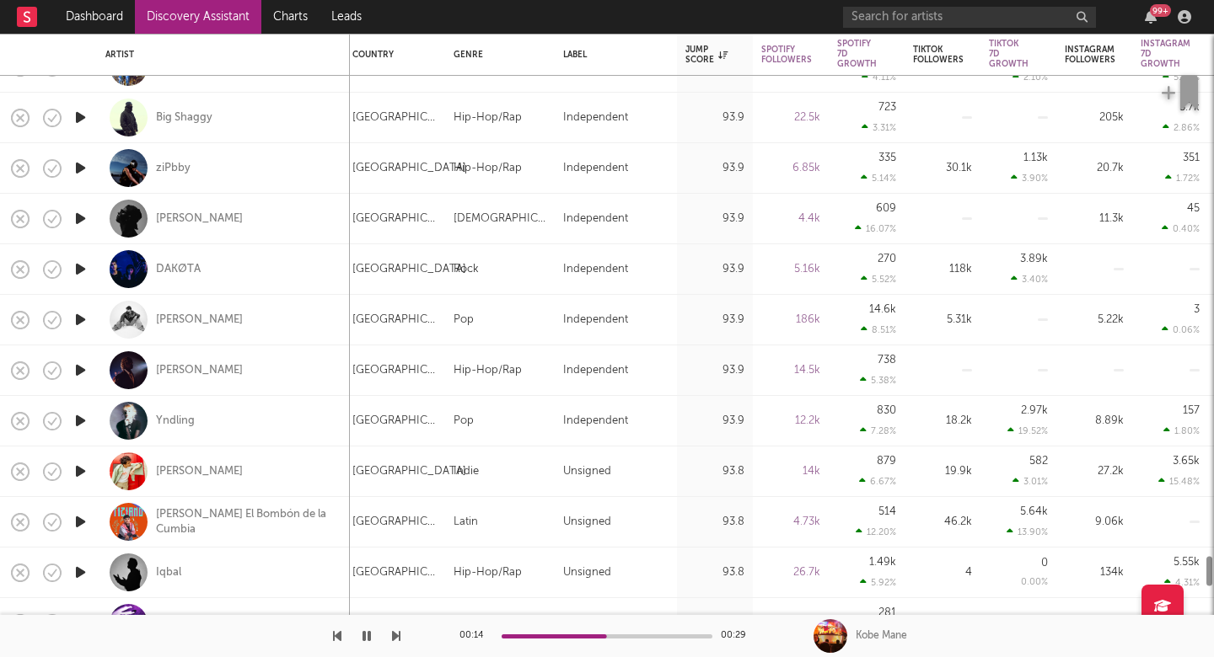
select select "1m"
select select "6m"
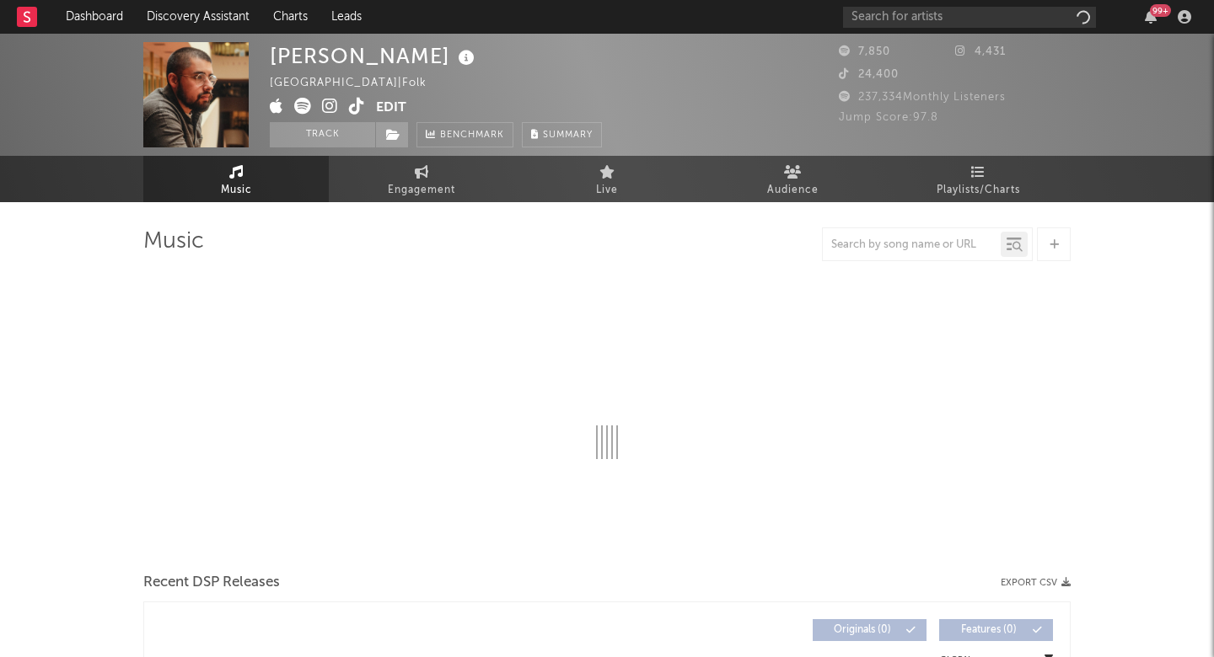
select select "1w"
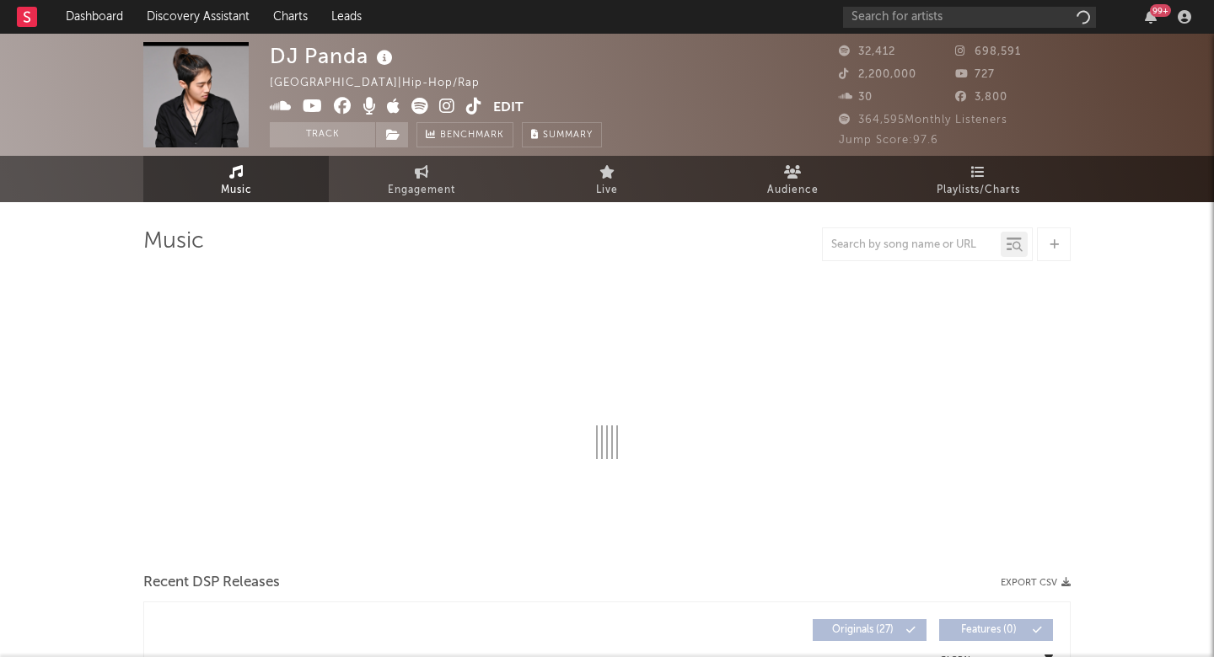
select select "1w"
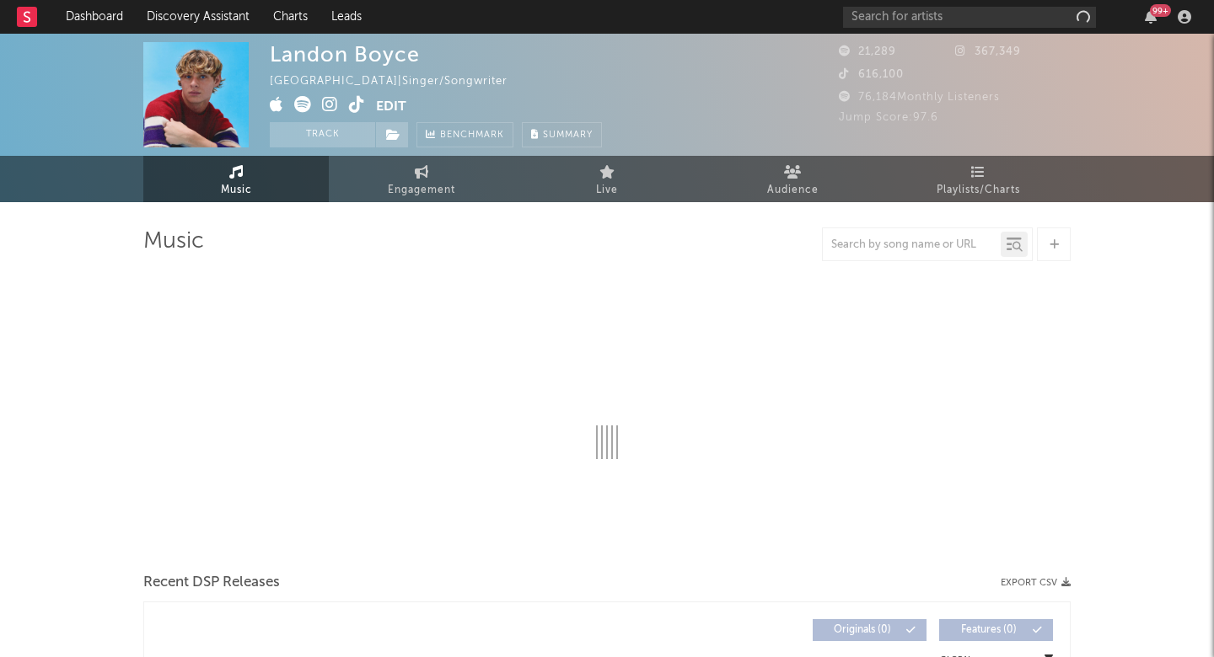
select select "6m"
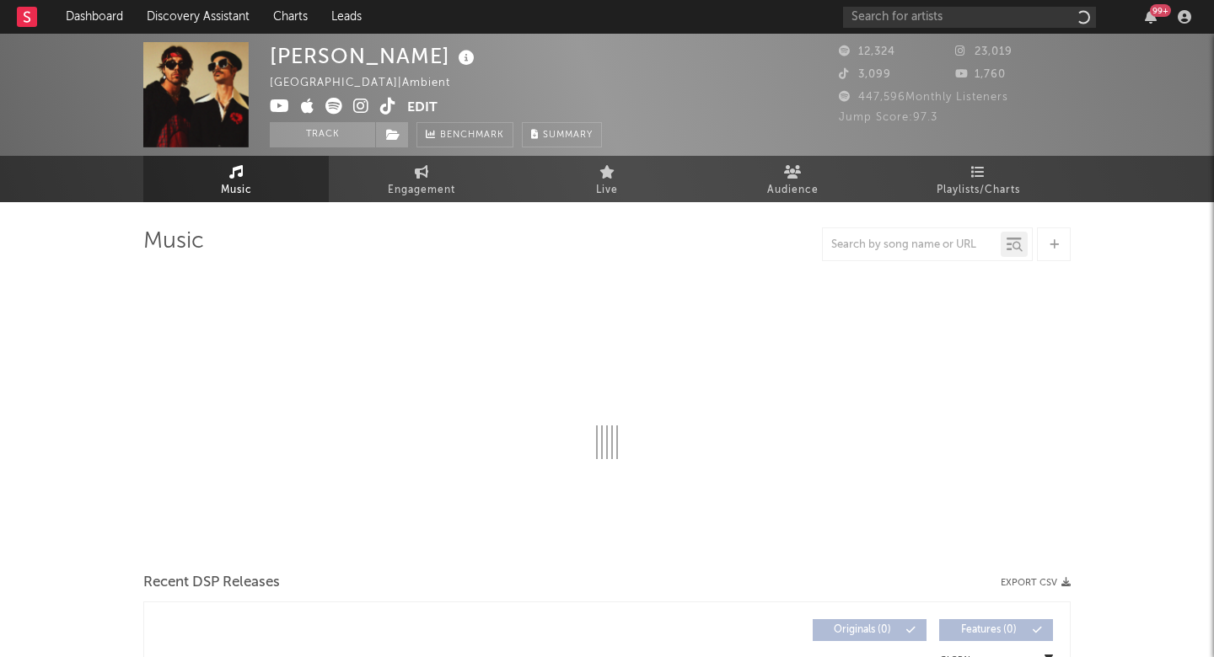
select select "1w"
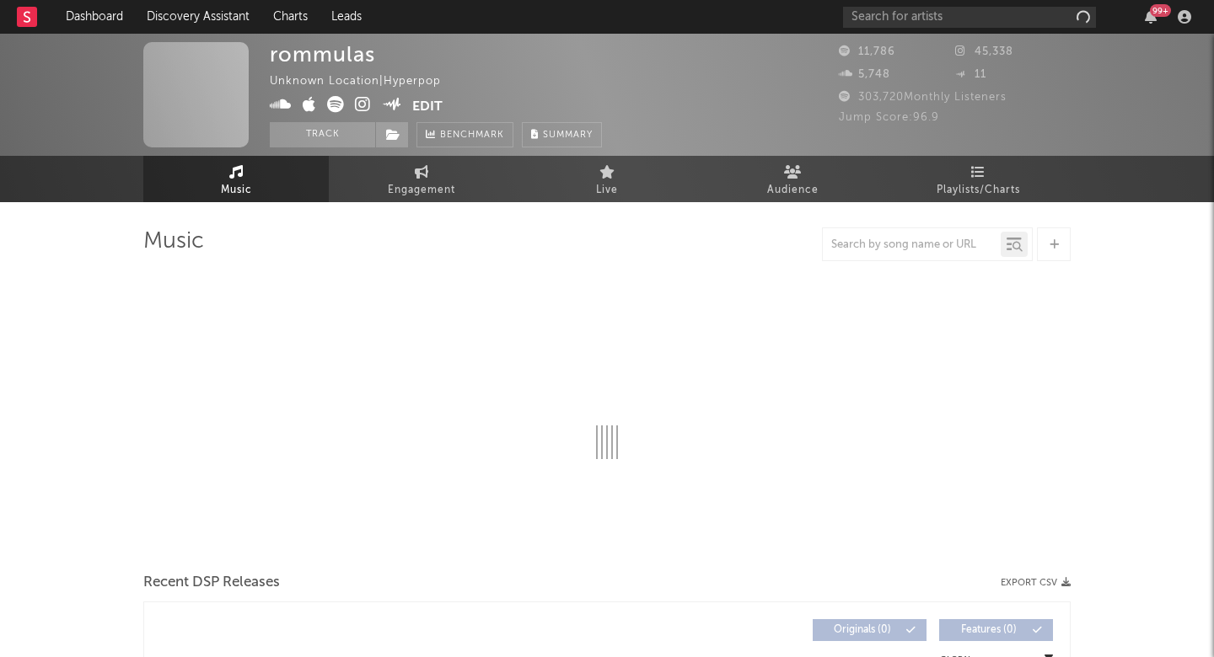
select select "1w"
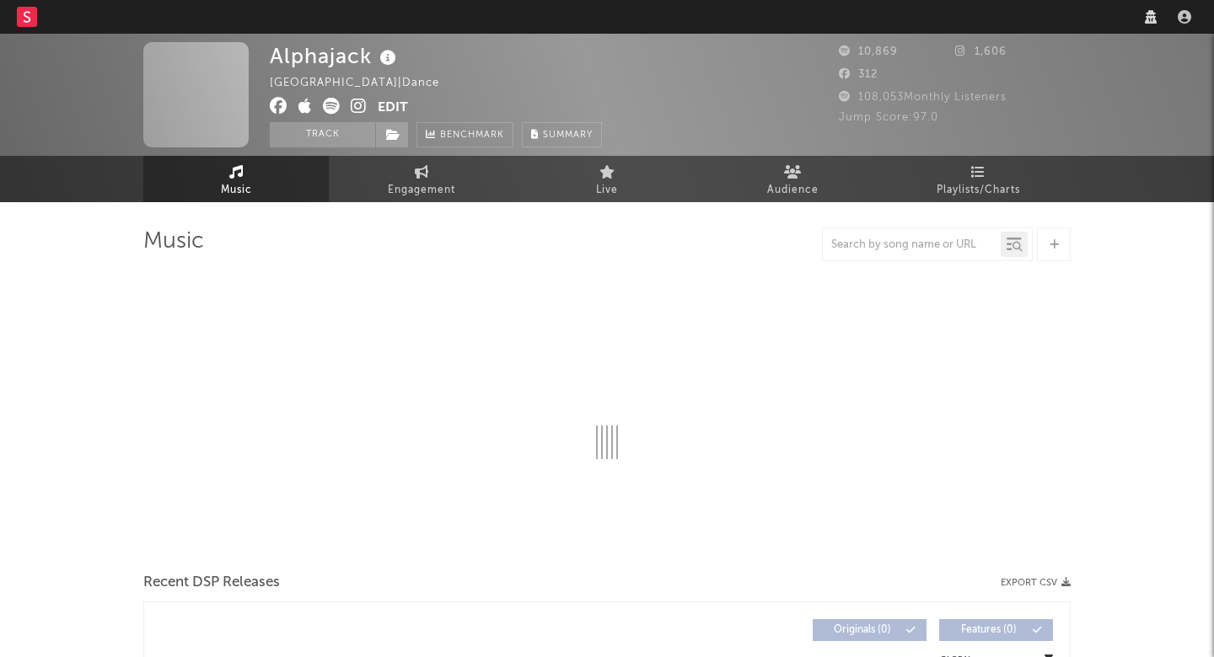
select select "1w"
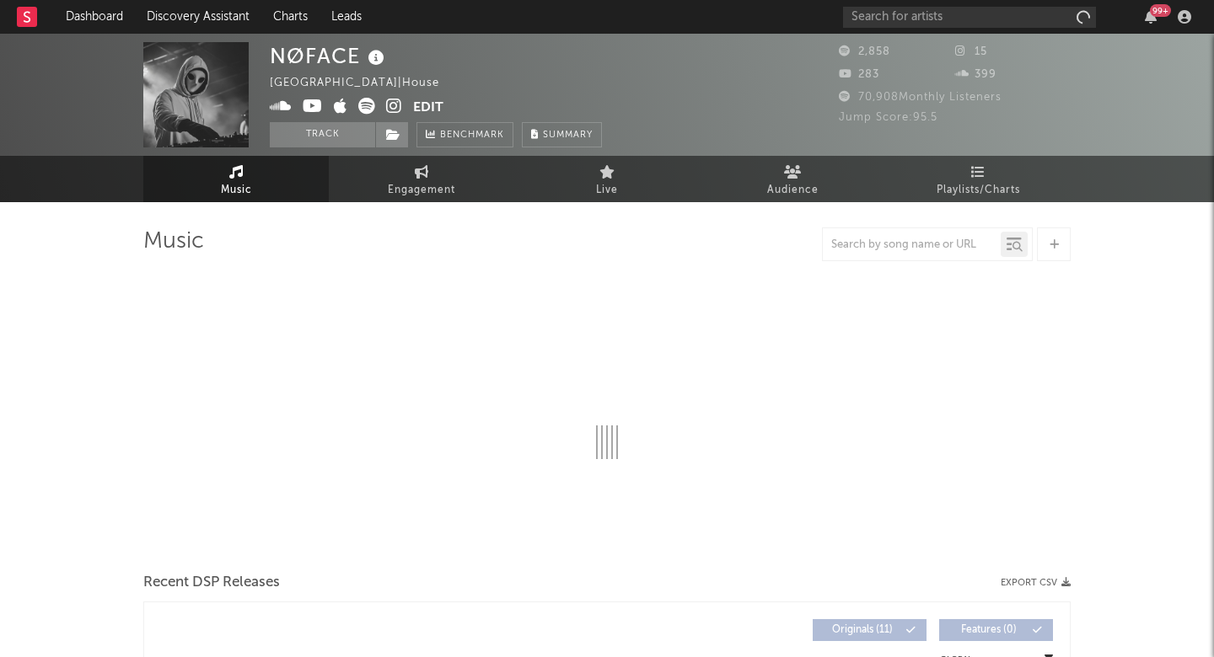
select select "1w"
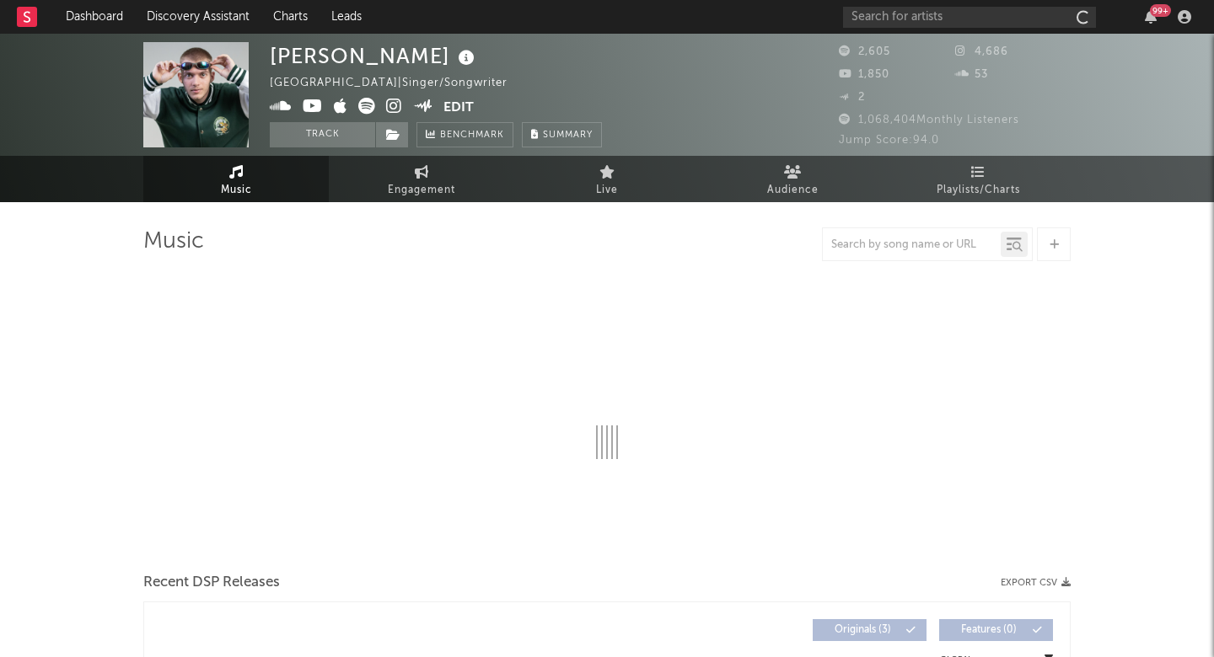
select select "1w"
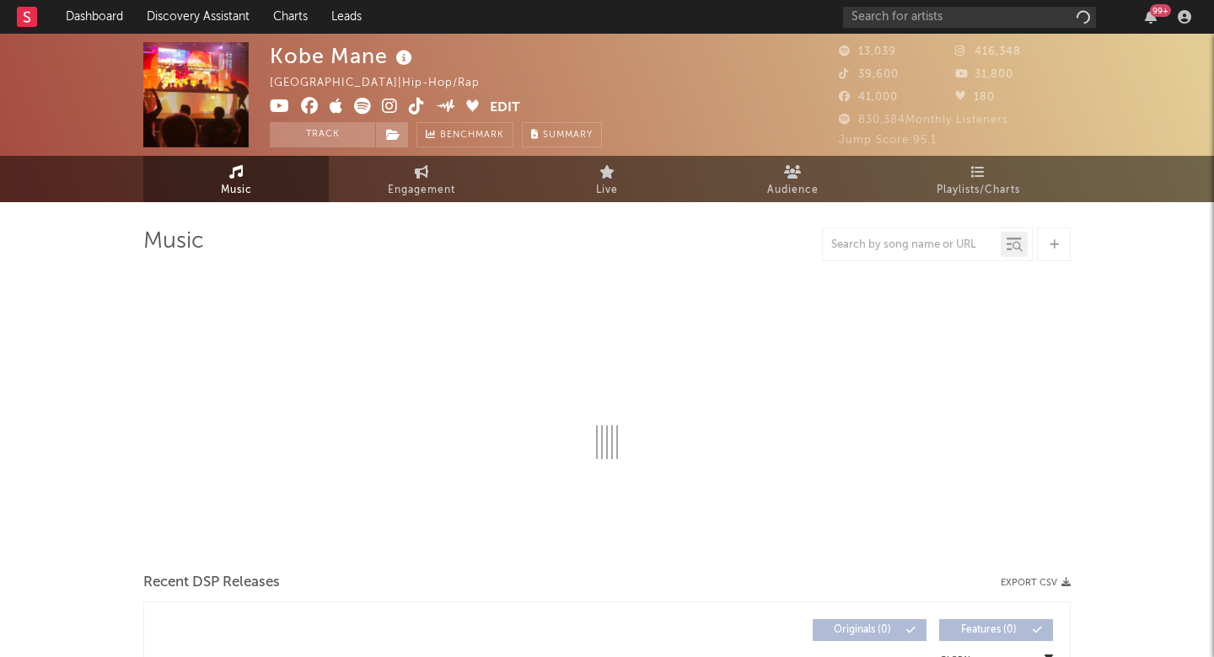
select select "6m"
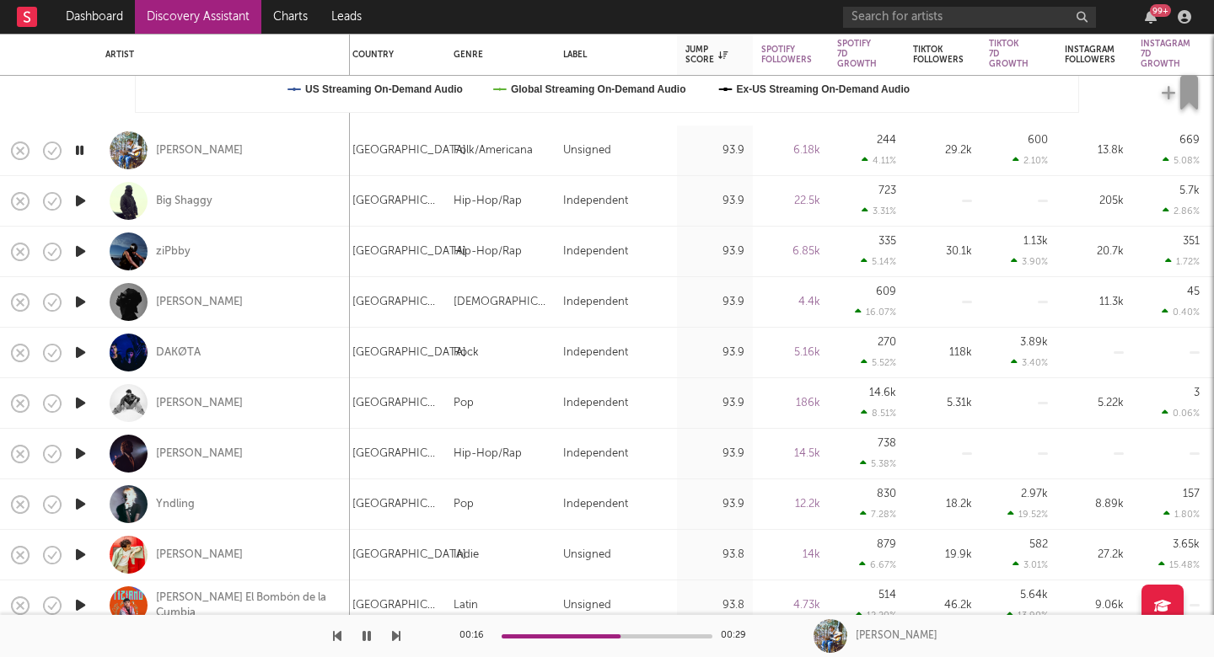
select select "1m"
select select "6m"
select select "1m"
select select "6m"
click at [396, 635] on icon "button" at bounding box center [396, 636] width 8 height 13
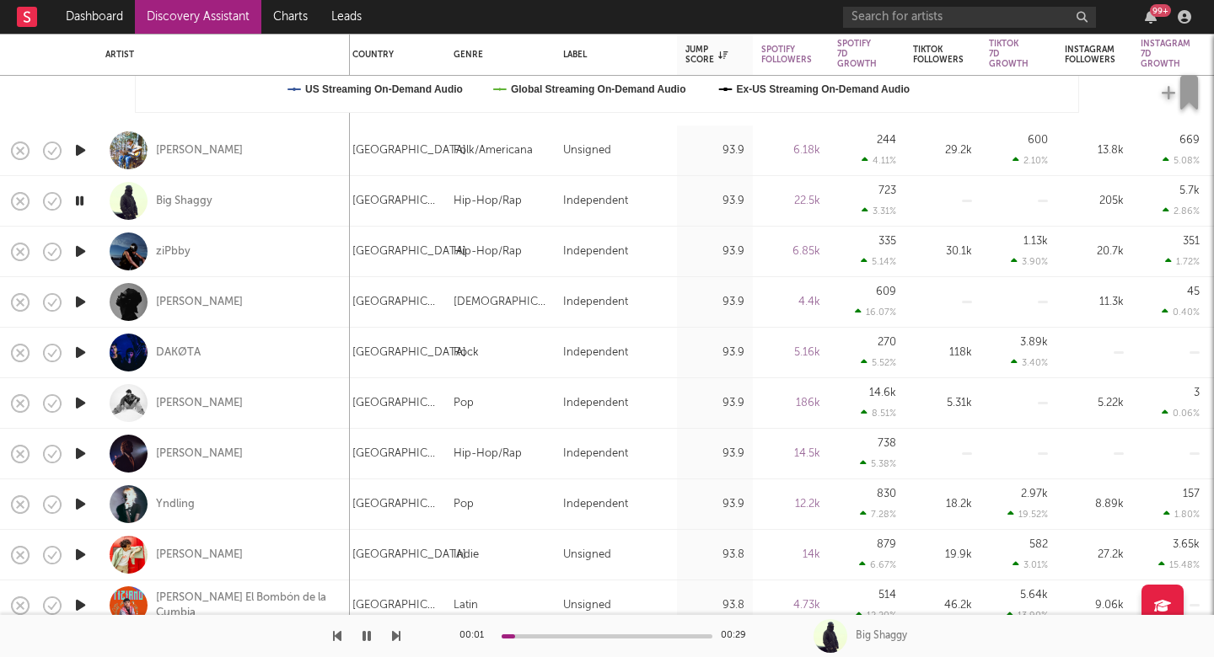
click at [396, 635] on icon "button" at bounding box center [396, 636] width 8 height 13
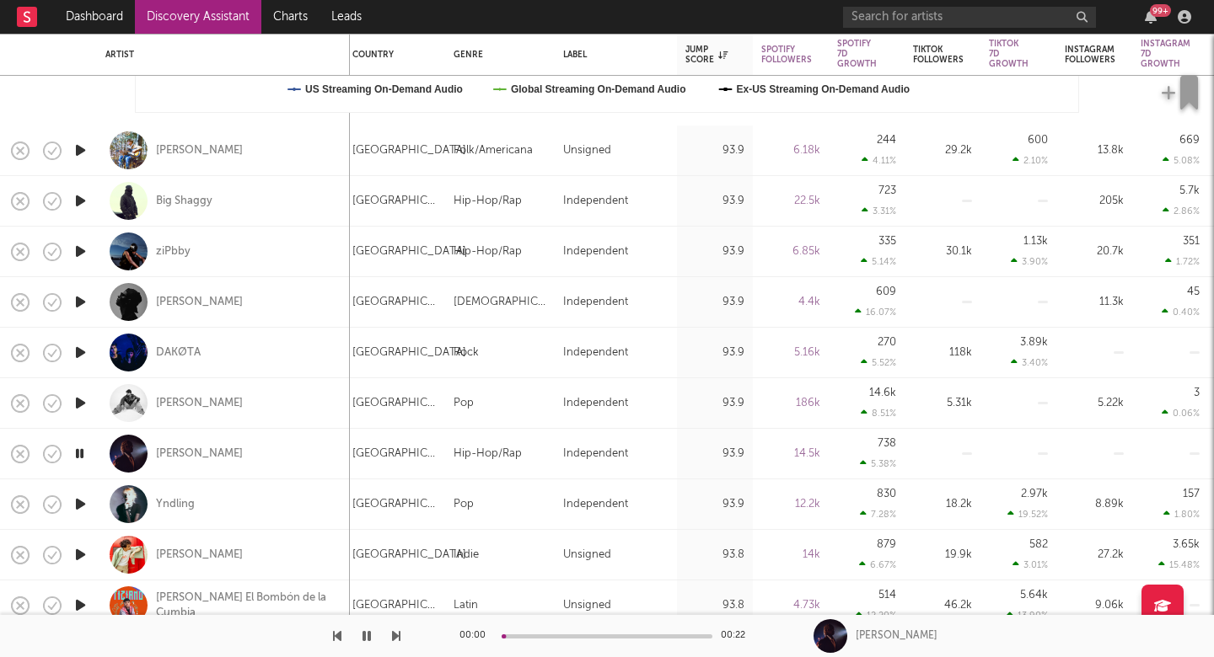
click at [396, 635] on icon "button" at bounding box center [396, 636] width 8 height 13
drag, startPoint x: 0, startPoint y: 0, endPoint x: 396, endPoint y: 635, distance: 748.8
click at [396, 635] on icon "button" at bounding box center [396, 636] width 8 height 13
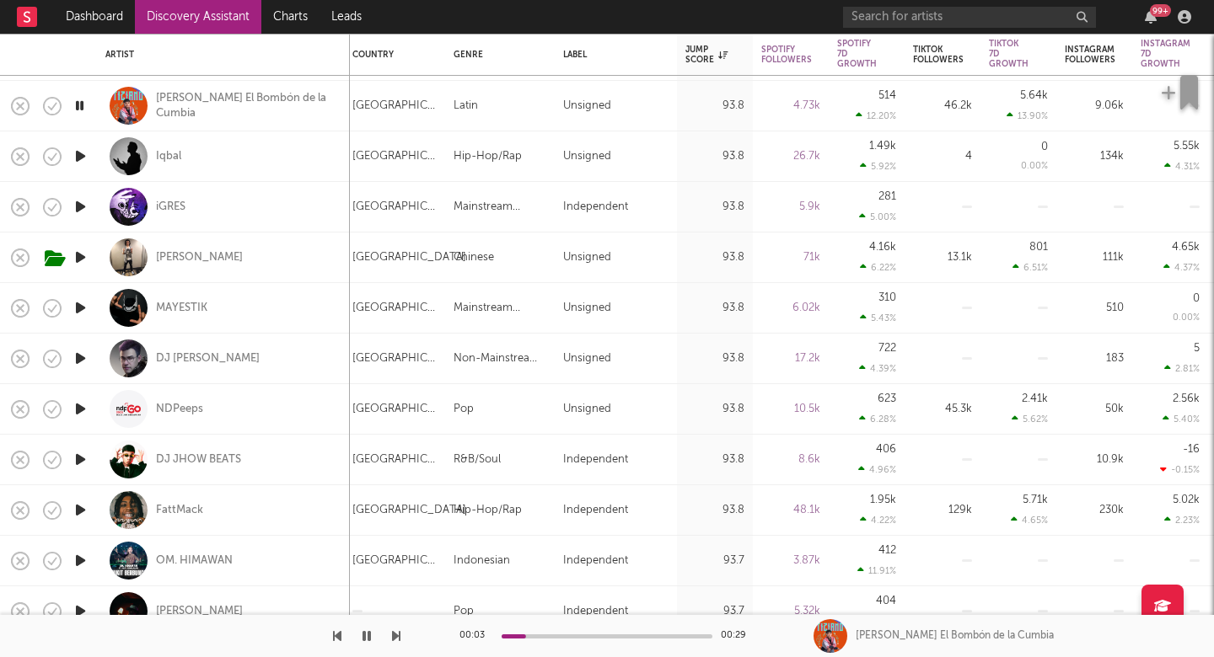
click at [398, 635] on icon "button" at bounding box center [396, 636] width 8 height 13
click at [396, 639] on icon "button" at bounding box center [396, 636] width 8 height 13
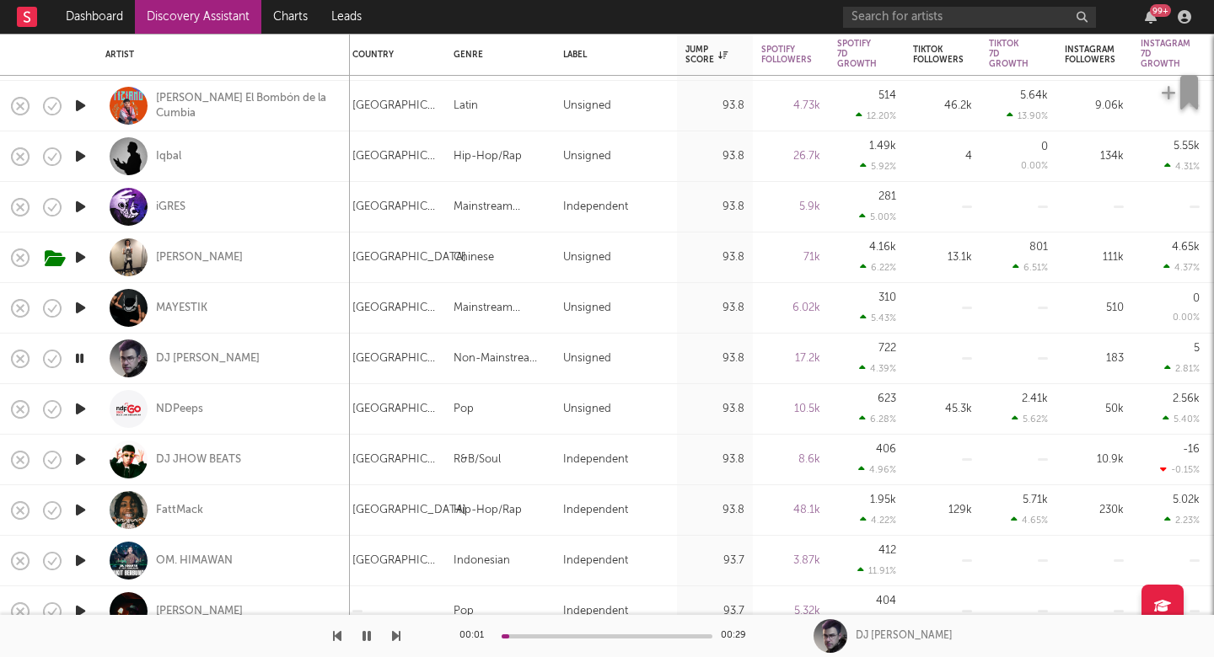
click at [396, 639] on icon "button" at bounding box center [396, 636] width 8 height 13
click at [364, 627] on button "button" at bounding box center [366, 636] width 17 height 42
click at [395, 638] on icon "button" at bounding box center [396, 636] width 8 height 13
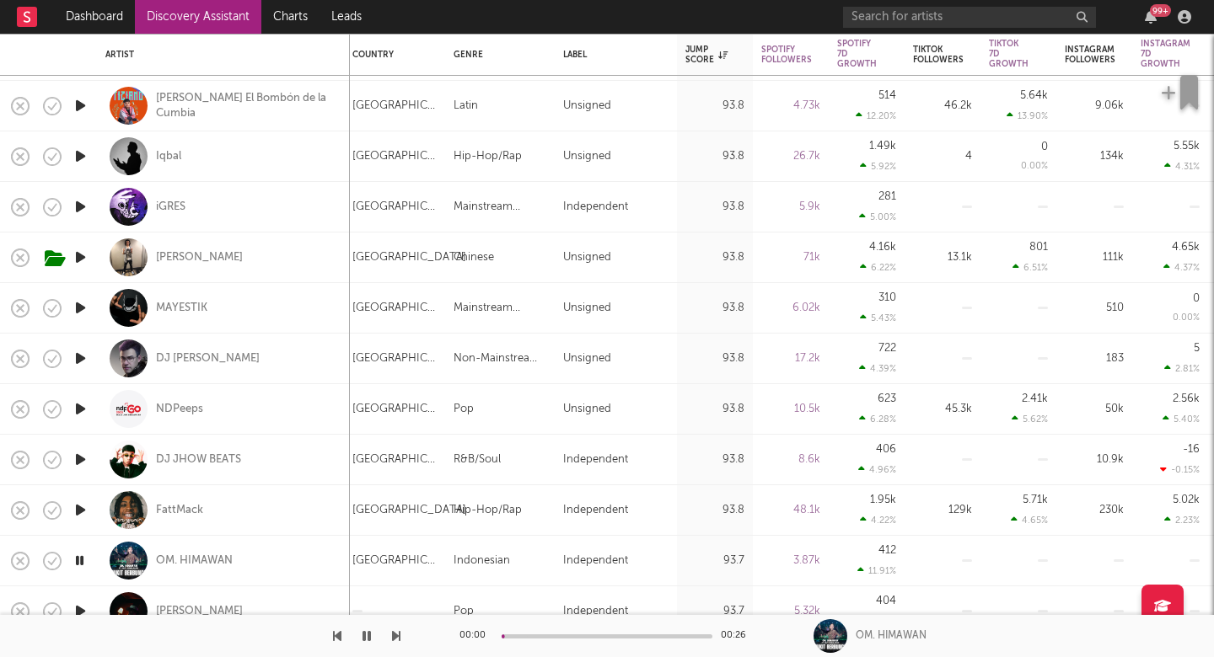
click at [395, 638] on icon "button" at bounding box center [396, 636] width 8 height 13
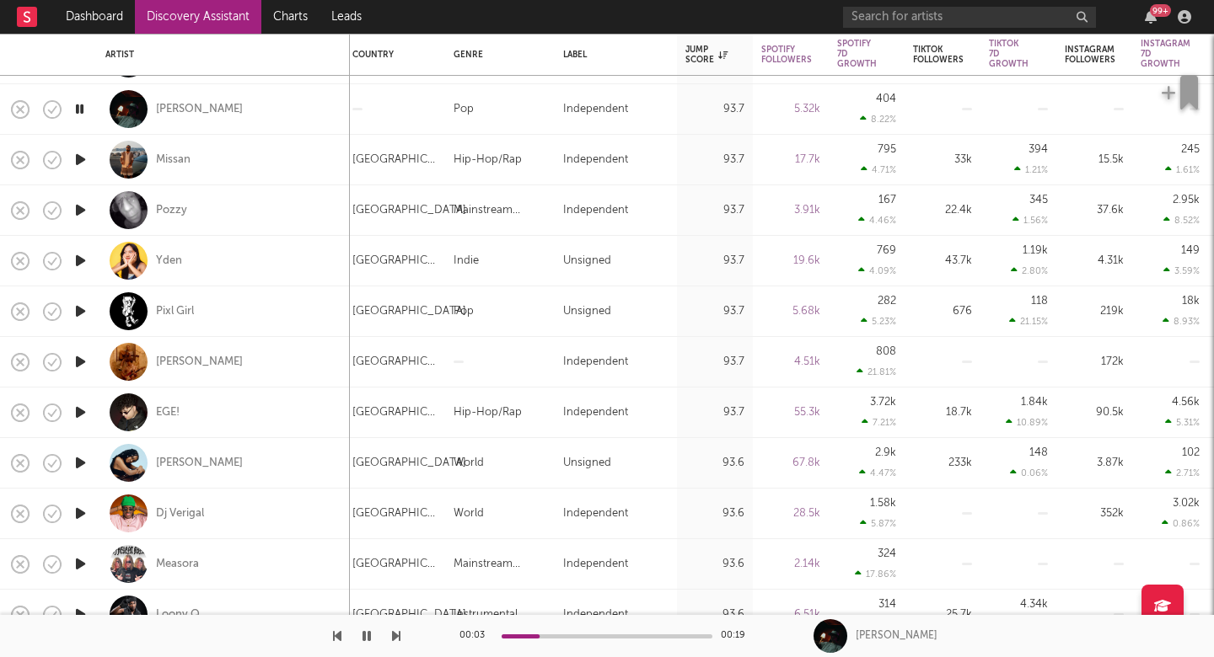
click at [396, 636] on icon "button" at bounding box center [396, 636] width 8 height 13
drag, startPoint x: 396, startPoint y: 636, endPoint x: 240, endPoint y: 627, distance: 156.2
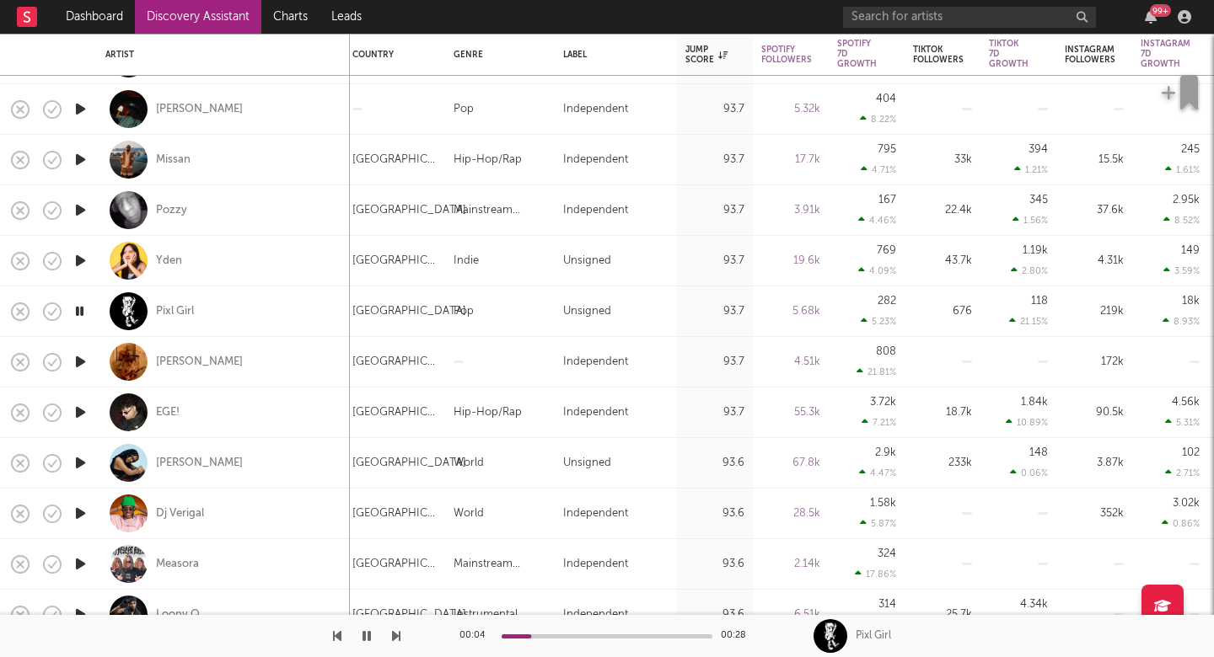
click at [240, 627] on div at bounding box center [200, 636] width 400 height 42
click at [242, 324] on div "Pixl Girl" at bounding box center [223, 312] width 236 height 50
select select "1w"
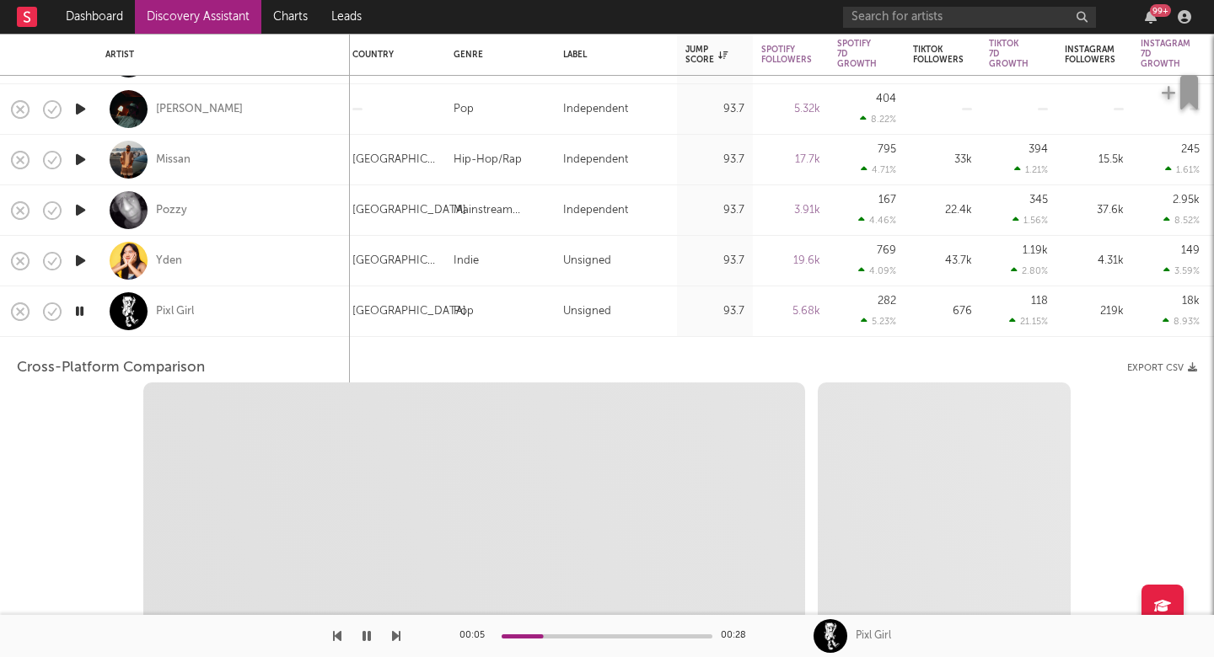
select select "1w"
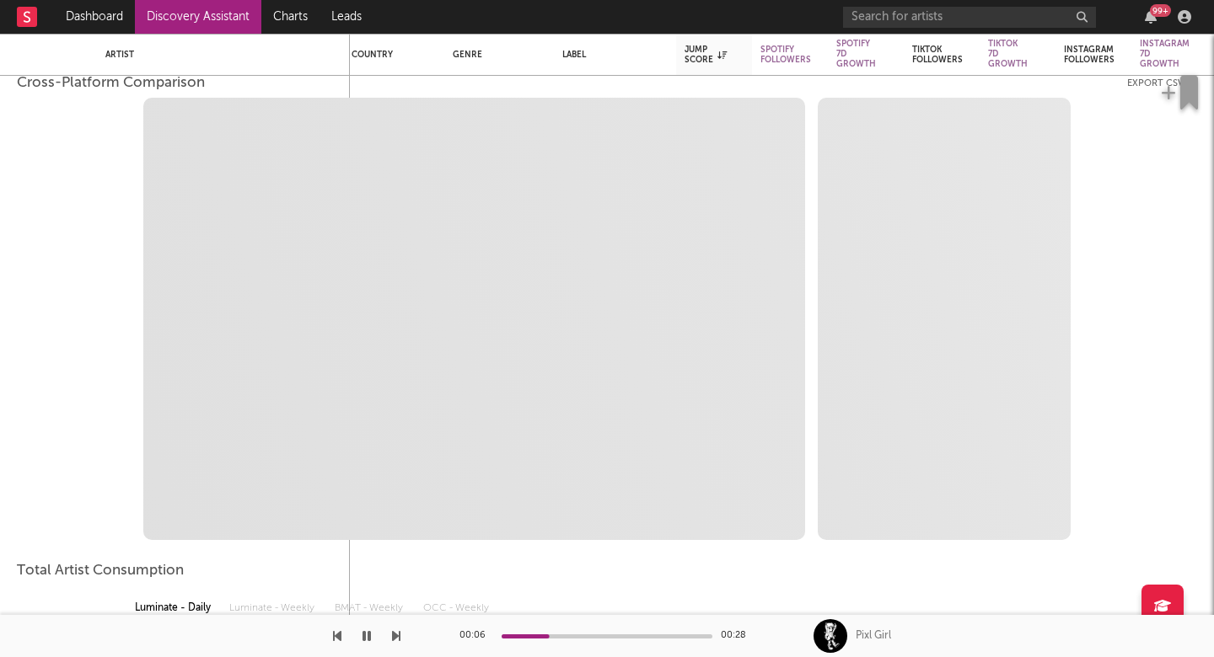
select select "1m"
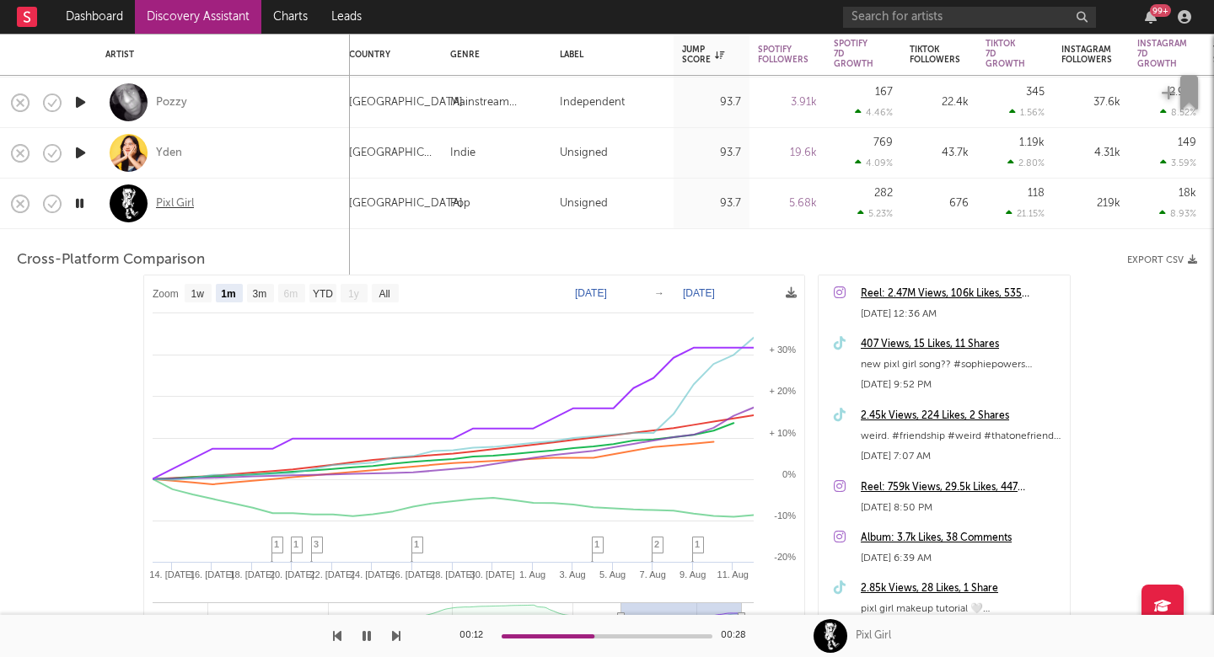
click at [173, 201] on div "Pixl Girl" at bounding box center [175, 203] width 38 height 15
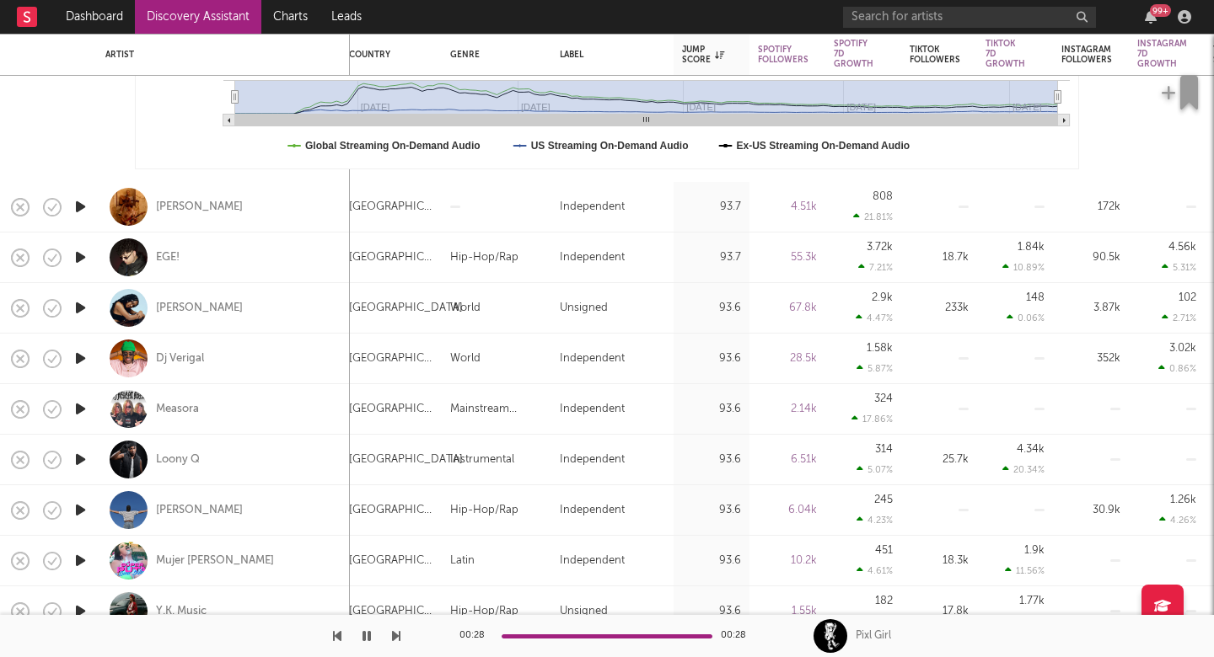
click at [397, 632] on icon "button" at bounding box center [396, 636] width 8 height 13
click at [278, 200] on div "liou" at bounding box center [223, 207] width 236 height 50
select select "1w"
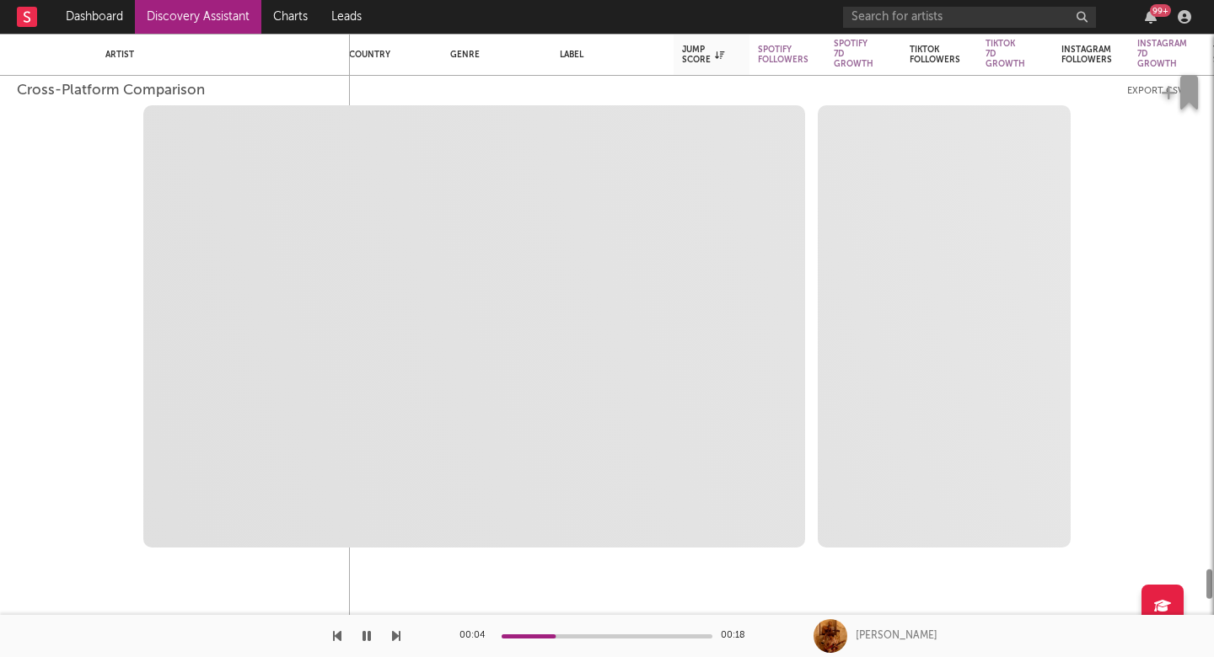
select select "1w"
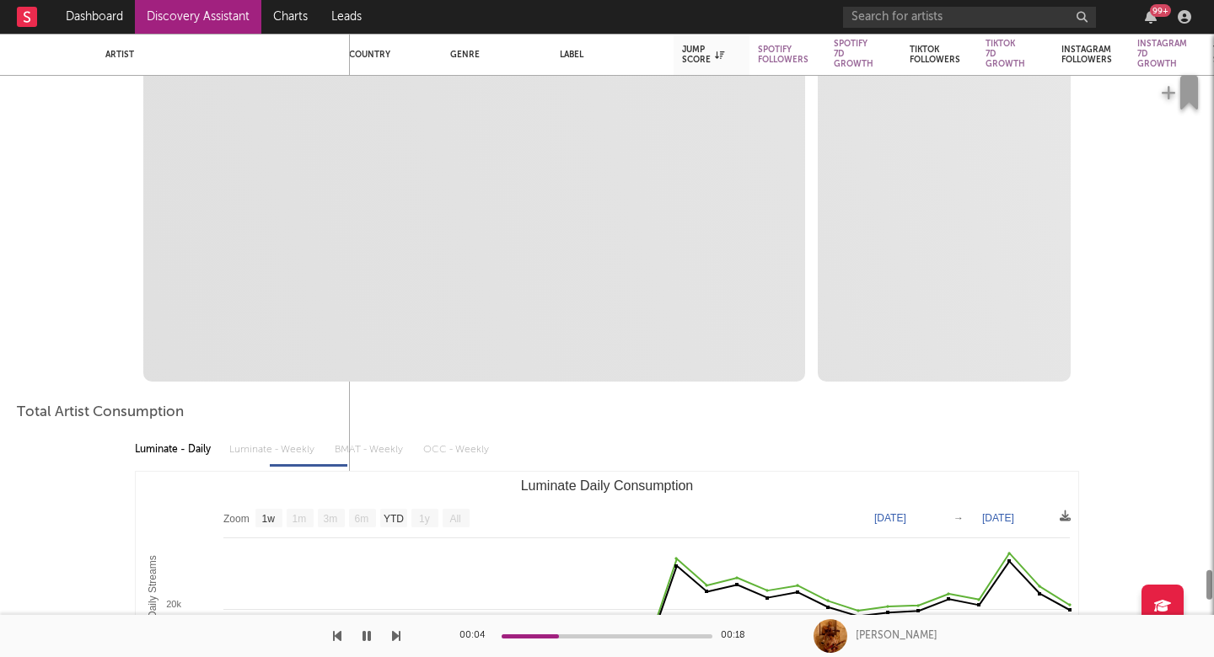
select select "1m"
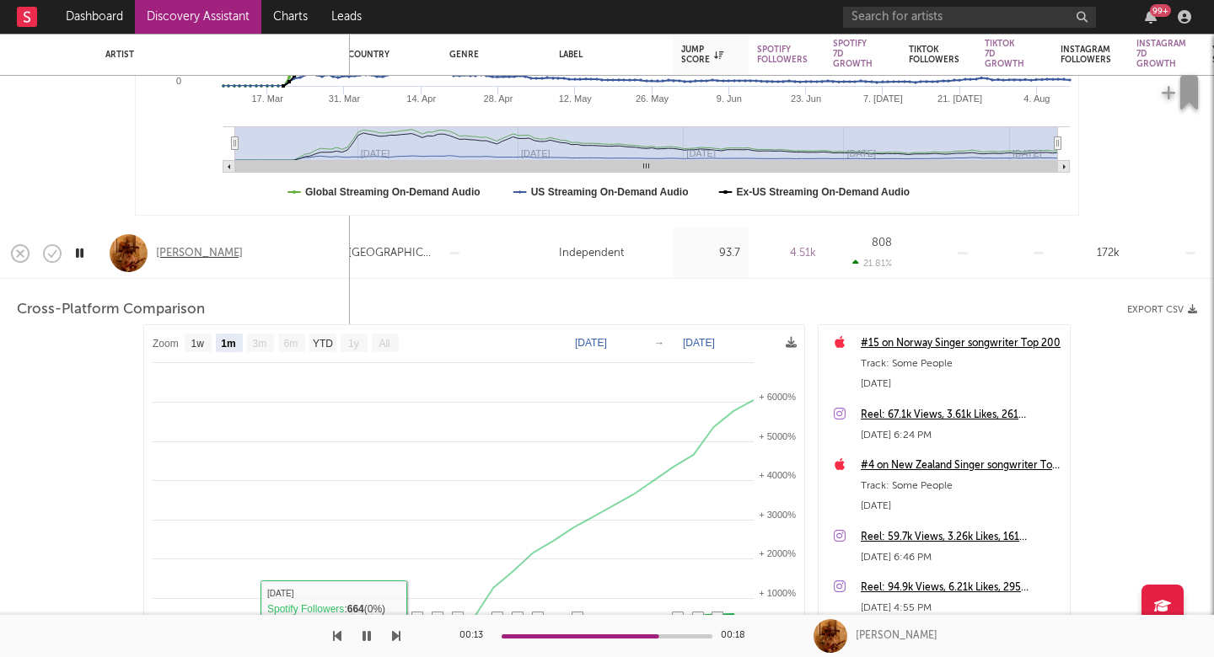
click at [170, 250] on div "liou" at bounding box center [199, 253] width 87 height 15
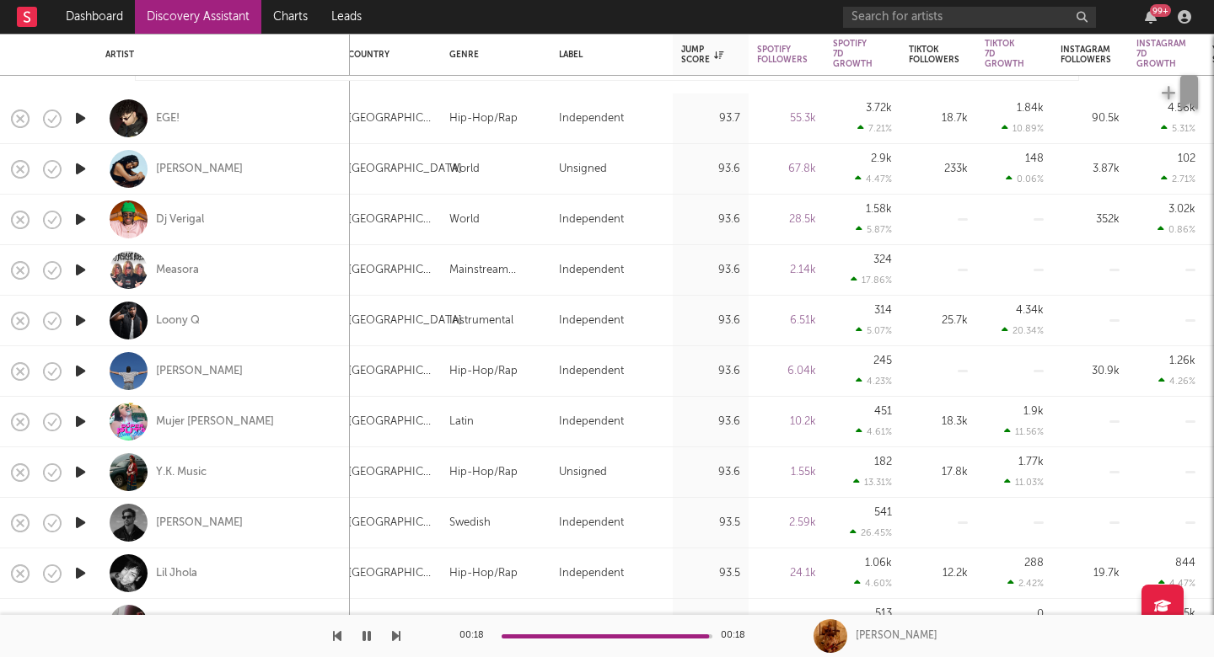
click at [396, 641] on icon "button" at bounding box center [396, 636] width 8 height 13
click at [396, 634] on icon "button" at bounding box center [396, 636] width 8 height 13
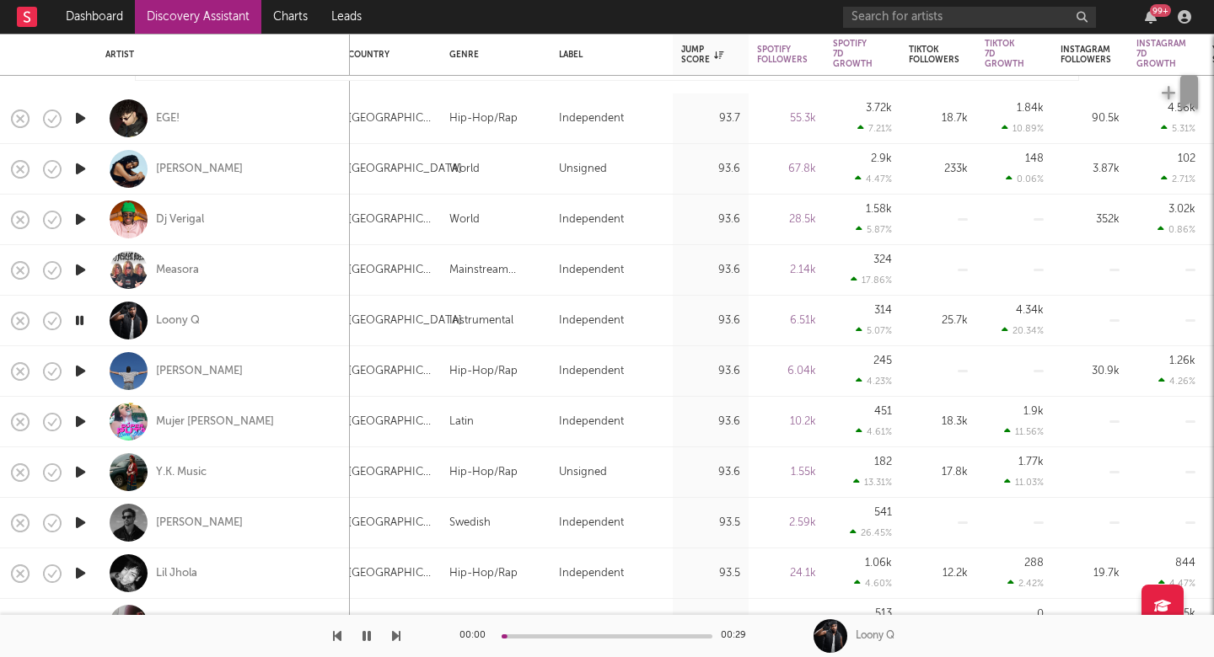
click at [396, 634] on icon "button" at bounding box center [396, 636] width 8 height 13
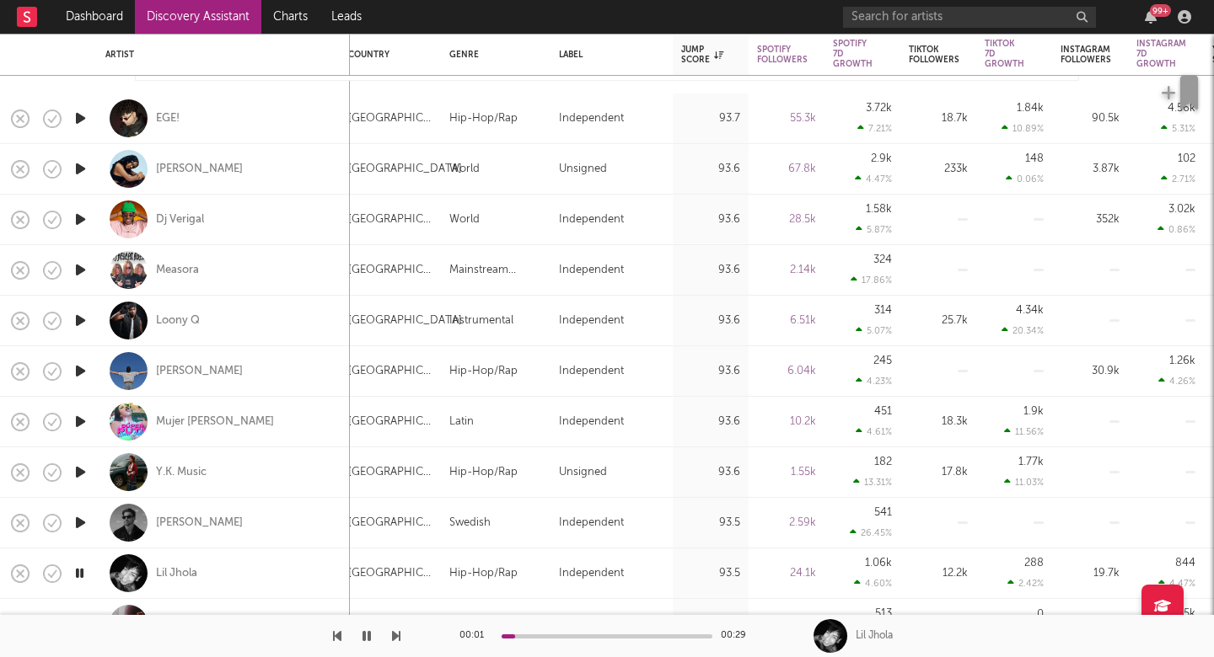
click at [396, 634] on icon "button" at bounding box center [396, 636] width 8 height 13
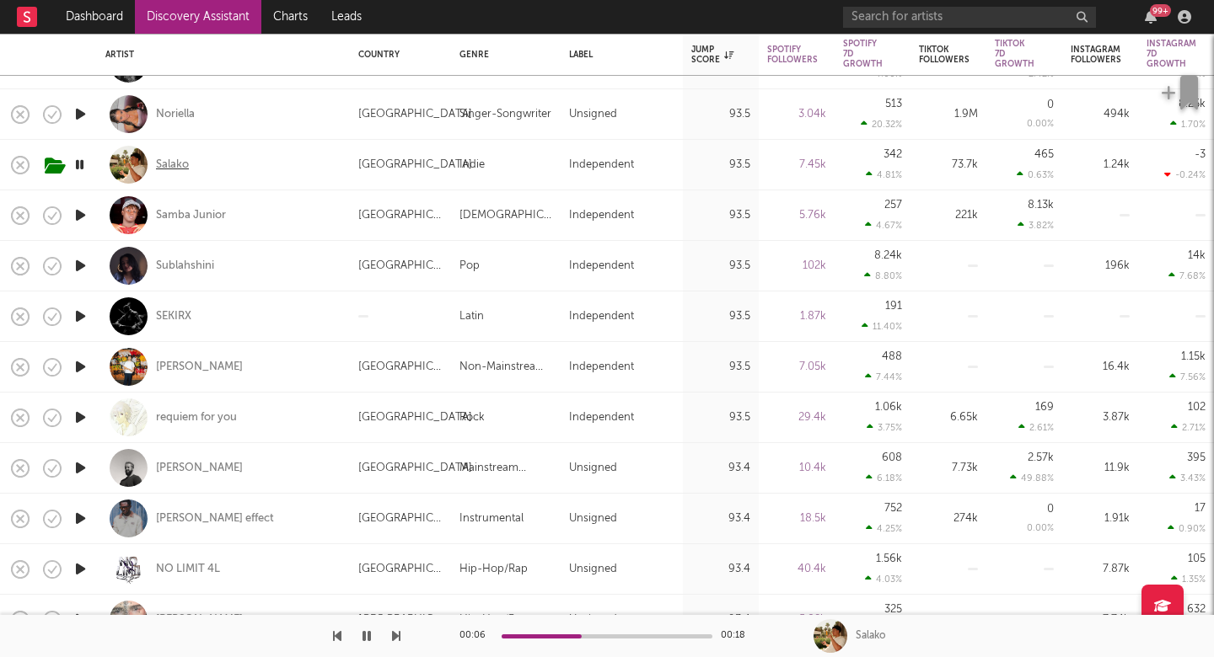
click at [162, 161] on div "Salako" at bounding box center [172, 165] width 33 height 15
click at [399, 639] on icon "button" at bounding box center [396, 636] width 8 height 13
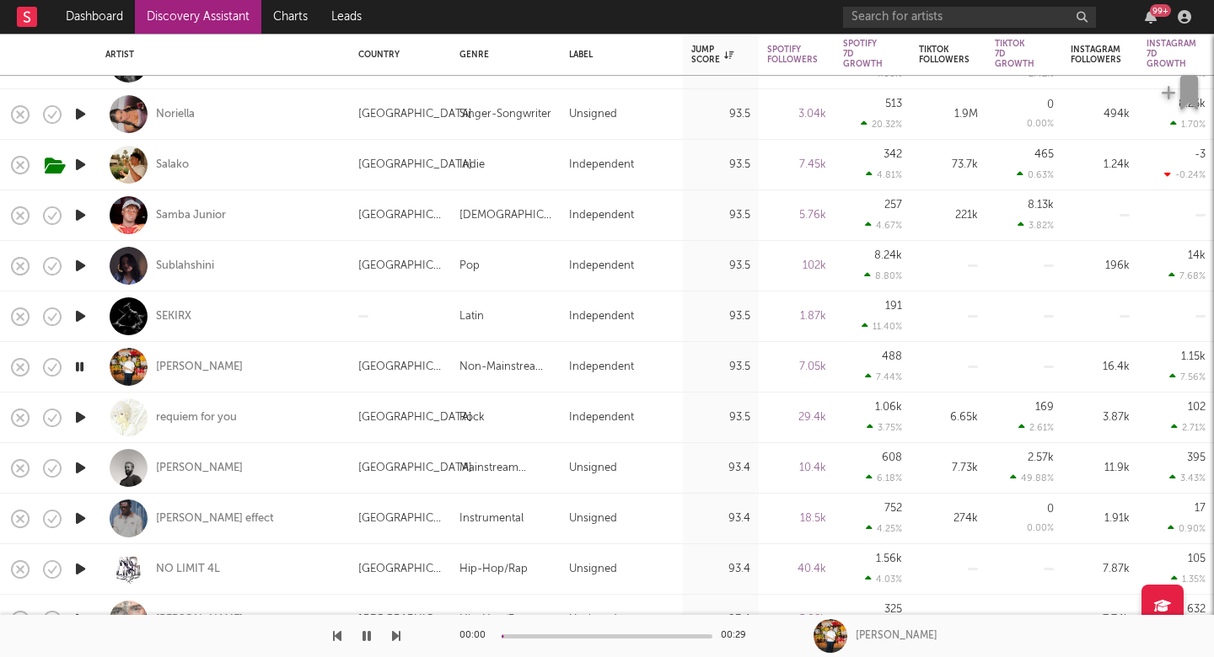
click at [399, 639] on icon "button" at bounding box center [396, 636] width 8 height 13
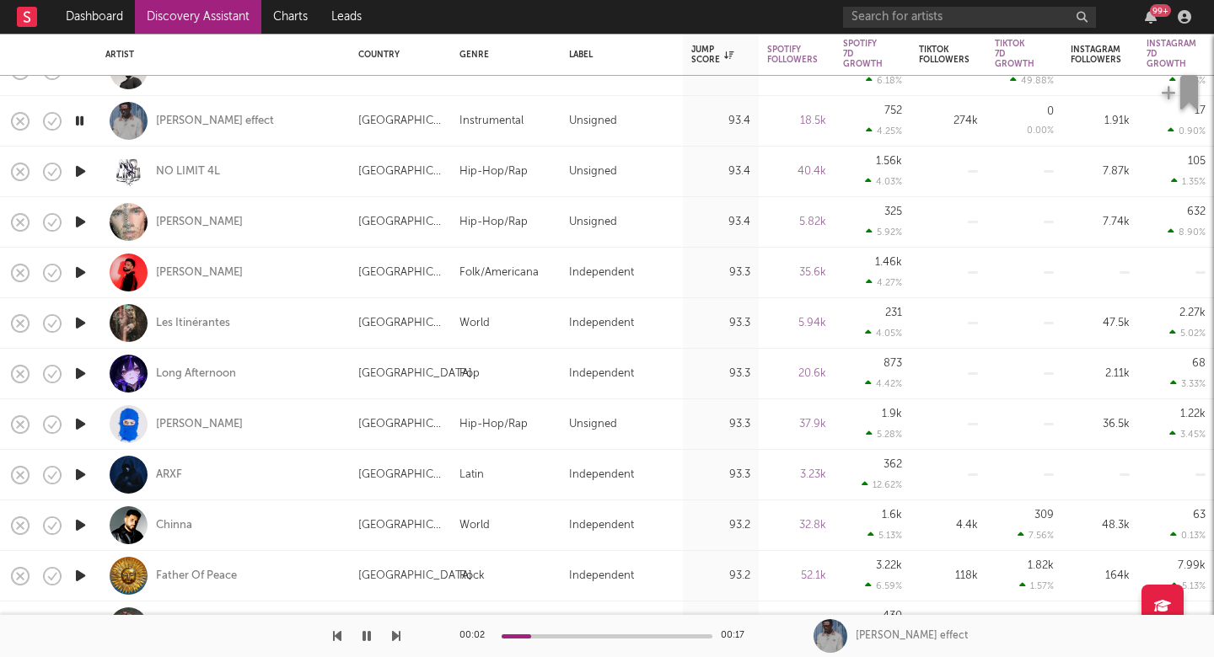
click at [395, 632] on icon "button" at bounding box center [396, 636] width 8 height 13
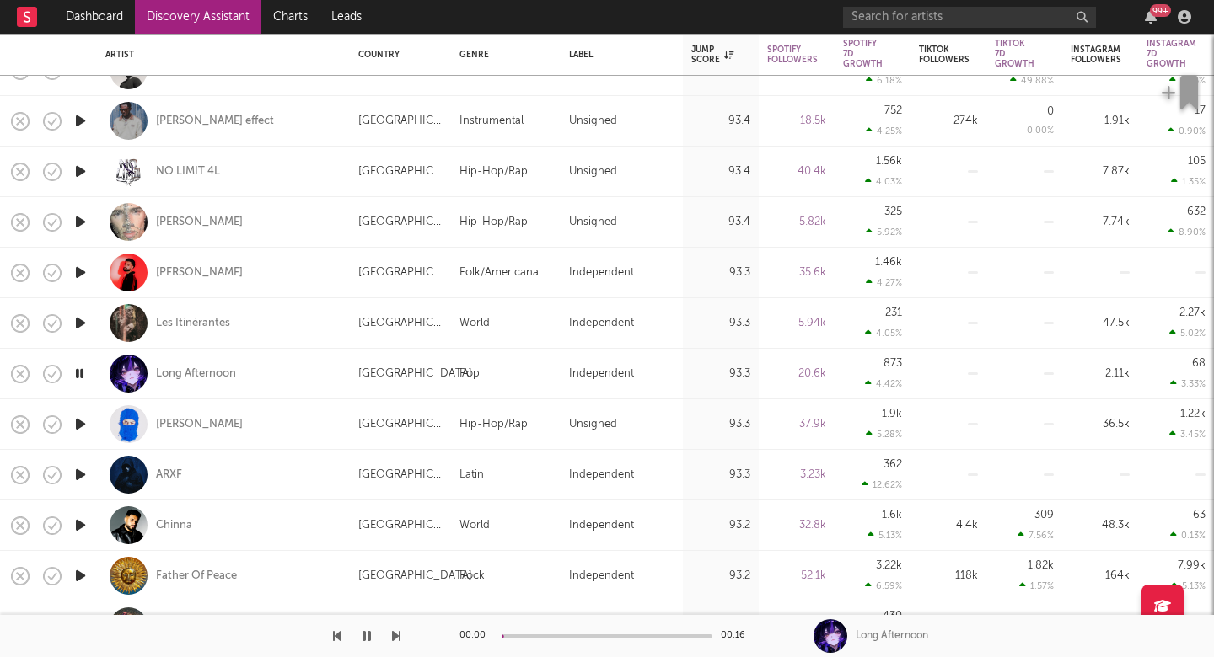
click at [395, 632] on icon "button" at bounding box center [396, 636] width 8 height 13
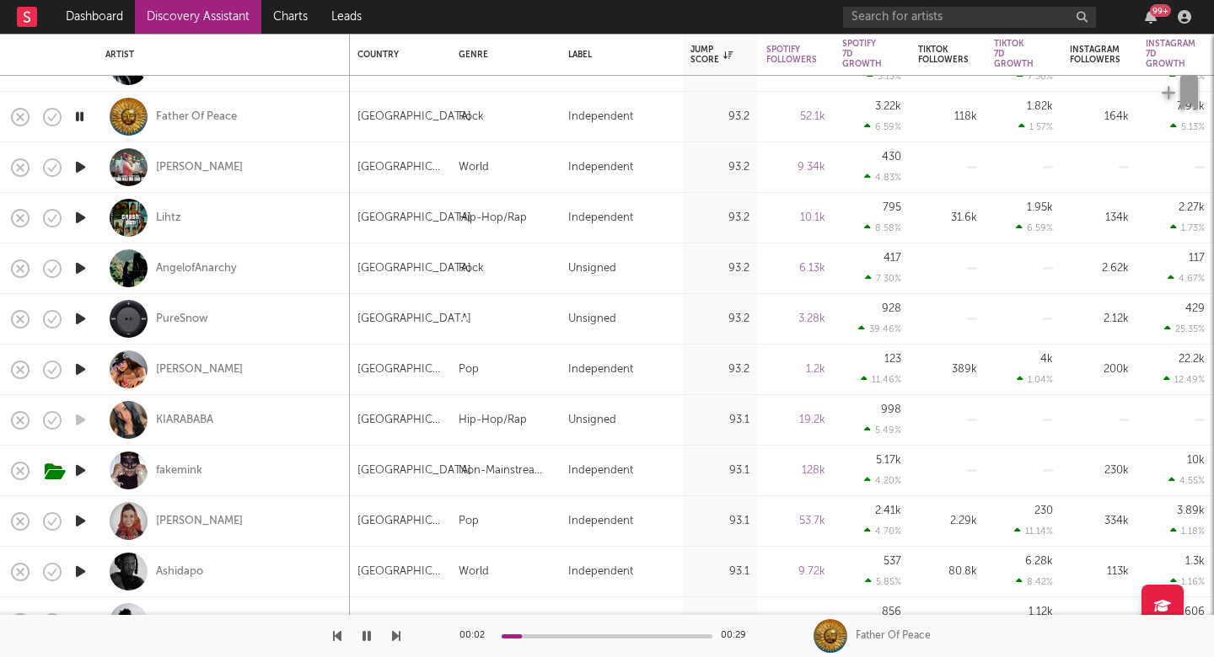
click at [392, 637] on icon "button" at bounding box center [396, 636] width 8 height 13
click at [394, 639] on icon "button" at bounding box center [396, 636] width 8 height 13
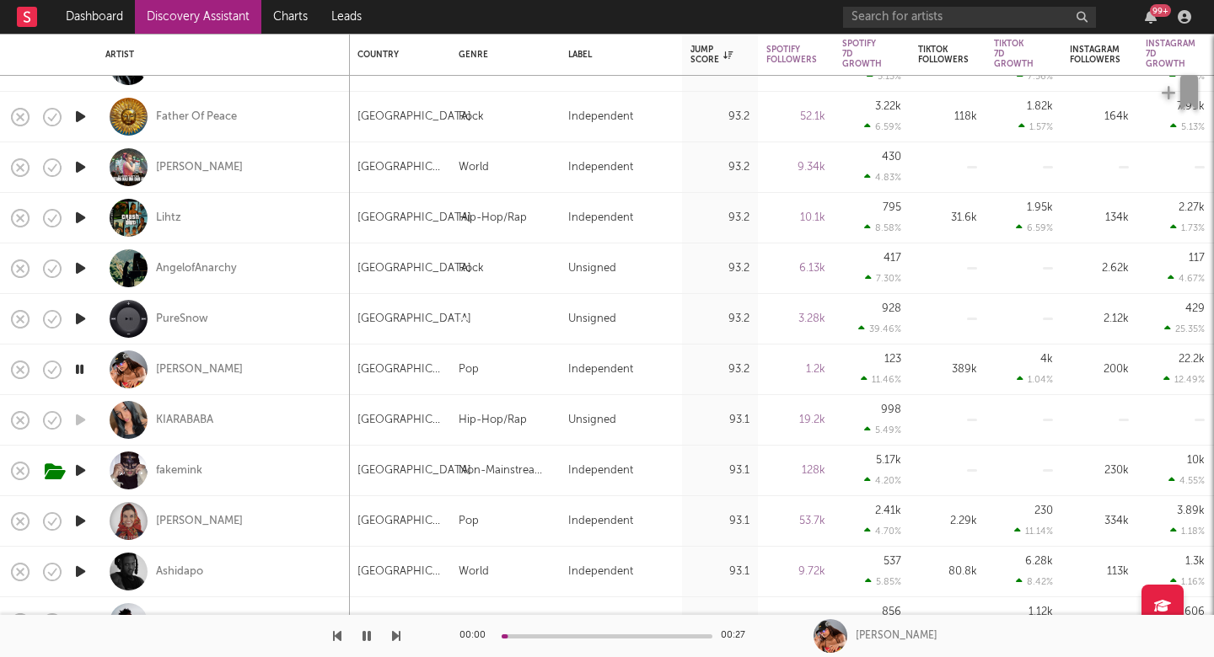
click at [394, 639] on icon "button" at bounding box center [396, 636] width 8 height 13
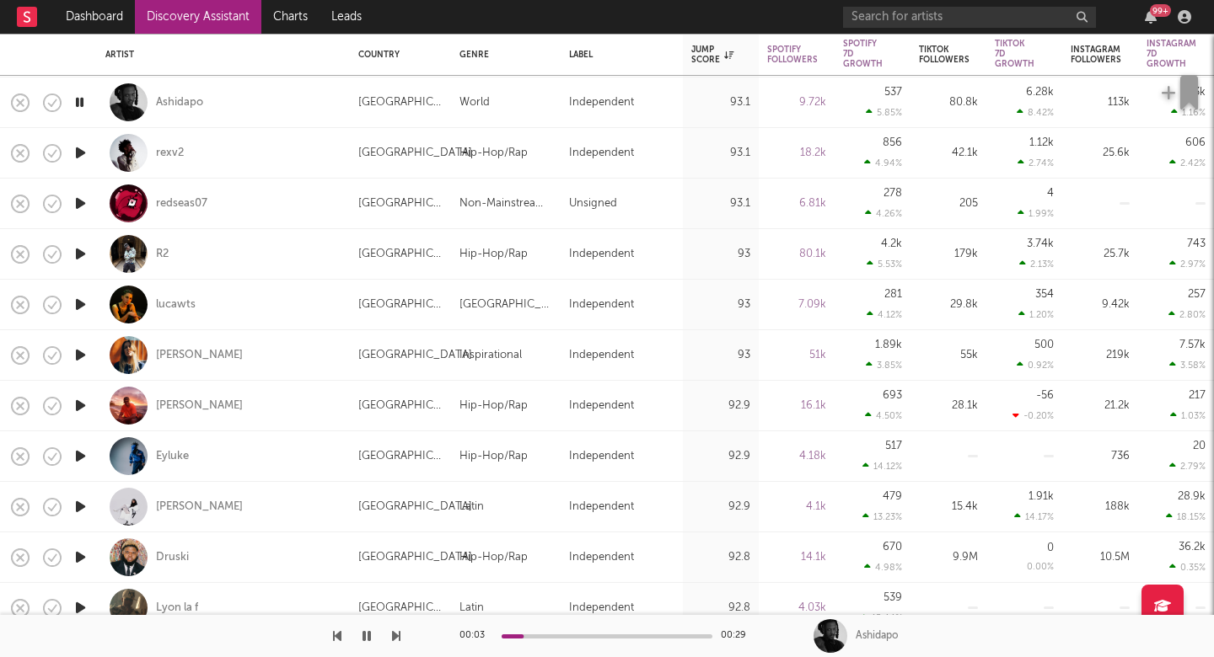
click at [399, 637] on icon "button" at bounding box center [396, 636] width 8 height 13
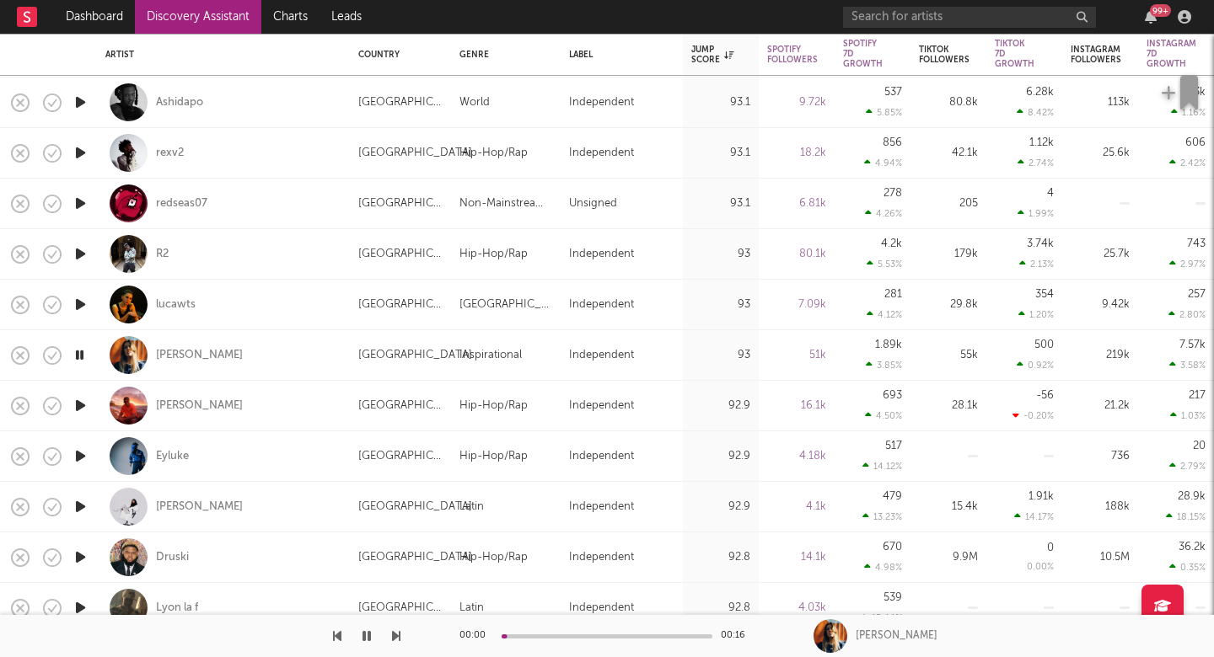
click at [399, 637] on icon "button" at bounding box center [396, 636] width 8 height 13
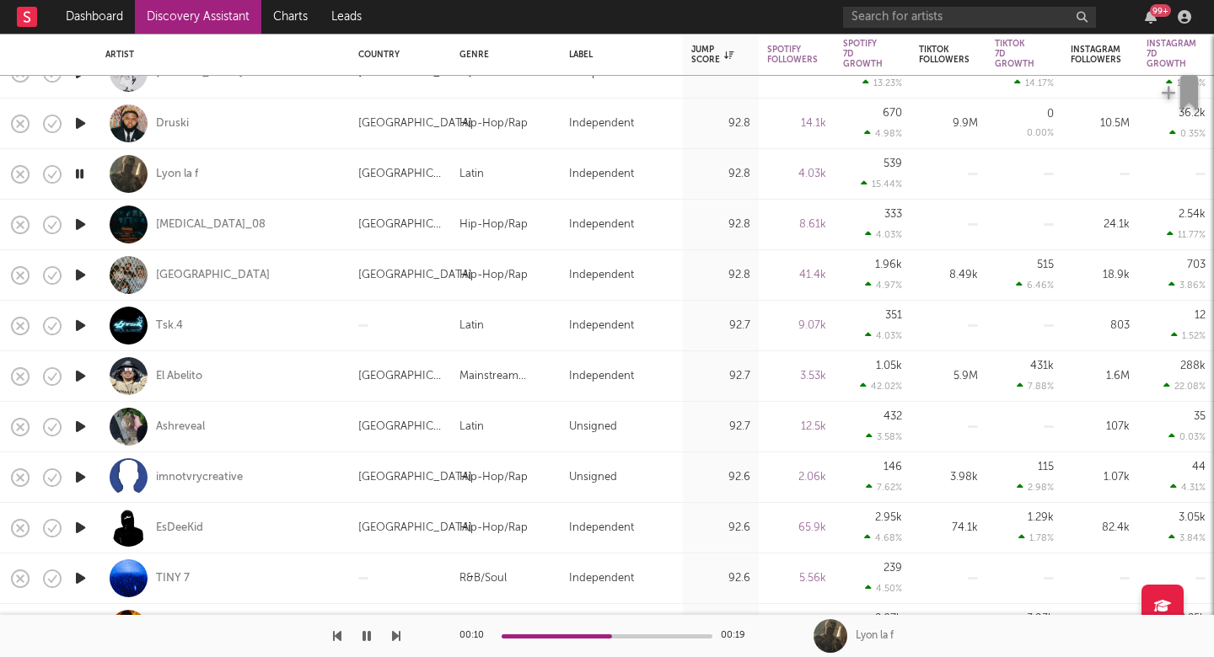
click at [394, 632] on icon "button" at bounding box center [396, 636] width 8 height 13
click at [393, 632] on icon "button" at bounding box center [396, 636] width 8 height 13
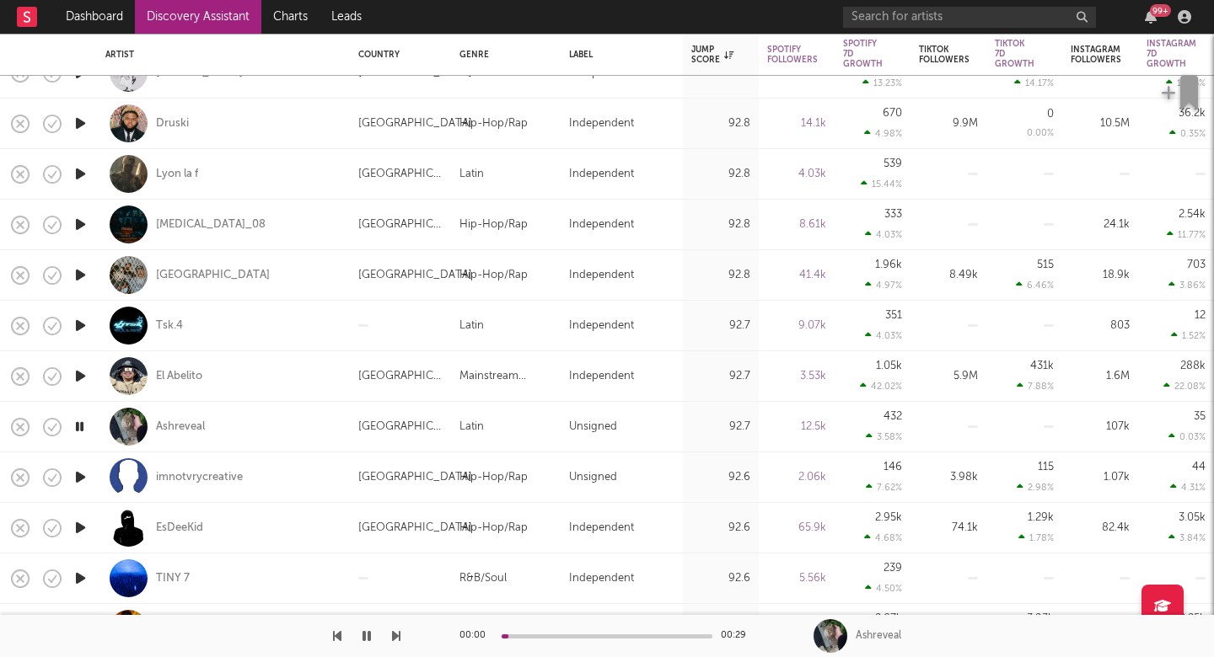
click at [393, 634] on icon "button" at bounding box center [396, 636] width 8 height 13
click at [185, 421] on div "Ashreveal" at bounding box center [180, 427] width 49 height 15
click at [396, 634] on icon "button" at bounding box center [396, 636] width 8 height 13
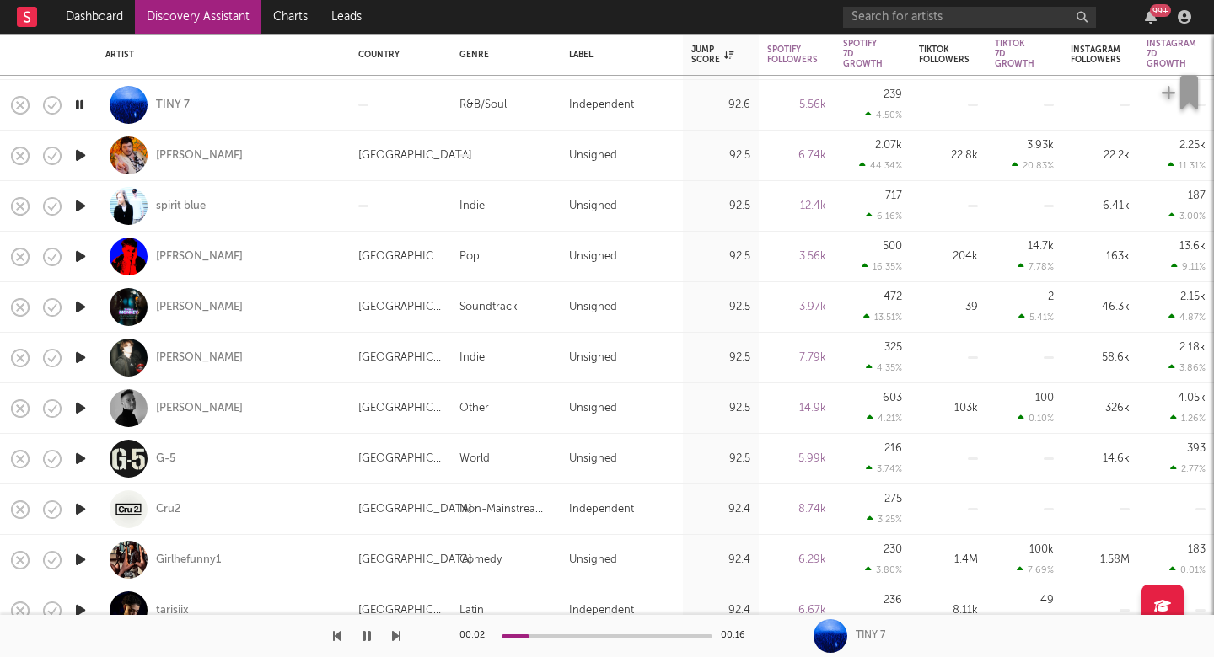
click at [392, 634] on icon "button" at bounding box center [396, 636] width 8 height 13
click at [235, 215] on div "spirit blue" at bounding box center [223, 206] width 236 height 50
select select "1w"
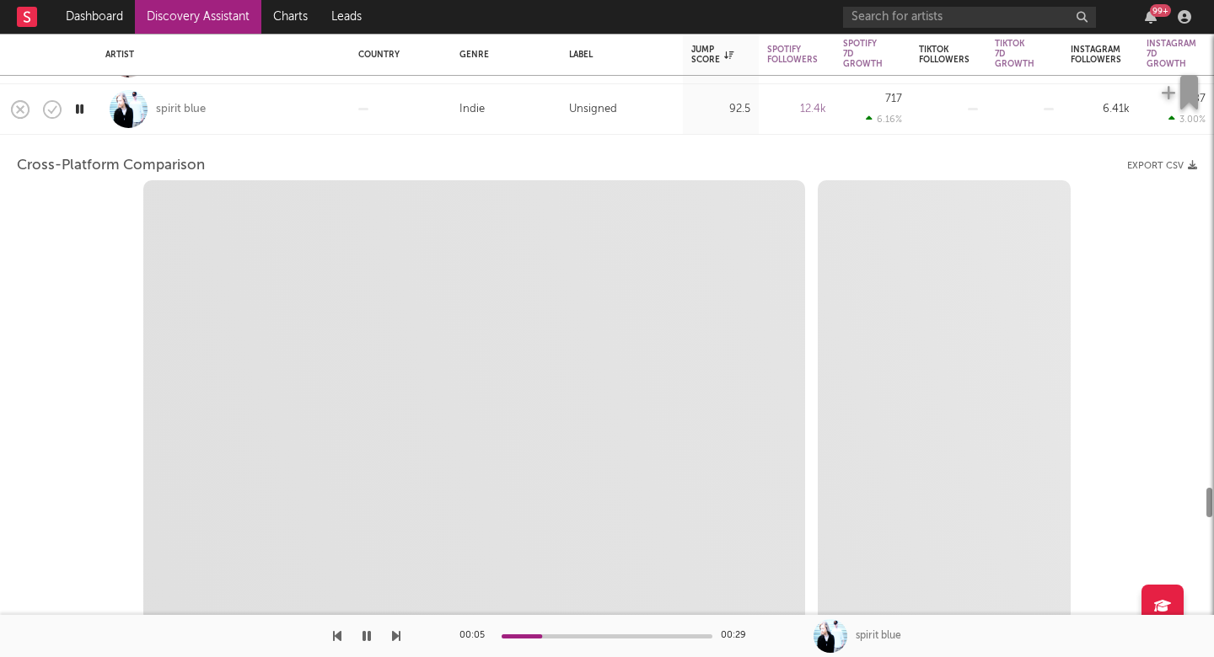
select select "6m"
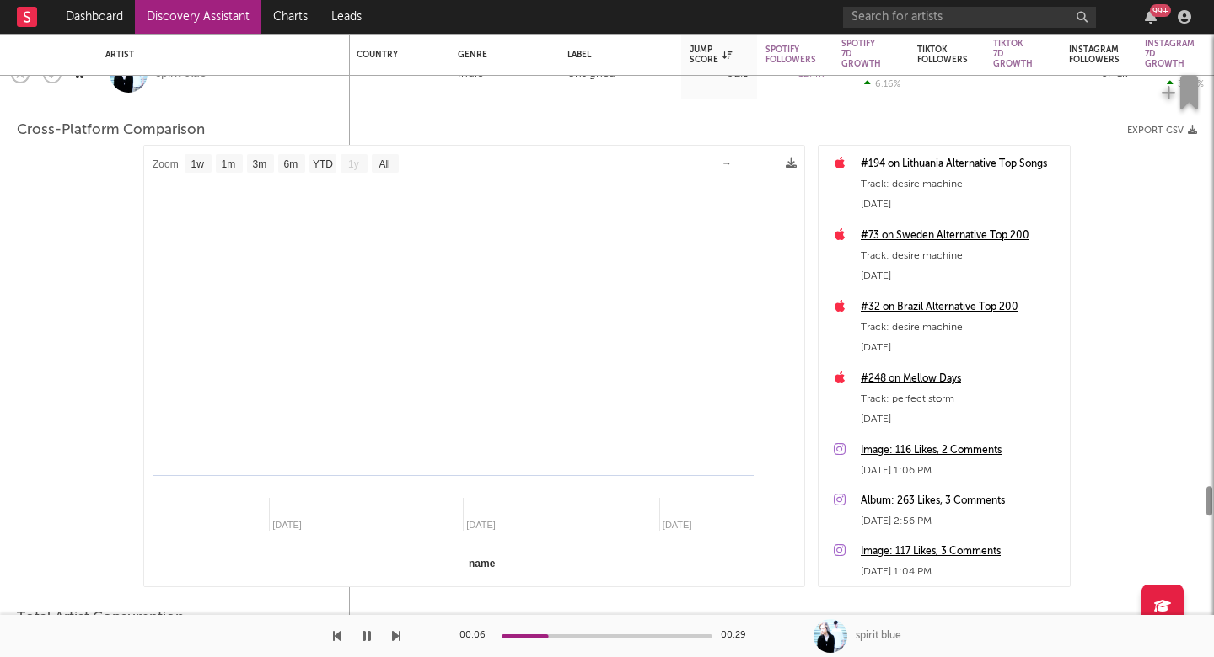
select select "1m"
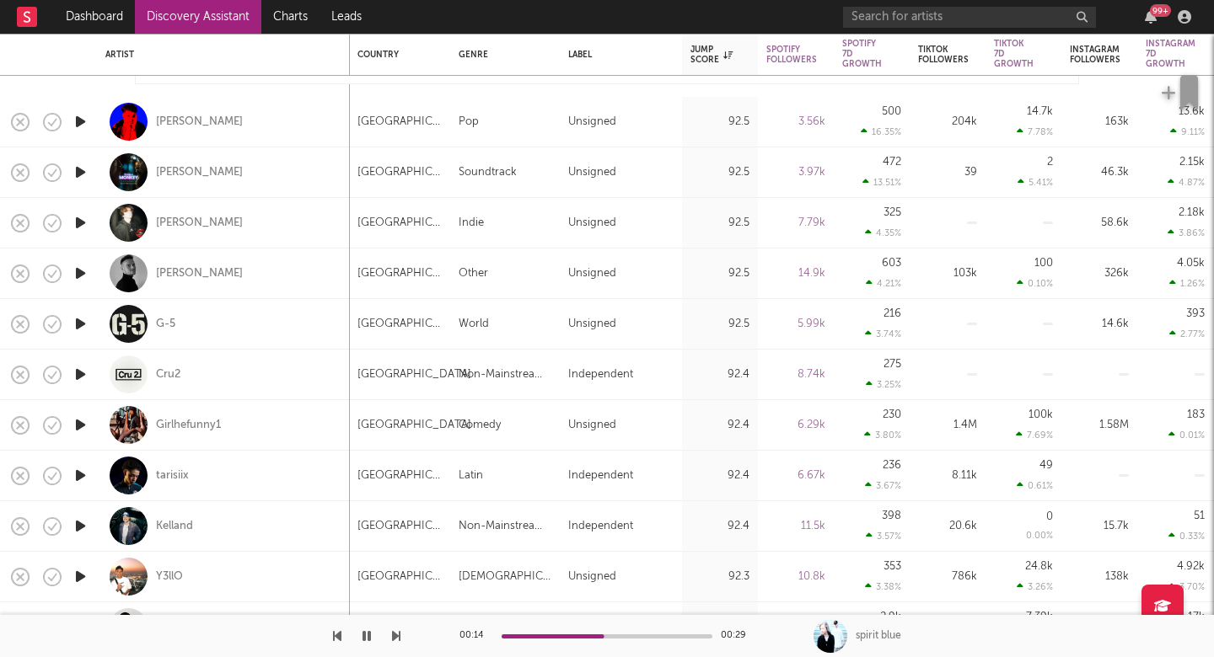
click at [394, 635] on icon "button" at bounding box center [396, 636] width 8 height 13
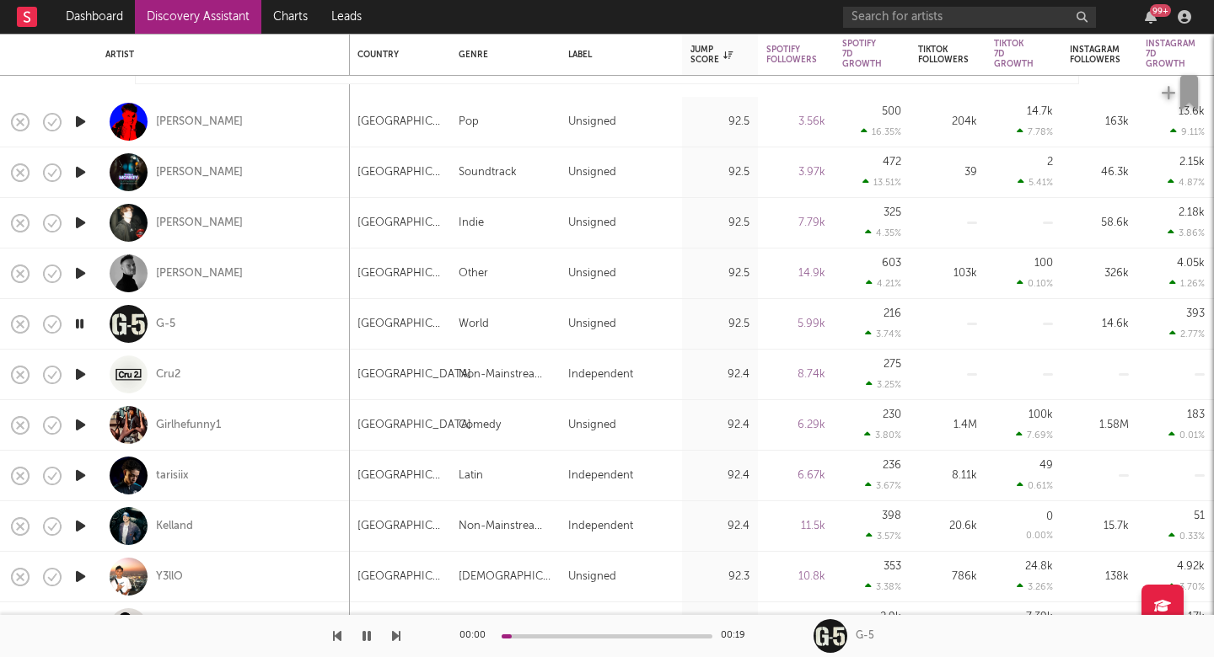
click at [394, 635] on icon "button" at bounding box center [396, 636] width 8 height 13
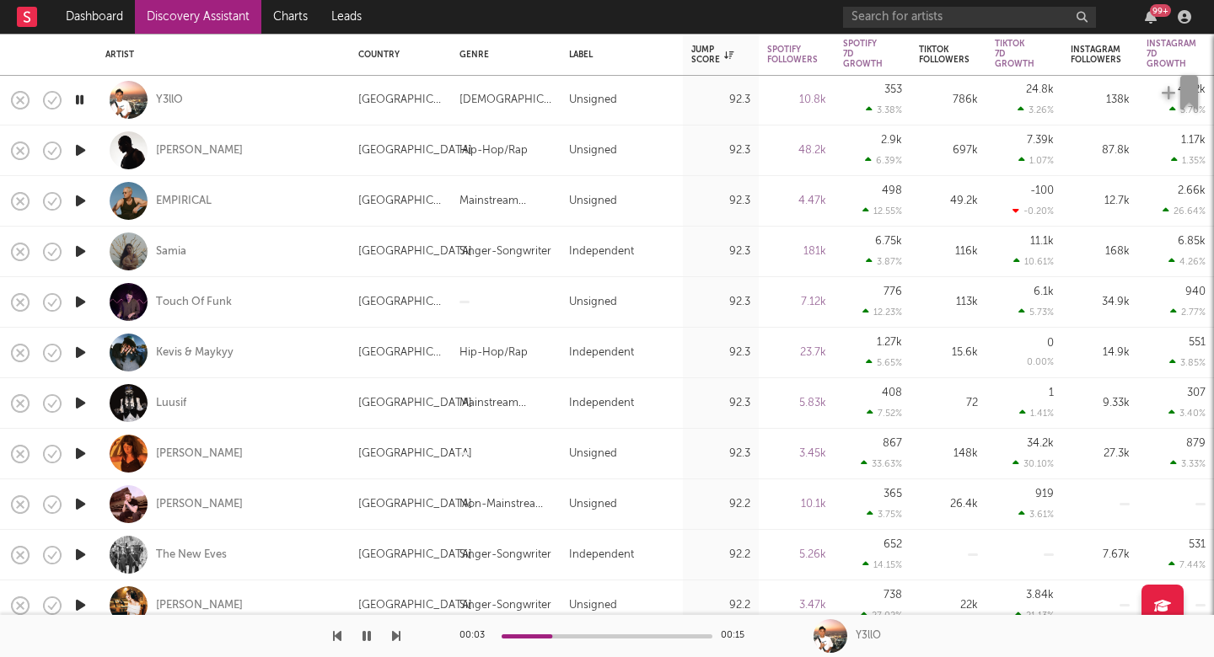
click at [400, 635] on icon "button" at bounding box center [396, 636] width 8 height 13
click at [260, 149] on div "Melly Mike" at bounding box center [223, 151] width 236 height 50
select select "1w"
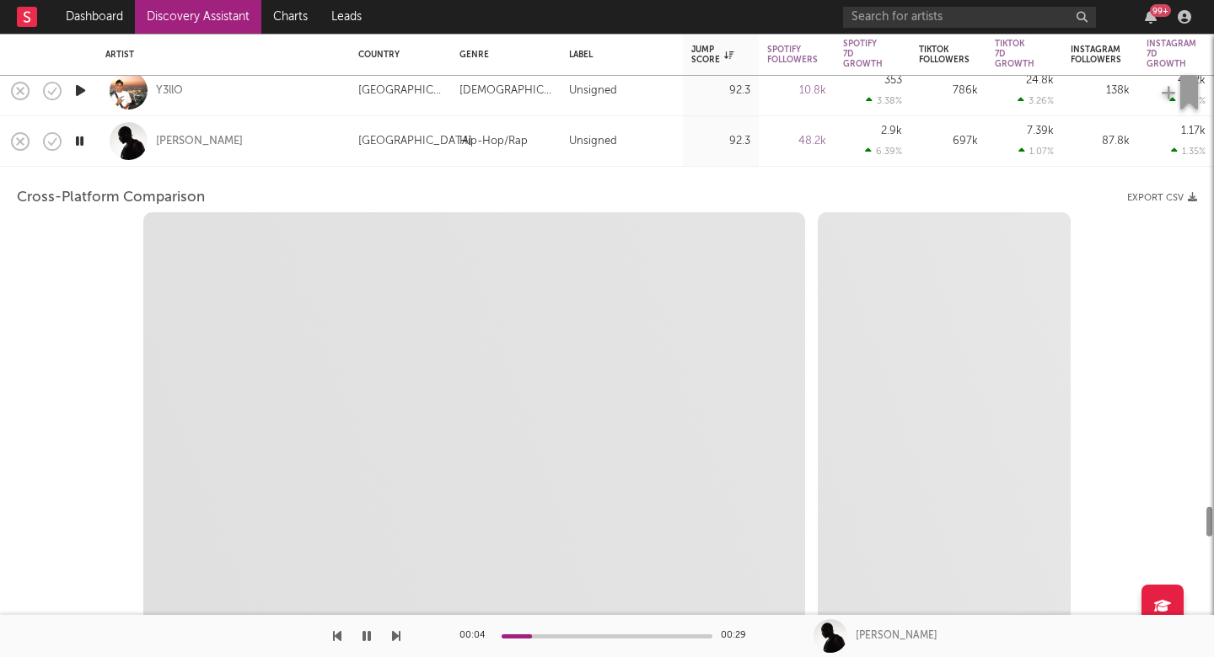
select select "6m"
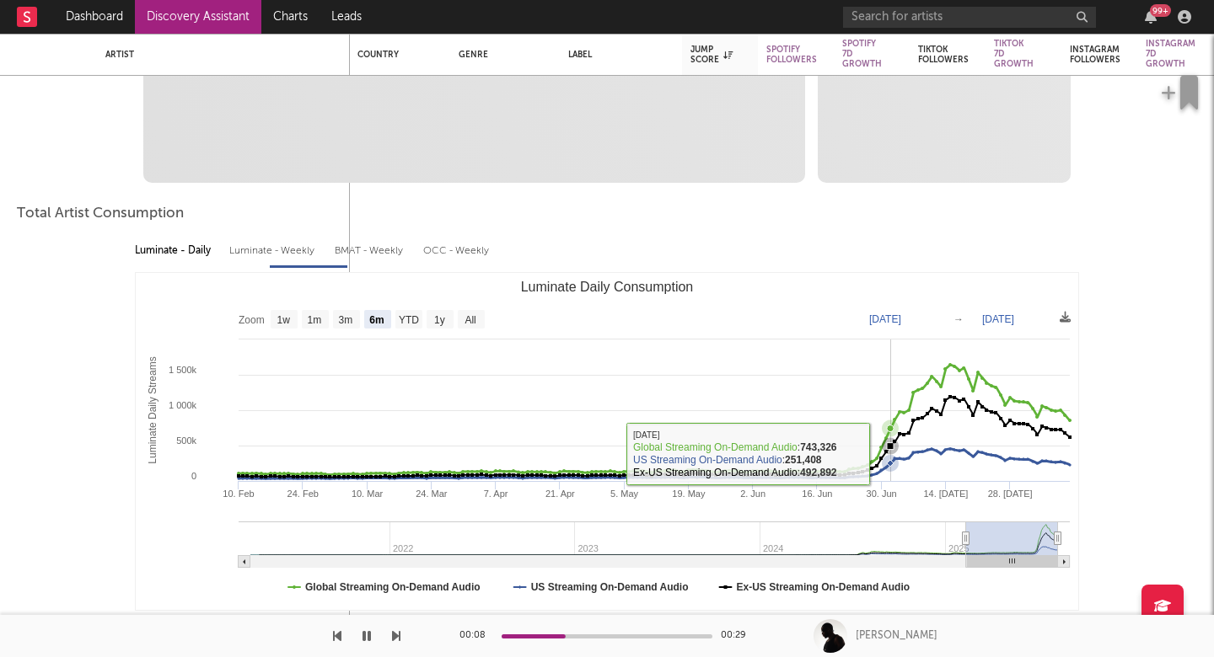
select select "1m"
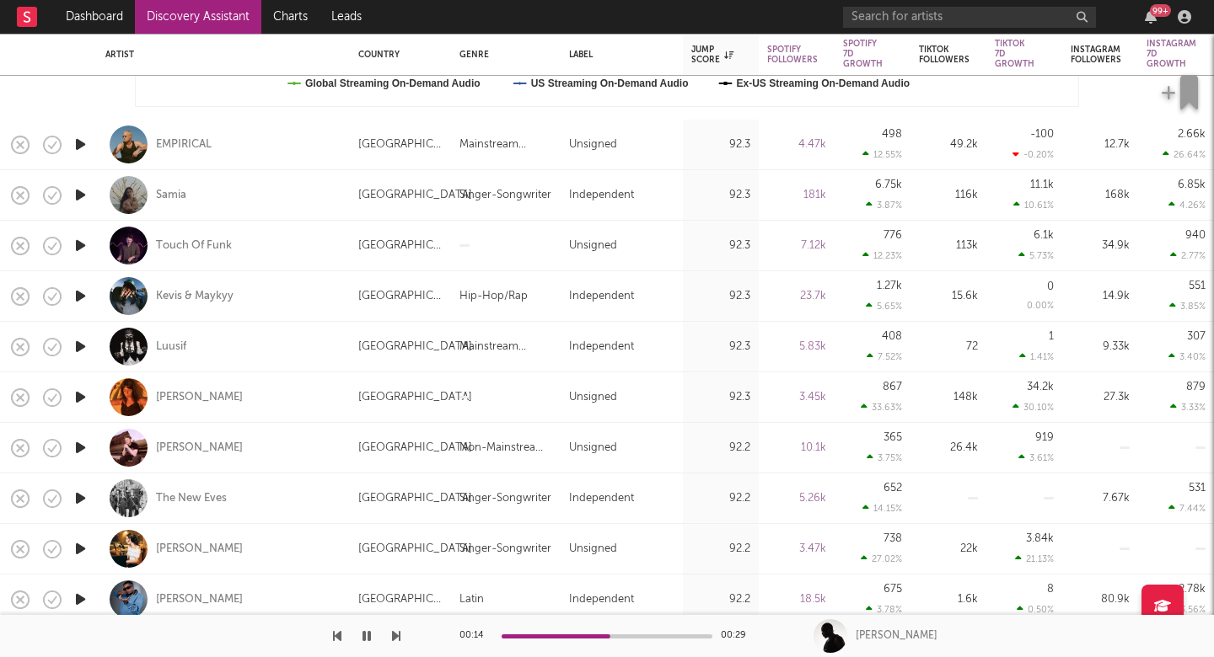
click at [394, 641] on icon "button" at bounding box center [396, 636] width 8 height 13
click at [318, 153] on div "EMPIRICAL" at bounding box center [223, 145] width 236 height 50
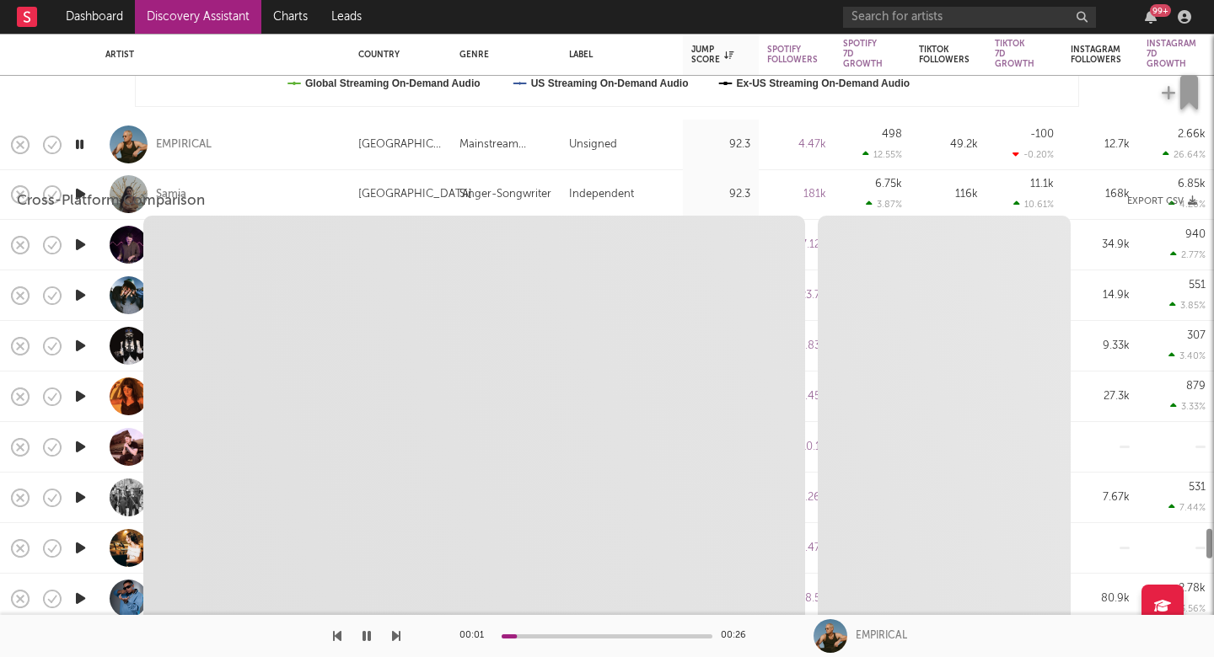
select select "1w"
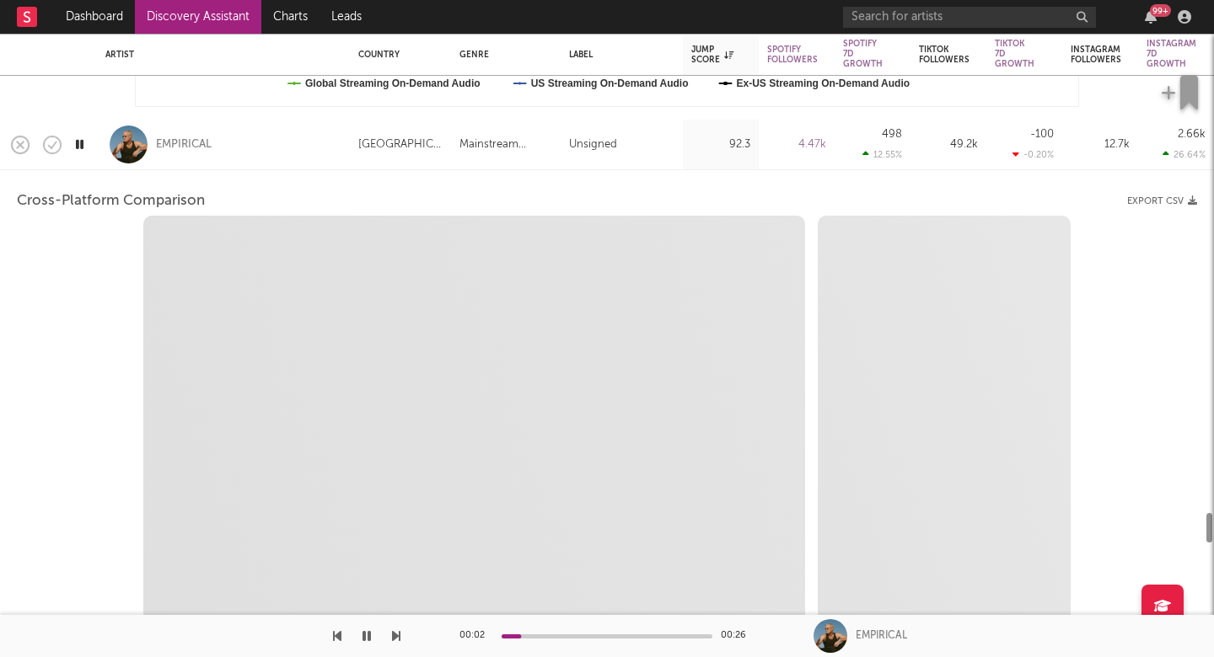
select select "1w"
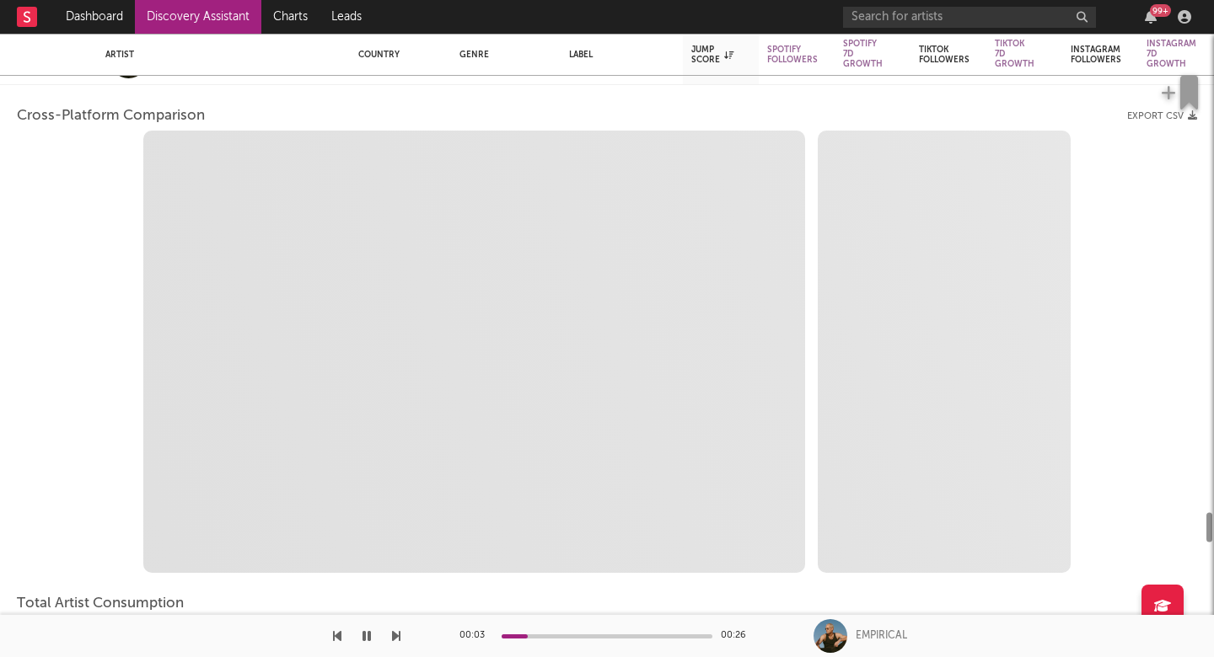
select select "1m"
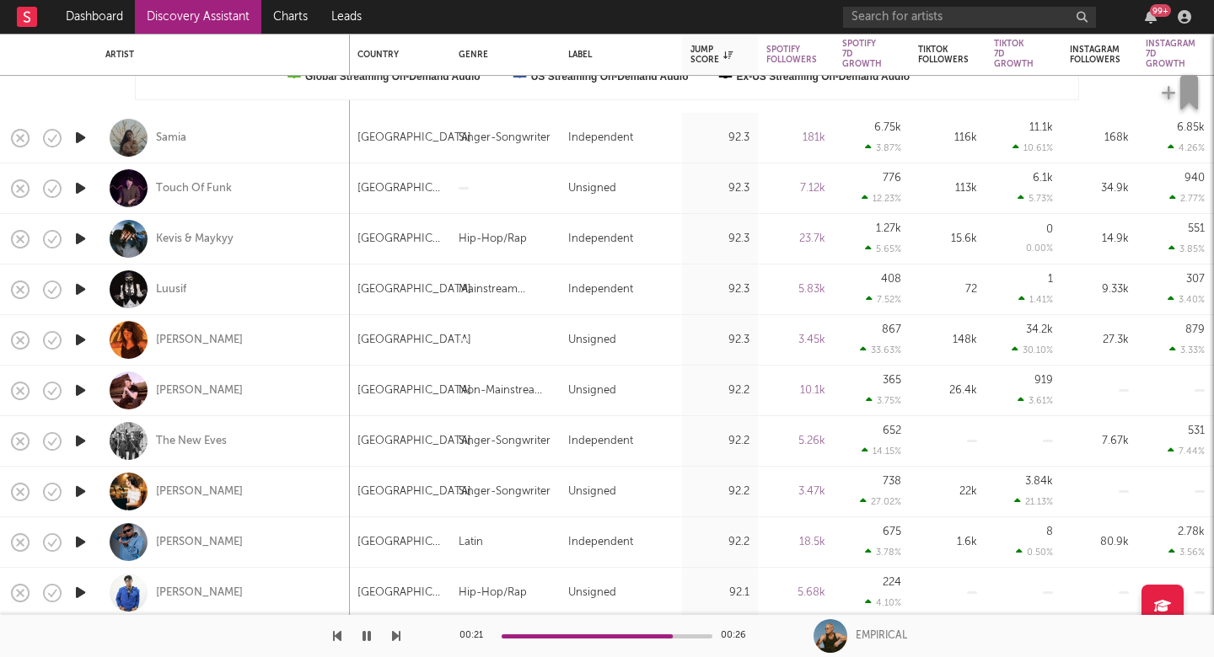
click at [396, 637] on icon "button" at bounding box center [396, 636] width 8 height 13
click at [396, 638] on icon "button" at bounding box center [396, 636] width 8 height 13
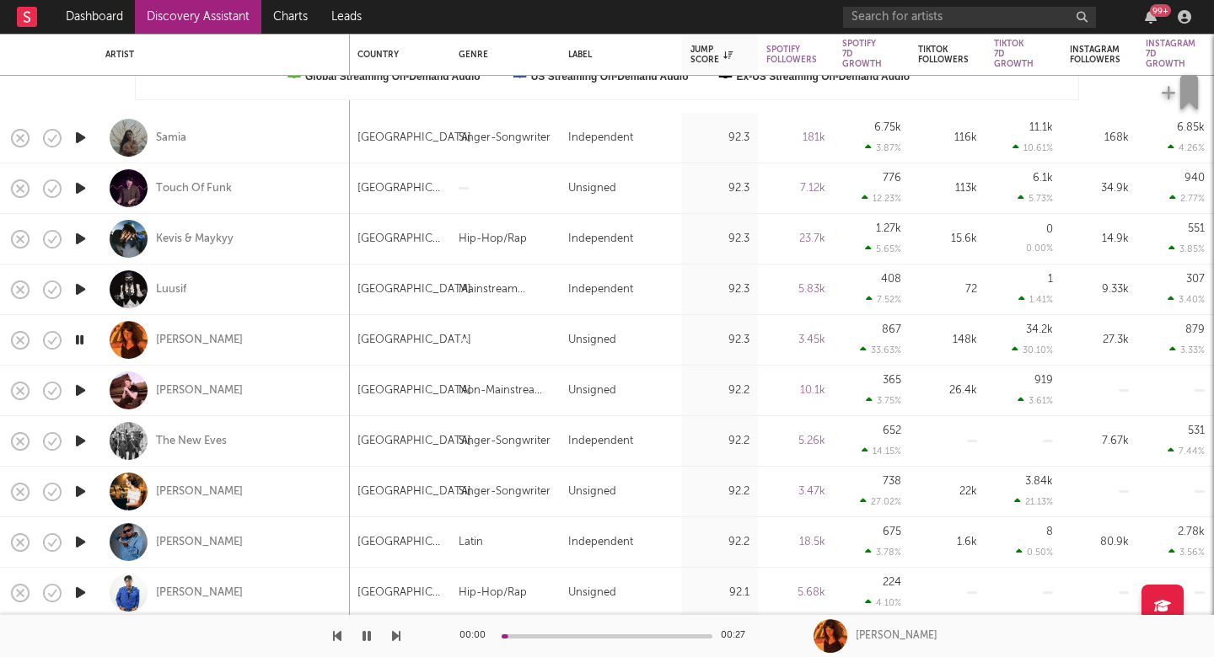
click at [396, 638] on icon "button" at bounding box center [396, 636] width 8 height 13
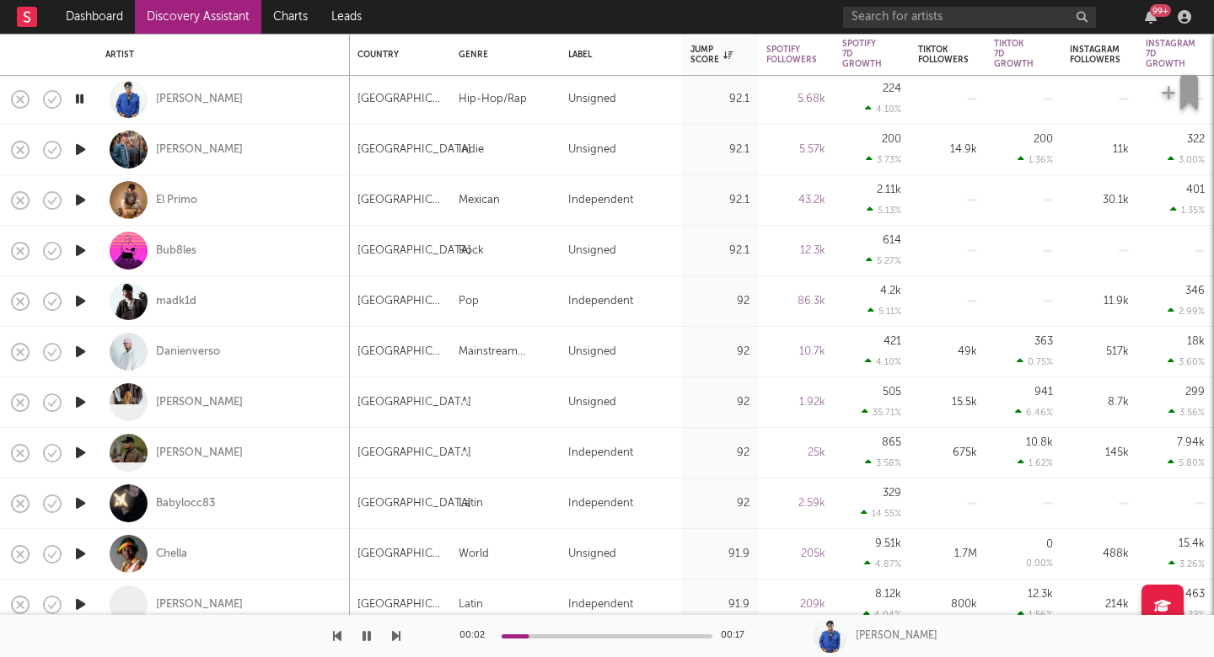
click at [395, 633] on icon "button" at bounding box center [396, 636] width 8 height 13
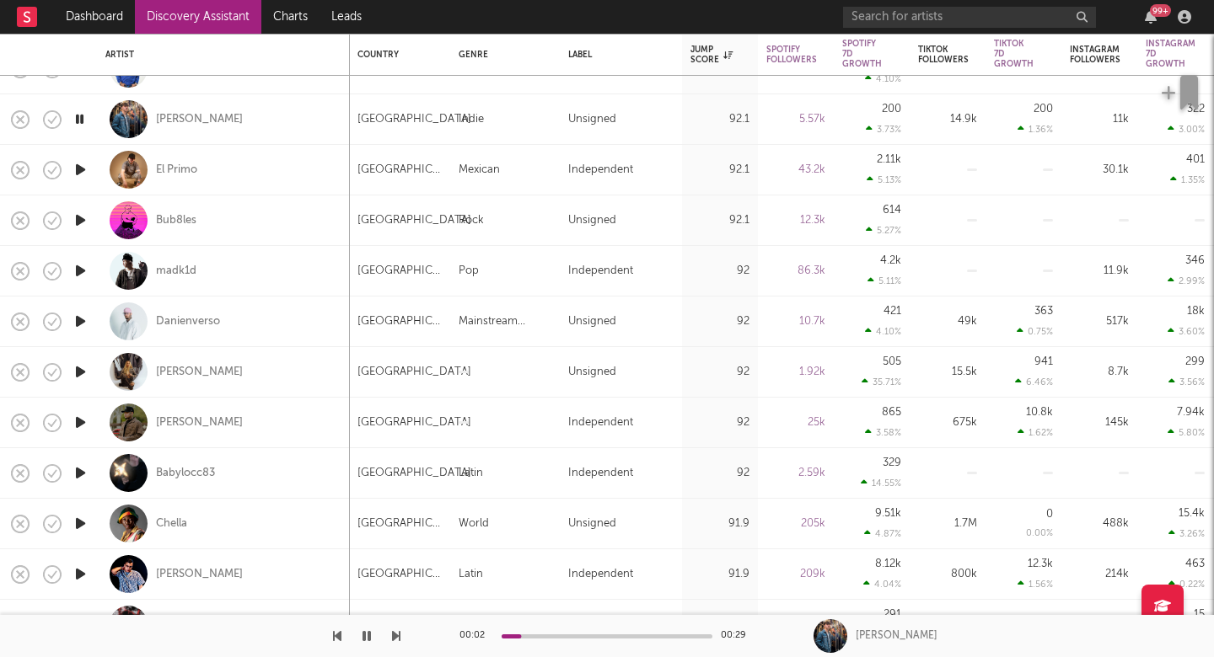
click at [399, 640] on icon "button" at bounding box center [396, 636] width 8 height 13
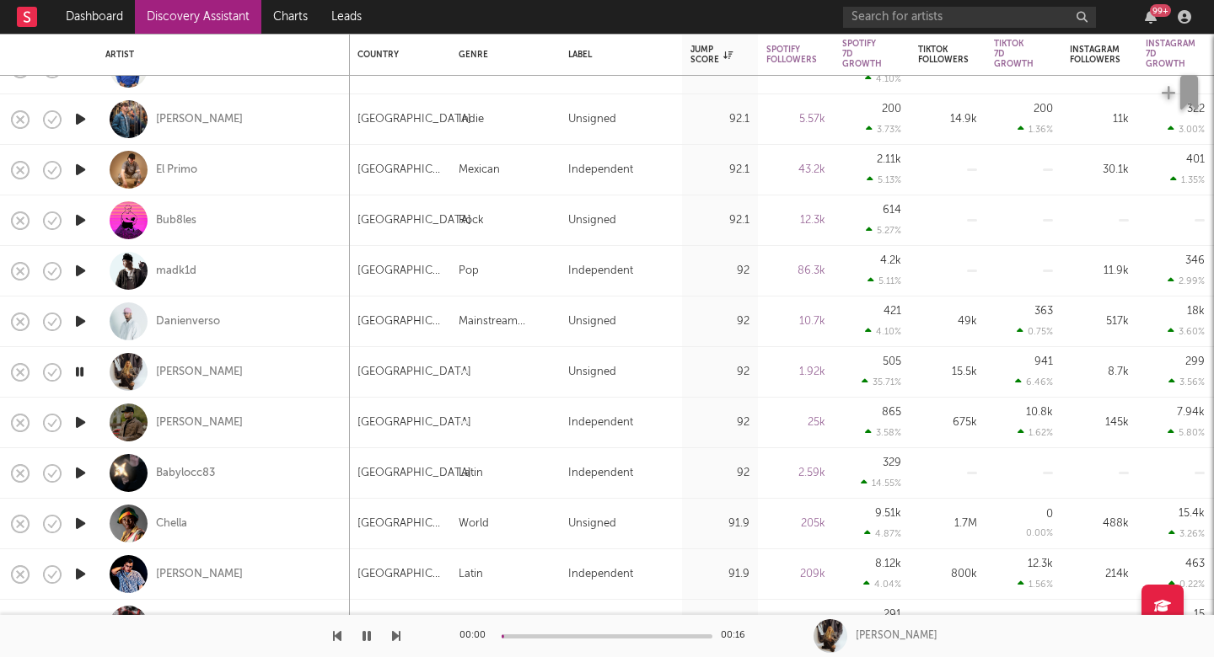
click at [399, 640] on icon "button" at bounding box center [396, 636] width 8 height 13
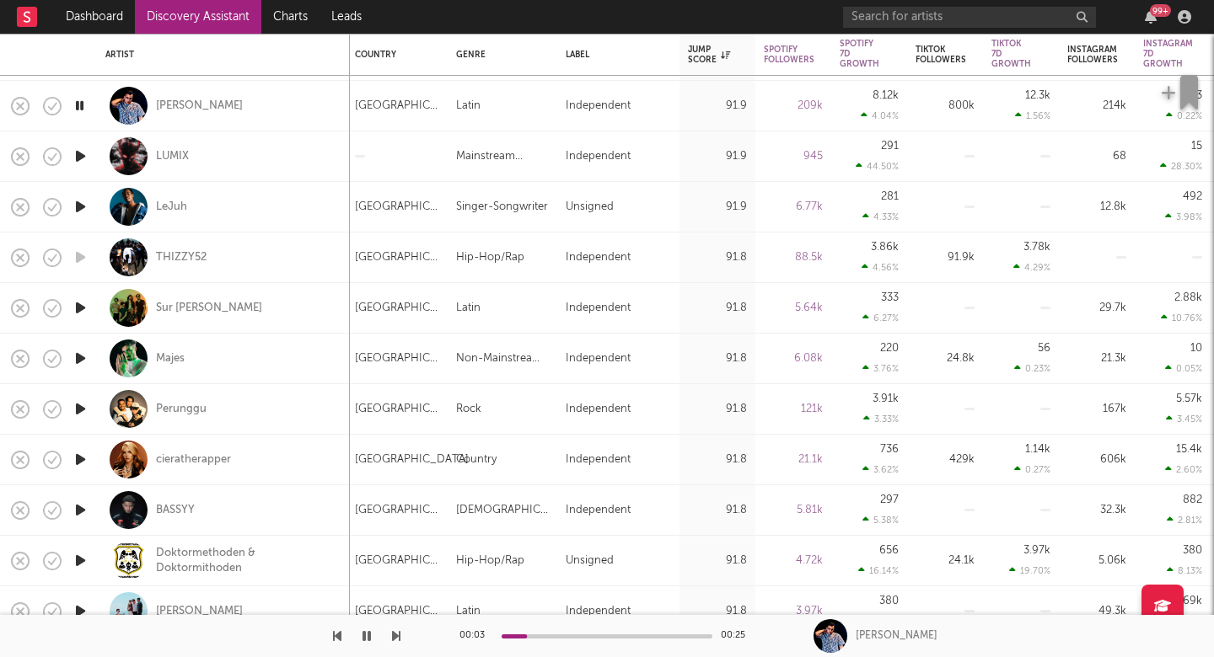
click at [396, 633] on icon "button" at bounding box center [396, 636] width 8 height 13
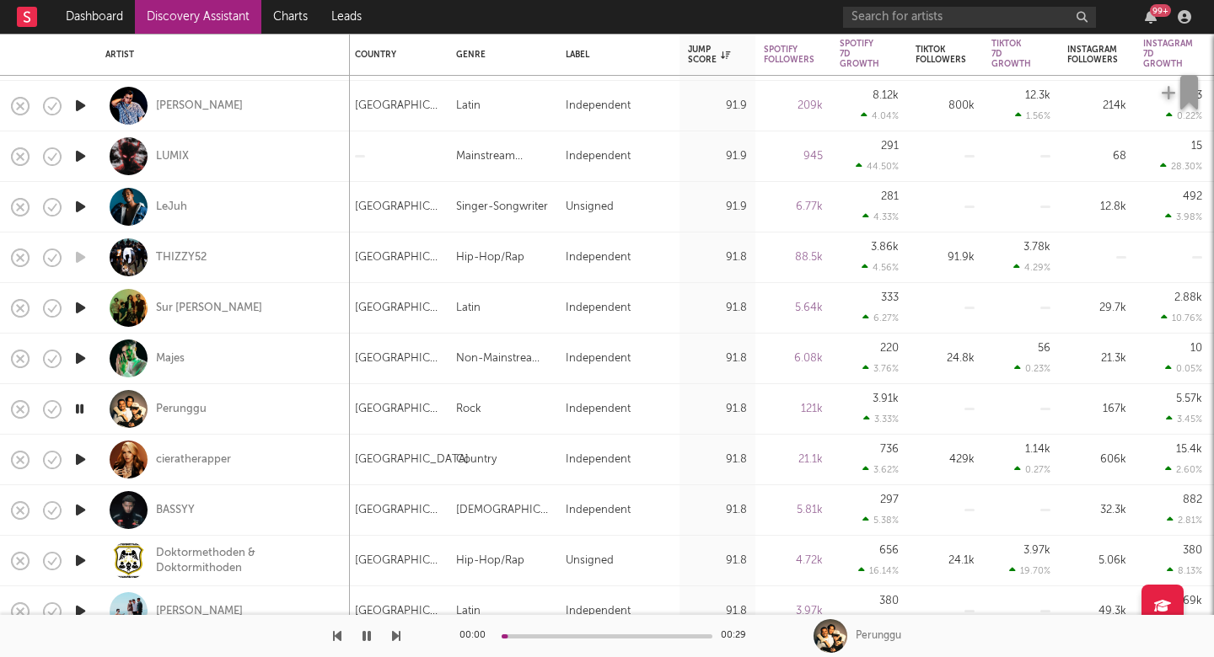
click at [224, 367] on div "Majes" at bounding box center [223, 359] width 236 height 50
select select "1w"
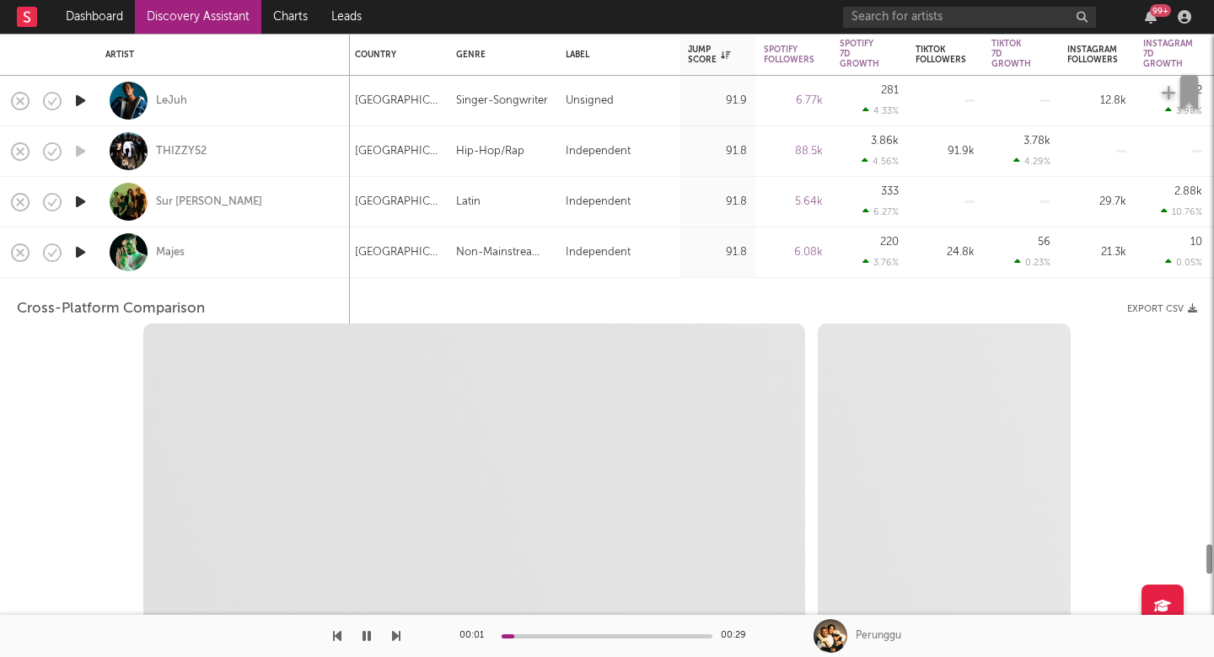
select select "6m"
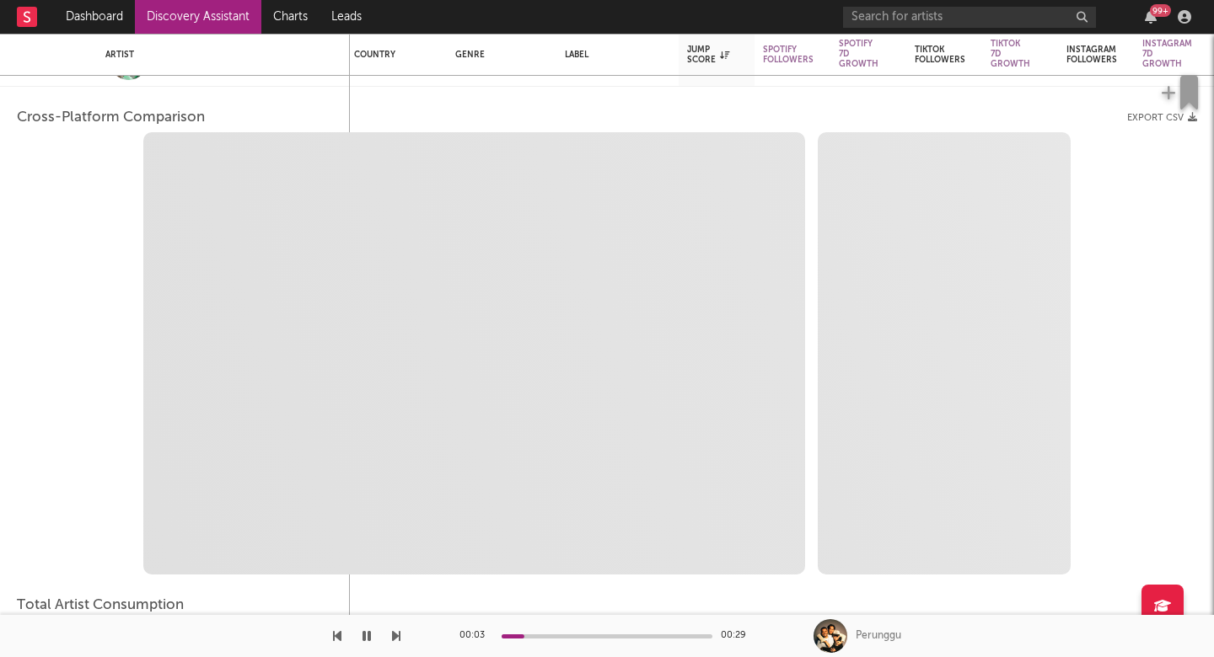
select select "1m"
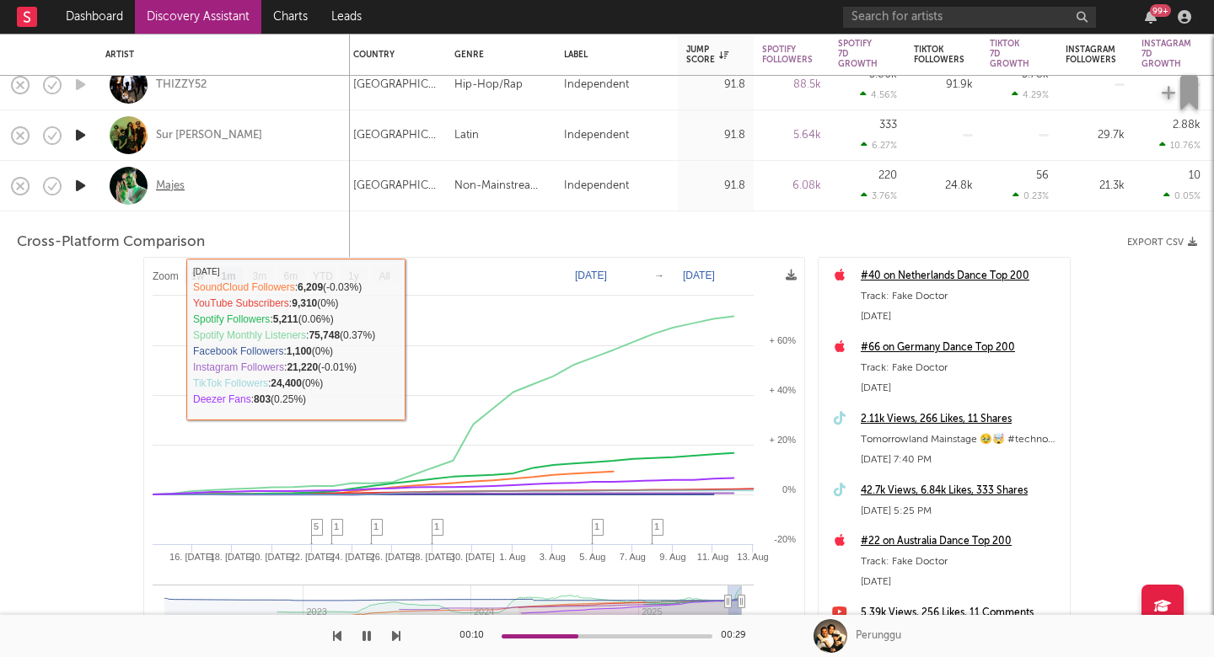
click at [167, 185] on div "Majes" at bounding box center [170, 186] width 29 height 15
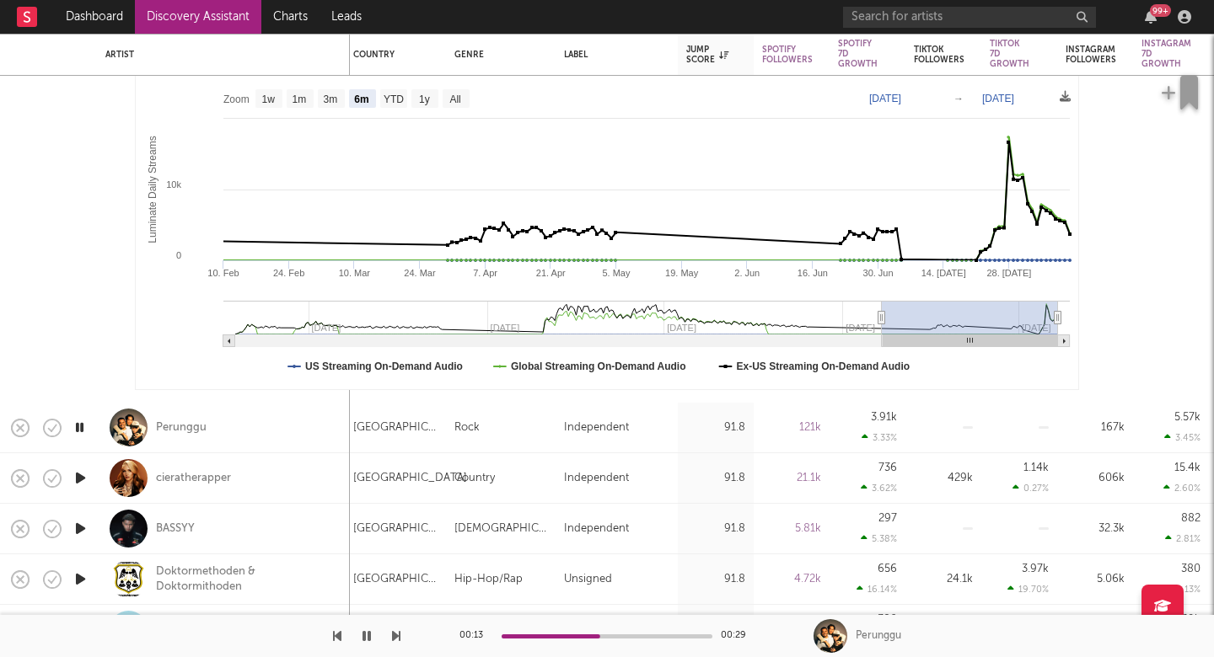
click at [398, 642] on icon "button" at bounding box center [396, 636] width 8 height 13
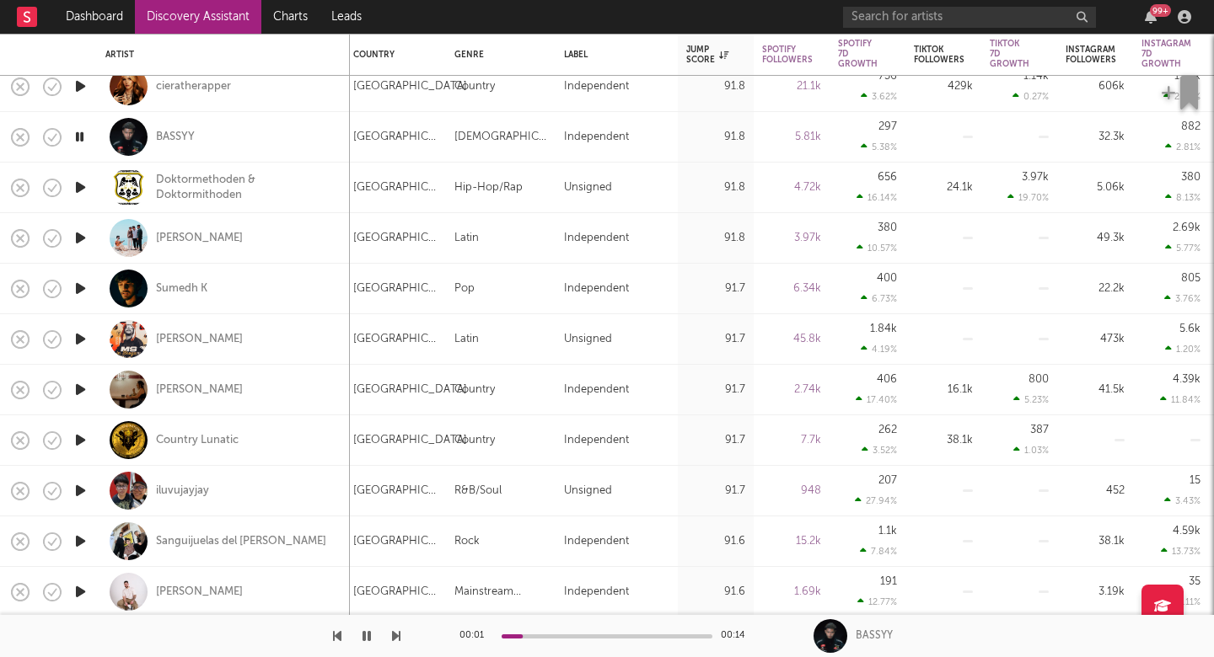
click at [394, 634] on icon "button" at bounding box center [396, 636] width 8 height 13
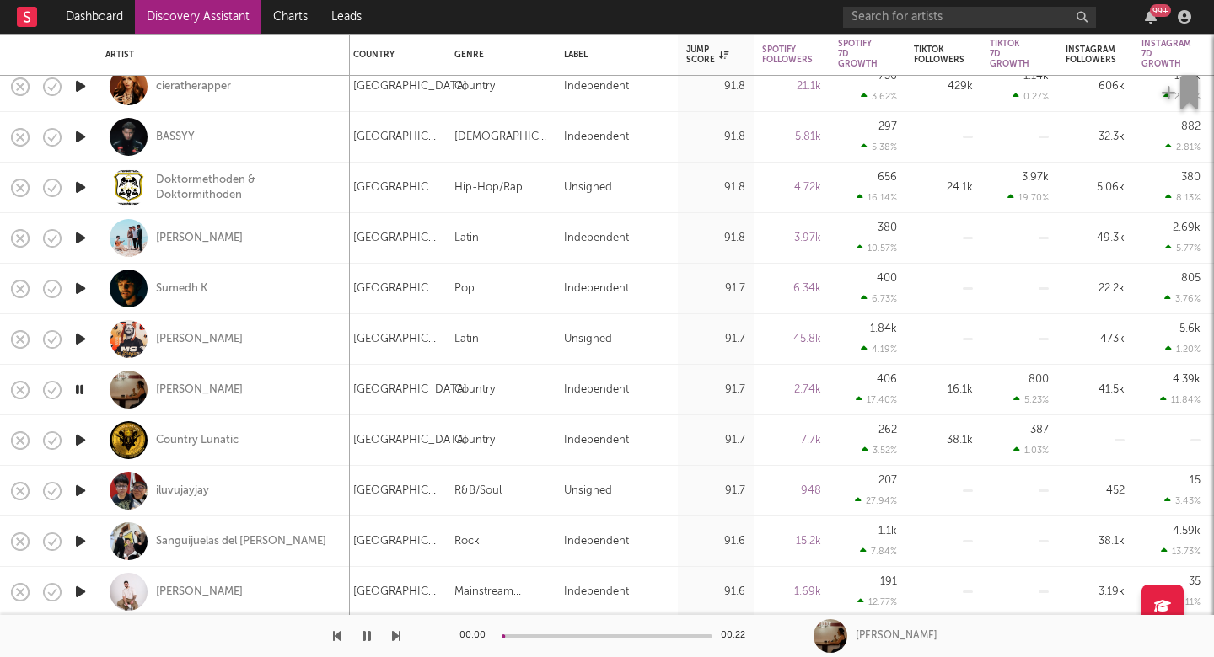
click at [394, 634] on icon "button" at bounding box center [396, 636] width 8 height 13
click at [391, 634] on div at bounding box center [200, 636] width 400 height 42
click at [392, 634] on icon "button" at bounding box center [396, 636] width 8 height 13
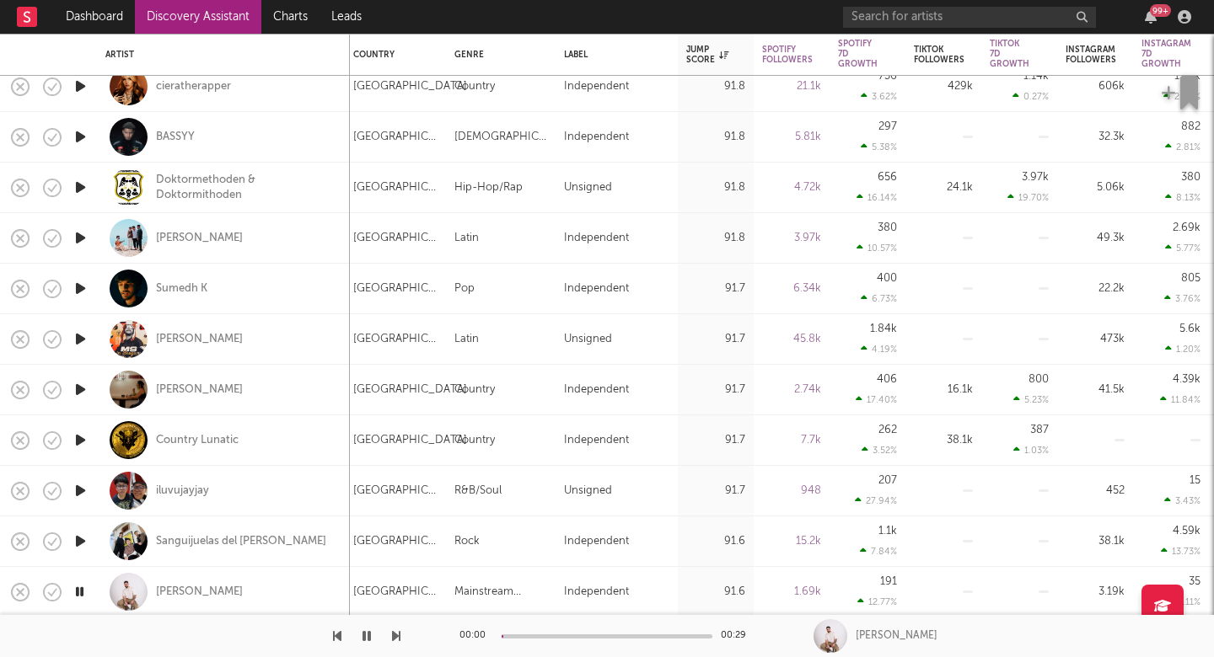
click at [392, 634] on icon "button" at bounding box center [396, 636] width 8 height 13
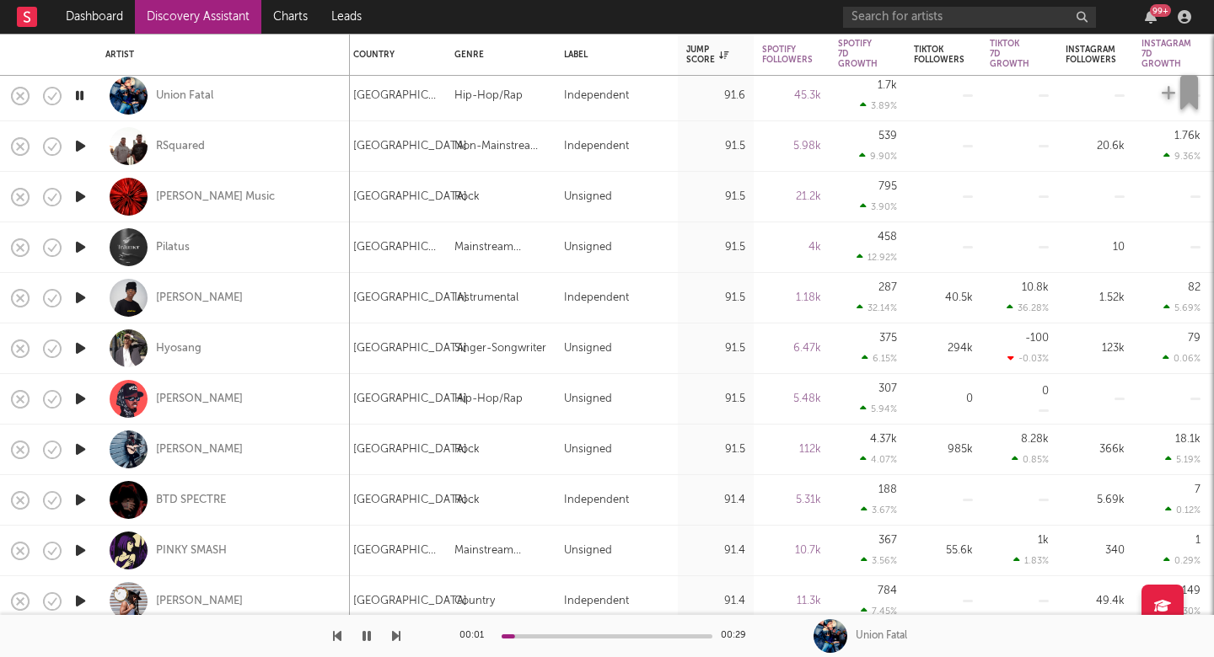
click at [398, 631] on icon "button" at bounding box center [396, 636] width 8 height 13
click at [398, 632] on icon "button" at bounding box center [396, 636] width 8 height 13
click at [285, 247] on div "Pilatus" at bounding box center [223, 248] width 236 height 50
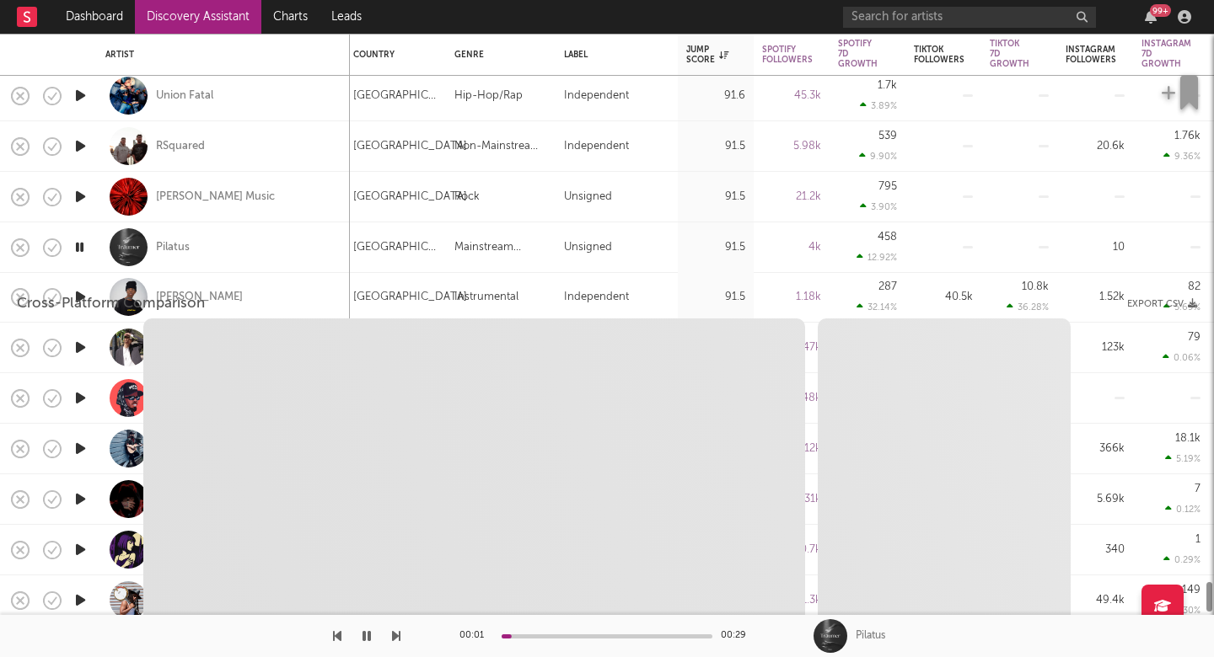
select select "1w"
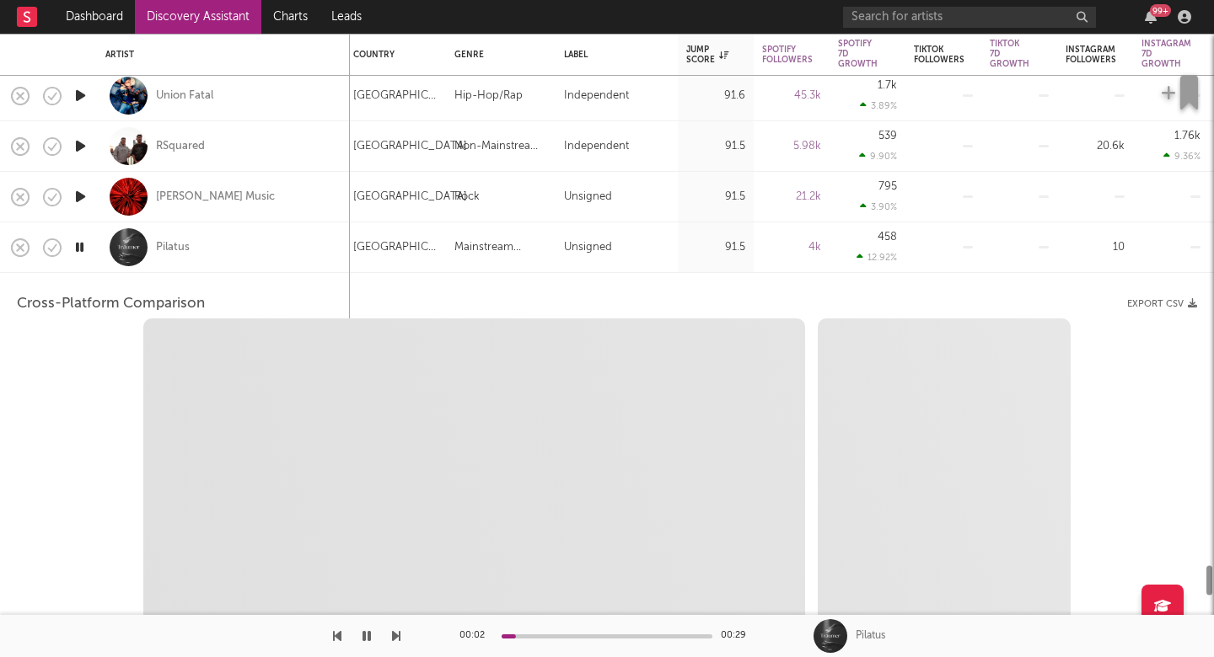
select select "6m"
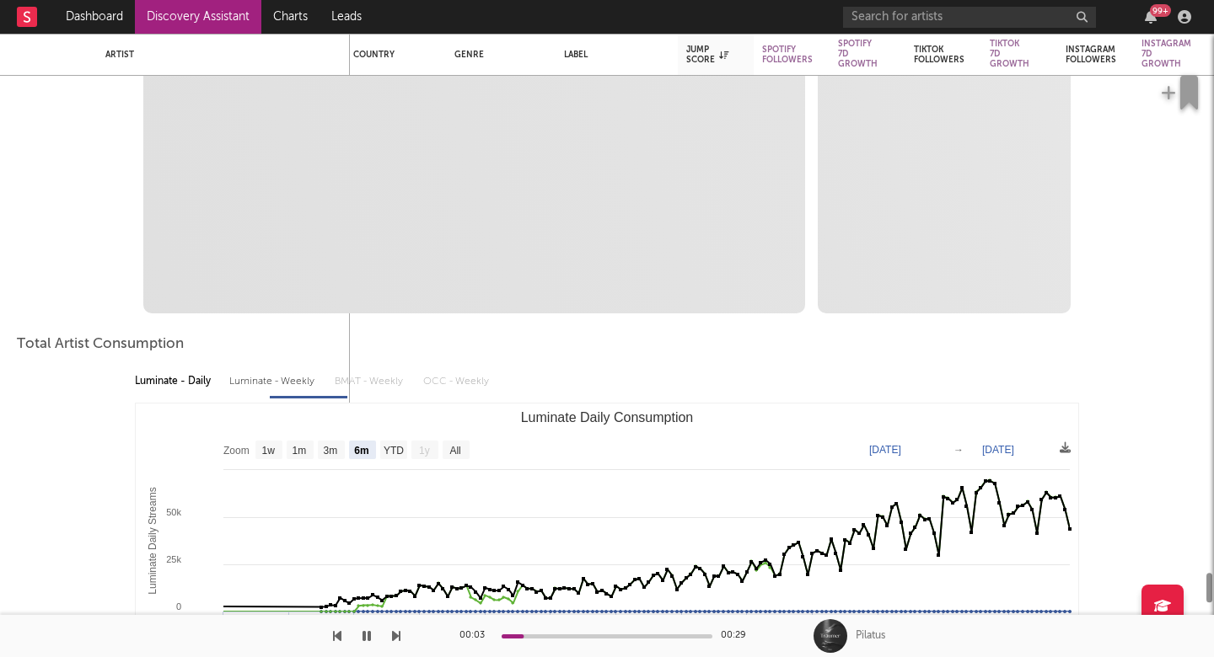
select select "1m"
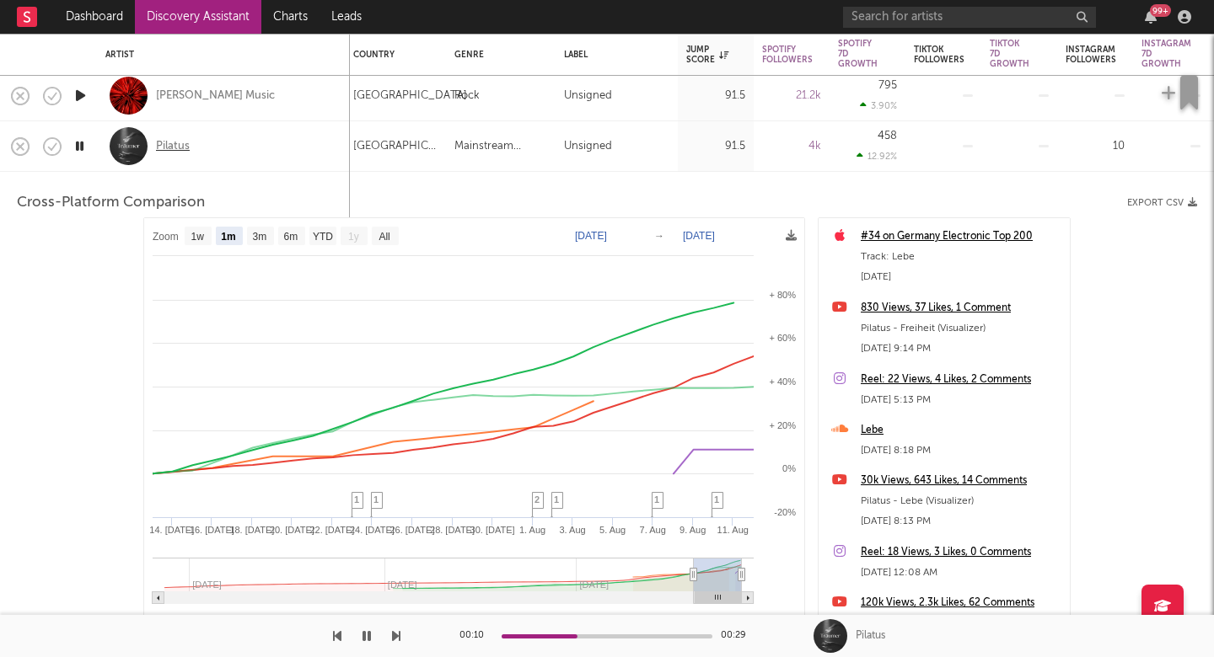
click at [175, 144] on div "Pilatus" at bounding box center [173, 146] width 34 height 15
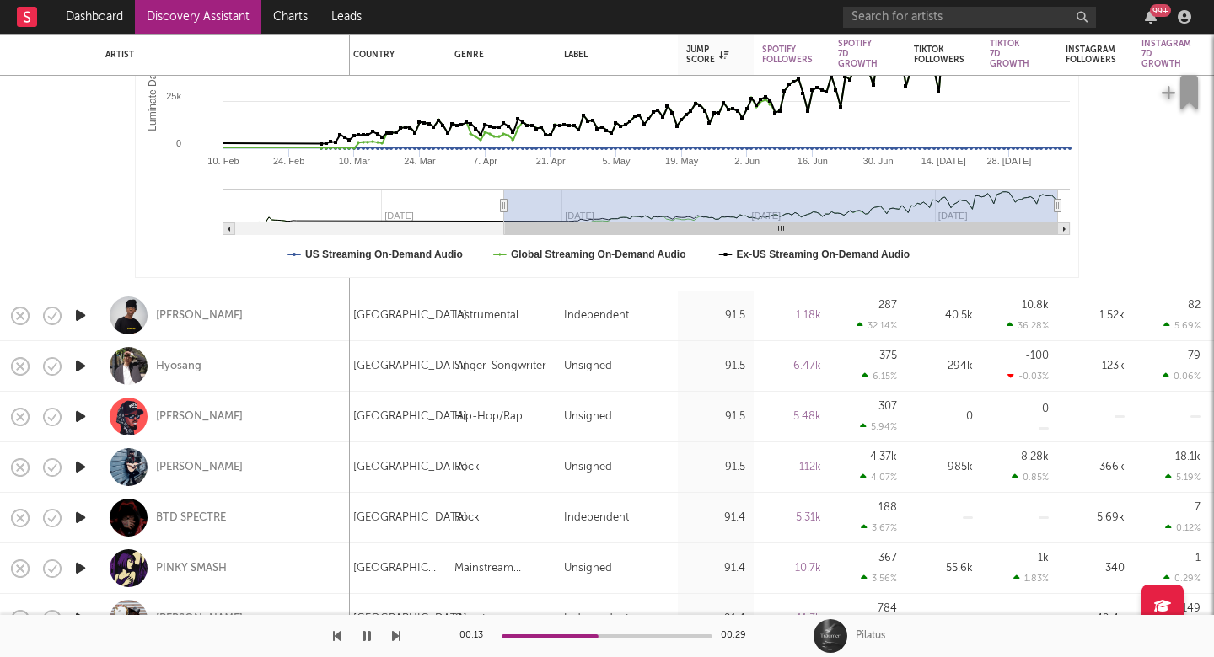
click at [389, 632] on div at bounding box center [200, 636] width 400 height 42
click at [393, 632] on icon "button" at bounding box center [396, 636] width 8 height 13
click at [394, 632] on icon "button" at bounding box center [396, 636] width 8 height 13
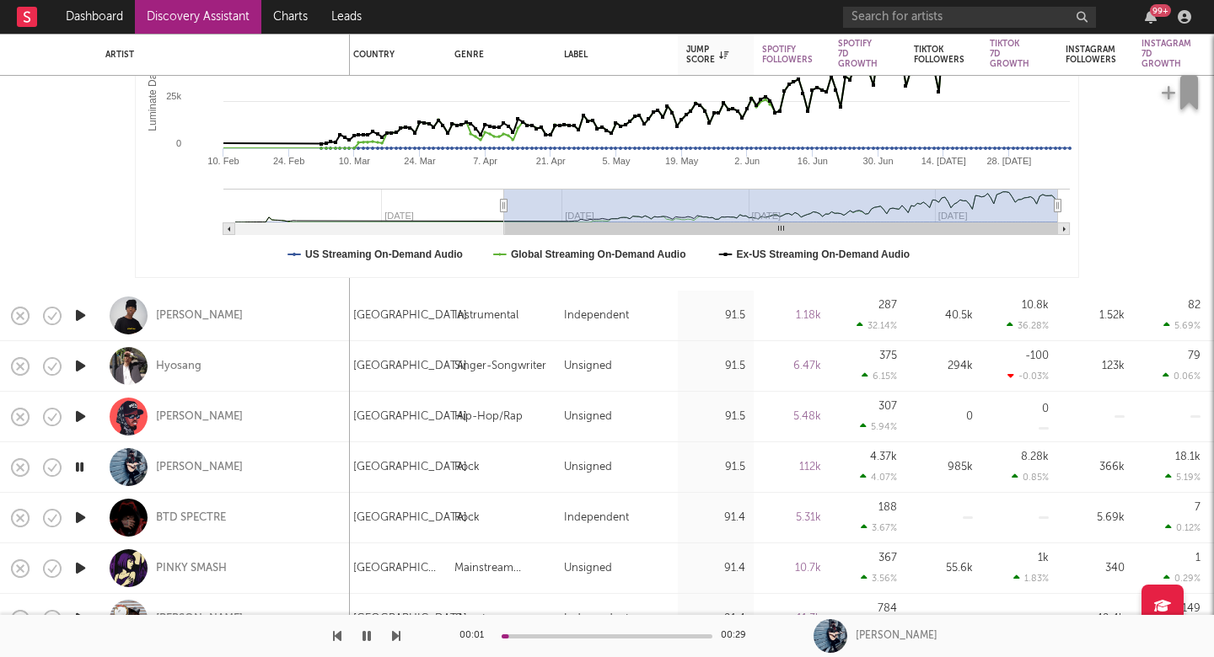
click at [394, 632] on icon "button" at bounding box center [396, 636] width 8 height 13
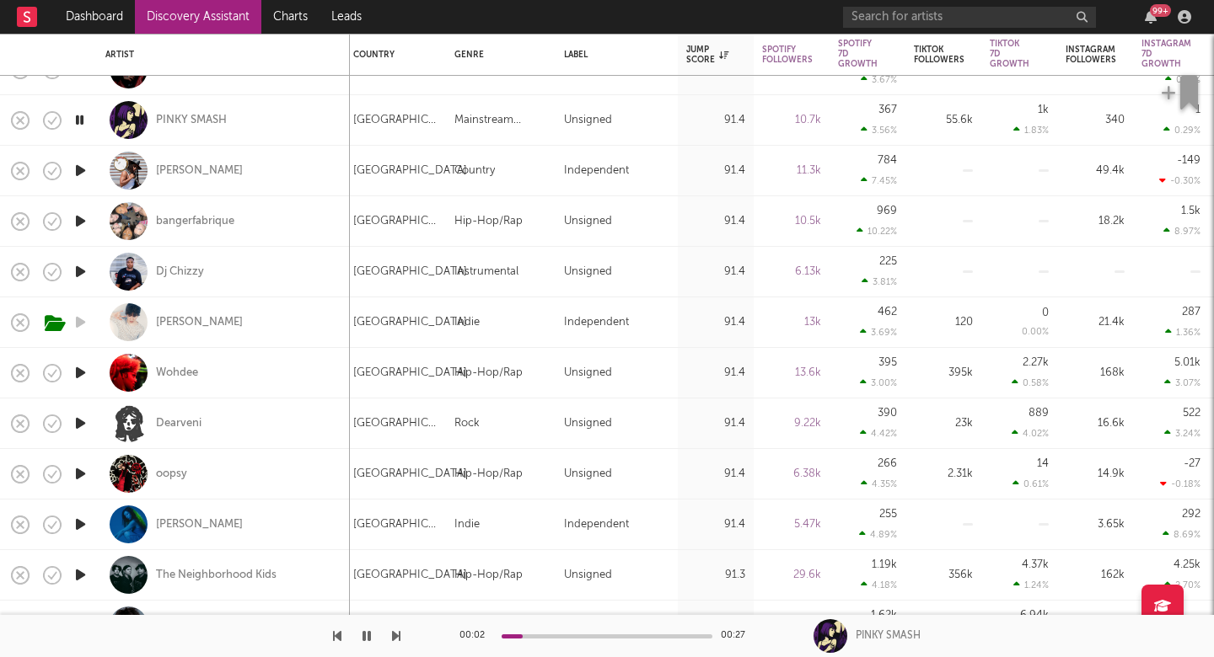
click at [394, 635] on icon "button" at bounding box center [396, 636] width 8 height 13
click at [395, 635] on icon "button" at bounding box center [396, 636] width 8 height 13
click at [396, 634] on icon "button" at bounding box center [396, 636] width 8 height 13
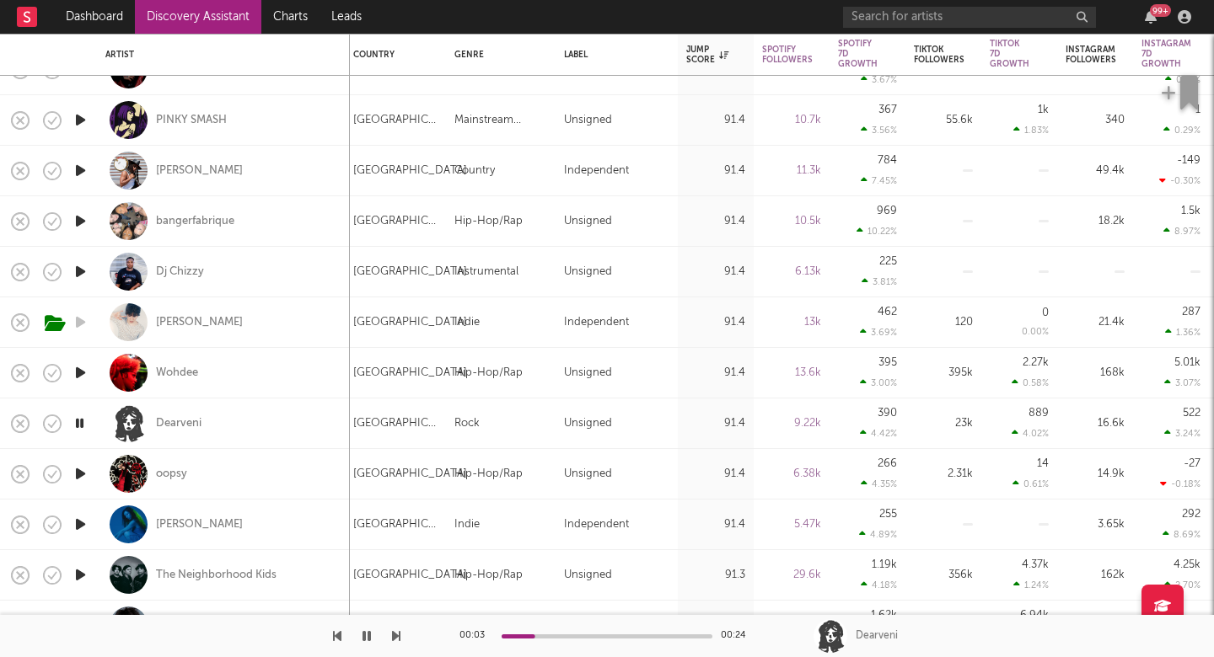
click at [395, 633] on icon "button" at bounding box center [396, 636] width 8 height 13
click at [396, 633] on icon "button" at bounding box center [396, 636] width 8 height 13
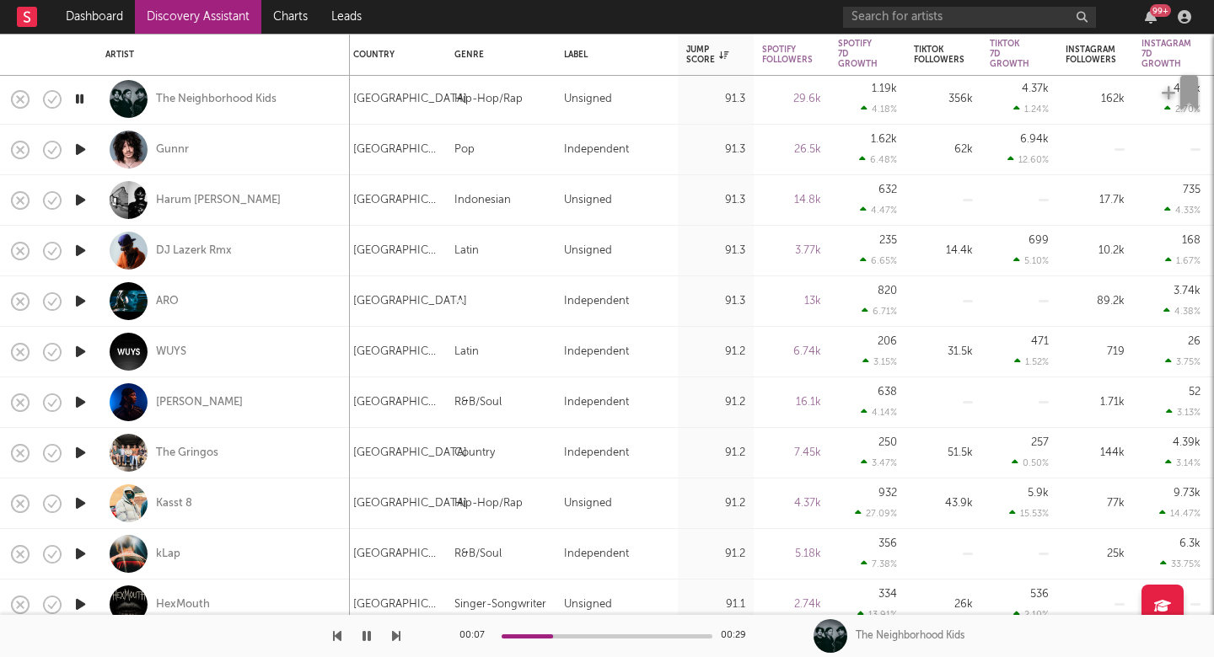
click at [392, 633] on icon "button" at bounding box center [396, 636] width 8 height 13
drag, startPoint x: 392, startPoint y: 633, endPoint x: 421, endPoint y: 636, distance: 29.7
click at [421, 636] on div "00:04 00:26 Gunnr" at bounding box center [607, 636] width 1214 height 42
click at [297, 153] on div "Gunnr" at bounding box center [223, 150] width 236 height 50
select select "1w"
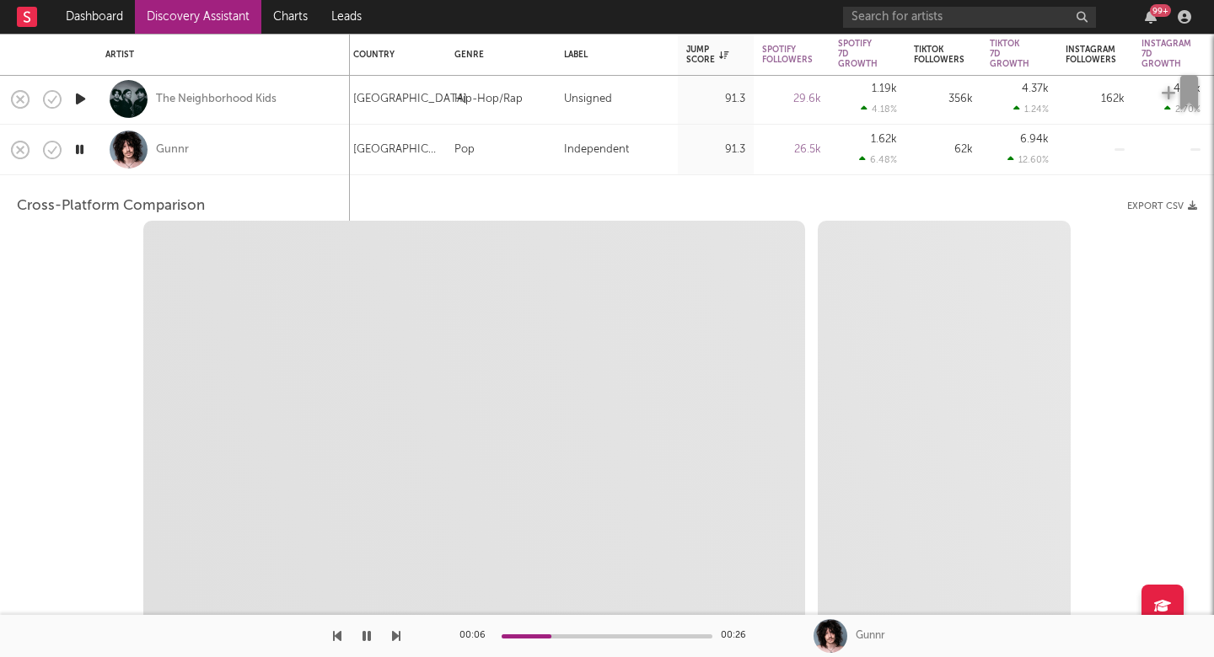
select select "6m"
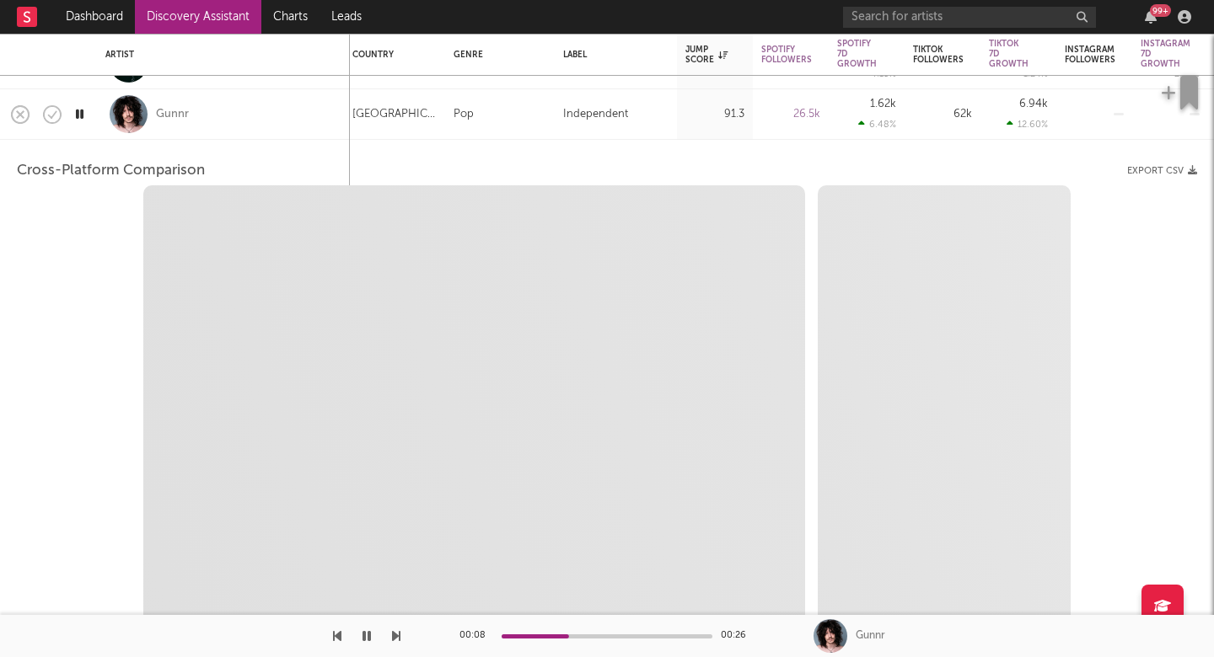
select select "1m"
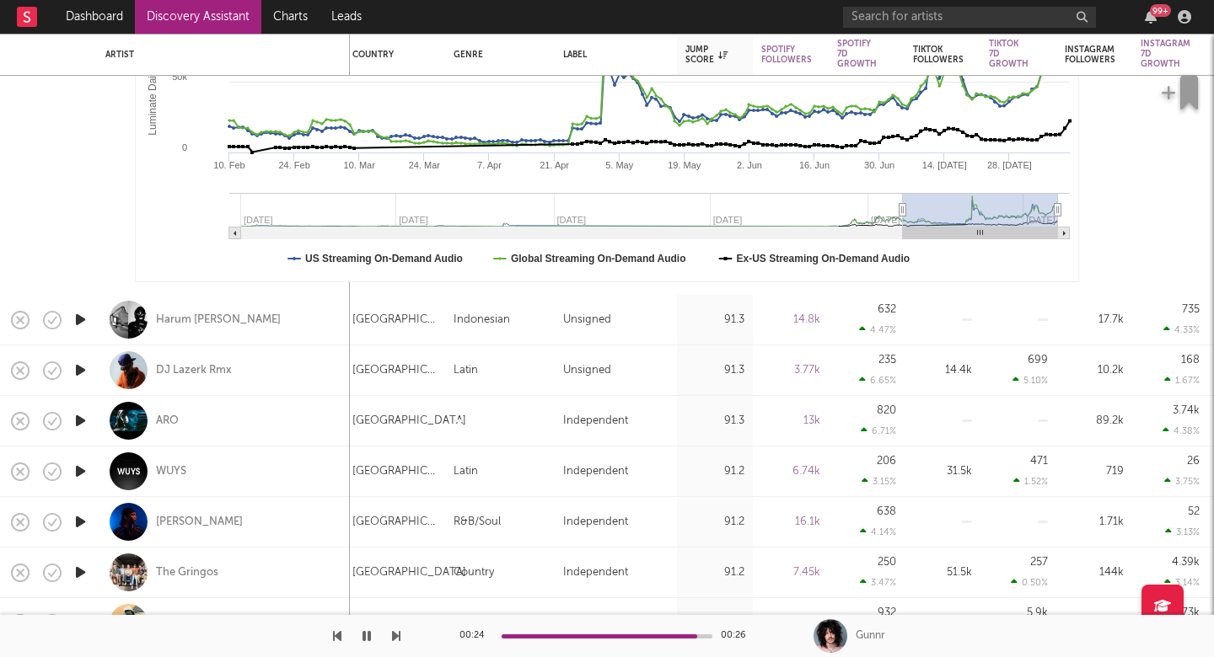
click at [398, 631] on icon "button" at bounding box center [396, 636] width 8 height 13
click at [398, 630] on icon "button" at bounding box center [396, 636] width 8 height 13
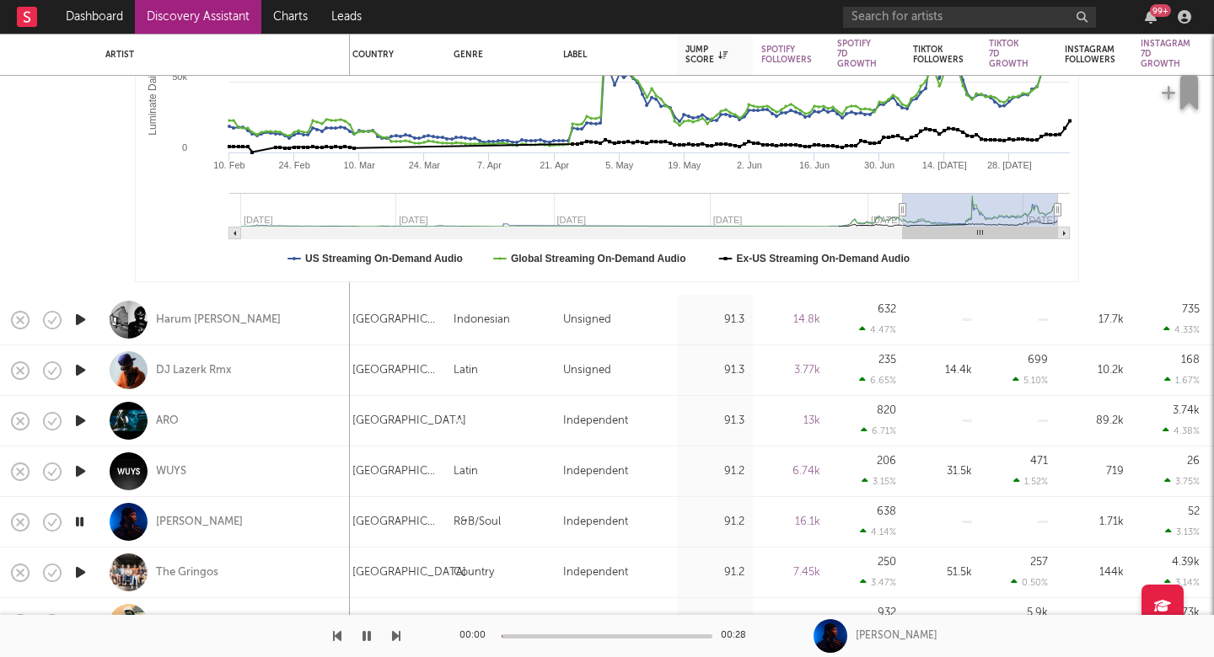
click at [398, 630] on icon "button" at bounding box center [396, 636] width 8 height 13
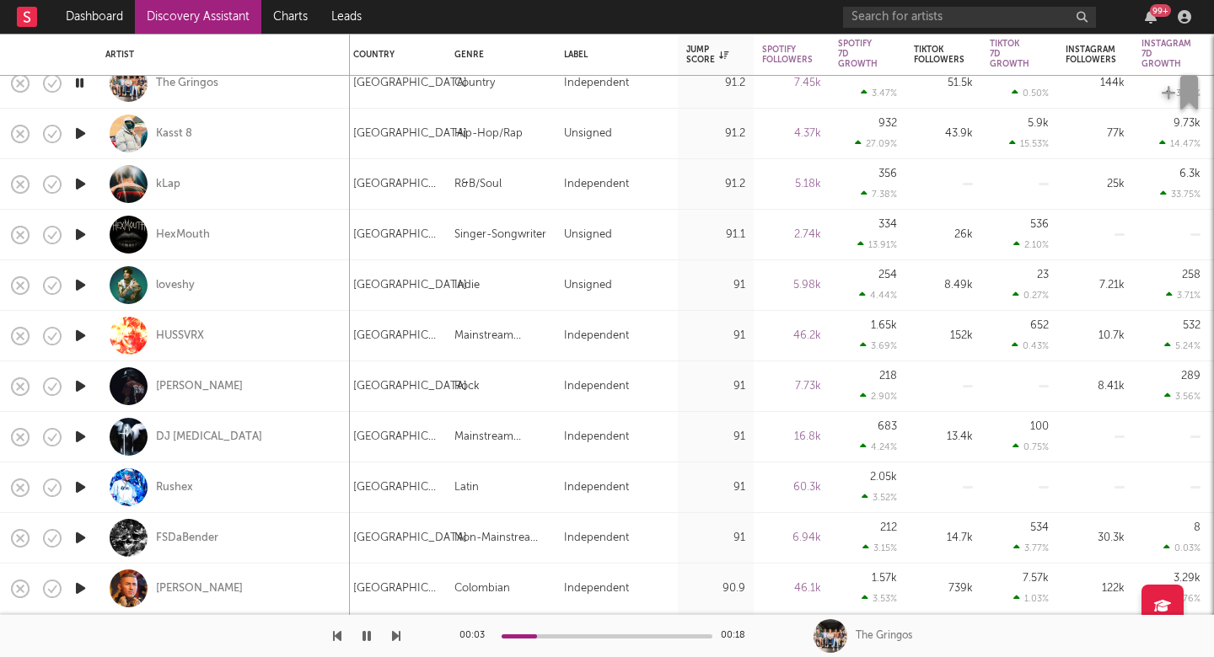
click at [400, 636] on div "00:03 00:18 The Gringos" at bounding box center [607, 636] width 1214 height 42
click at [394, 636] on icon "button" at bounding box center [396, 636] width 8 height 13
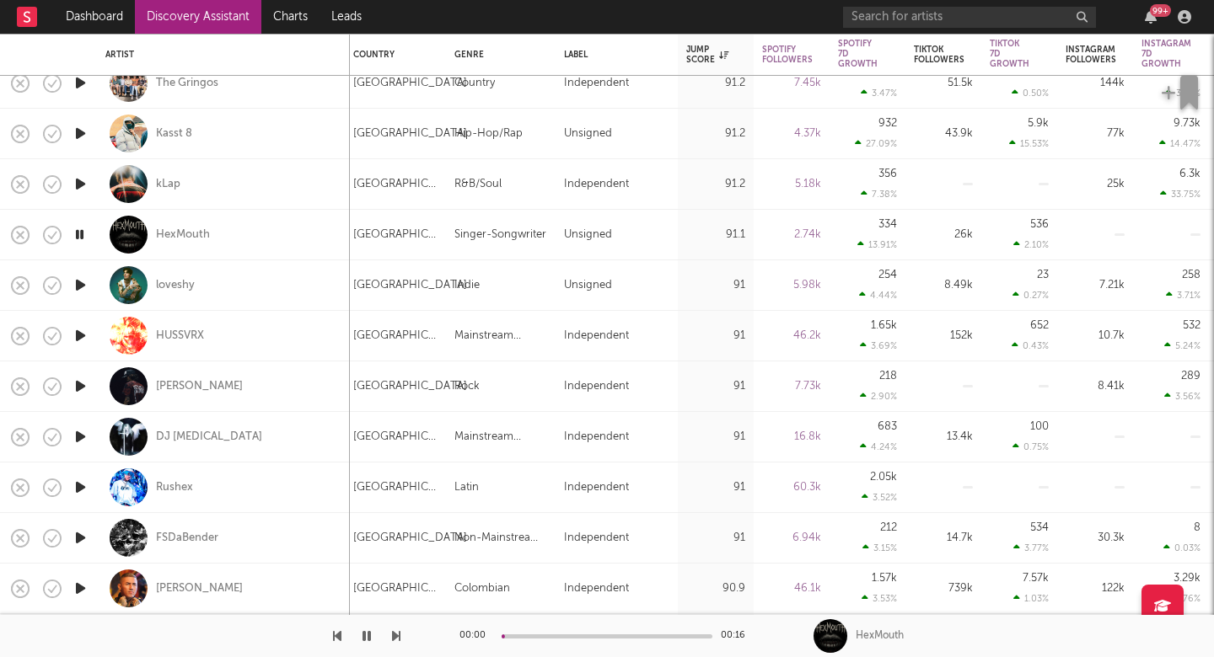
click at [394, 636] on icon "button" at bounding box center [396, 636] width 8 height 13
click at [397, 635] on icon "button" at bounding box center [396, 636] width 8 height 13
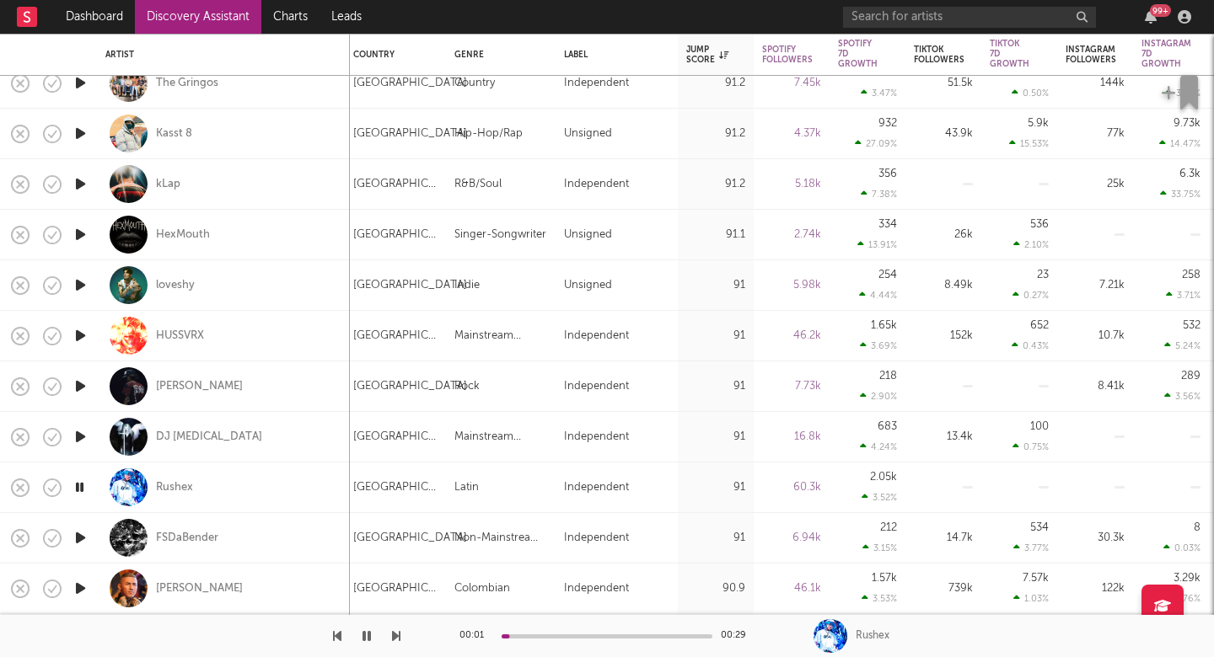
click at [397, 634] on icon "button" at bounding box center [396, 636] width 8 height 13
click at [396, 635] on icon "button" at bounding box center [396, 636] width 8 height 13
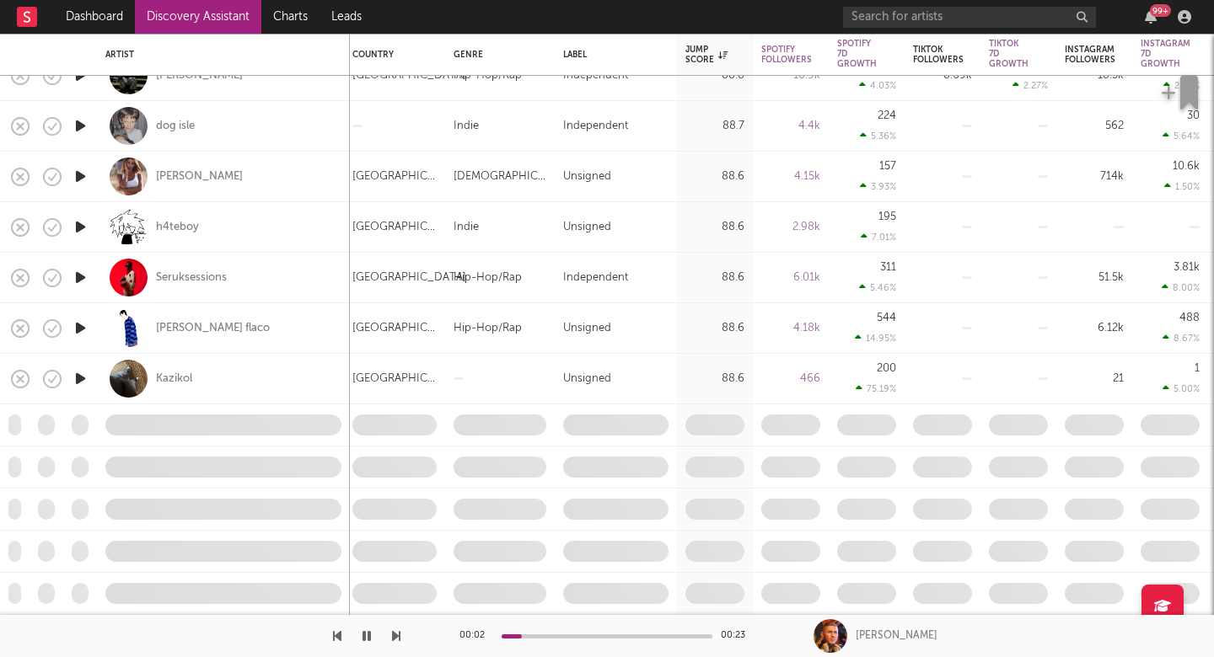
click at [393, 637] on icon "button" at bounding box center [396, 636] width 8 height 13
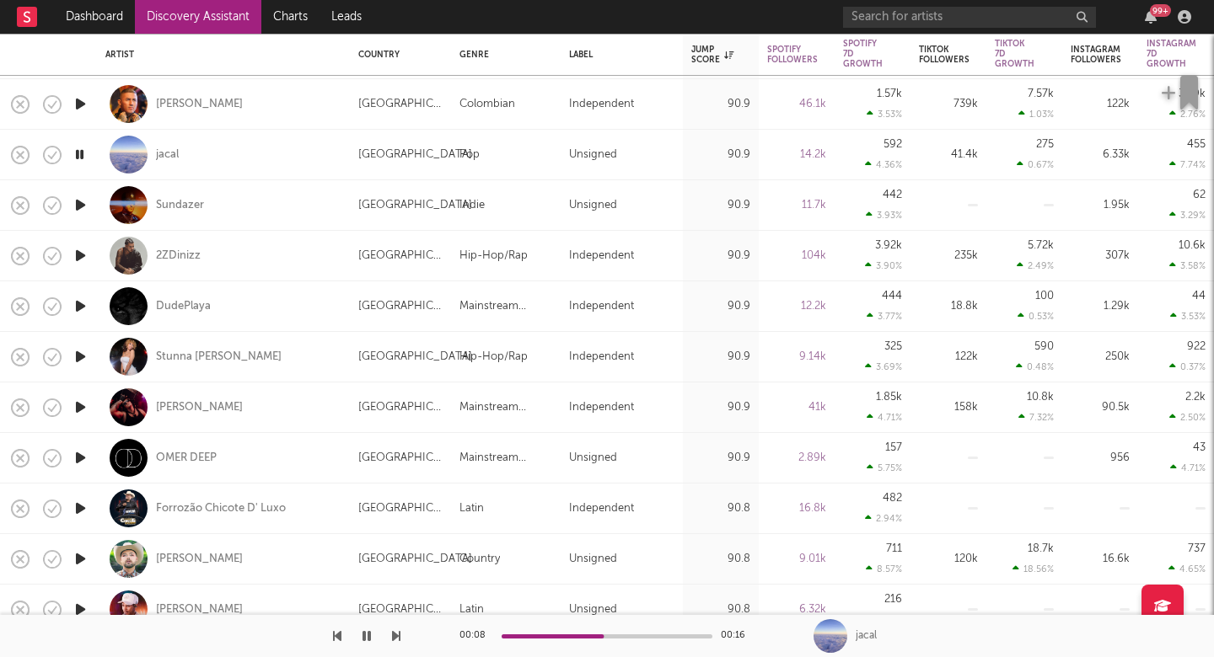
click at [392, 634] on icon "button" at bounding box center [396, 636] width 8 height 13
click at [392, 635] on icon "button" at bounding box center [396, 636] width 8 height 13
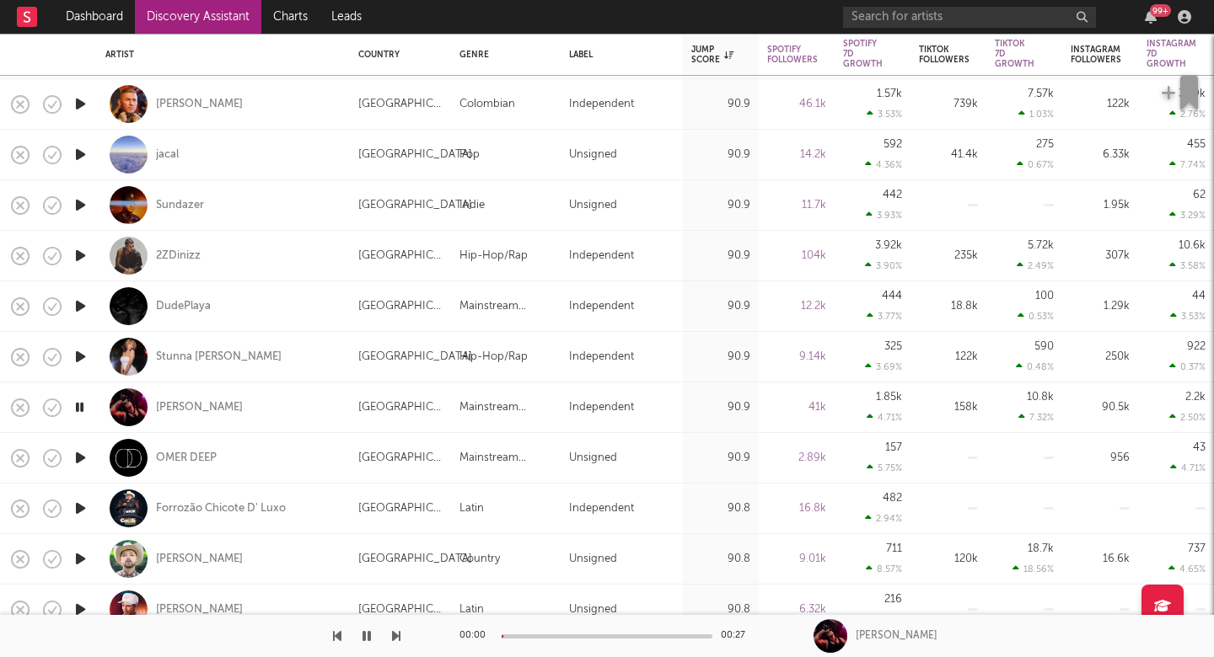
click at [392, 635] on icon "button" at bounding box center [396, 636] width 8 height 13
click at [396, 636] on icon "button" at bounding box center [396, 636] width 8 height 13
click at [396, 635] on icon "button" at bounding box center [396, 636] width 8 height 13
click at [395, 635] on icon "button" at bounding box center [396, 636] width 8 height 13
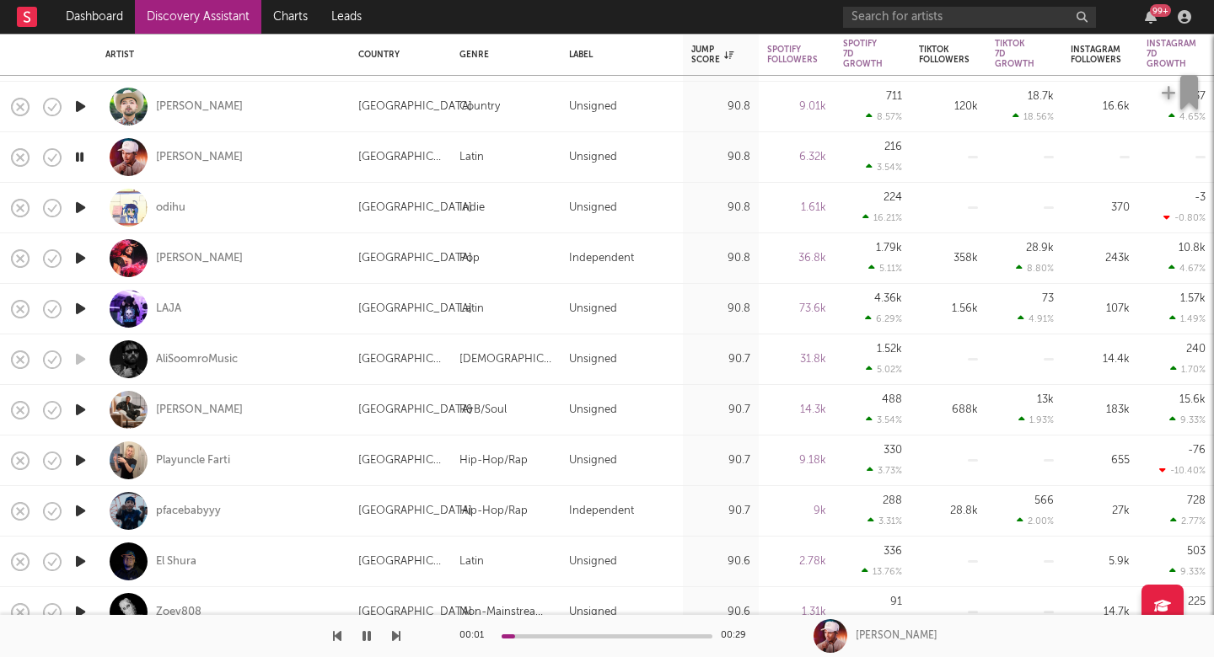
click at [396, 636] on icon "button" at bounding box center [396, 636] width 8 height 13
click at [391, 641] on div at bounding box center [200, 636] width 400 height 42
click at [394, 635] on icon "button" at bounding box center [396, 636] width 8 height 13
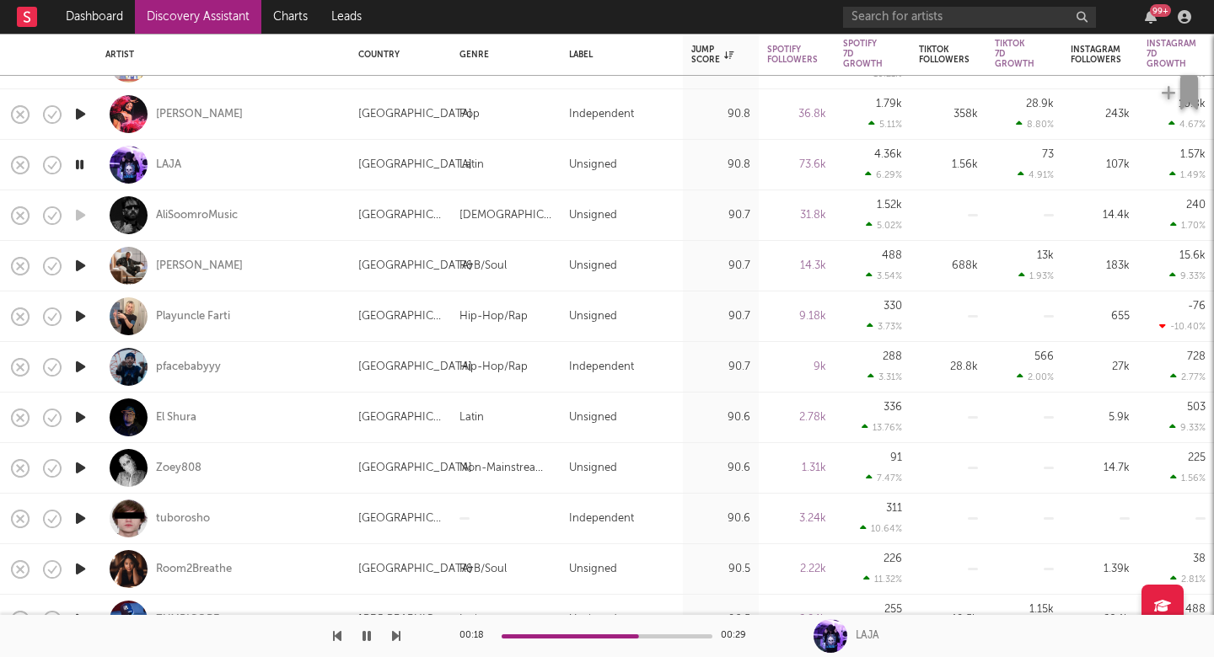
click at [391, 632] on div at bounding box center [200, 636] width 400 height 42
click at [397, 635] on icon "button" at bounding box center [396, 636] width 8 height 13
click at [402, 645] on div "00:00 00:29 Shade Jenifer" at bounding box center [607, 636] width 1214 height 42
click at [399, 631] on icon "button" at bounding box center [396, 636] width 8 height 13
click at [400, 631] on icon "button" at bounding box center [396, 636] width 8 height 13
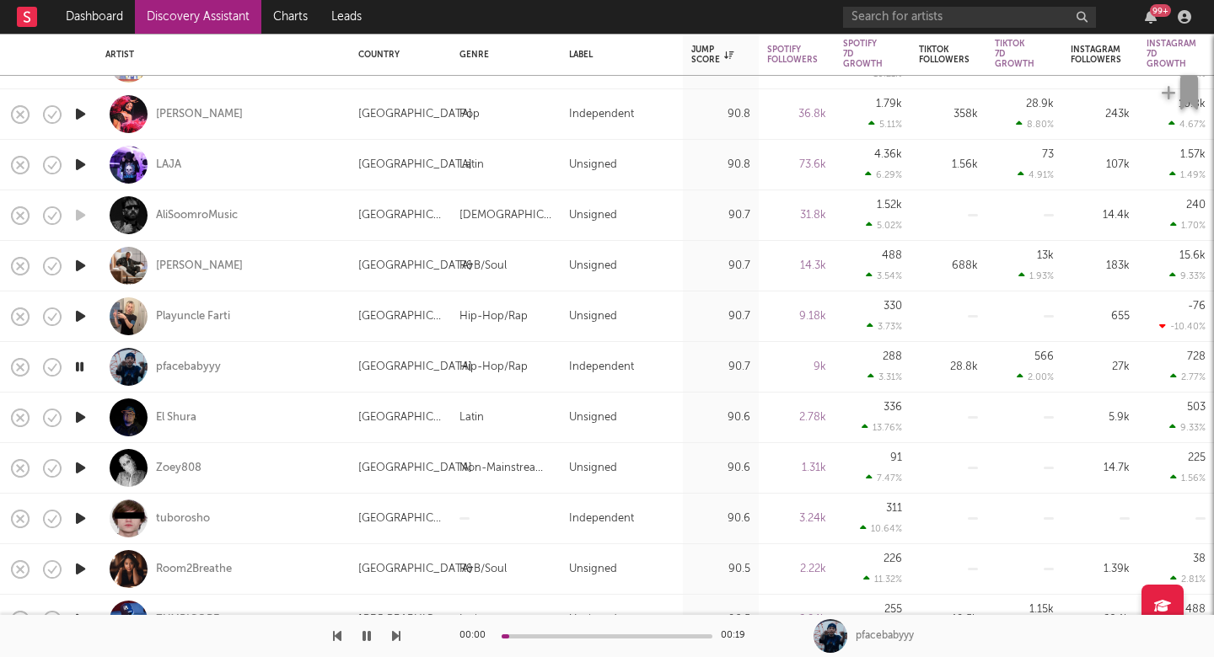
click at [400, 632] on icon "button" at bounding box center [396, 636] width 8 height 13
click at [400, 631] on icon "button" at bounding box center [396, 636] width 8 height 13
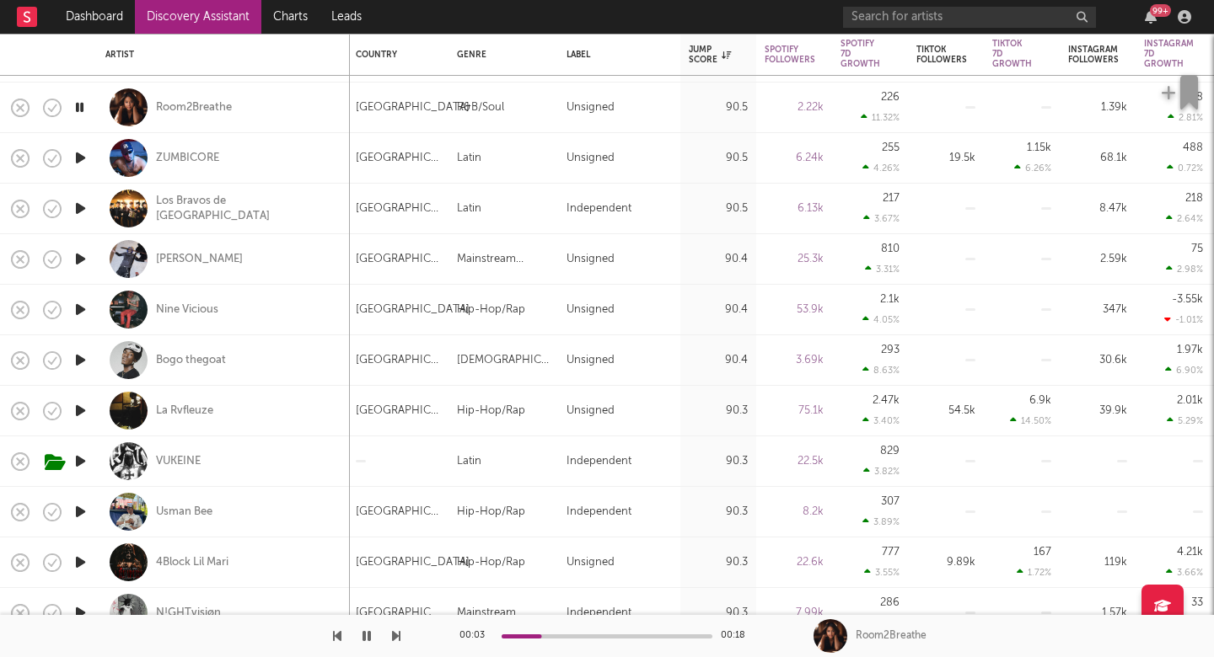
click at [394, 638] on icon "button" at bounding box center [396, 636] width 8 height 13
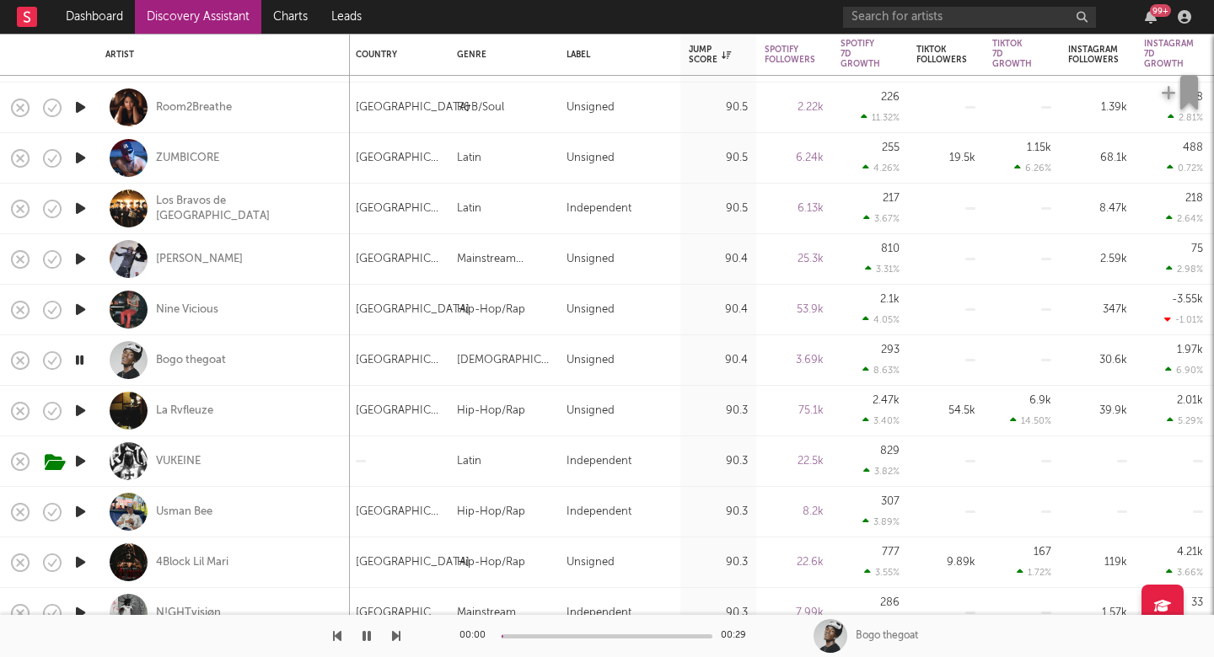
click at [394, 638] on icon "button" at bounding box center [396, 636] width 8 height 13
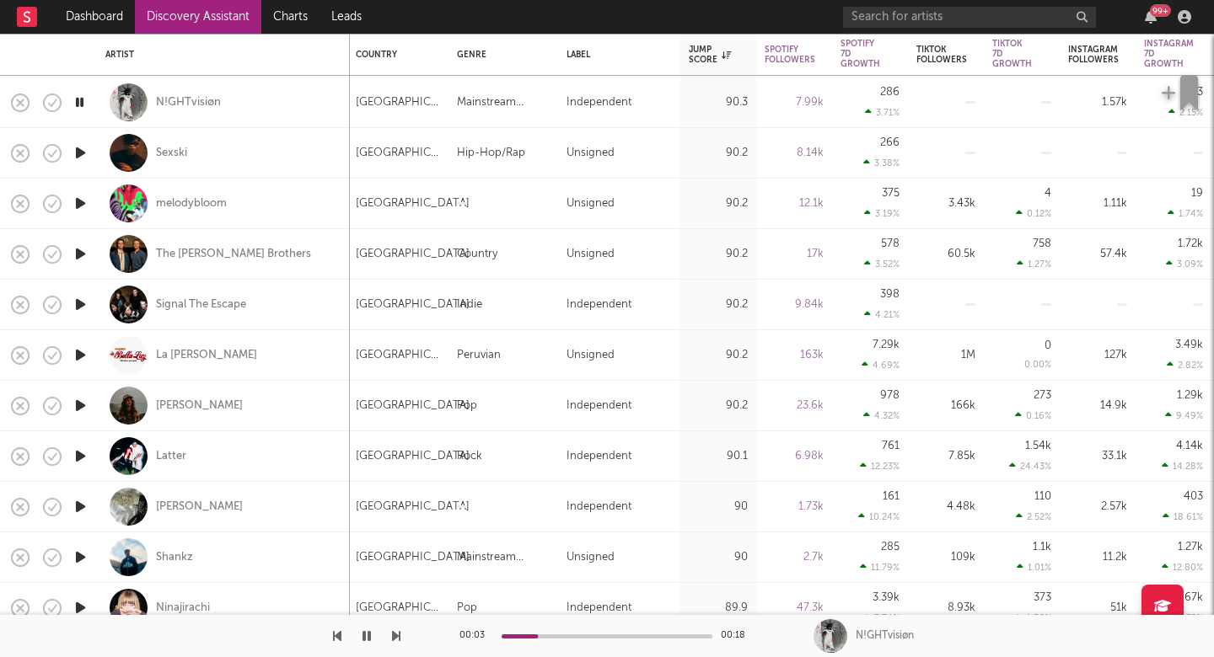
click at [391, 639] on div at bounding box center [200, 636] width 400 height 42
click at [395, 635] on icon "button" at bounding box center [396, 636] width 8 height 13
click at [396, 636] on icon "button" at bounding box center [396, 636] width 8 height 13
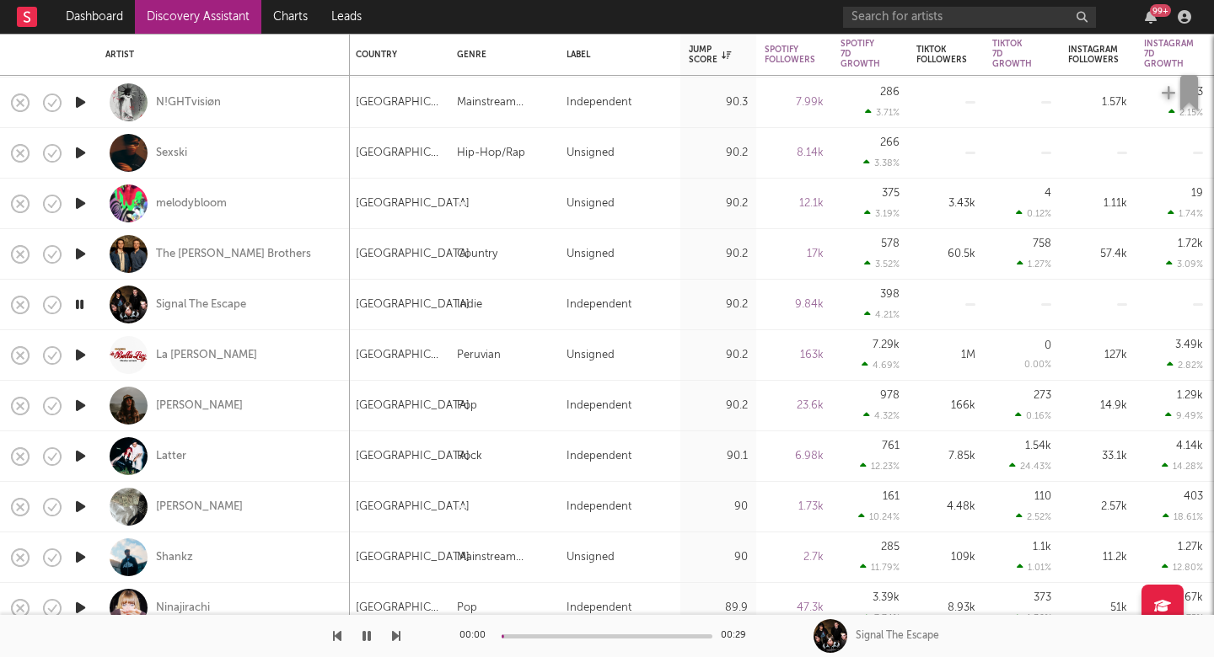
click at [396, 637] on icon "button" at bounding box center [396, 636] width 8 height 13
drag, startPoint x: 396, startPoint y: 637, endPoint x: 293, endPoint y: 635, distance: 102.9
click at [293, 635] on div at bounding box center [200, 636] width 400 height 42
click at [278, 394] on div "Jon Wiilde" at bounding box center [223, 406] width 236 height 50
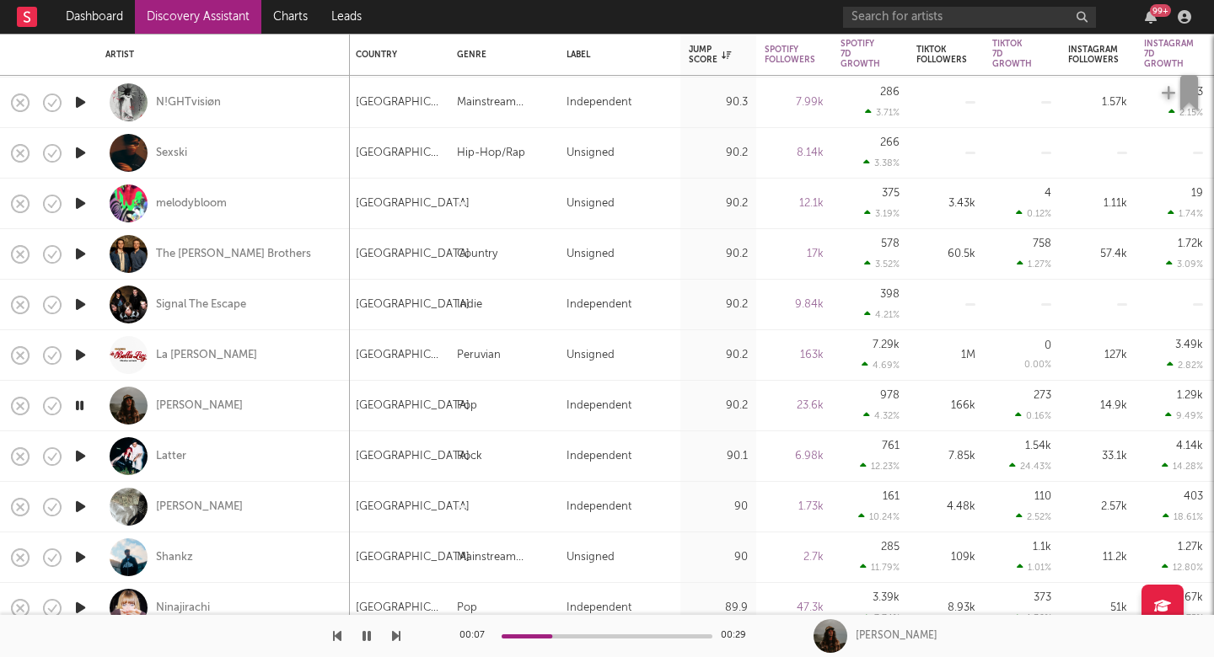
select select "1w"
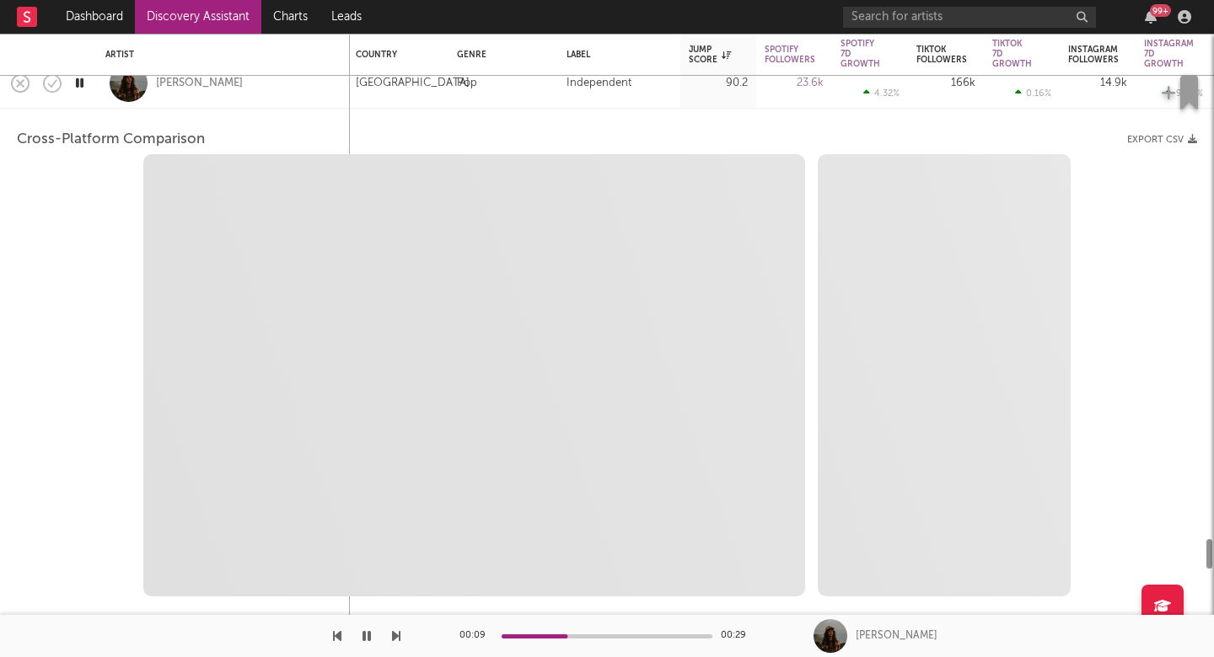
select select "6m"
select select "1m"
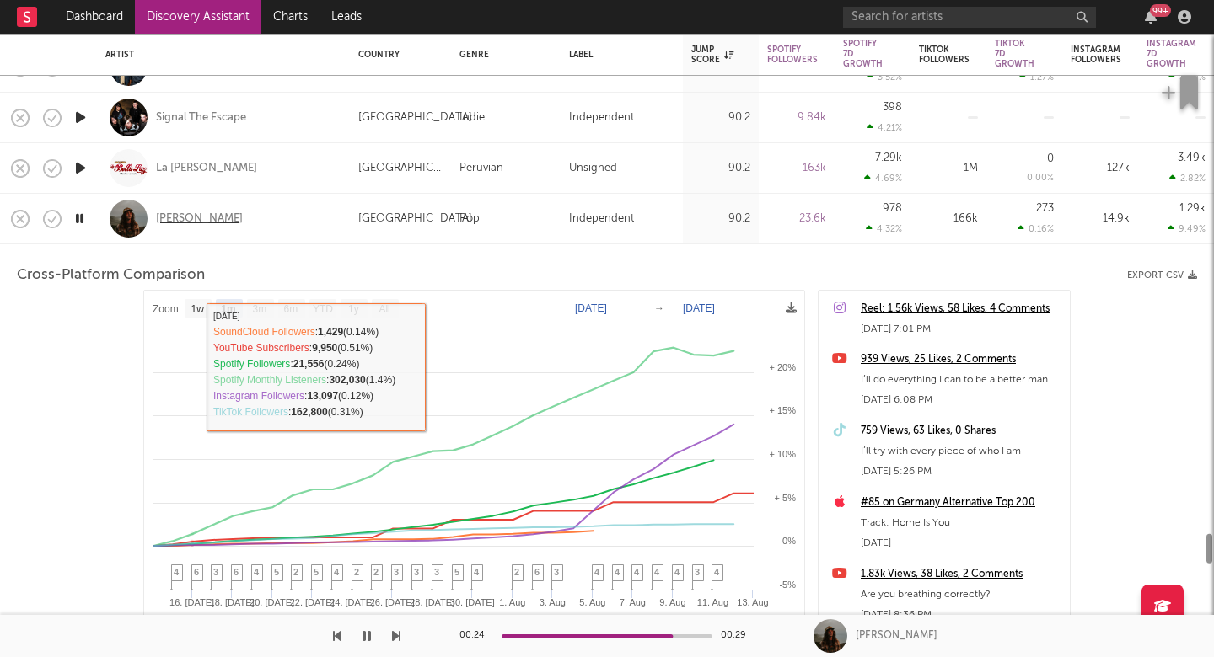
click at [182, 213] on div "Jon Wiilde" at bounding box center [199, 219] width 87 height 15
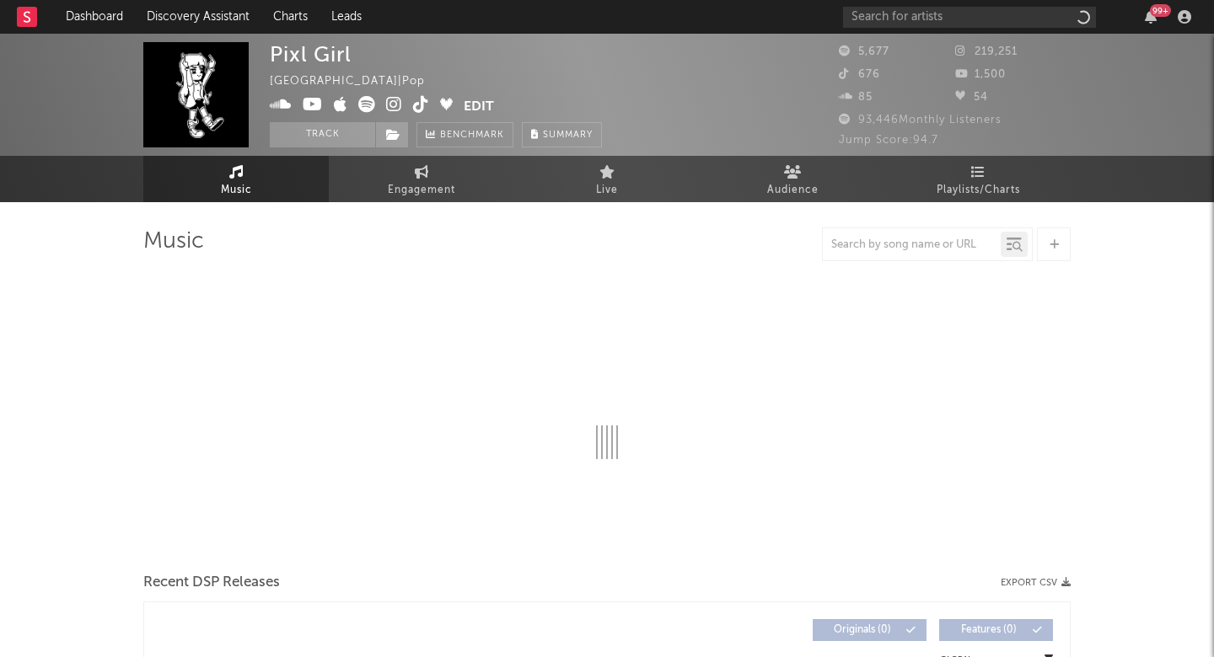
select select "1w"
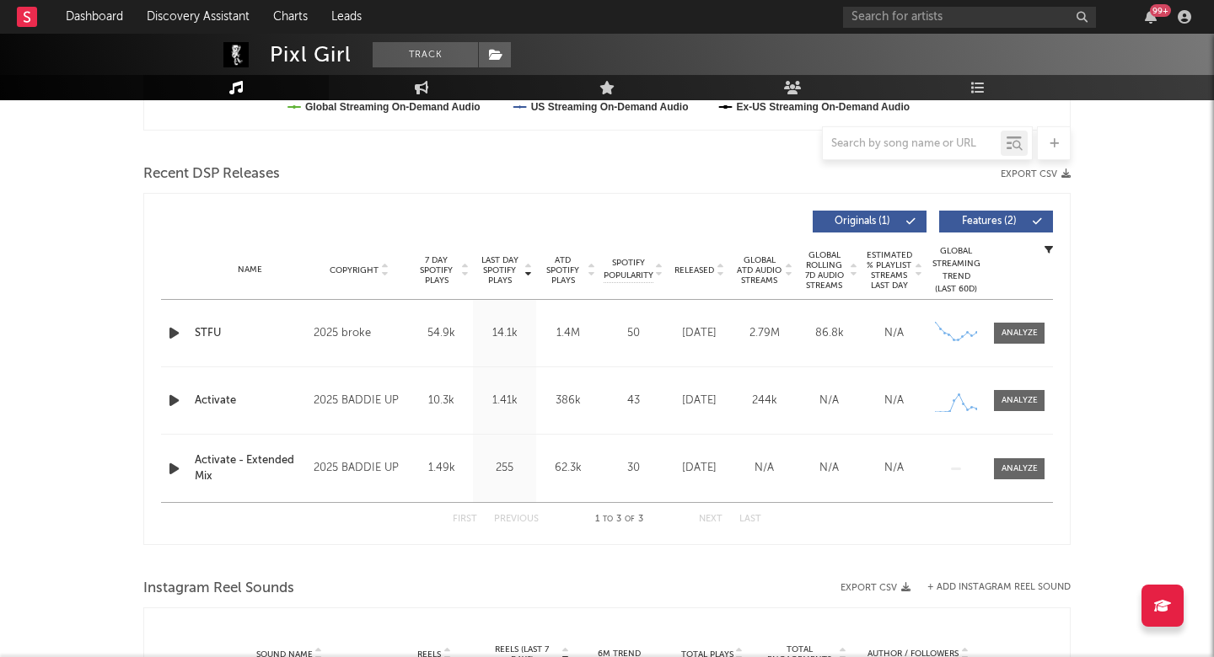
scroll to position [567, 0]
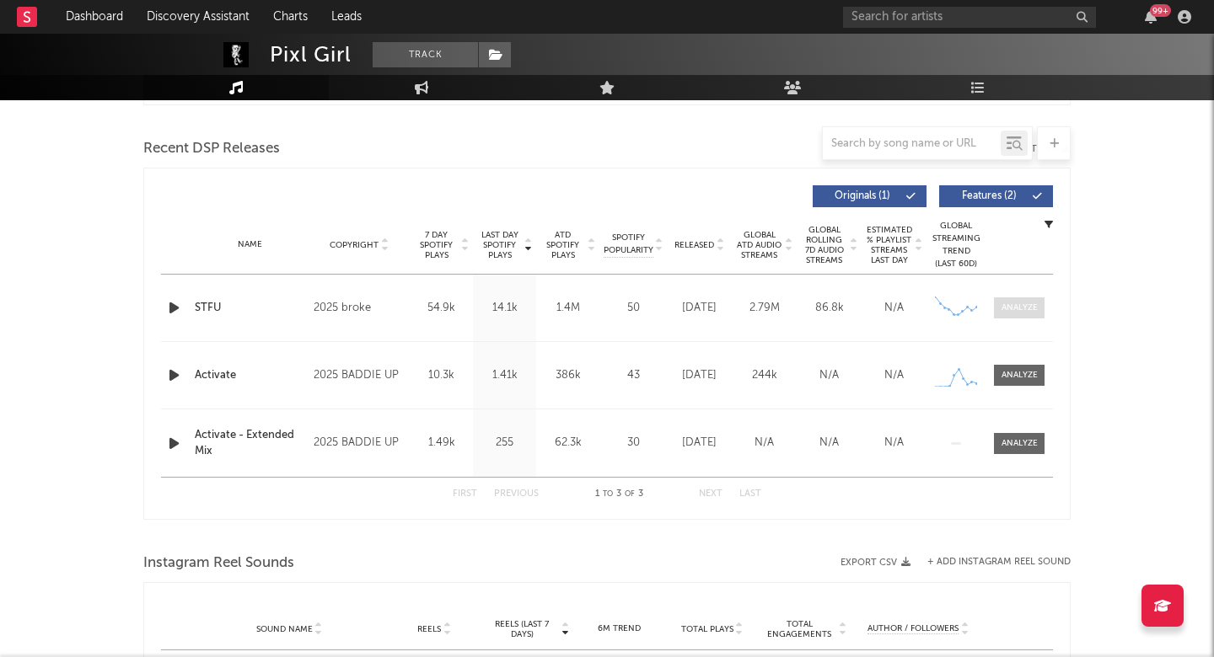
click at [1018, 310] on div at bounding box center [1019, 308] width 36 height 13
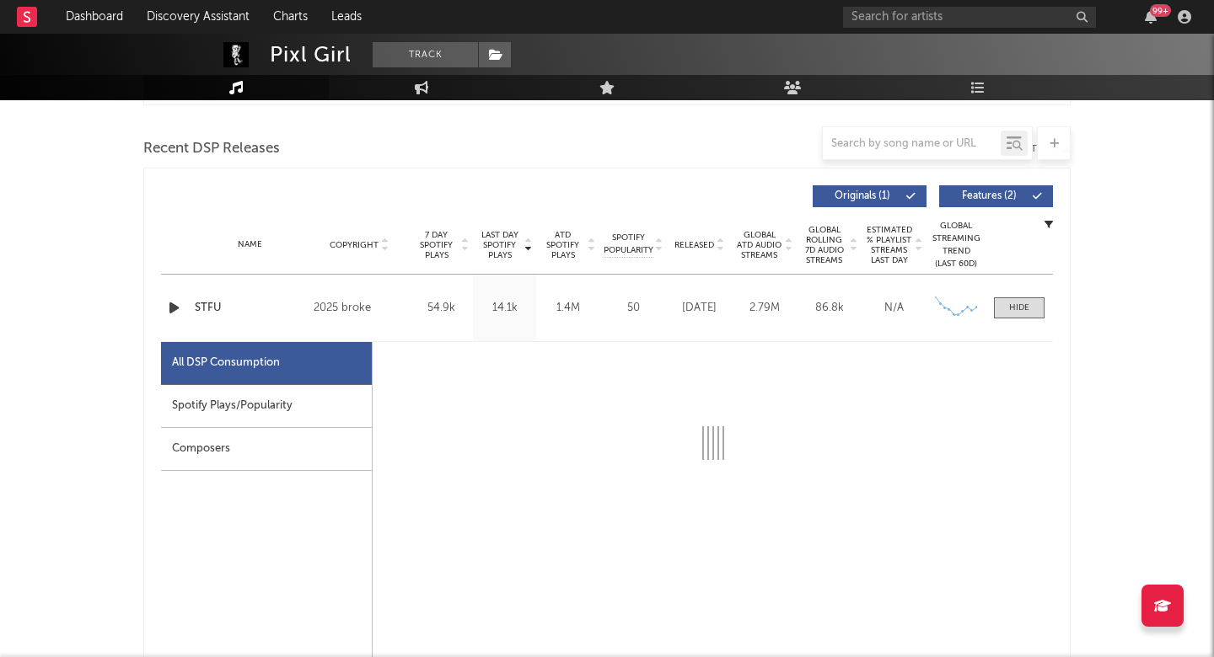
select select "1w"
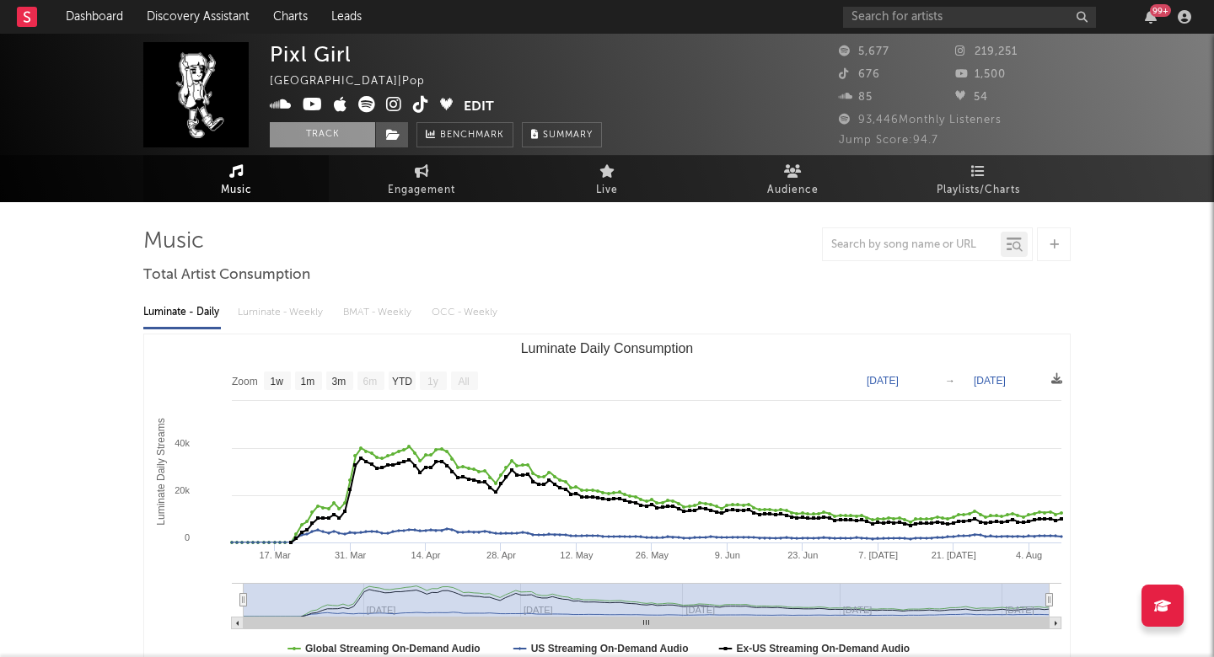
scroll to position [0, 0]
click at [396, 103] on icon at bounding box center [394, 104] width 16 height 17
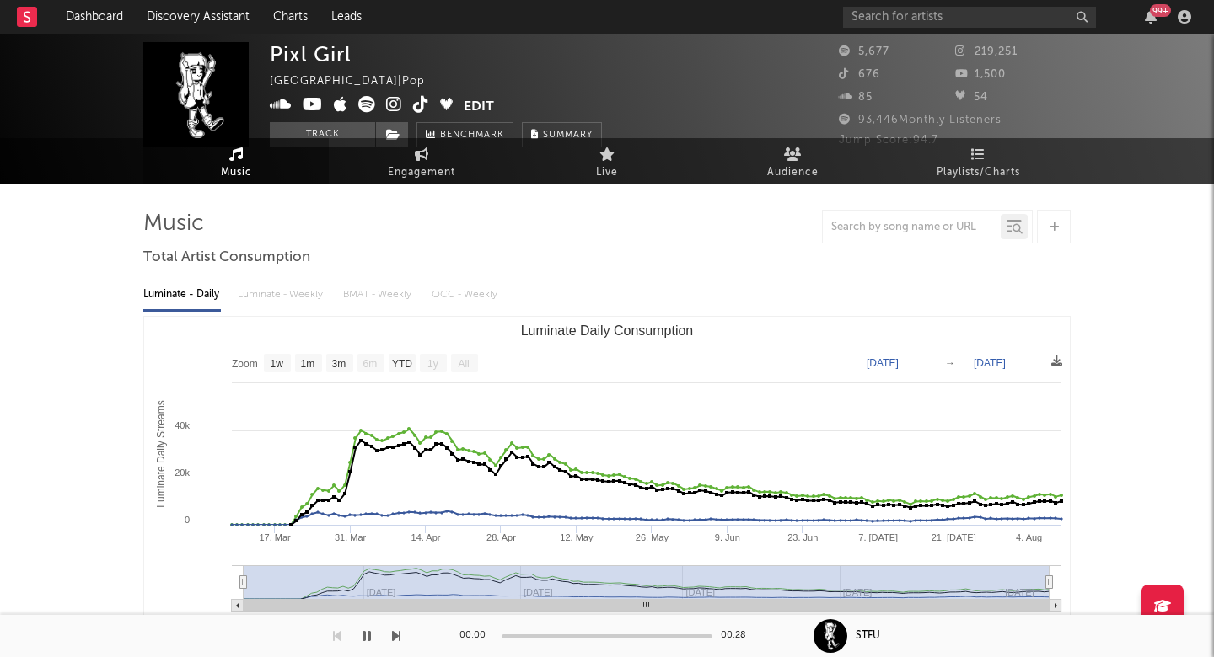
scroll to position [19, 0]
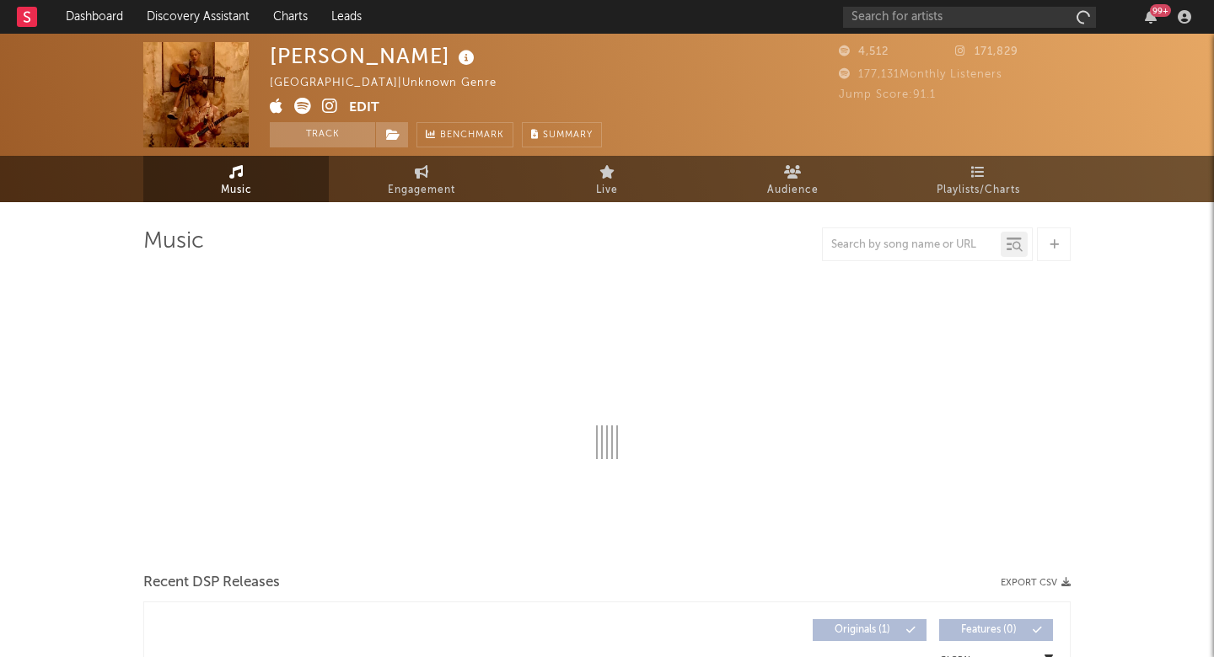
select select "1w"
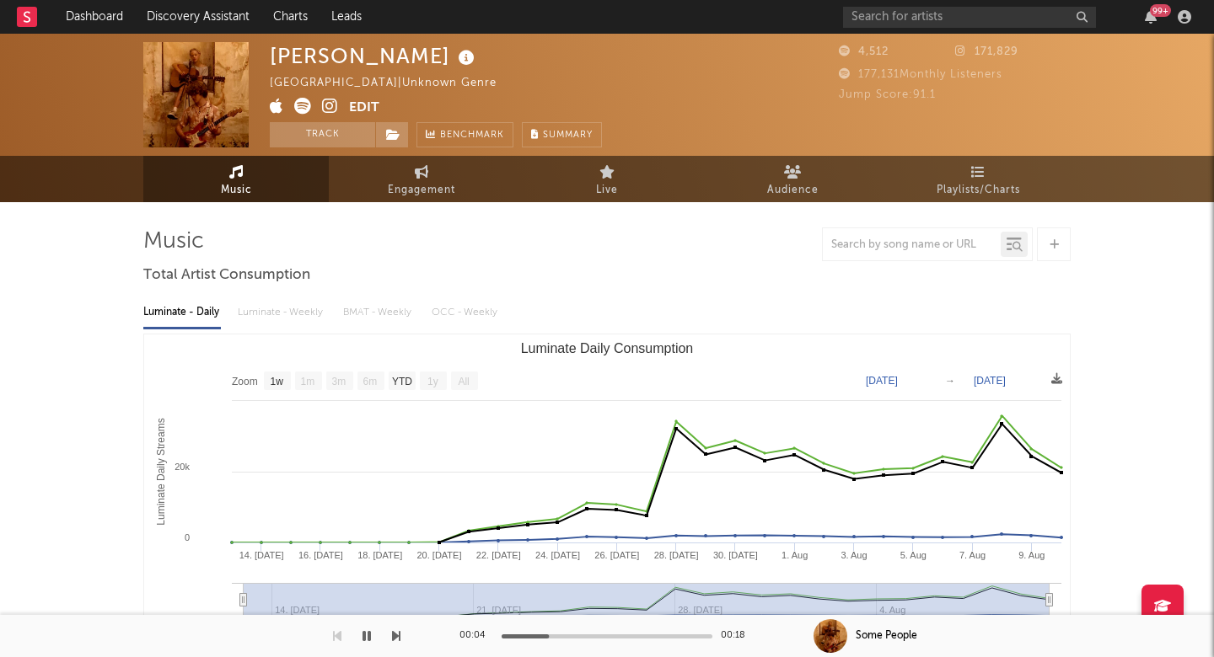
click at [331, 105] on icon at bounding box center [330, 106] width 16 height 17
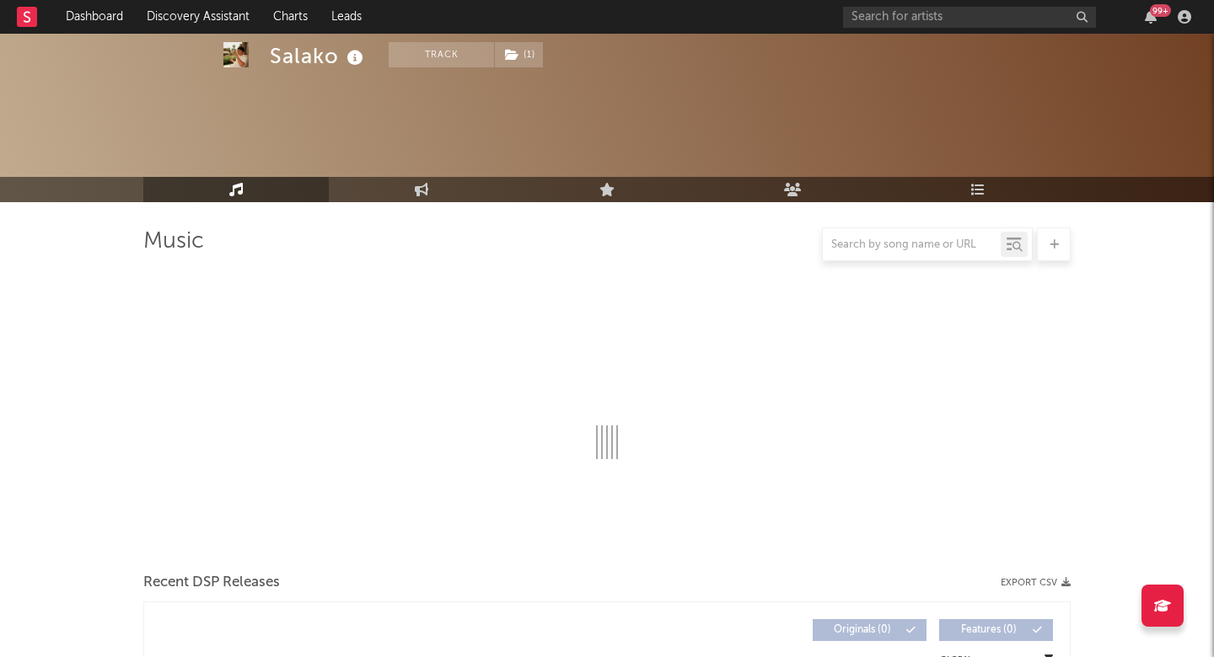
scroll to position [265, 0]
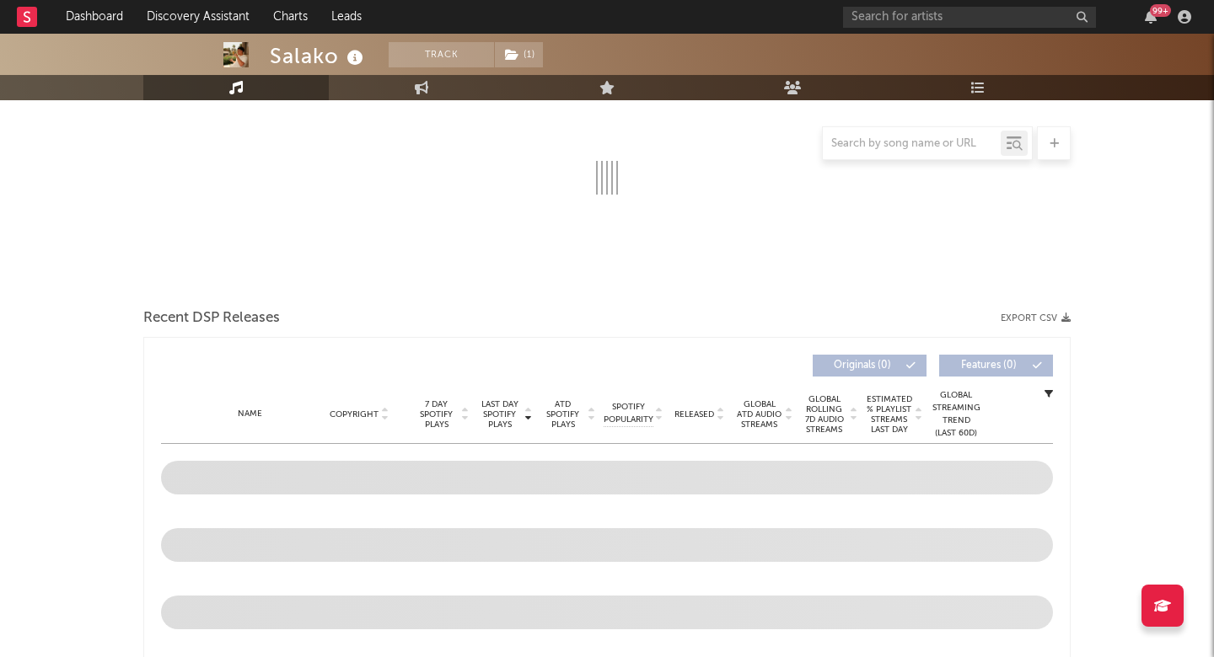
select select "6m"
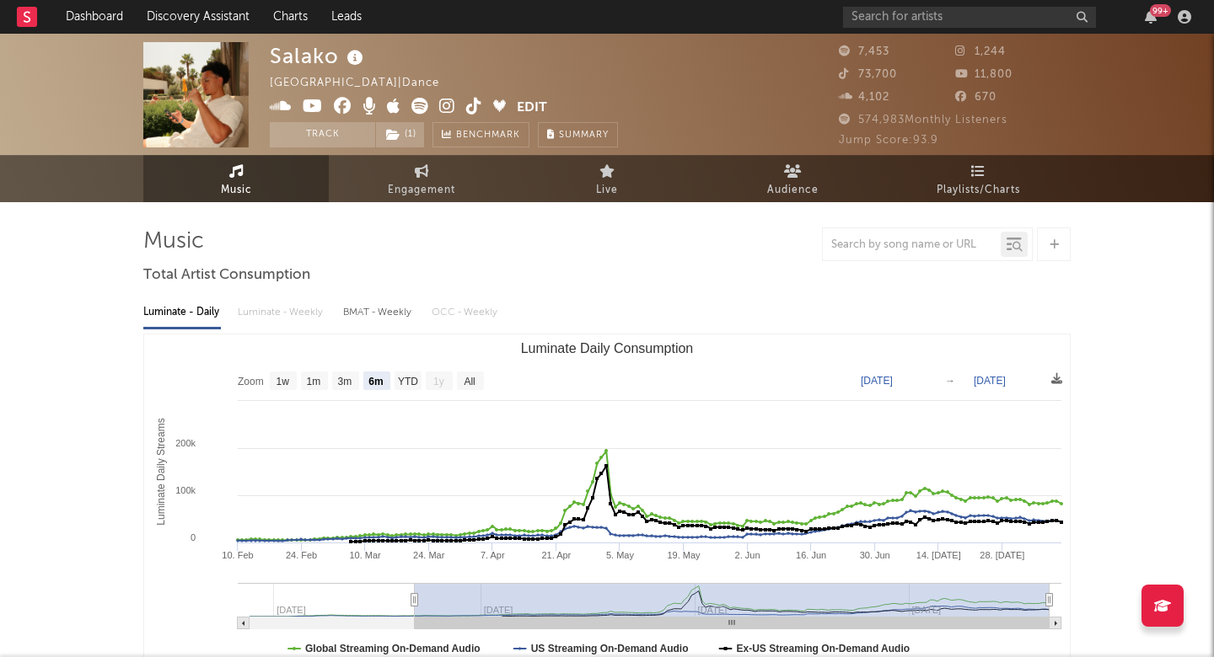
scroll to position [0, 0]
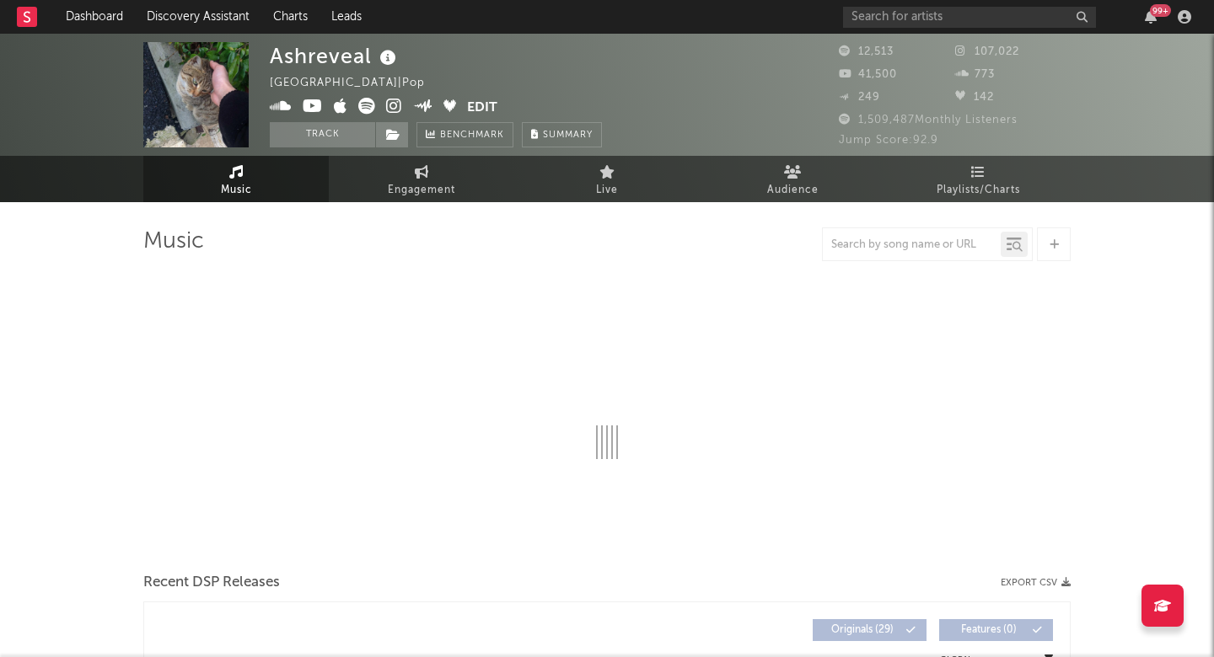
select select "6m"
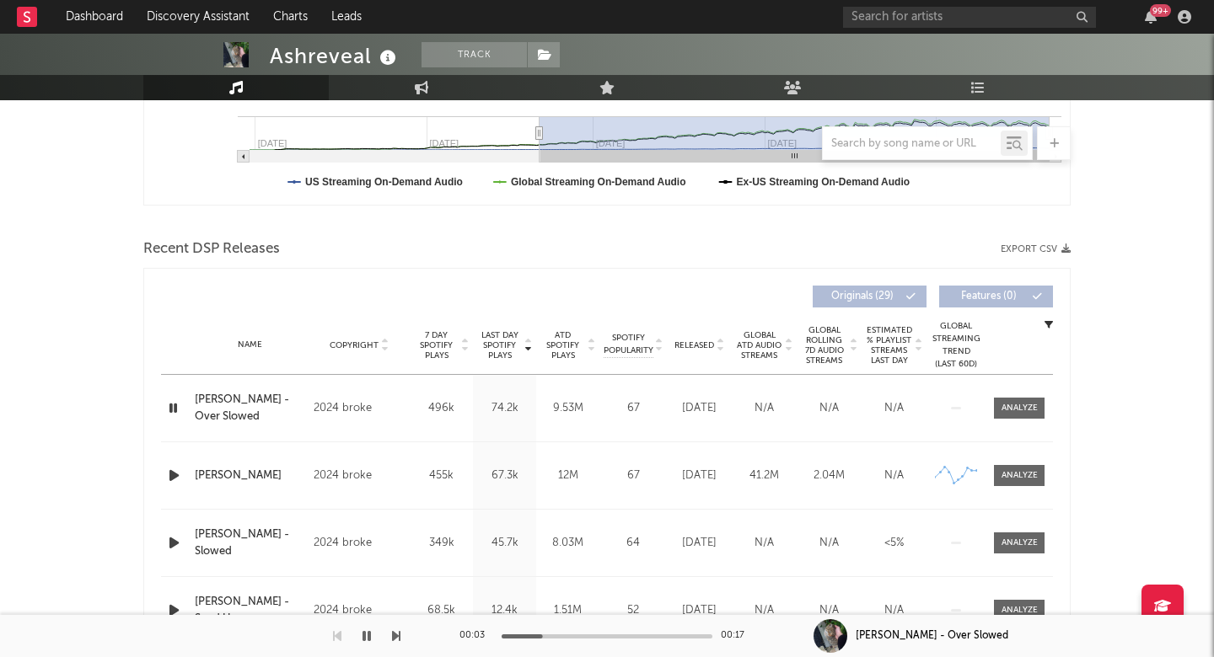
scroll to position [528, 0]
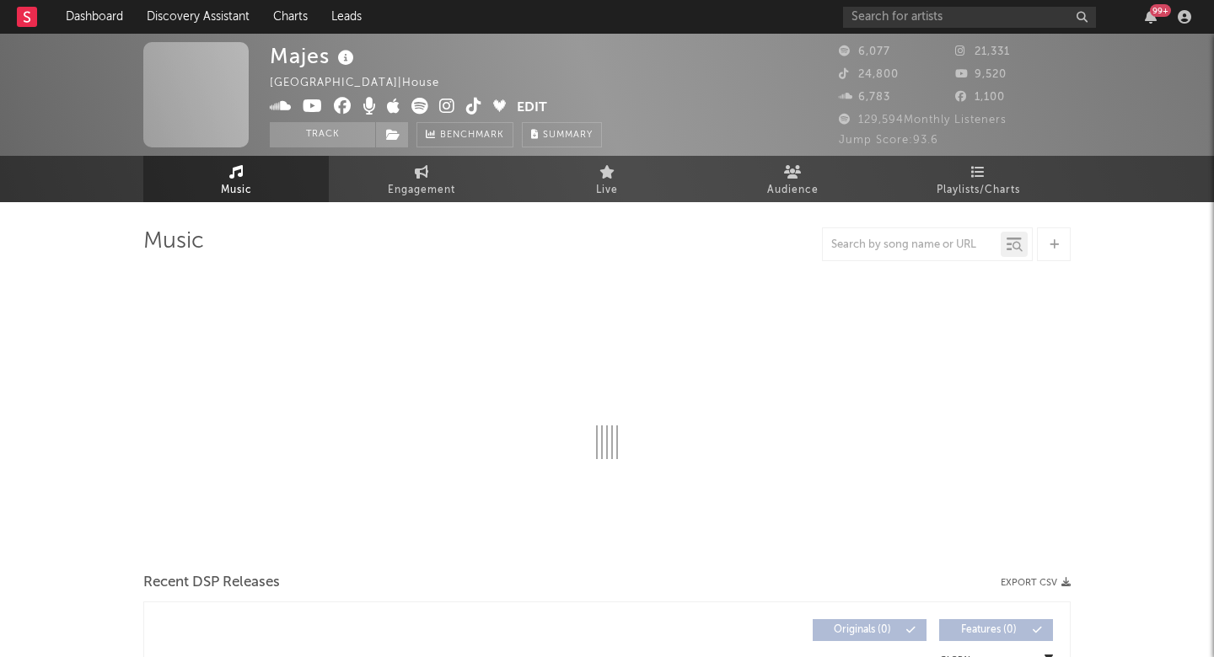
select select "6m"
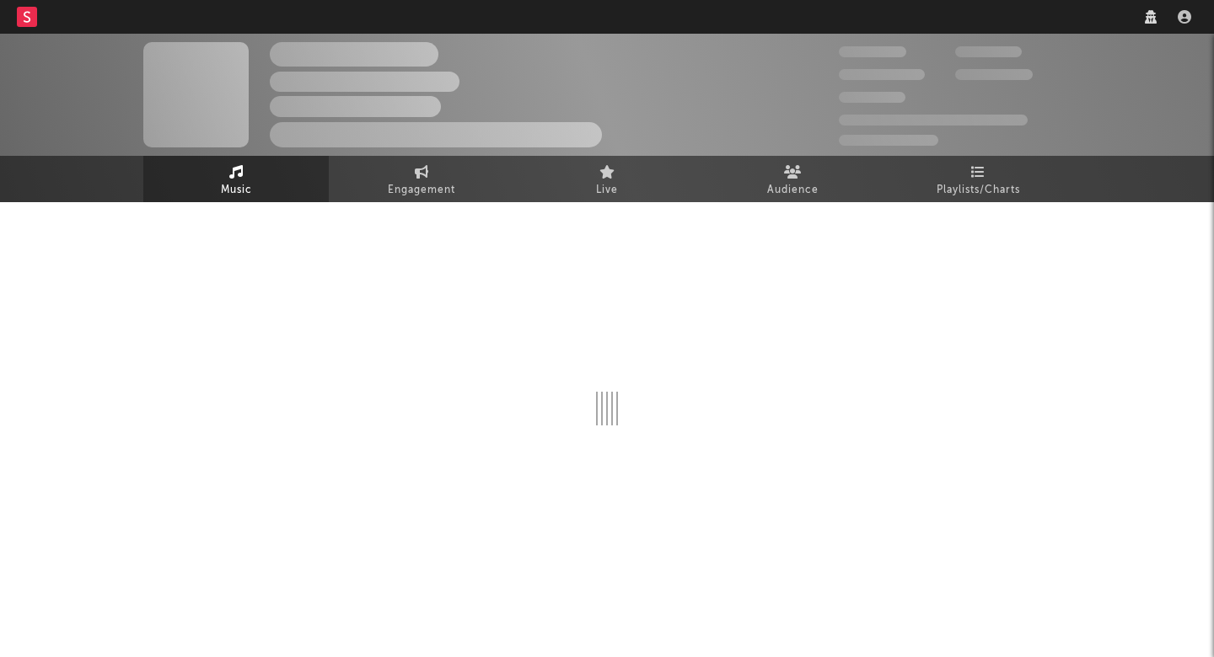
select select "6m"
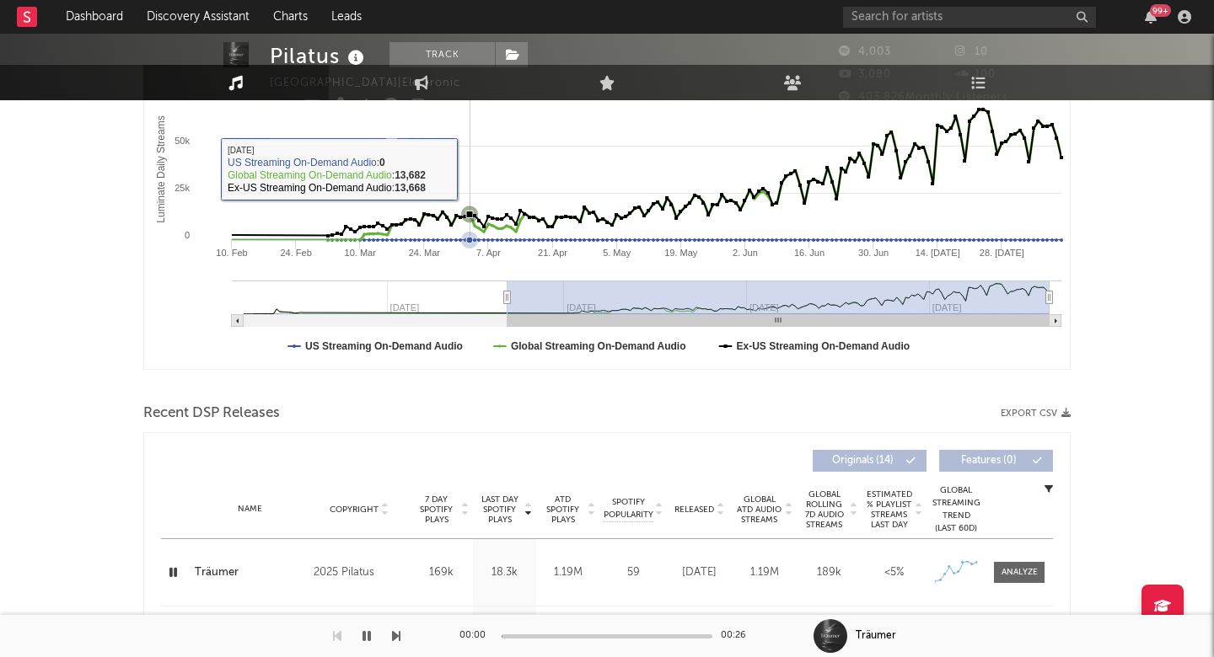
scroll to position [482, 0]
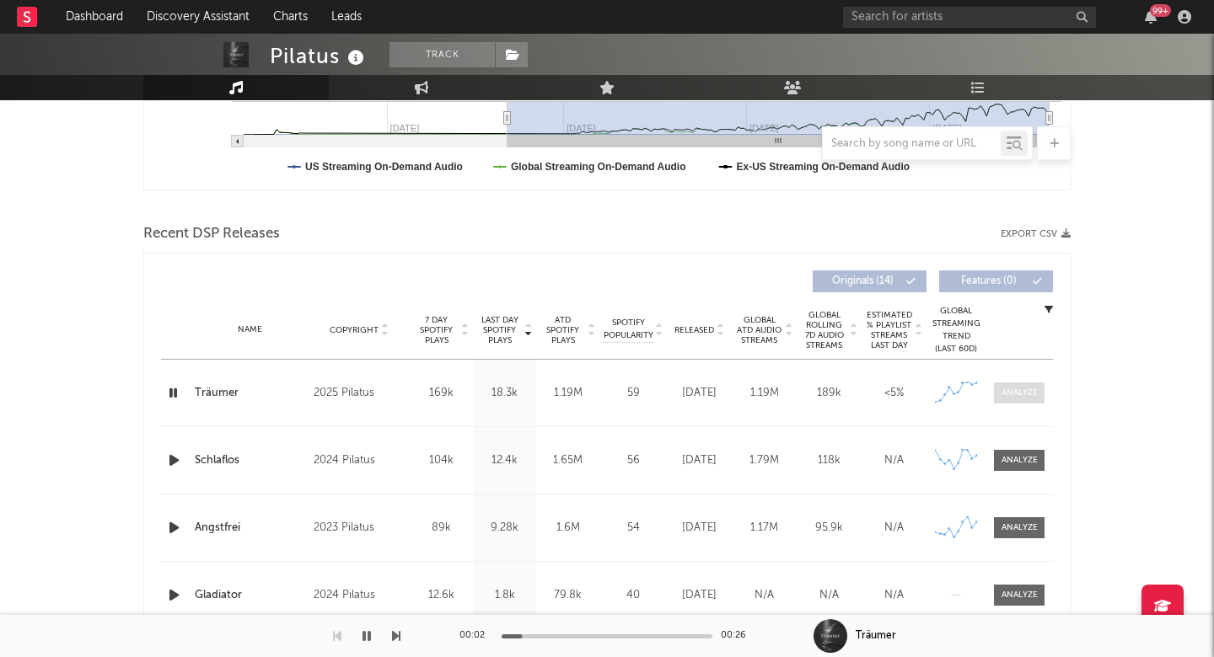
click at [1003, 397] on div at bounding box center [1019, 393] width 36 height 13
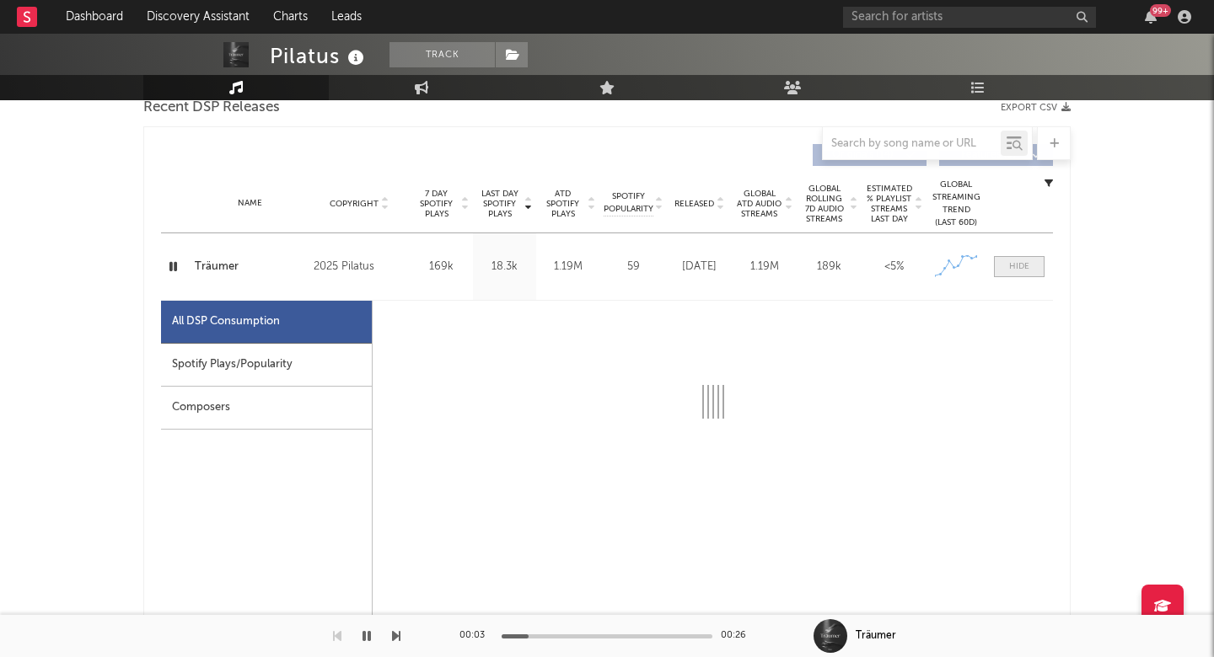
scroll to position [610, 1]
select select "1w"
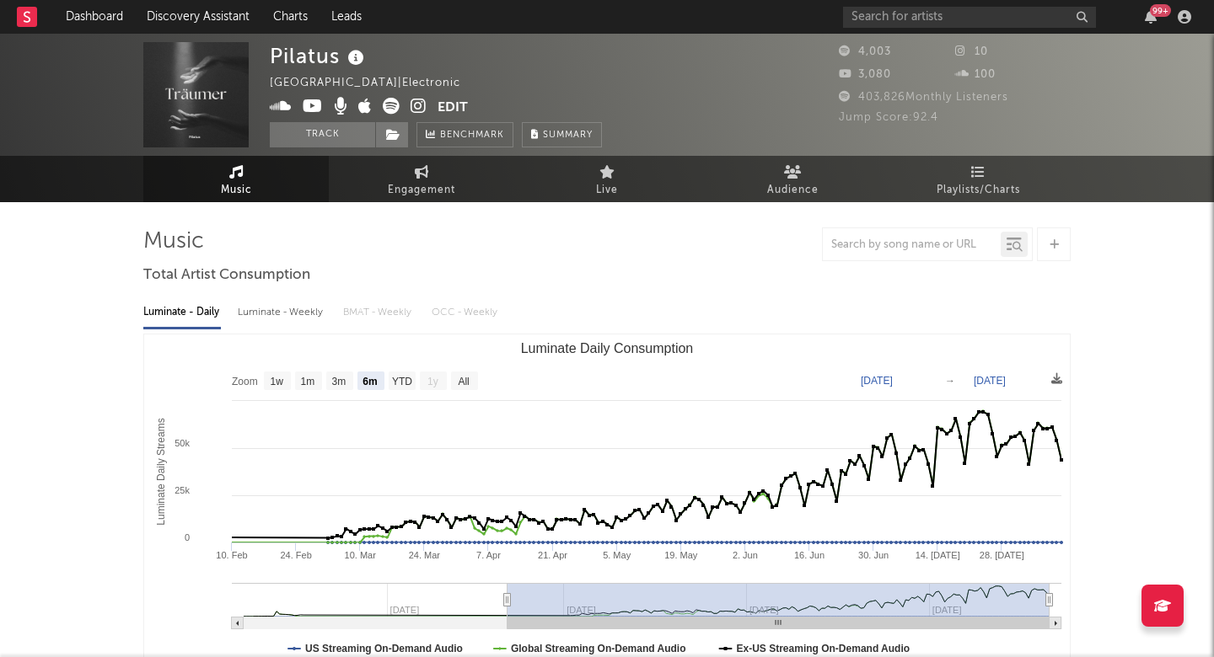
scroll to position [0, 0]
click at [420, 105] on icon at bounding box center [418, 106] width 16 height 17
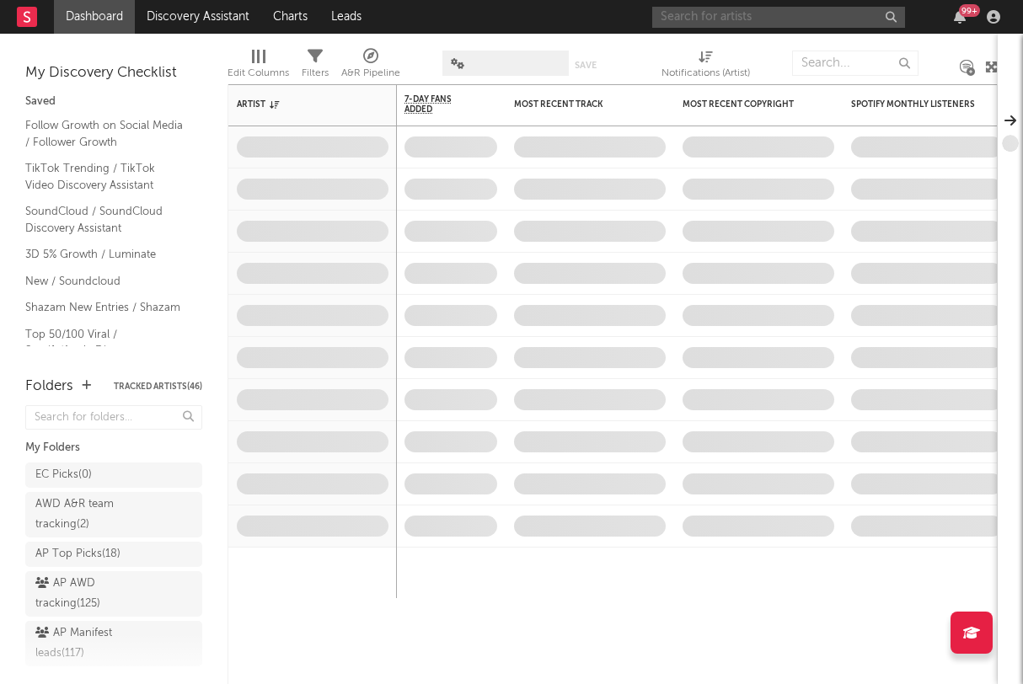
click at [786, 19] on input "text" at bounding box center [778, 17] width 253 height 21
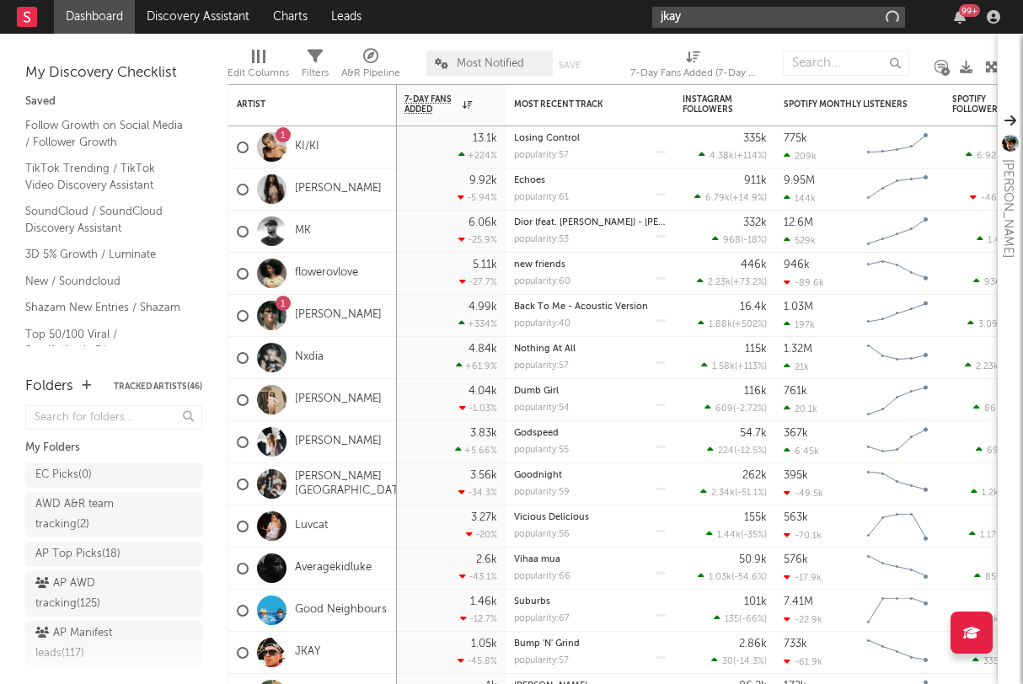
type input "jkay"
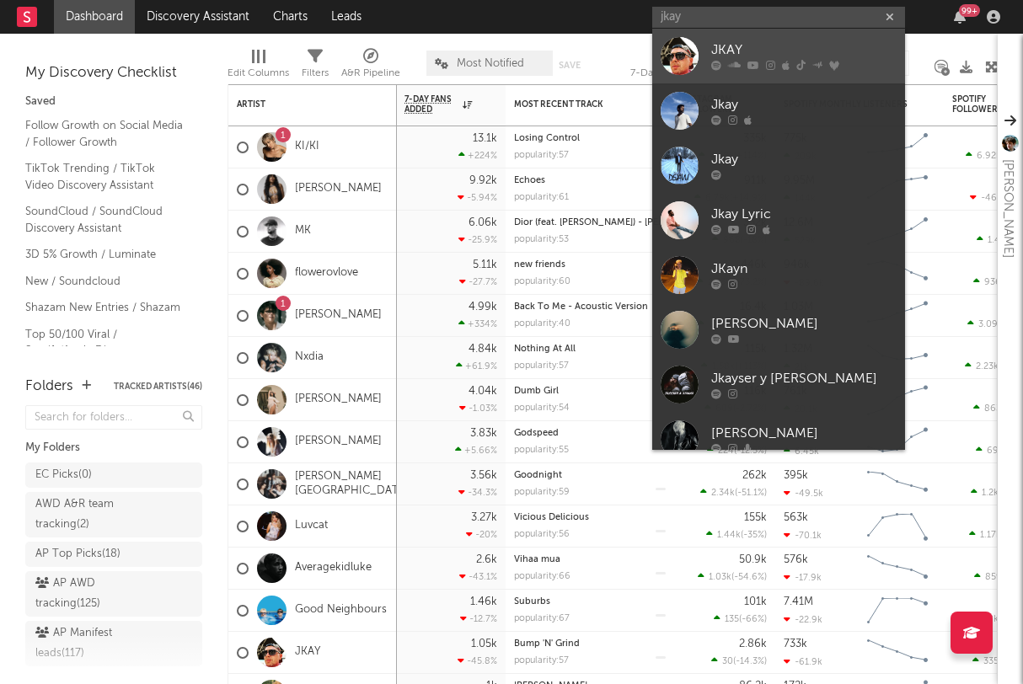
click at [671, 65] on div at bounding box center [680, 56] width 38 height 38
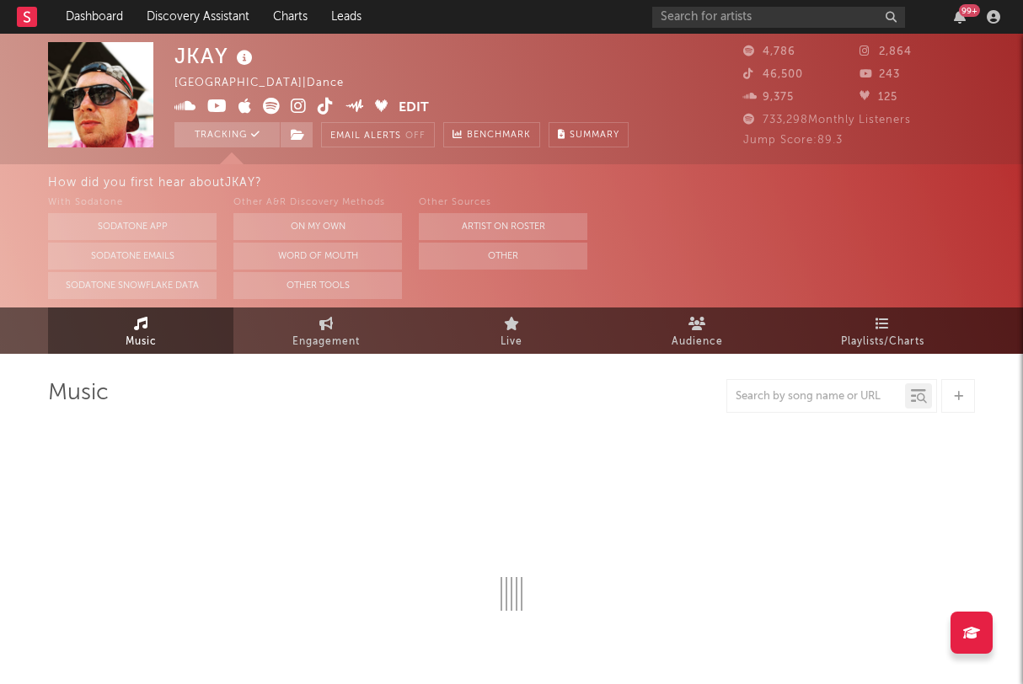
click at [887, 162] on div "JKAY United Kingdom | Dance Edit Tracking Email Alerts Off Benchmark Summary 4,…" at bounding box center [511, 99] width 1023 height 131
click at [856, 324] on link "Playlists/Charts" at bounding box center [882, 331] width 185 height 46
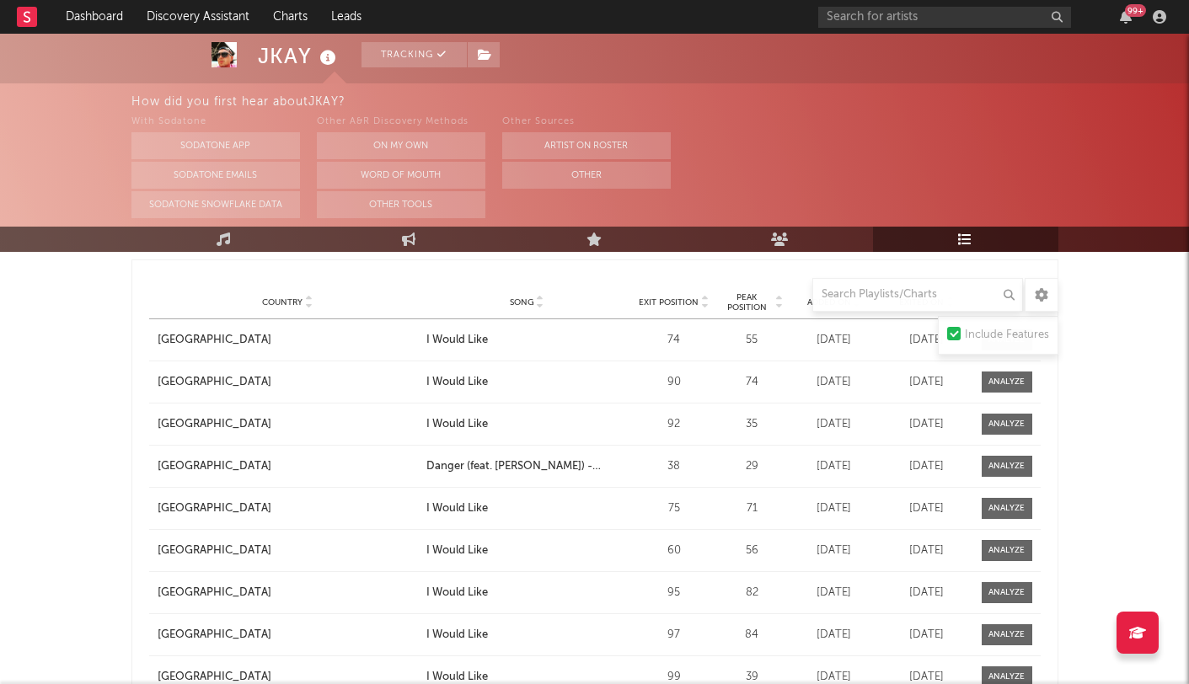
scroll to position [1546, 0]
click at [746, 304] on span "Peak Position" at bounding box center [747, 302] width 53 height 20
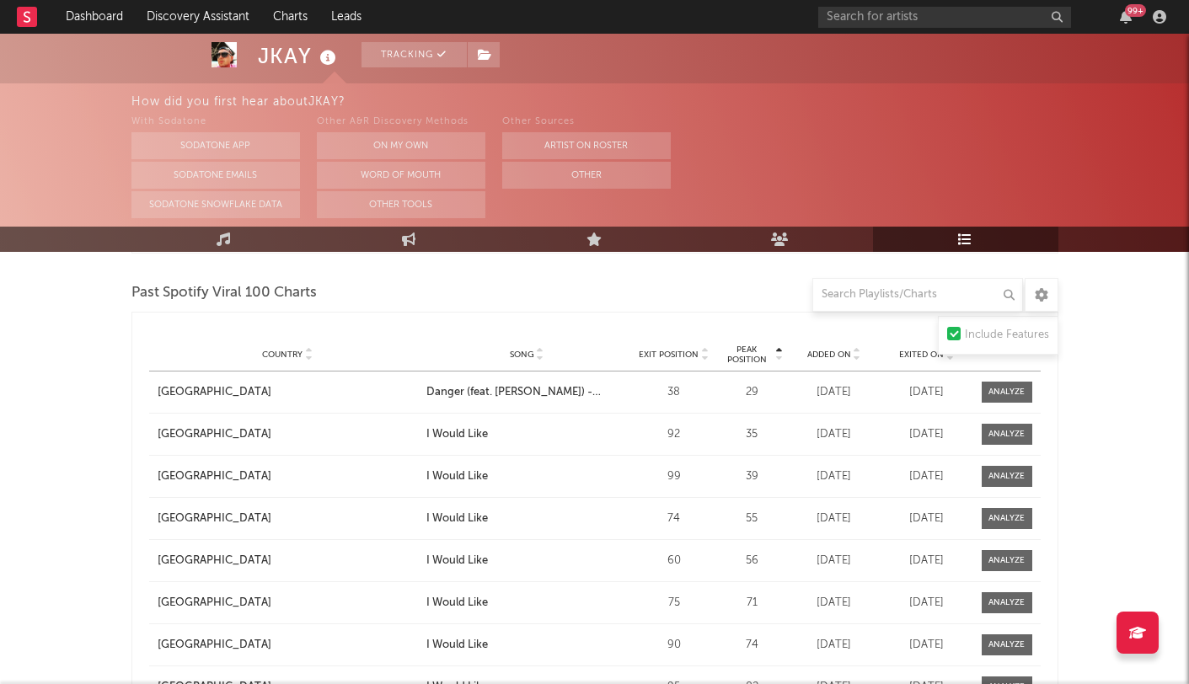
scroll to position [1491, 0]
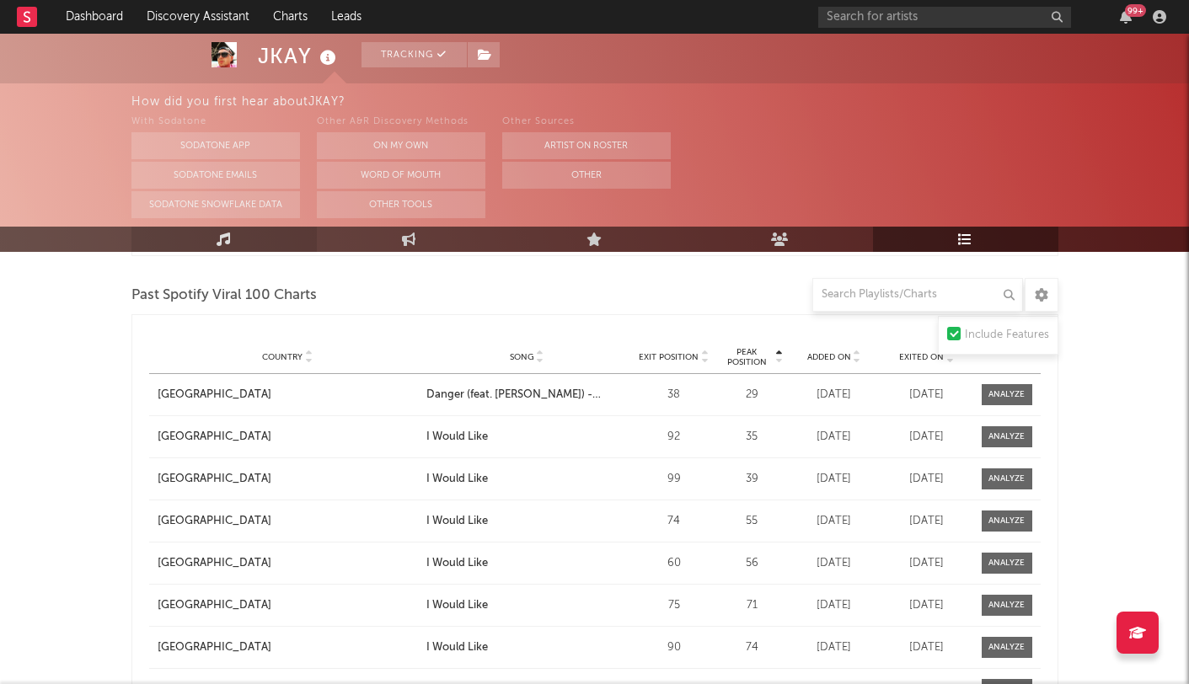
click at [260, 243] on link "Music" at bounding box center [223, 239] width 185 height 25
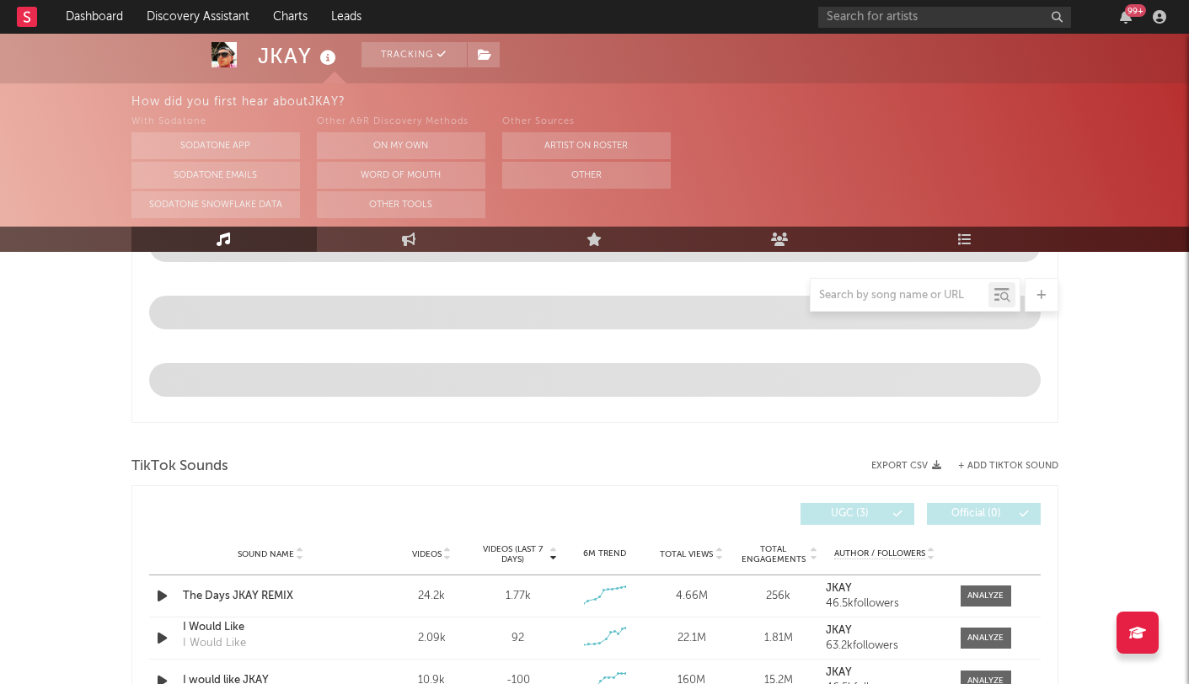
select select "6m"
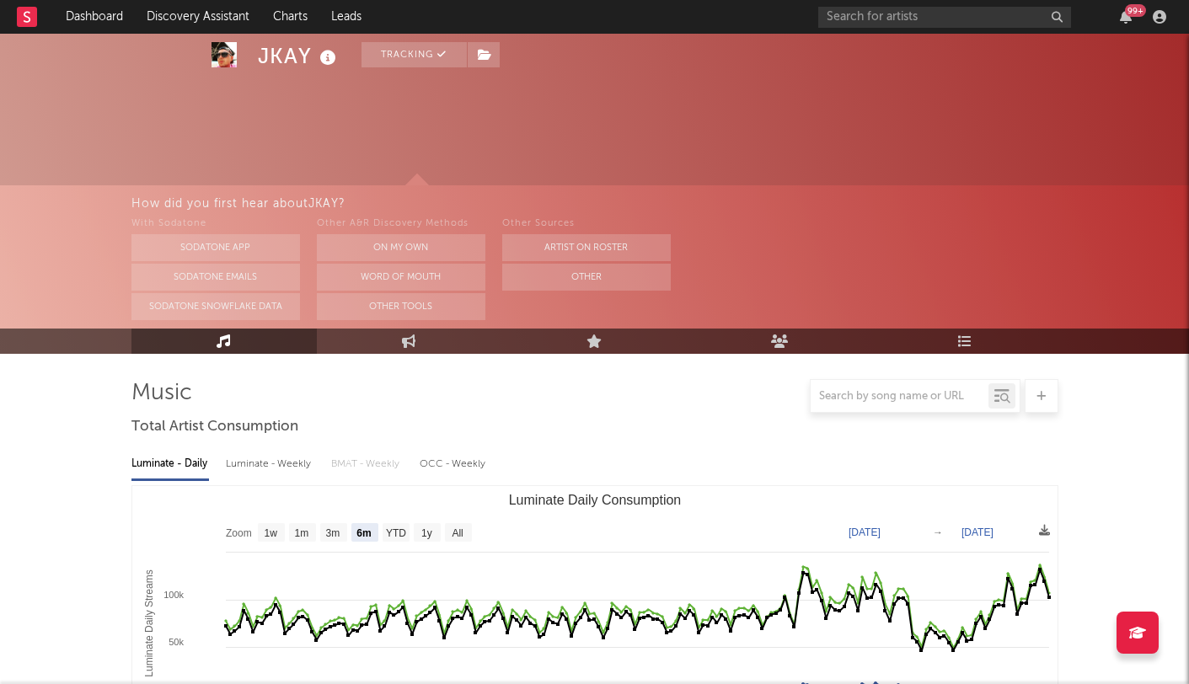
scroll to position [660, 0]
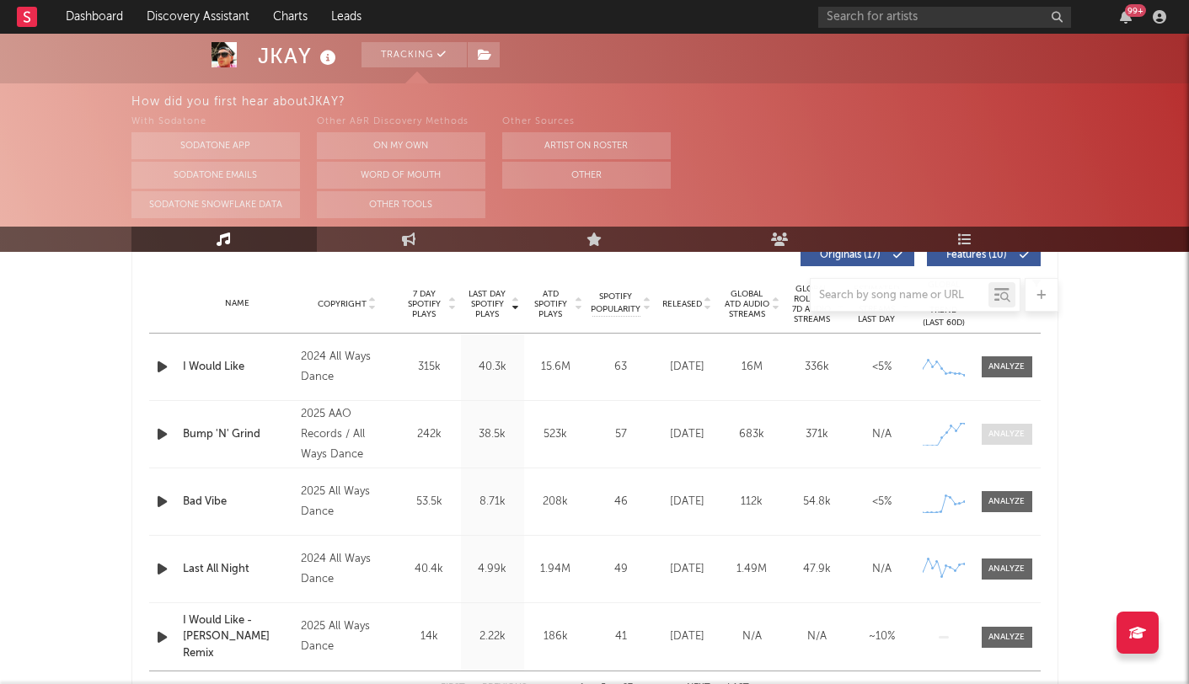
click at [1010, 427] on span at bounding box center [1007, 434] width 51 height 21
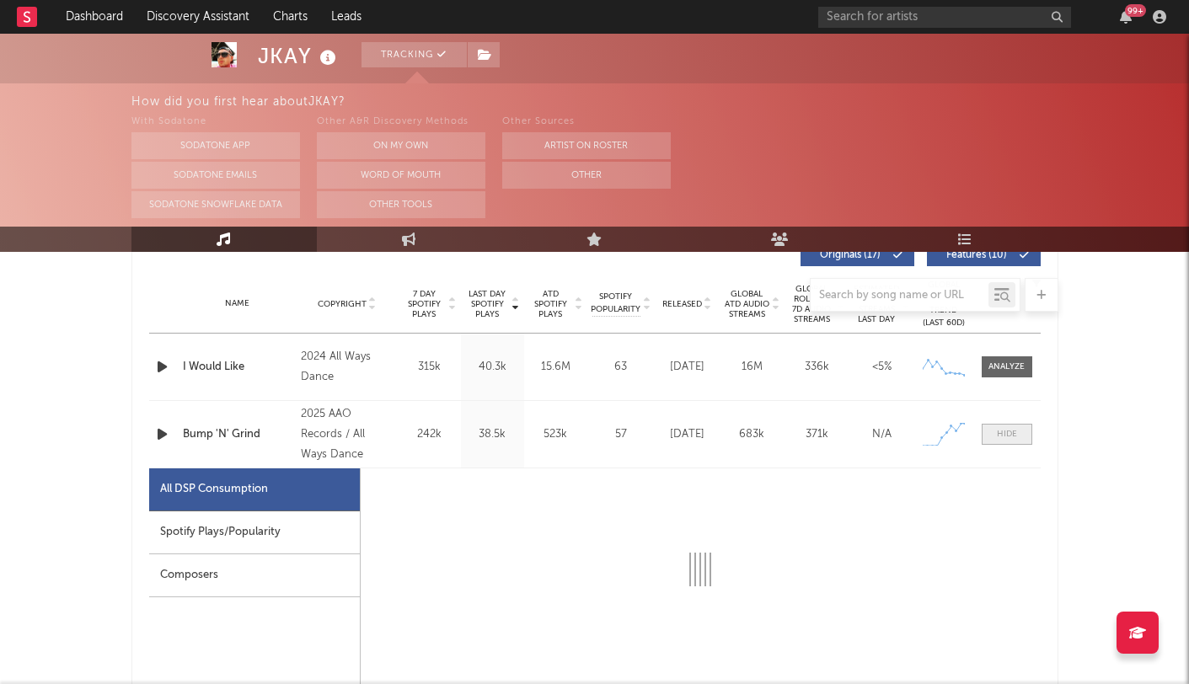
select select "1w"
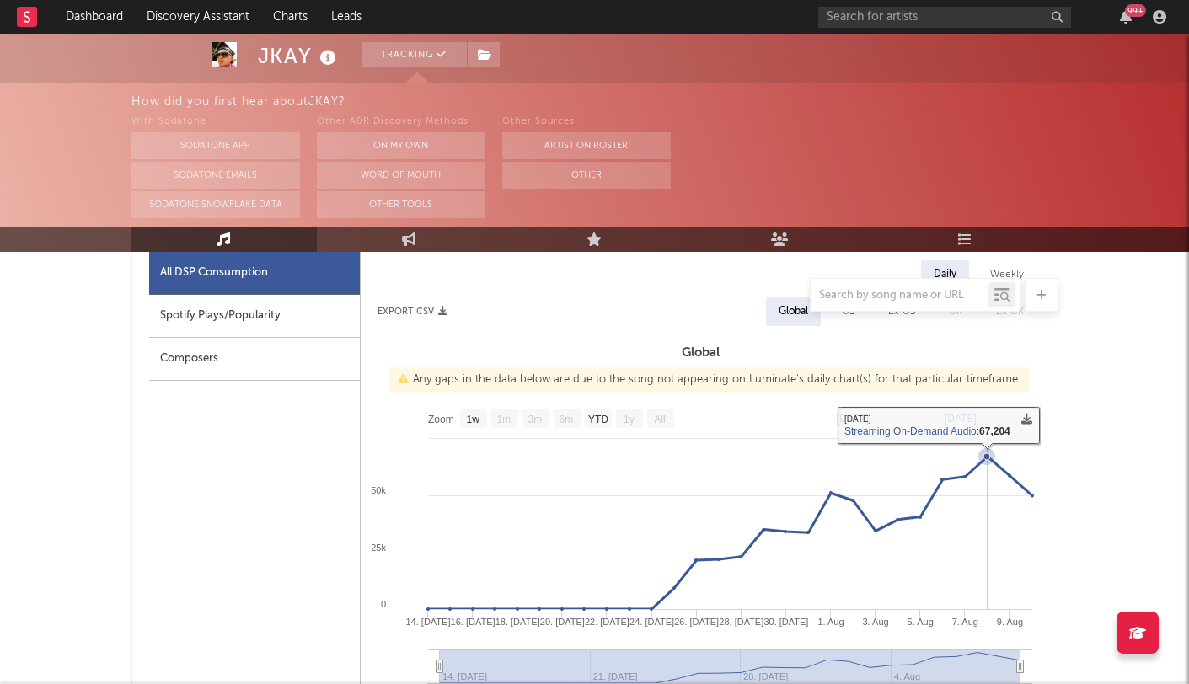
scroll to position [883, 0]
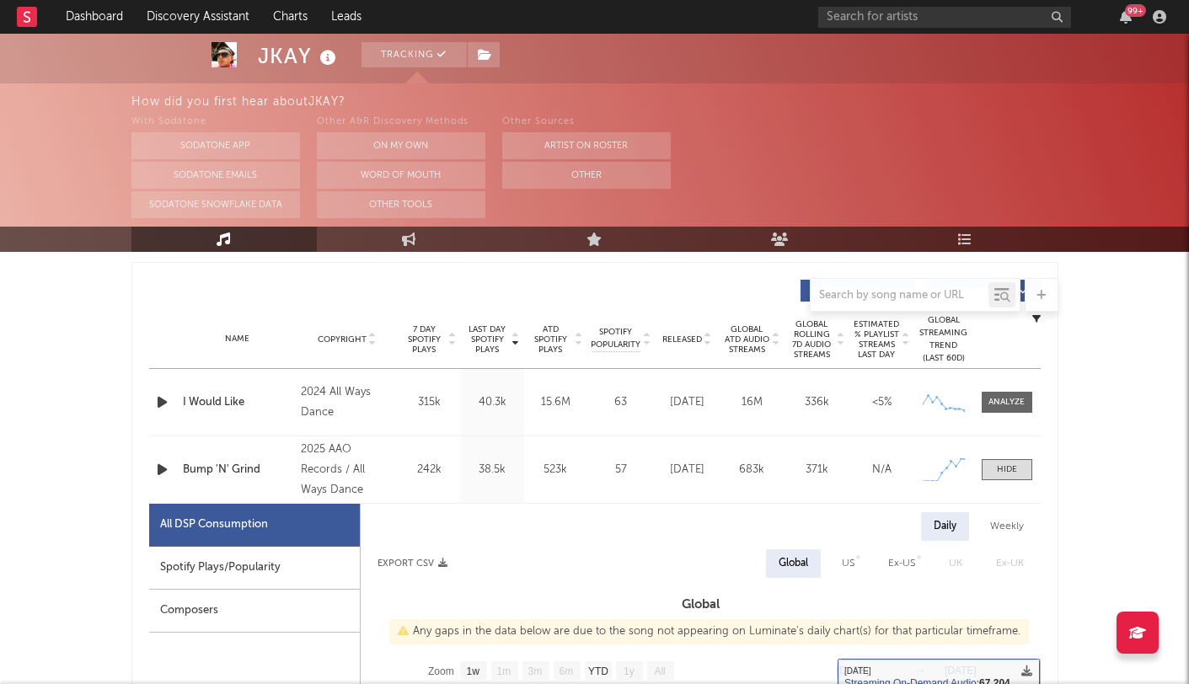
click at [997, 391] on div "Name I Would Like Copyright 2024 All Ways Dance Label All Ways Dance Album Name…" at bounding box center [595, 402] width 892 height 67
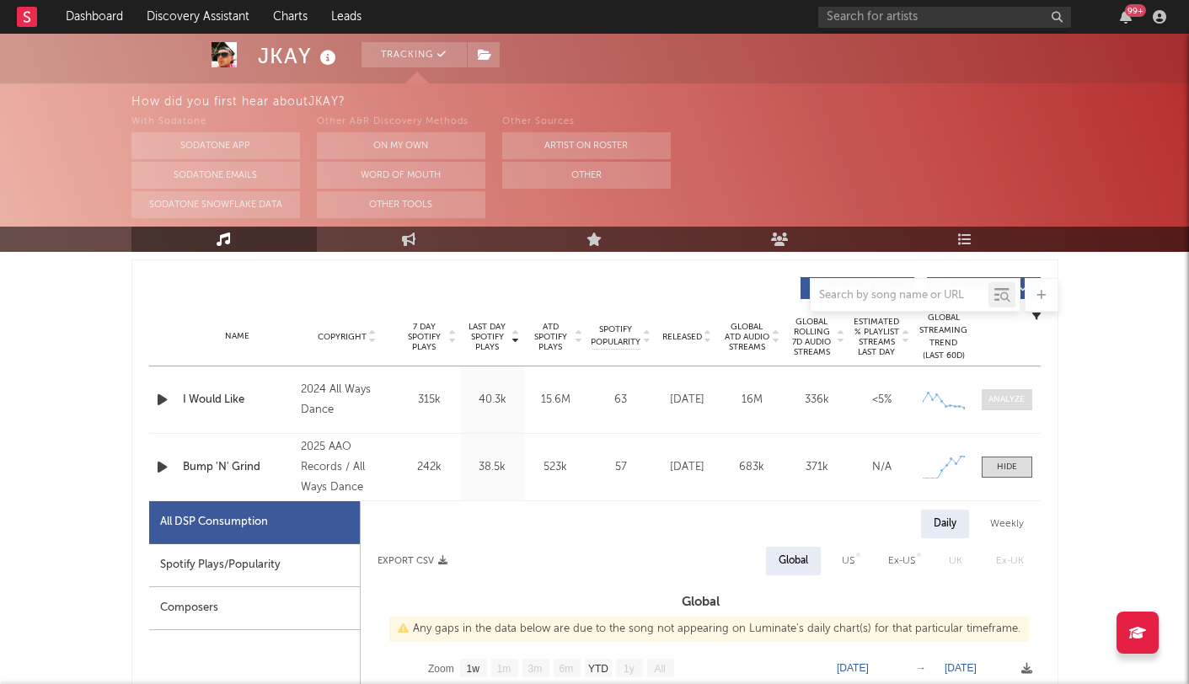
click at [994, 404] on div at bounding box center [1007, 400] width 36 height 13
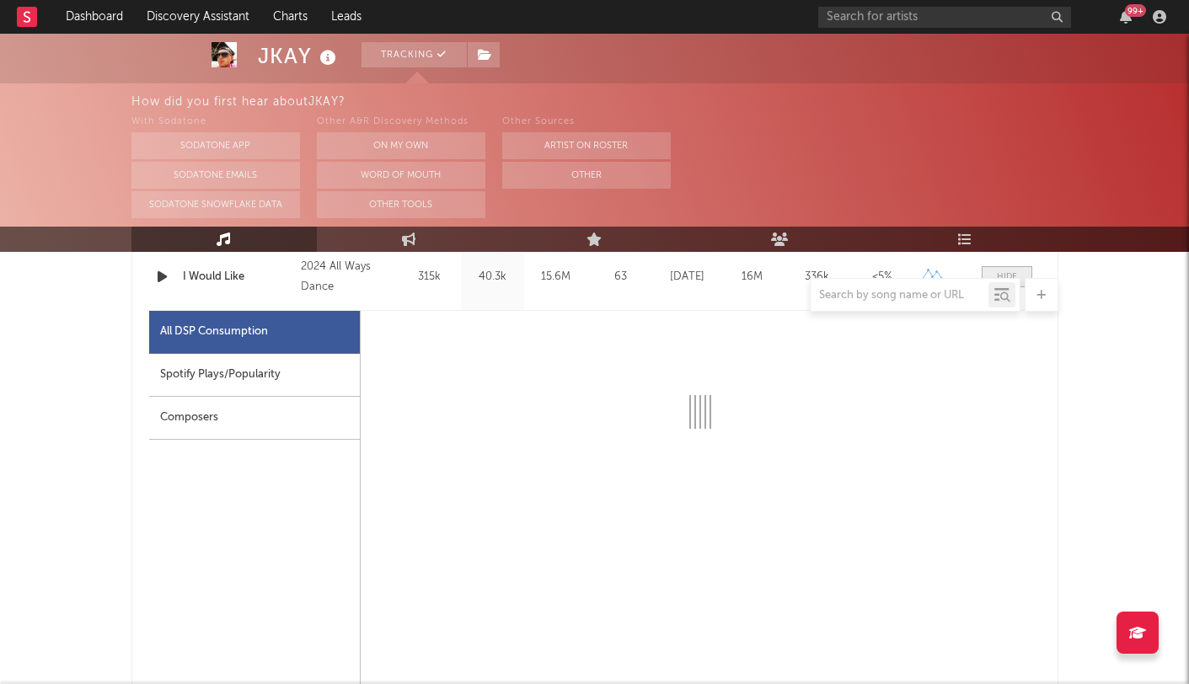
scroll to position [756, 0]
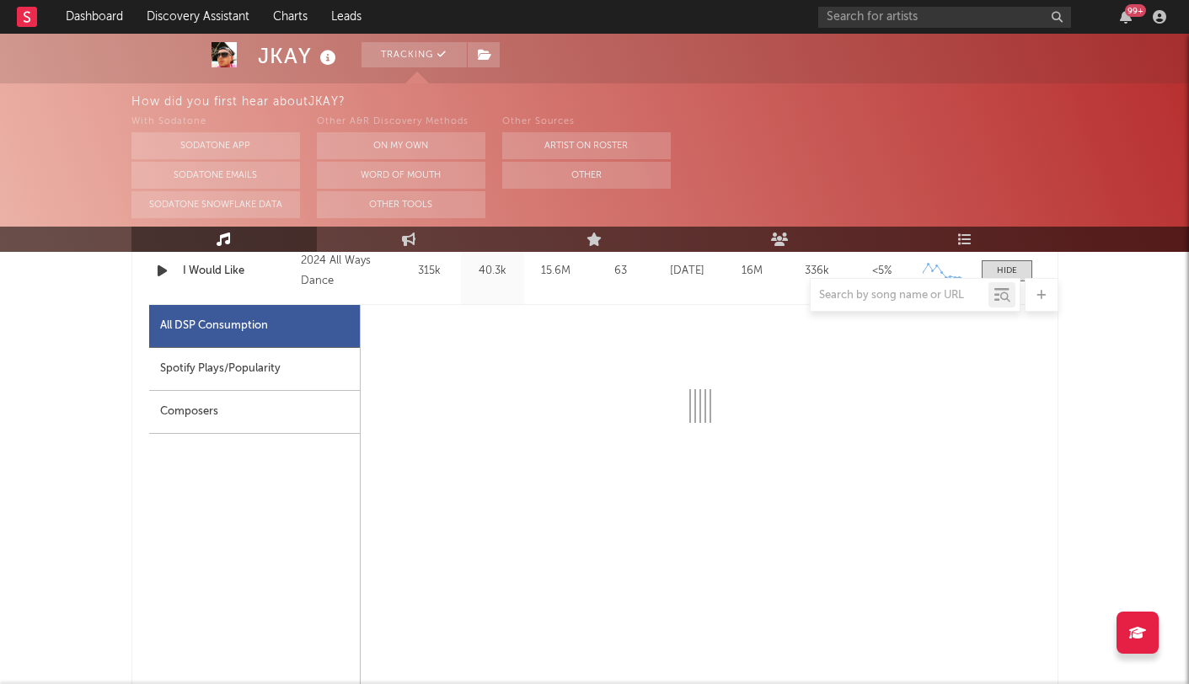
select select "6m"
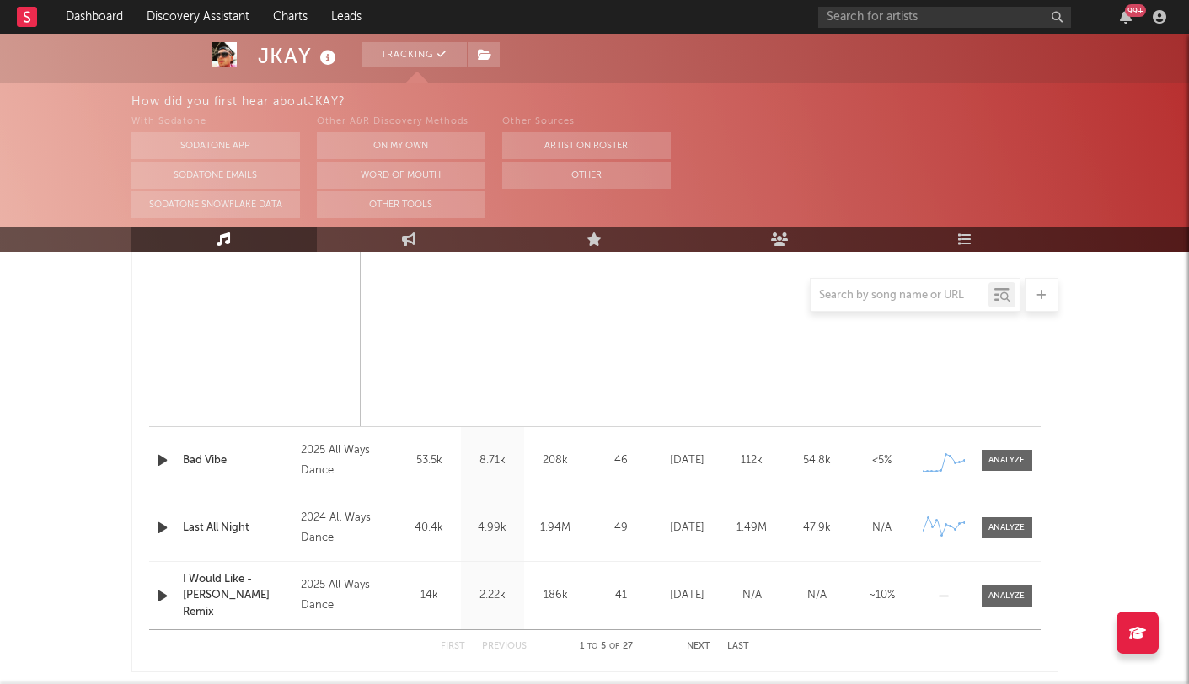
scroll to position [2307, 0]
click at [1006, 446] on div "Name Bad Vibe Copyright 2025 All Ways Dance Label All Ways Dance Album Names Ba…" at bounding box center [595, 458] width 892 height 67
click at [1006, 467] on span at bounding box center [1007, 458] width 51 height 21
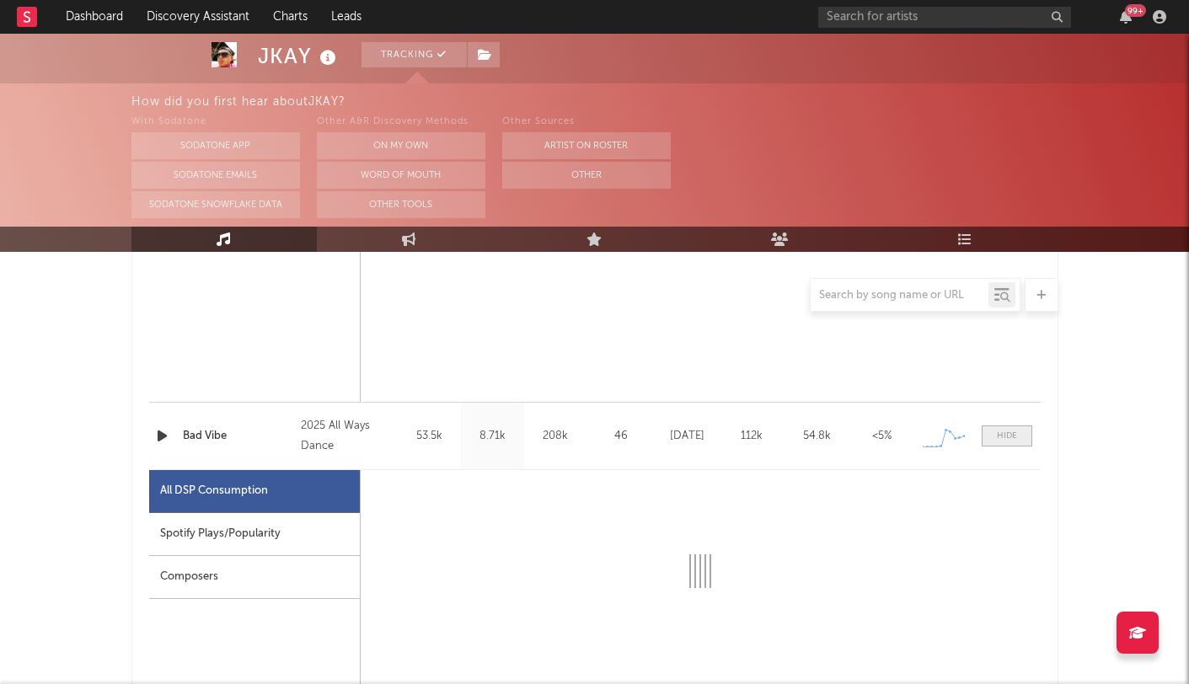
select select "1w"
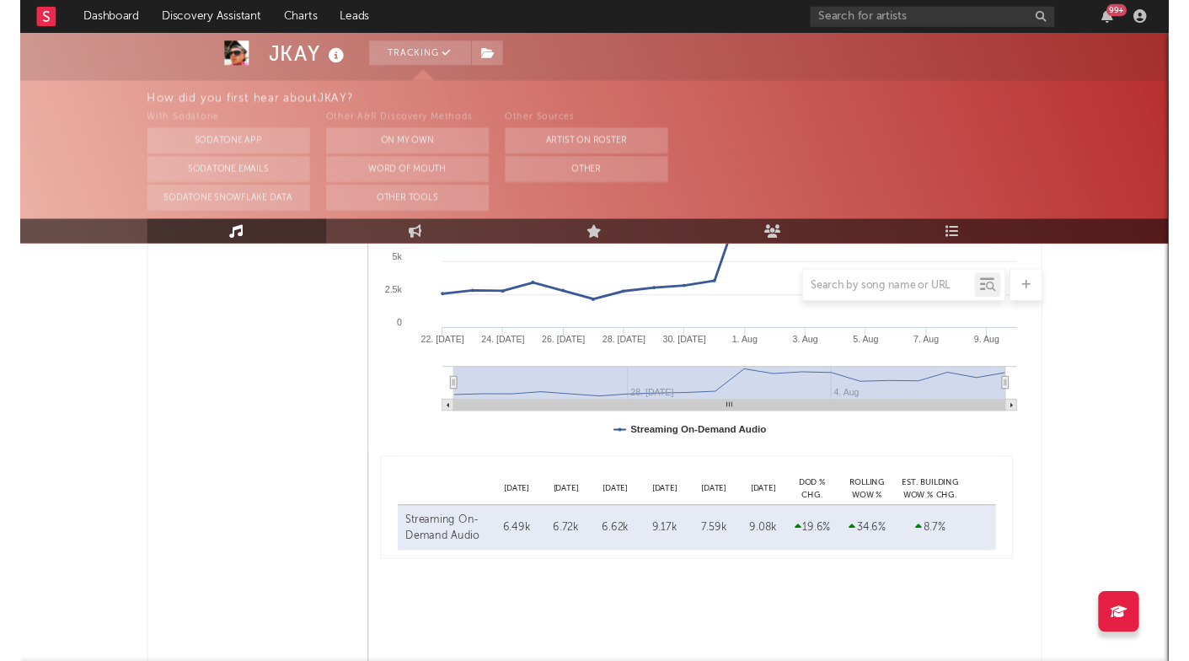
scroll to position [2877, 0]
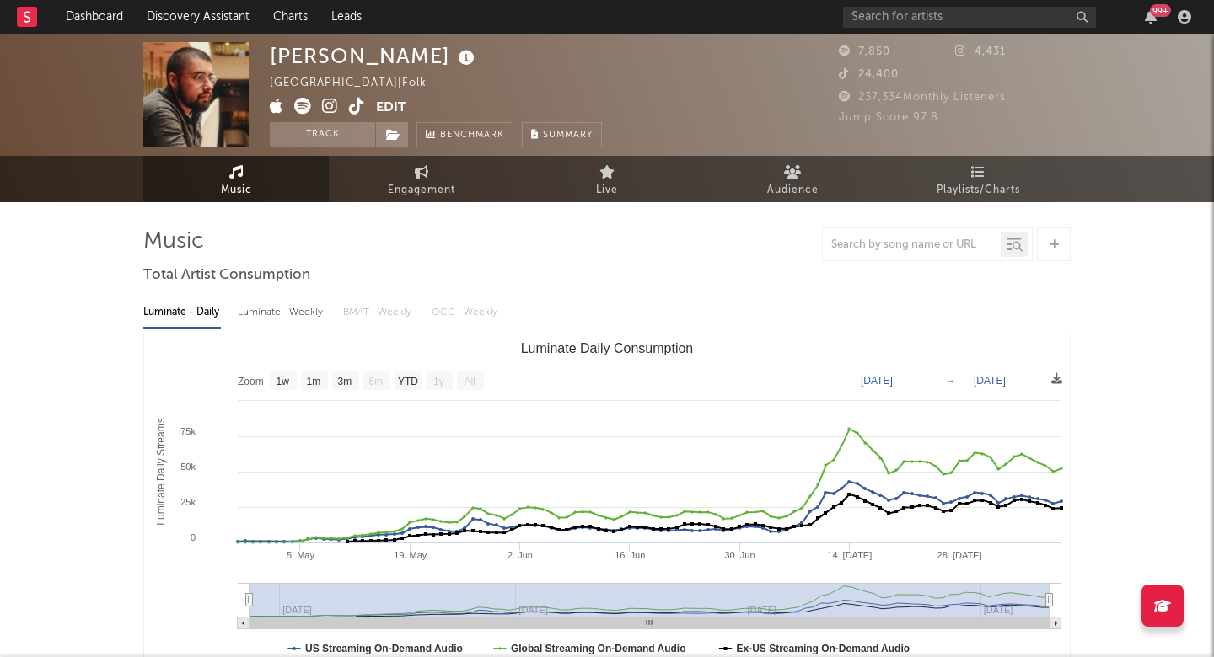
select select "1w"
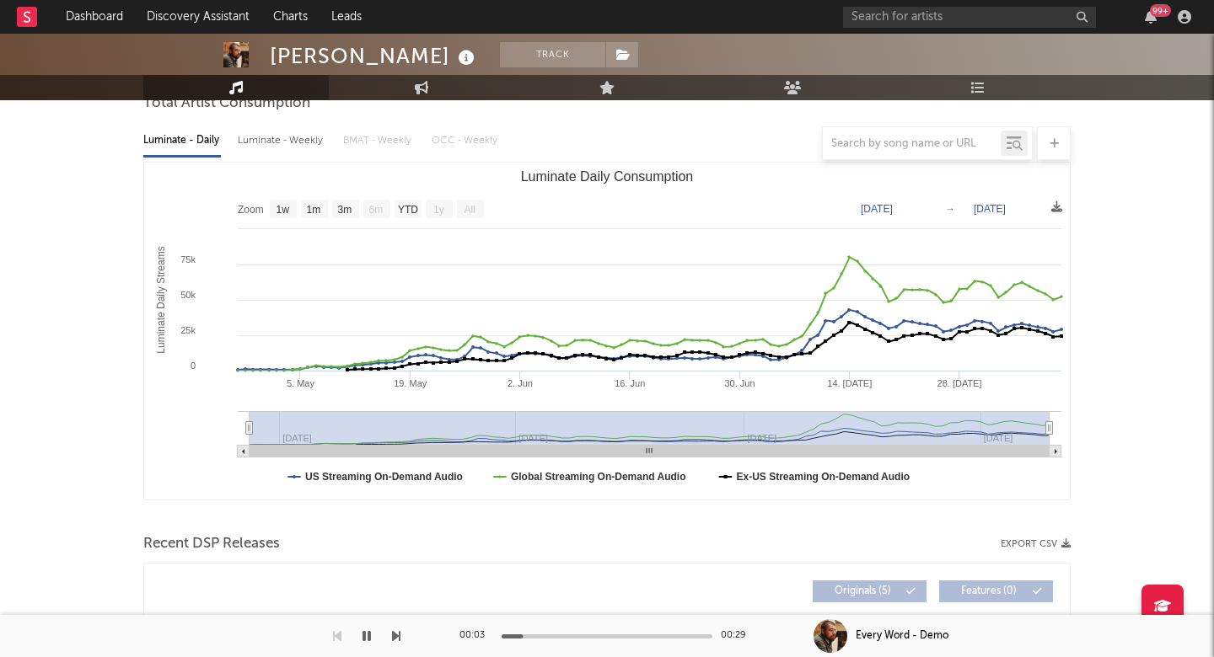
scroll to position [56, 0]
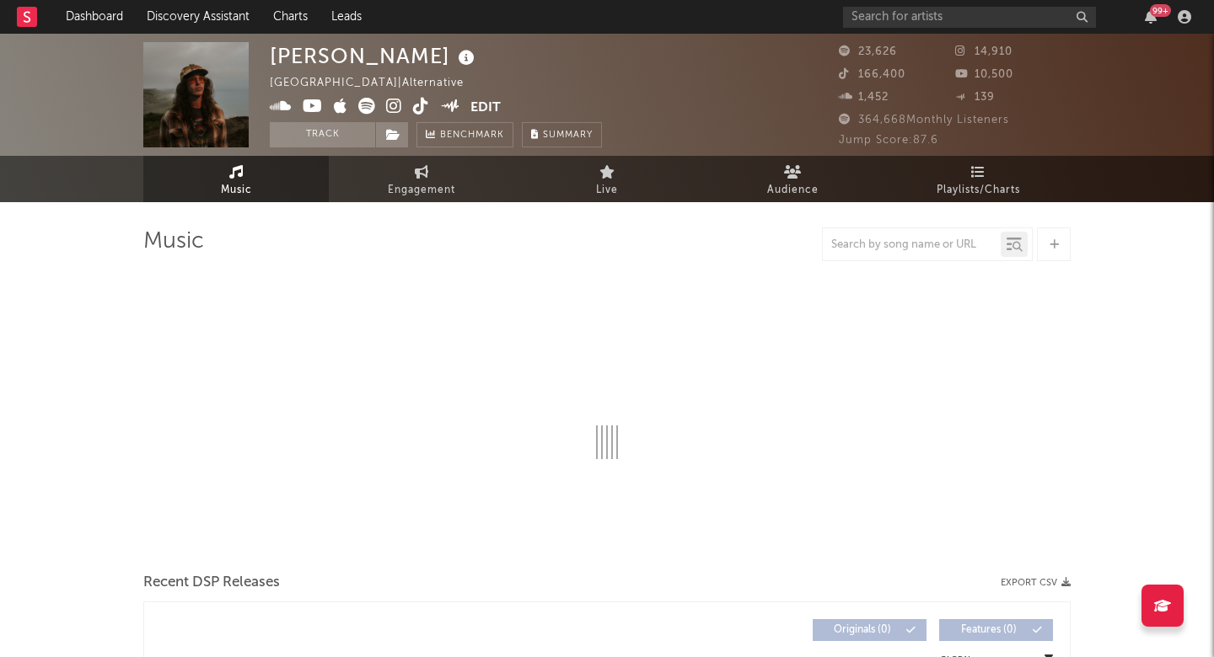
select select "6m"
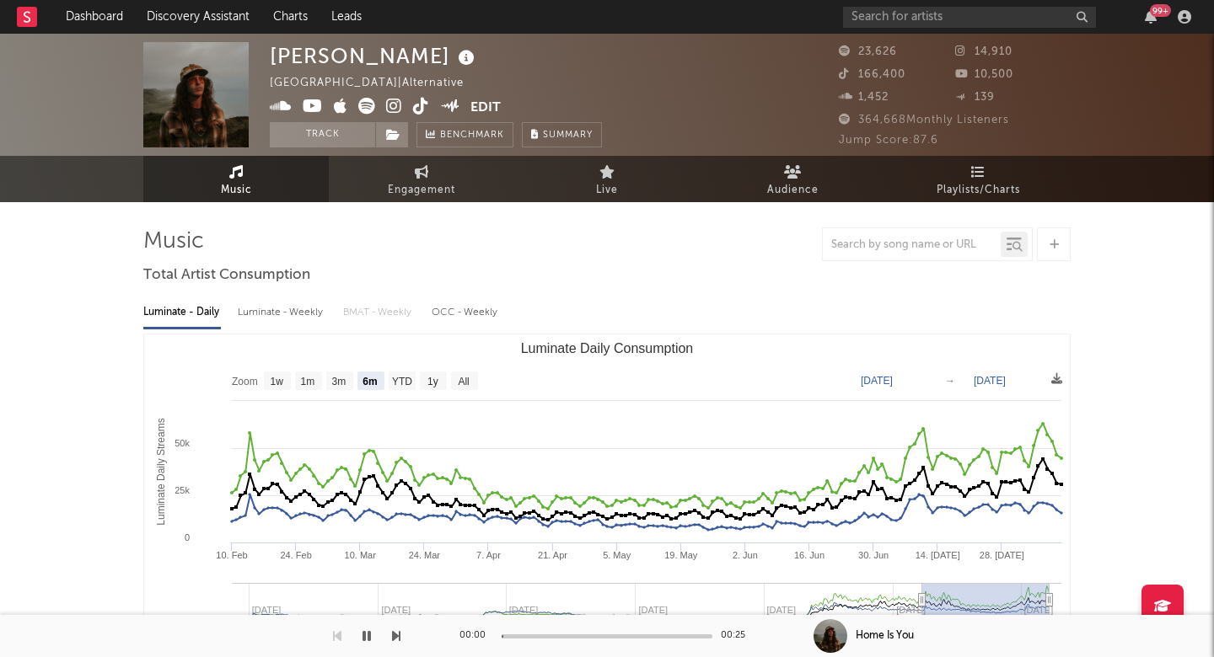
scroll to position [480, 0]
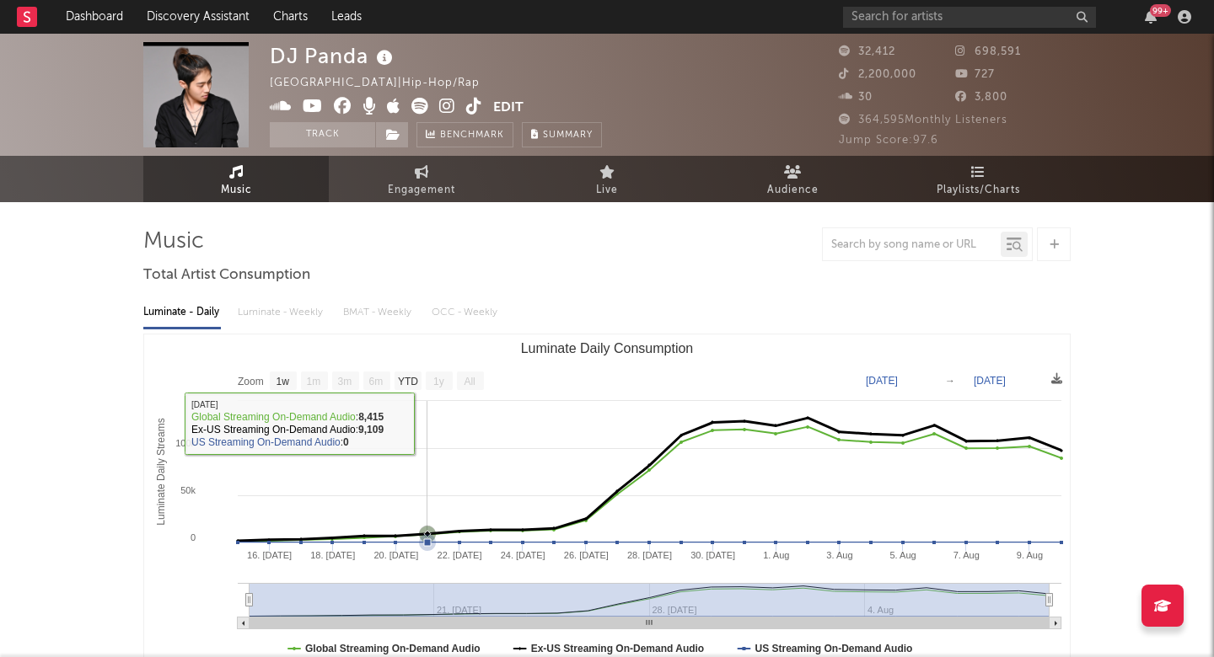
select select "1w"
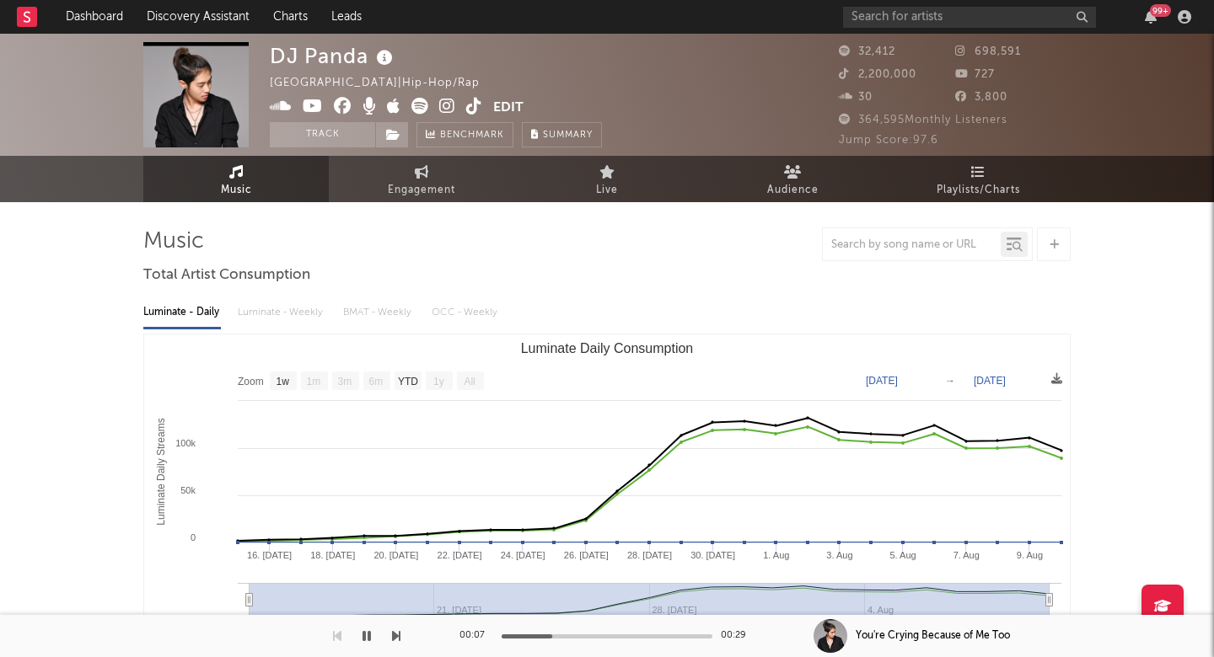
click at [442, 106] on icon at bounding box center [447, 106] width 16 height 17
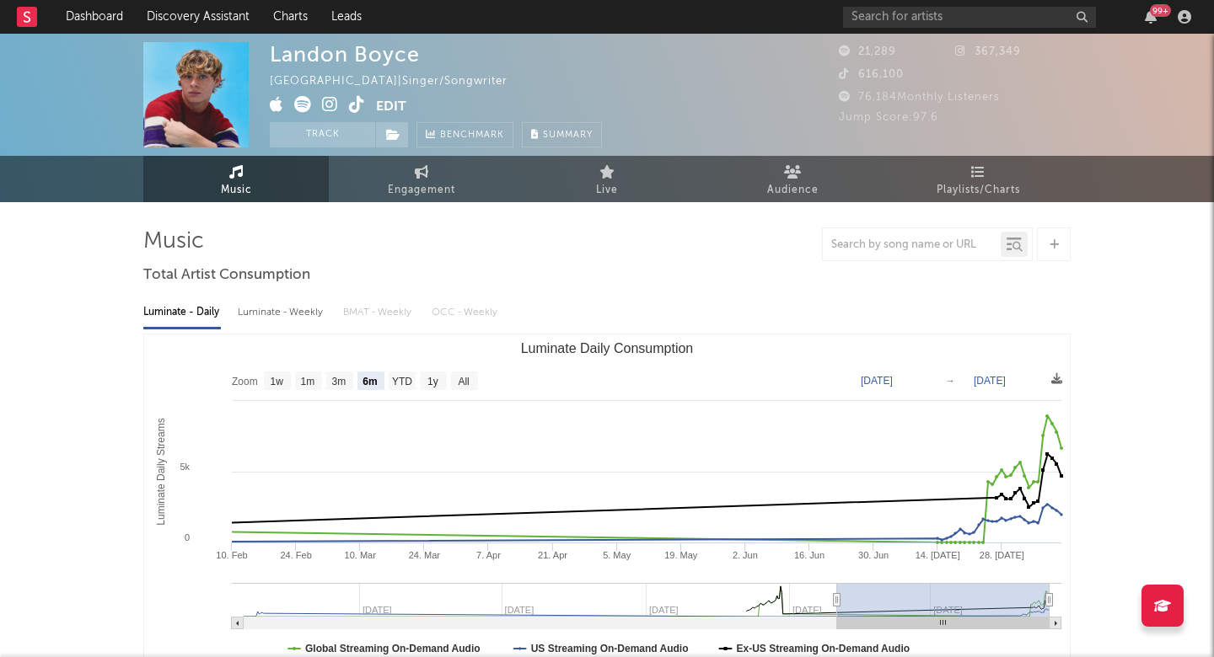
select select "6m"
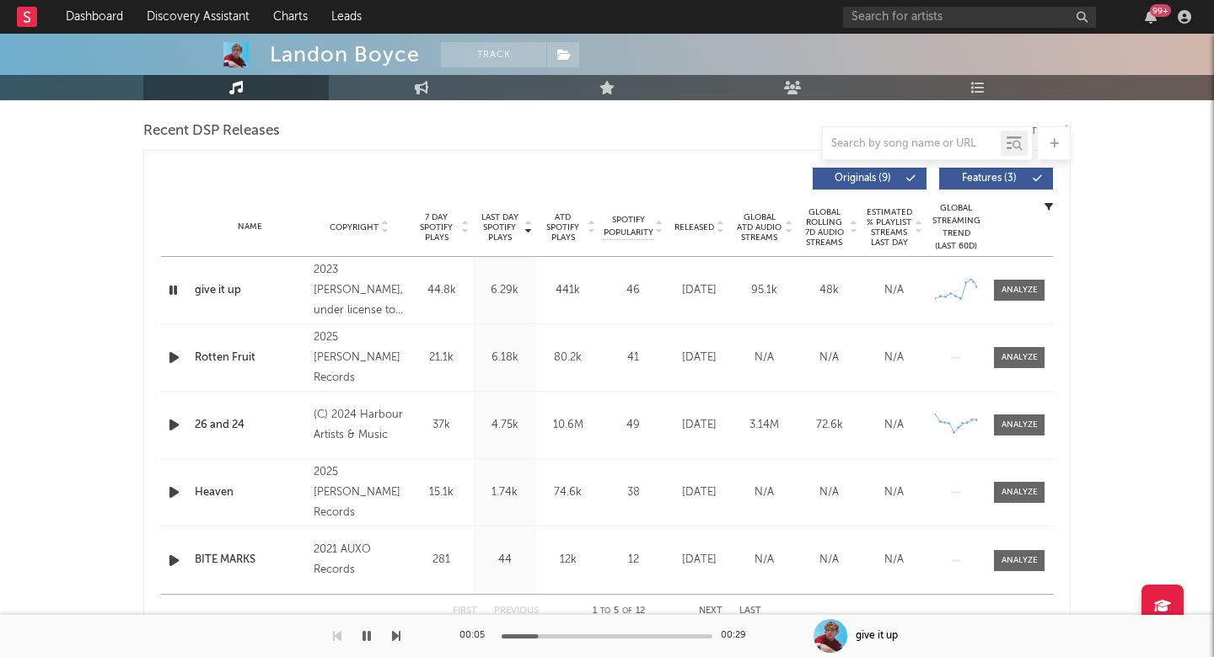
scroll to position [625, 0]
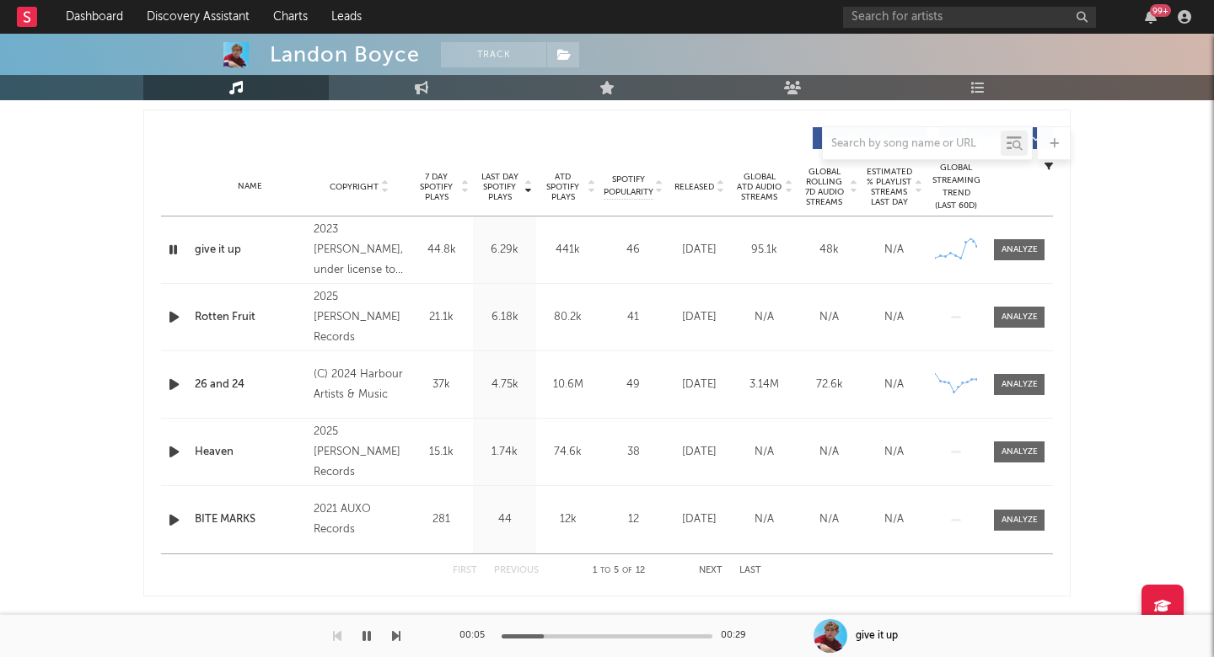
click at [1024, 239] on div "Name give it up Copyright 2023 Landon Boyce, under license to ACTS Music Group …" at bounding box center [607, 250] width 892 height 67
click at [1024, 256] on span at bounding box center [1019, 249] width 51 height 21
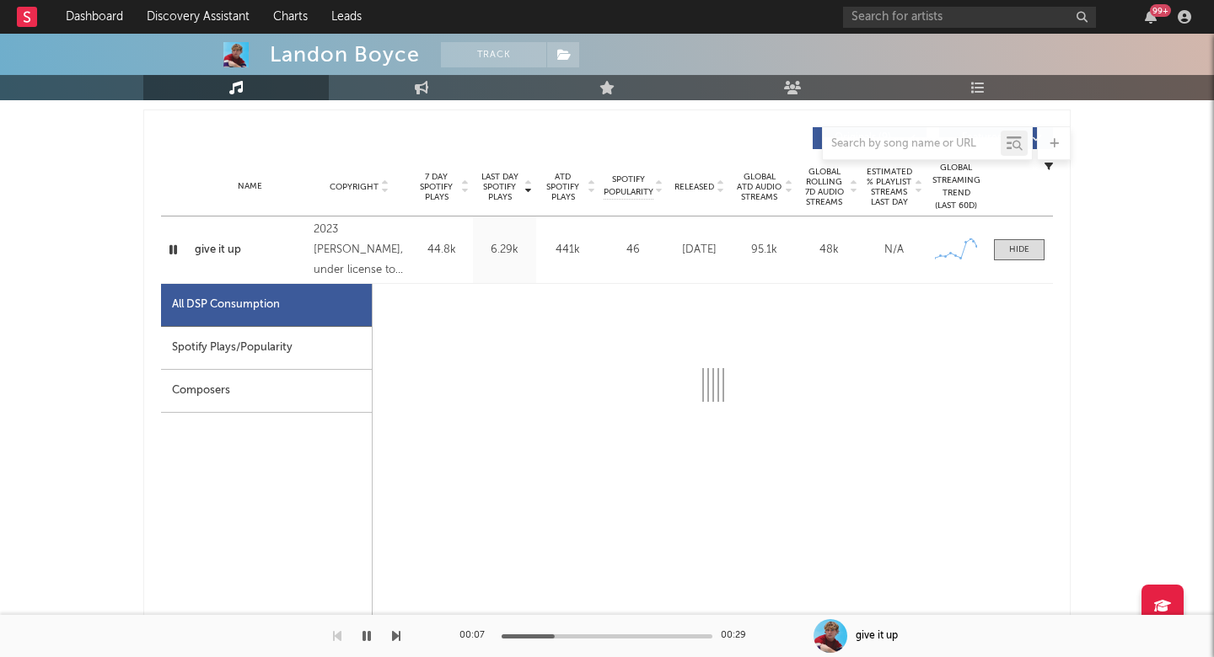
select select "1w"
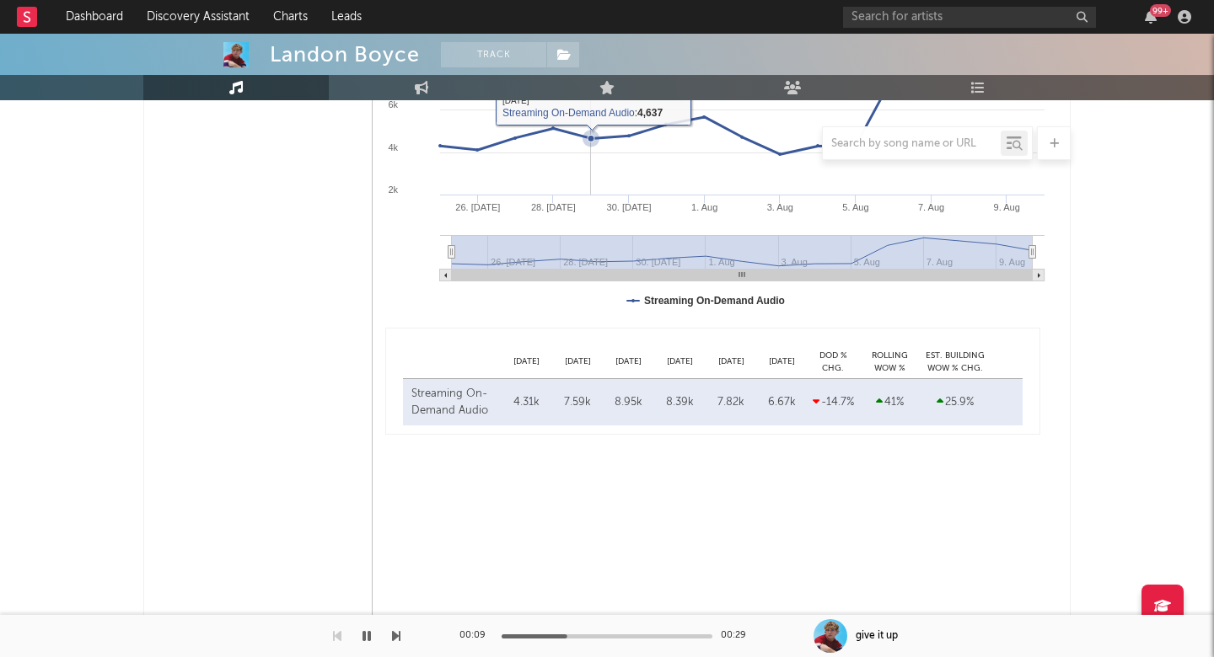
scroll to position [1163, 0]
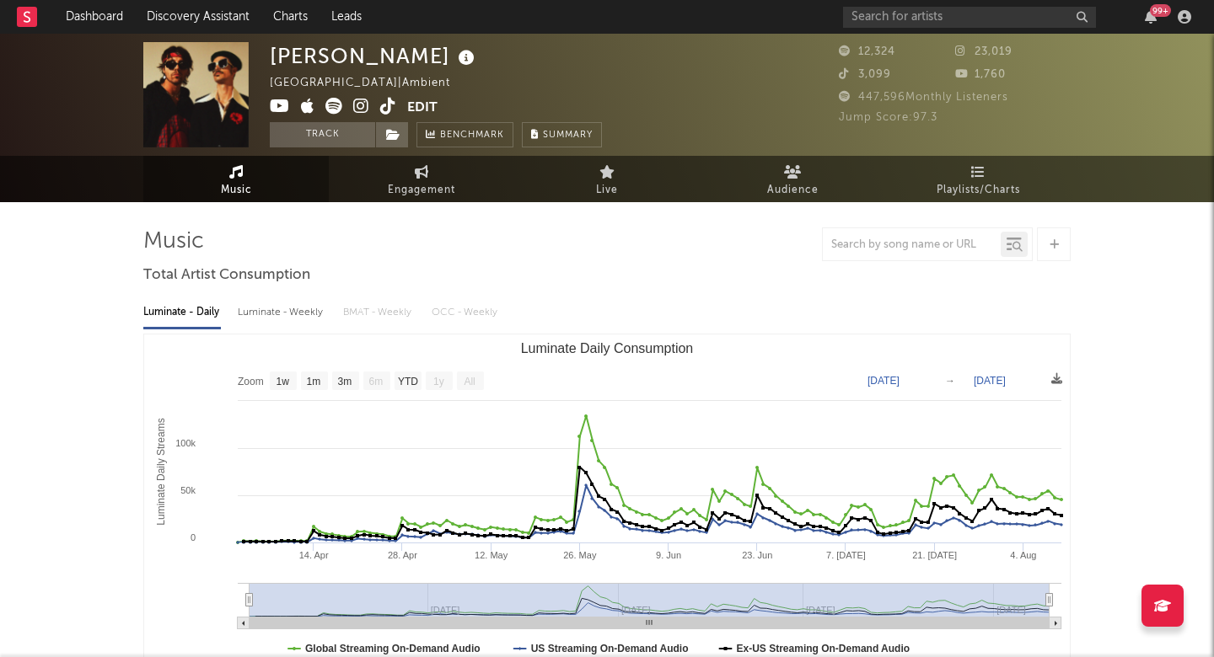
select select "1w"
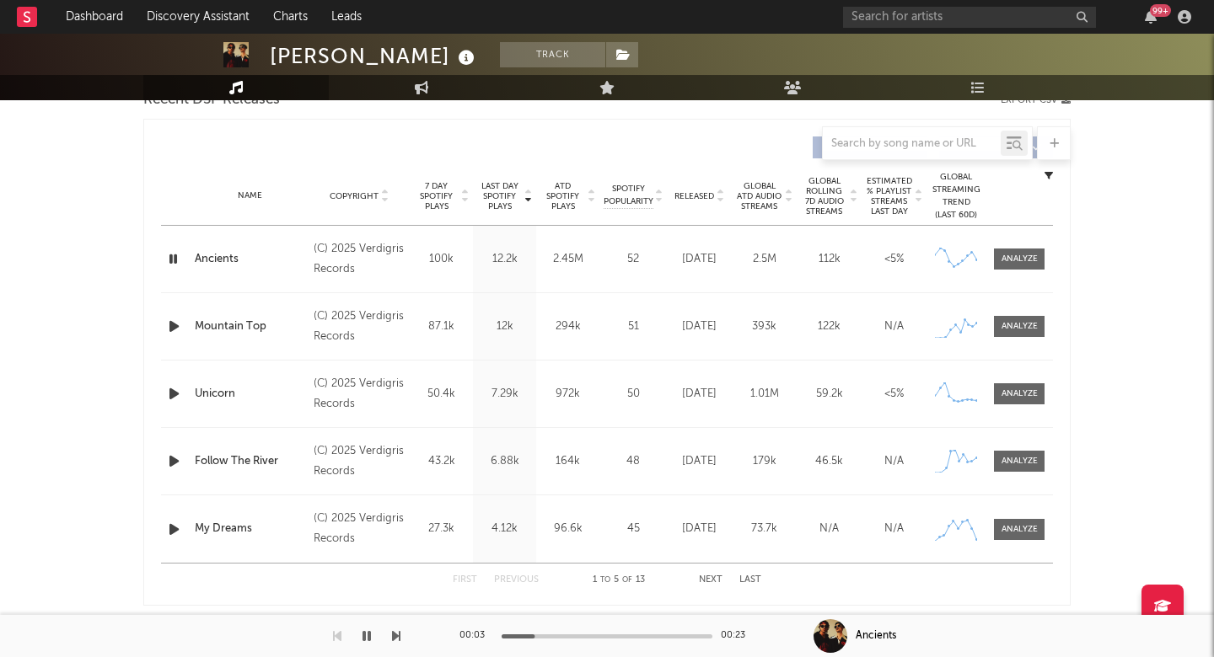
scroll to position [627, 0]
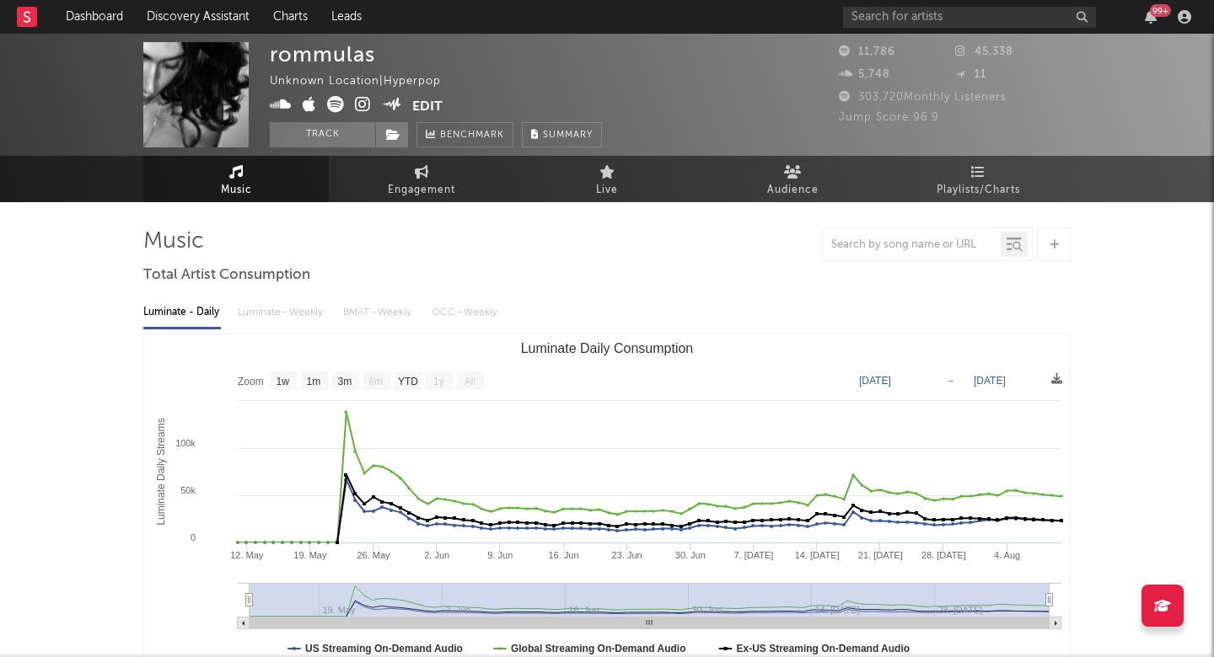
select select "1w"
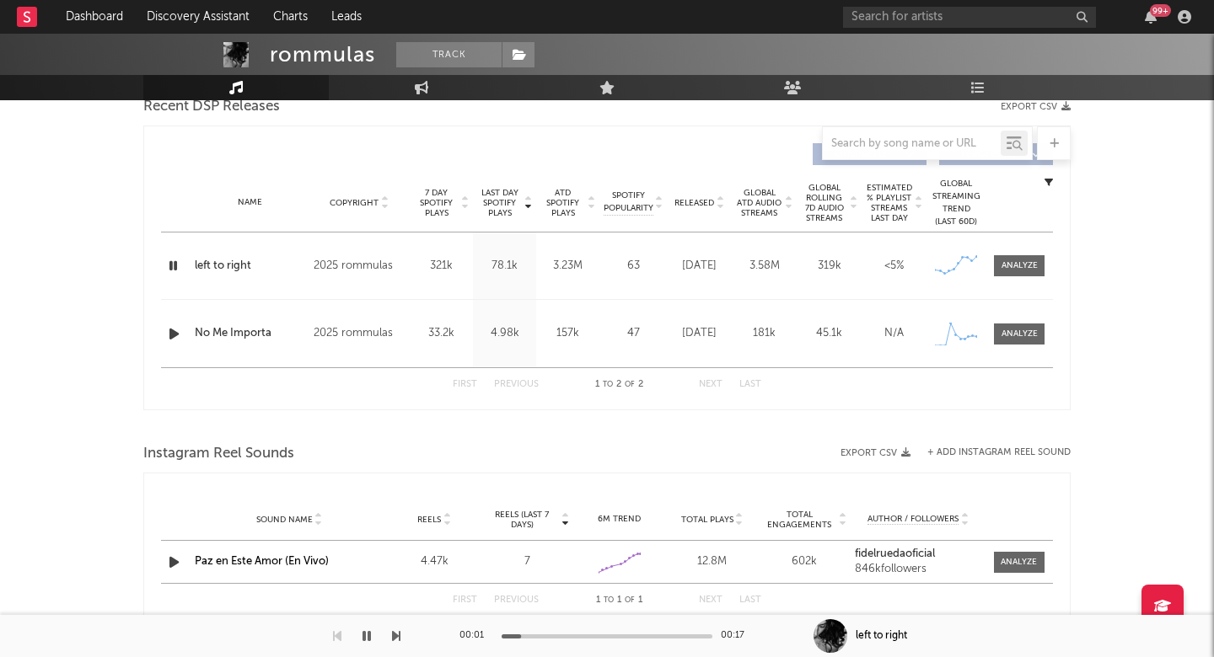
scroll to position [596, 0]
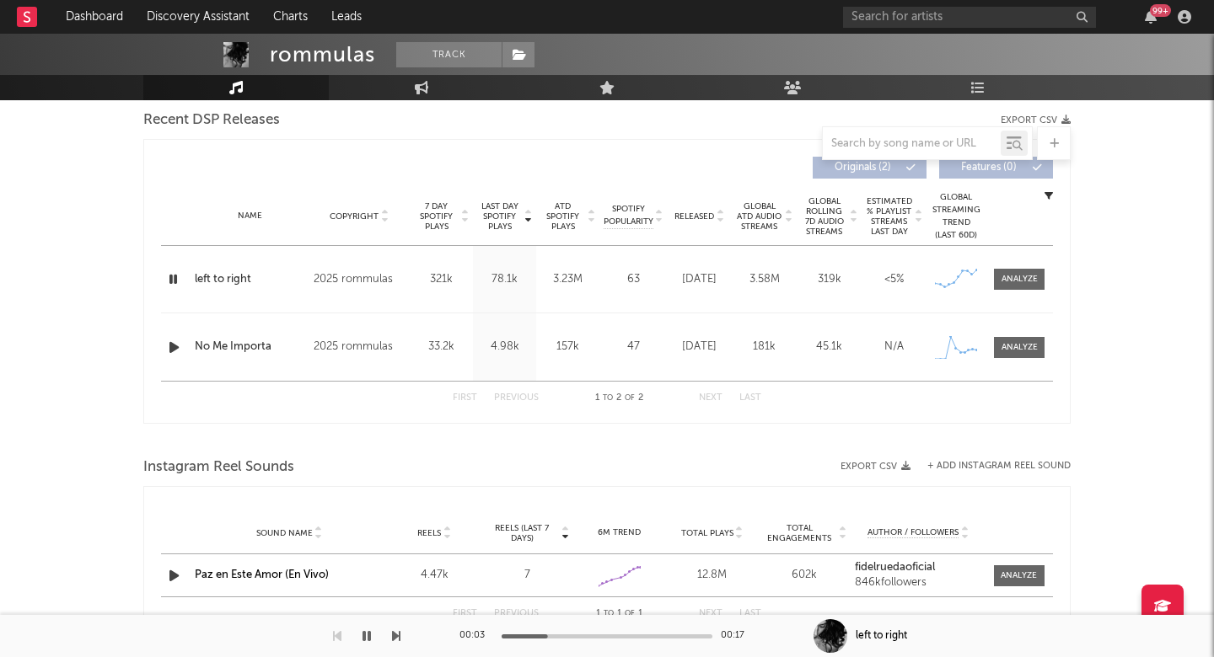
click at [168, 349] on icon "button" at bounding box center [174, 347] width 18 height 21
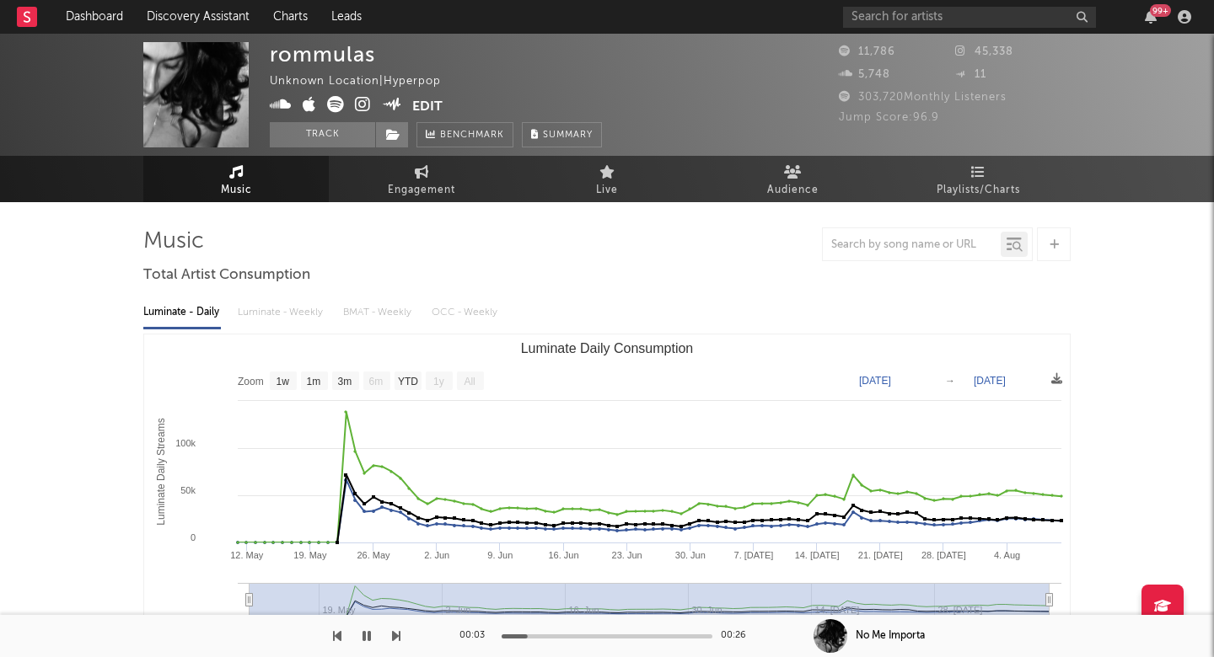
scroll to position [0, 0]
click at [363, 105] on icon at bounding box center [363, 104] width 16 height 17
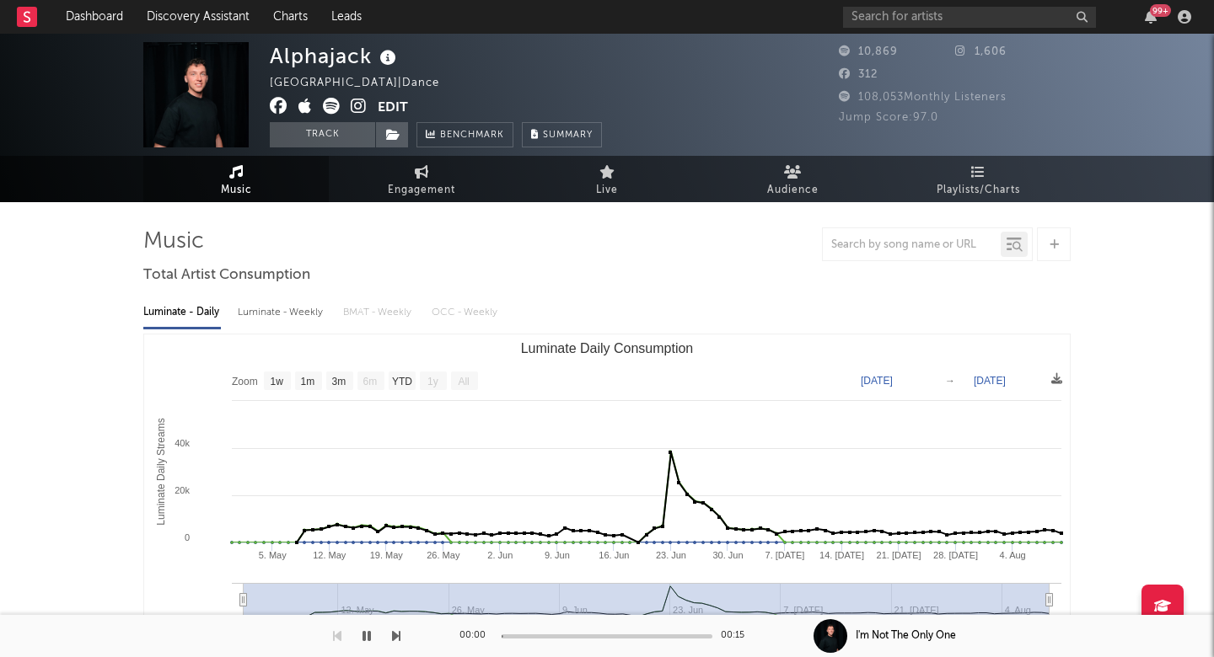
select select "1w"
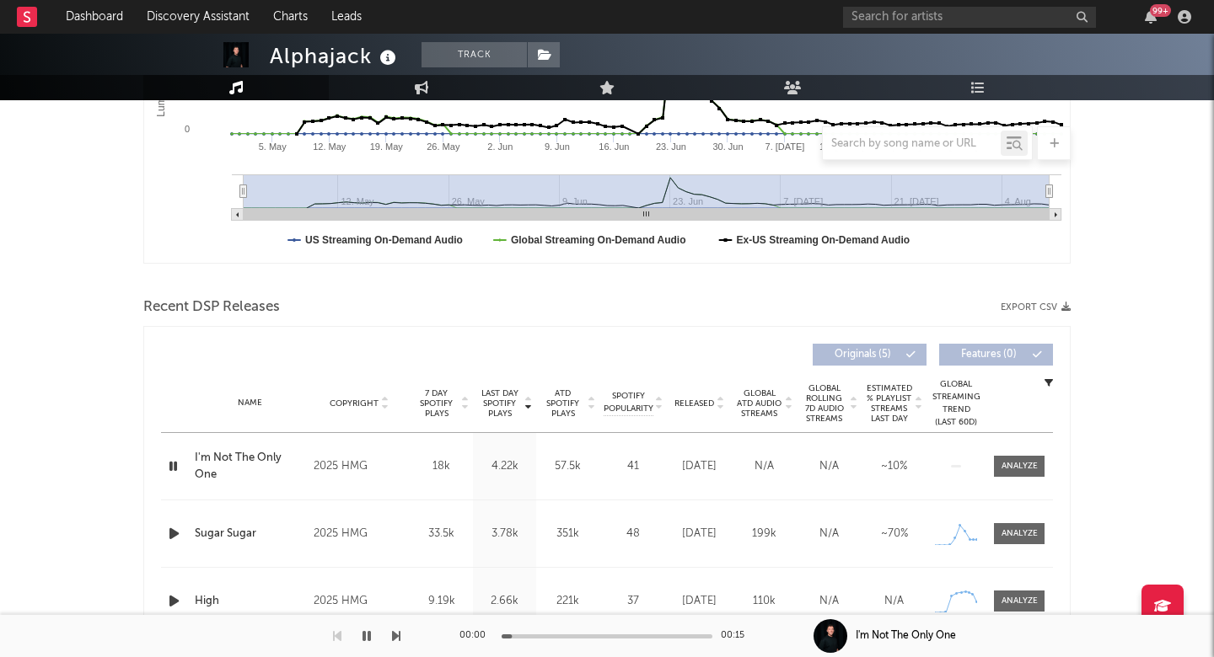
scroll to position [494, 0]
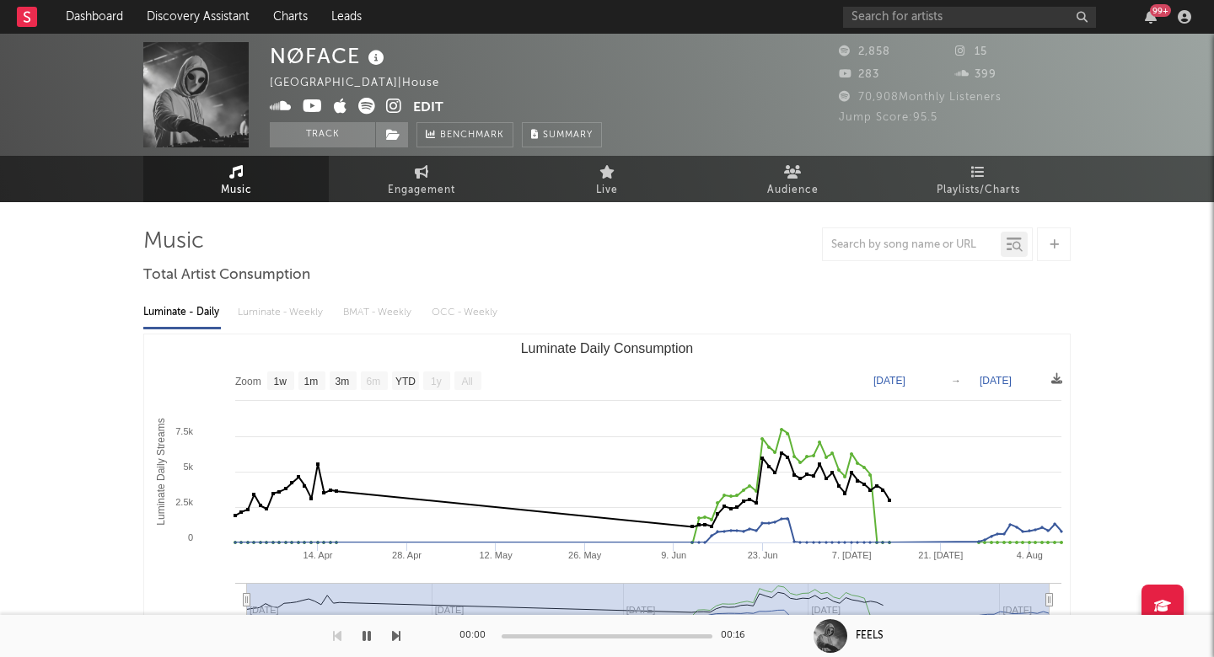
select select "1w"
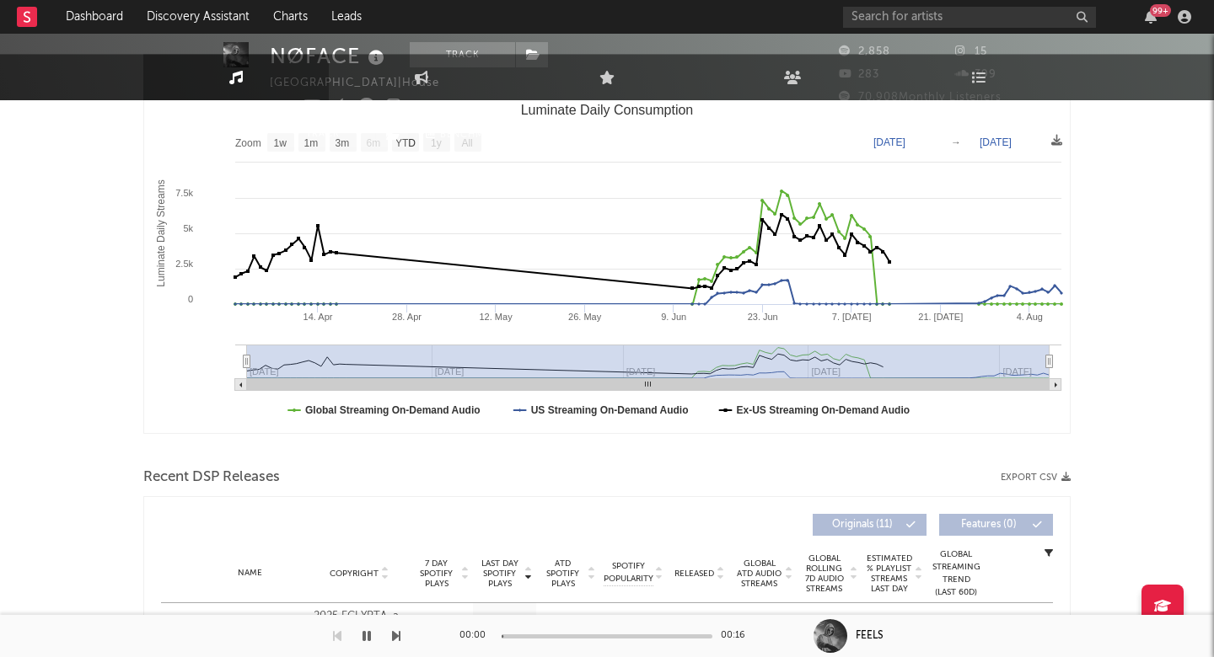
scroll to position [634, 0]
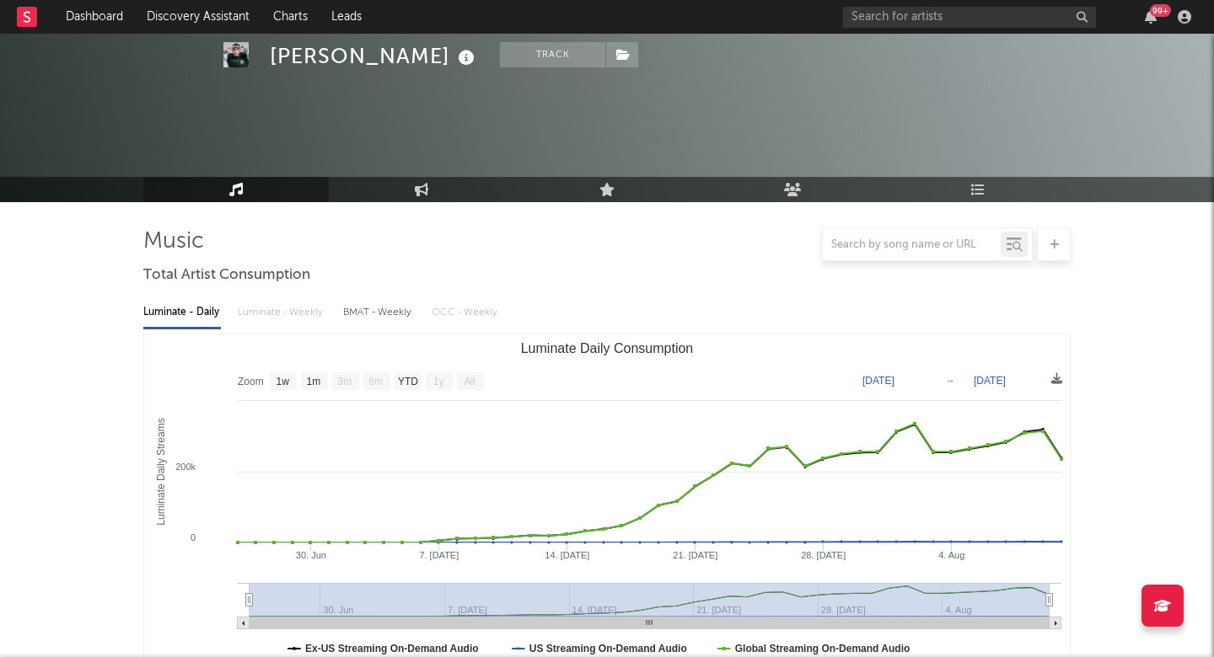
select select "1w"
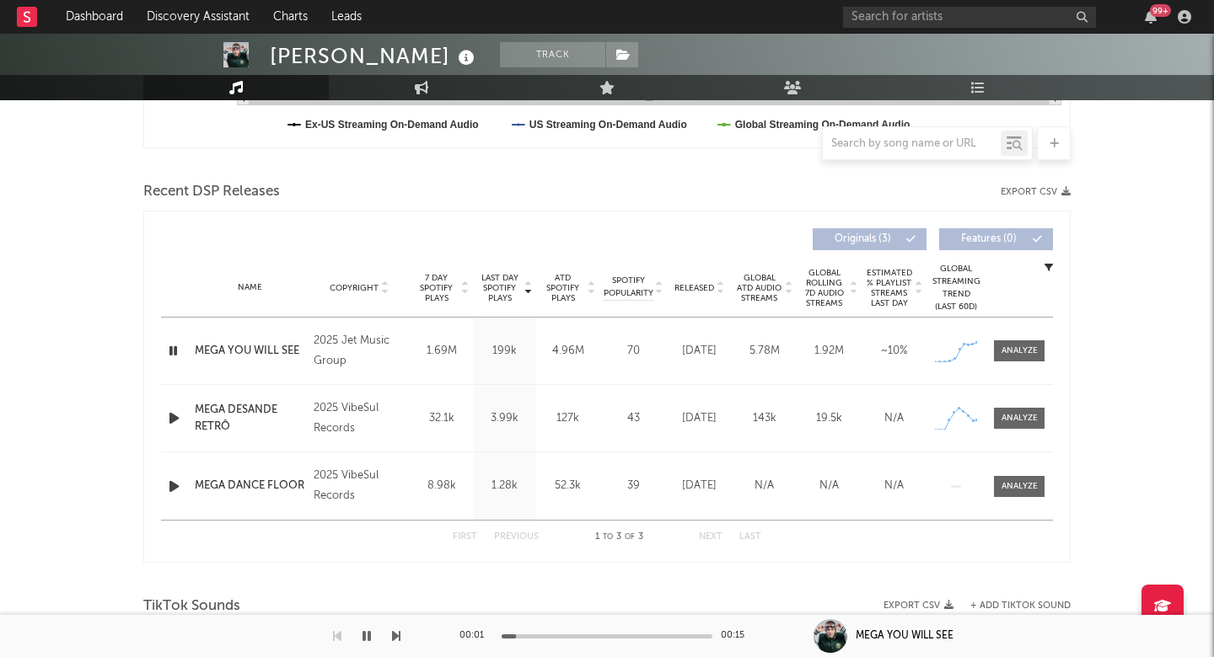
scroll to position [524, 0]
click at [1057, 337] on div "Last Day Spotify Plays Copyright 7 Day Spotify Plays Last Day Spotify Plays ATD…" at bounding box center [606, 387] width 927 height 352
click at [1061, 343] on div "Last Day Spotify Plays Copyright 7 Day Spotify Plays Last Day Spotify Plays ATD…" at bounding box center [606, 387] width 927 height 352
click at [1041, 352] on span at bounding box center [1019, 351] width 51 height 21
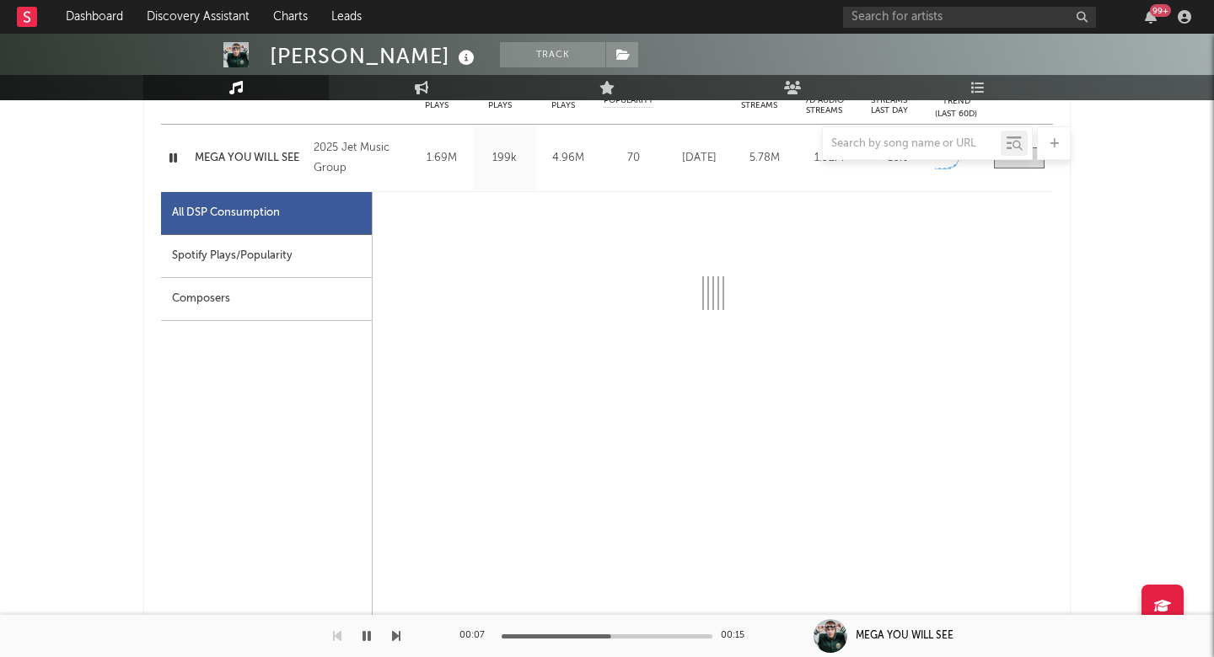
scroll to position [778, 0]
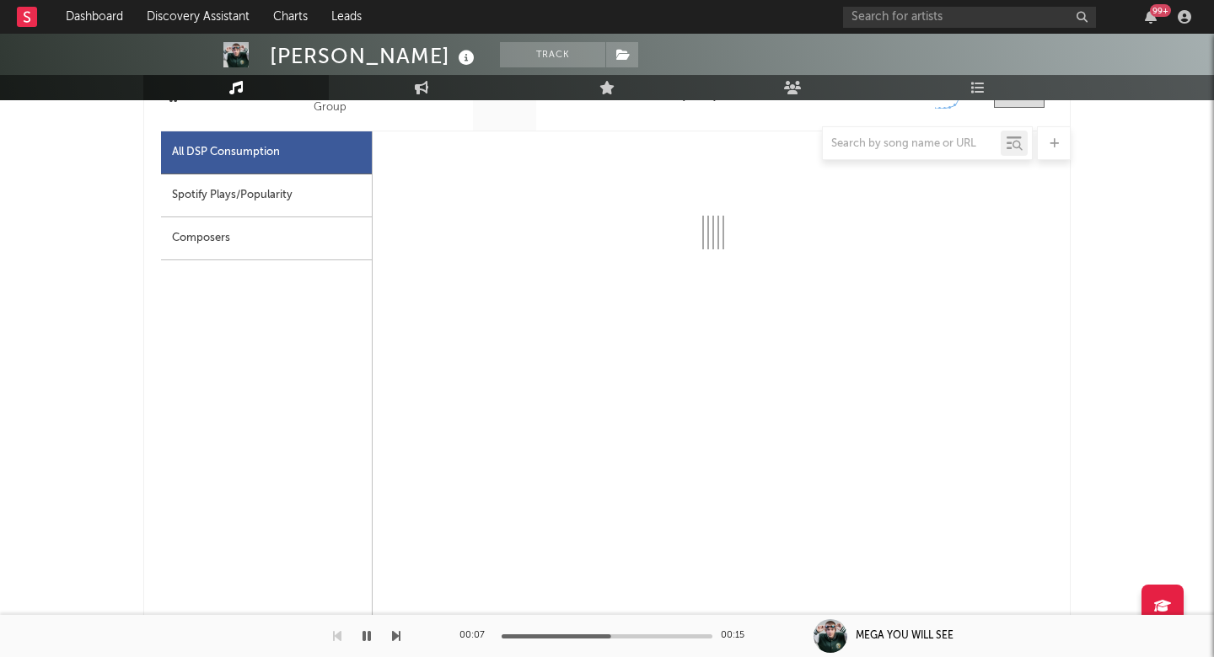
select select "1w"
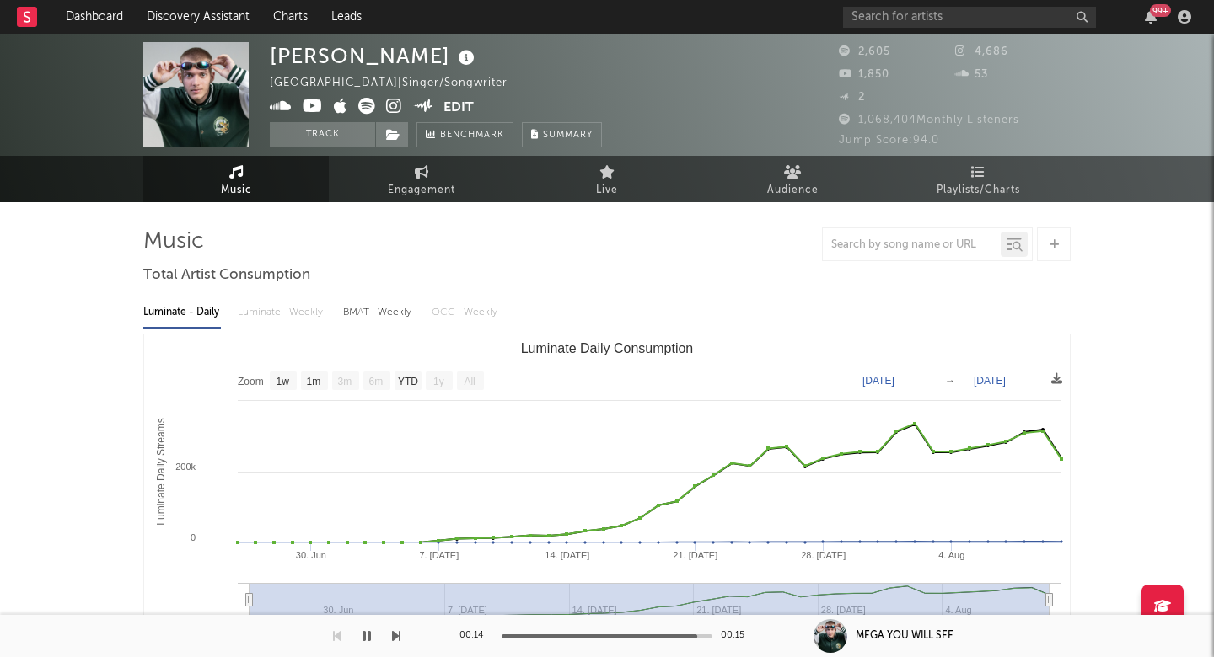
scroll to position [0, 0]
click at [390, 106] on icon at bounding box center [394, 106] width 16 height 17
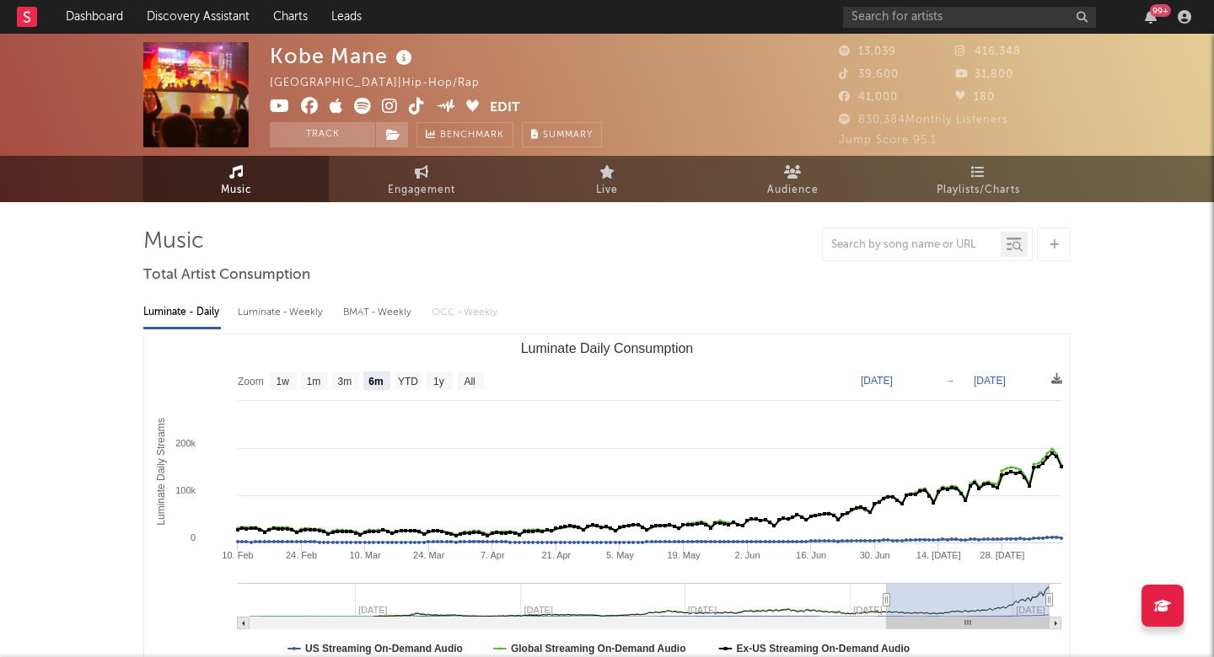
select select "6m"
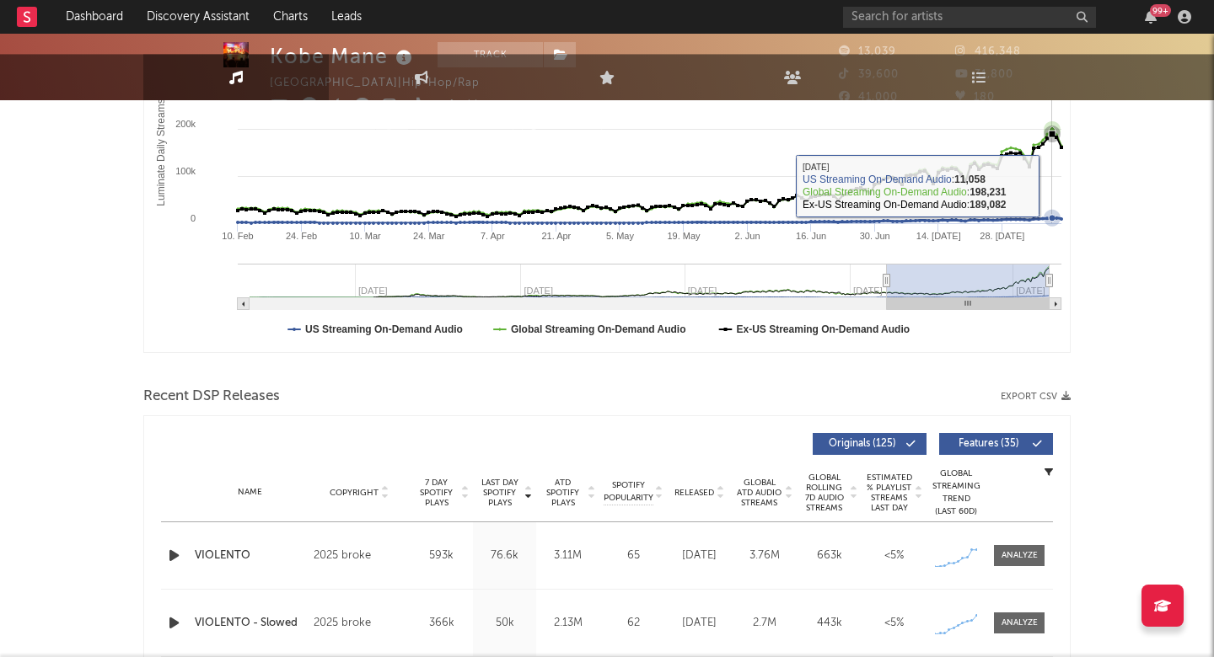
scroll to position [621, 0]
